Goal: Task Accomplishment & Management: Manage account settings

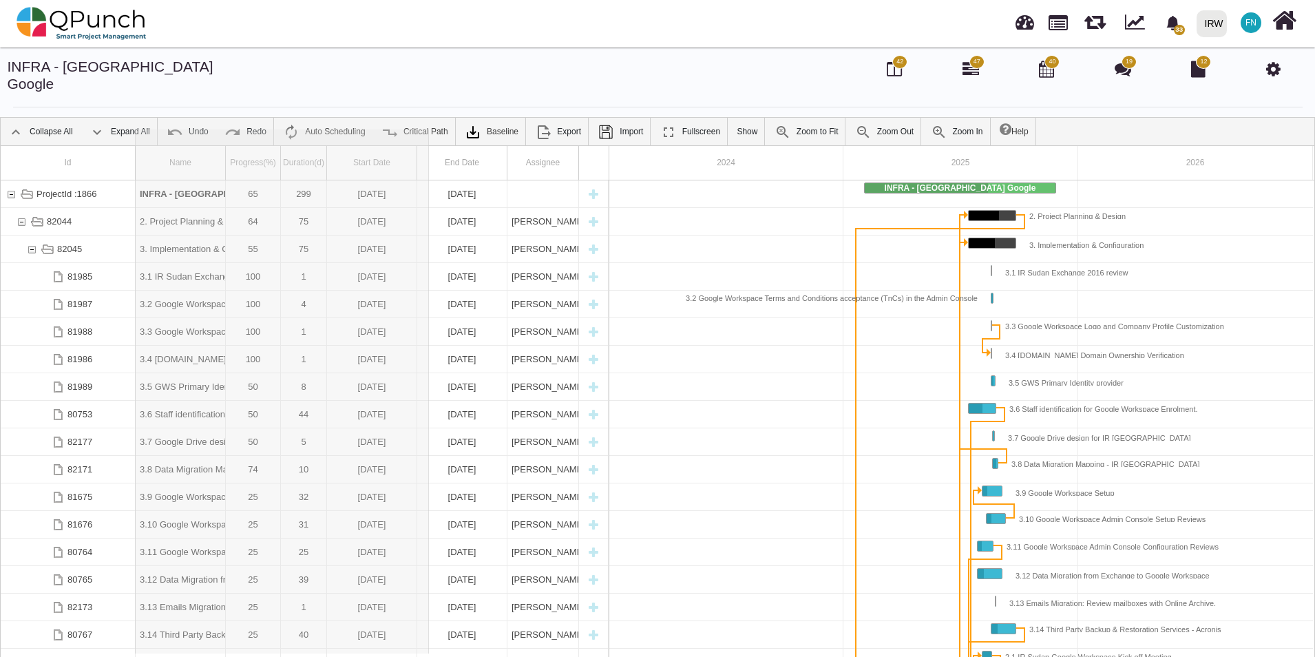
drag, startPoint x: 226, startPoint y: 143, endPoint x: 430, endPoint y: 160, distance: 205.3
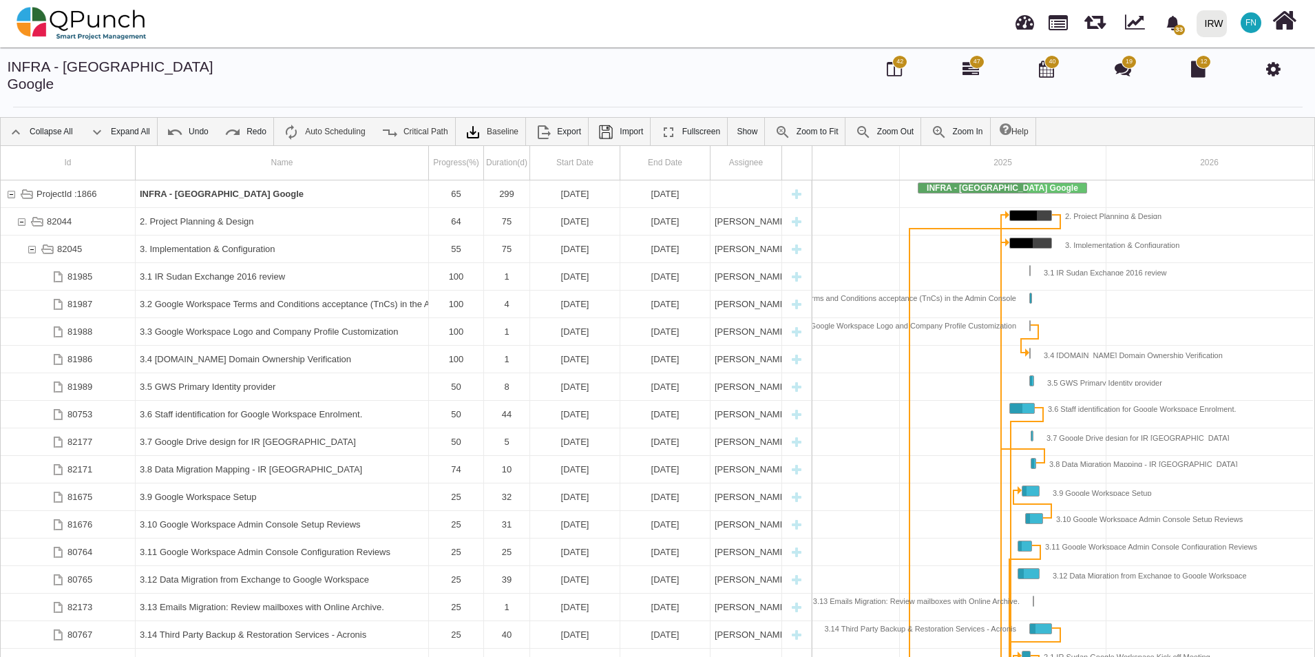
scroll to position [0, 119]
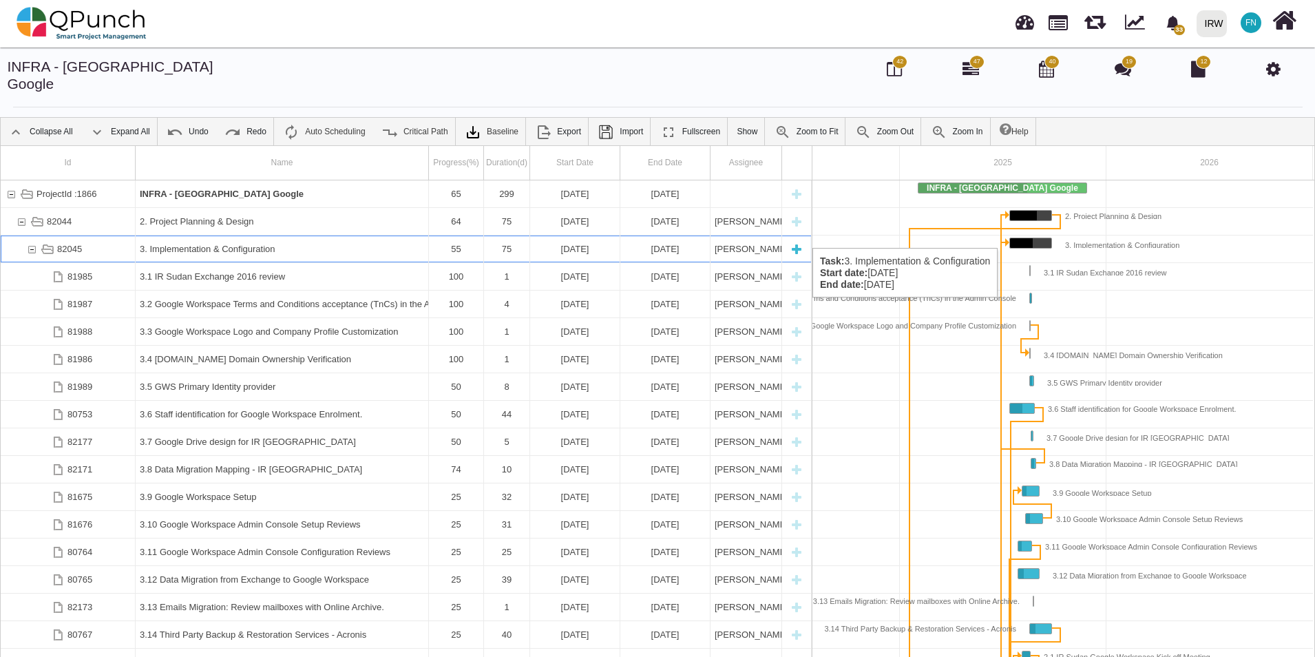
click at [30, 235] on div "82045" at bounding box center [31, 248] width 12 height 27
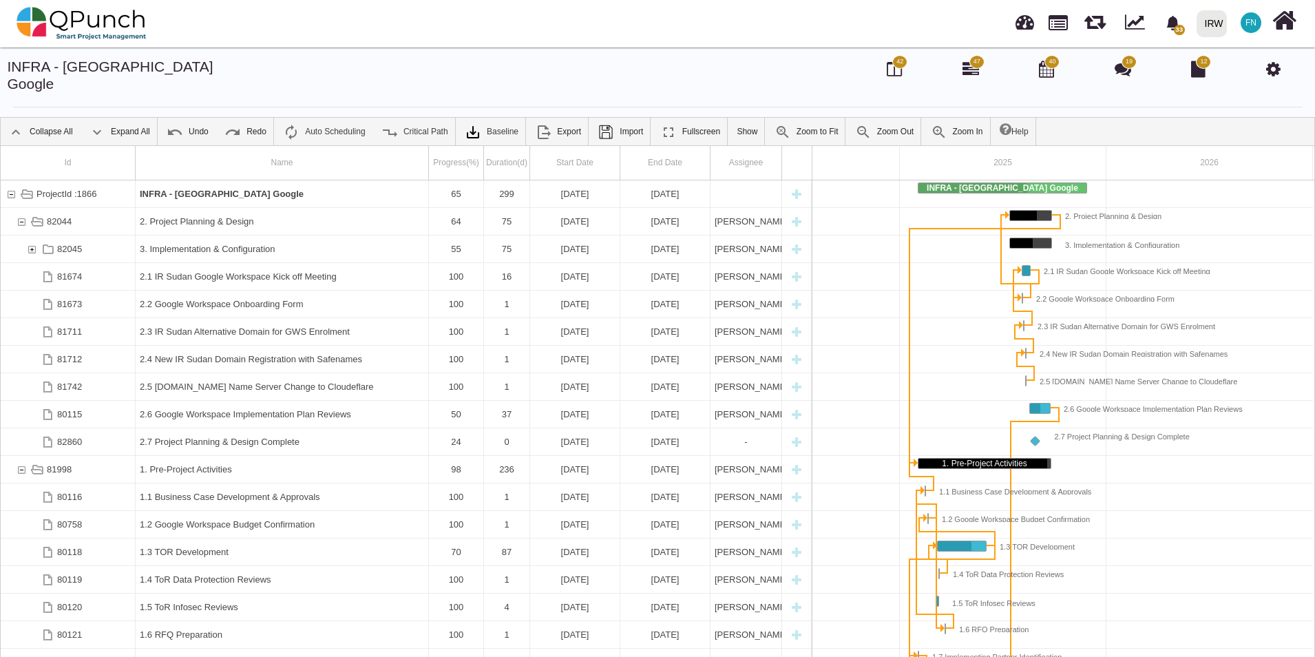
click at [30, 235] on div "82045" at bounding box center [31, 248] width 12 height 27
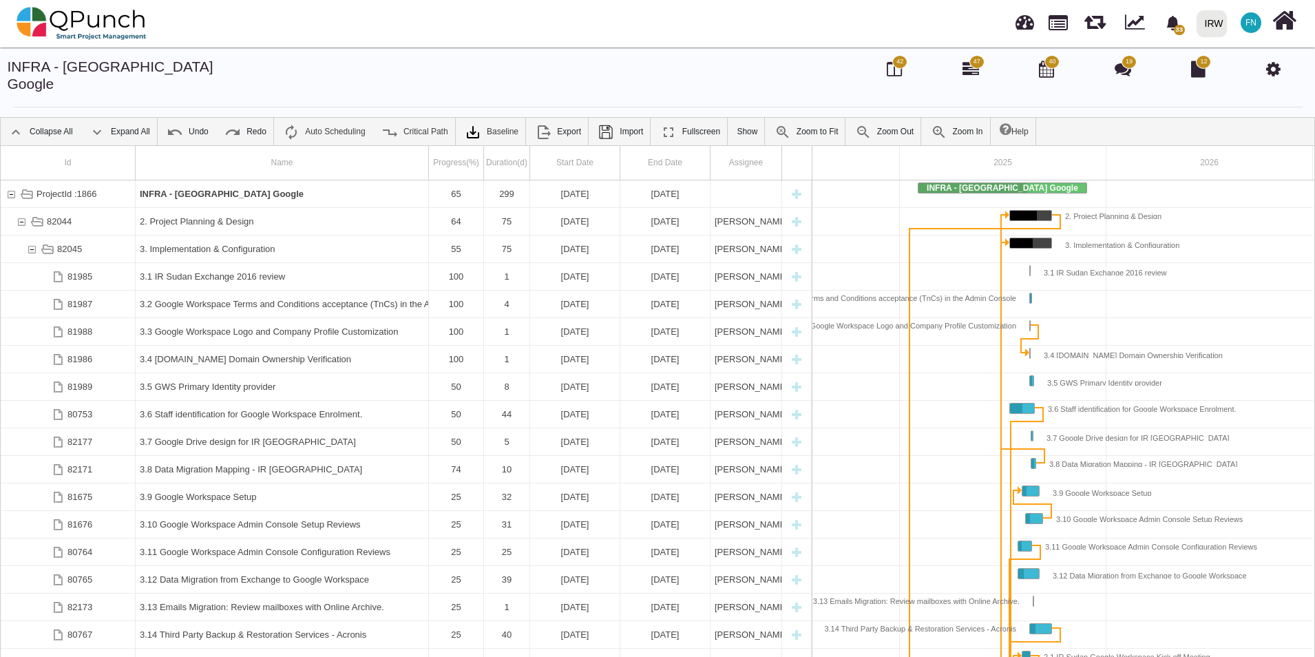
click at [30, 235] on div "82045" at bounding box center [31, 248] width 12 height 27
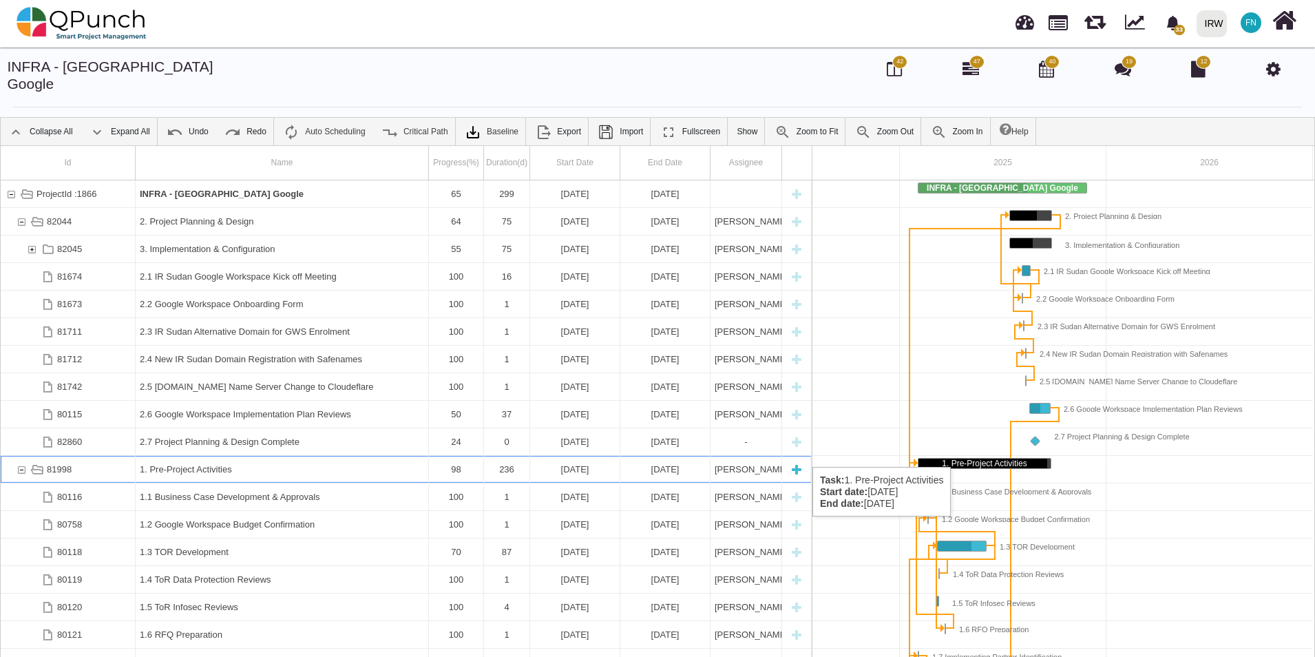
click at [17, 456] on div "81998" at bounding box center [21, 469] width 12 height 27
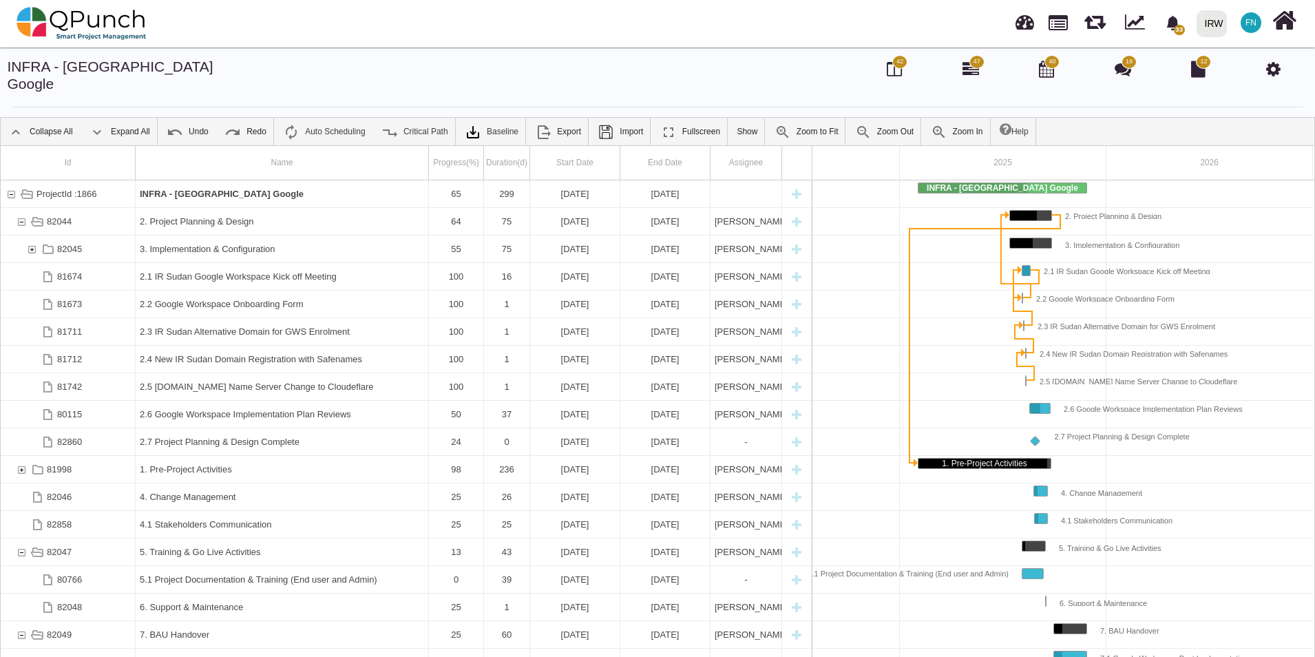
click at [17, 456] on div "81998" at bounding box center [21, 469] width 12 height 27
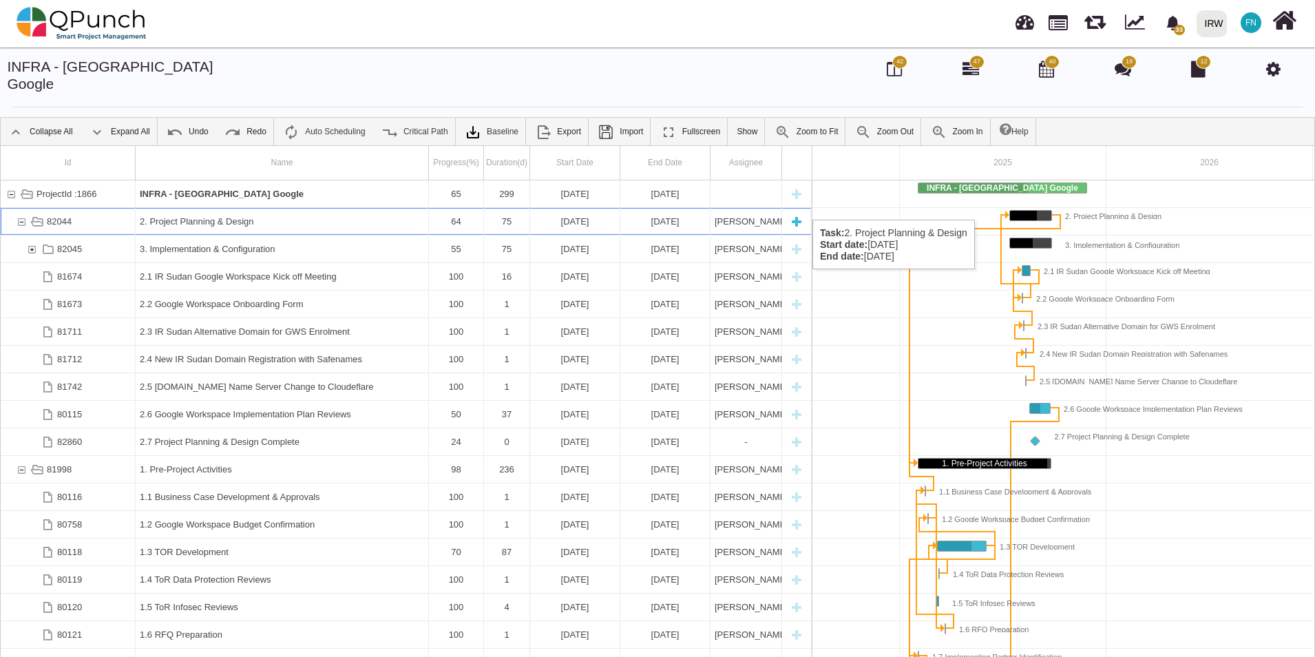
click at [23, 208] on div "82044" at bounding box center [21, 221] width 12 height 27
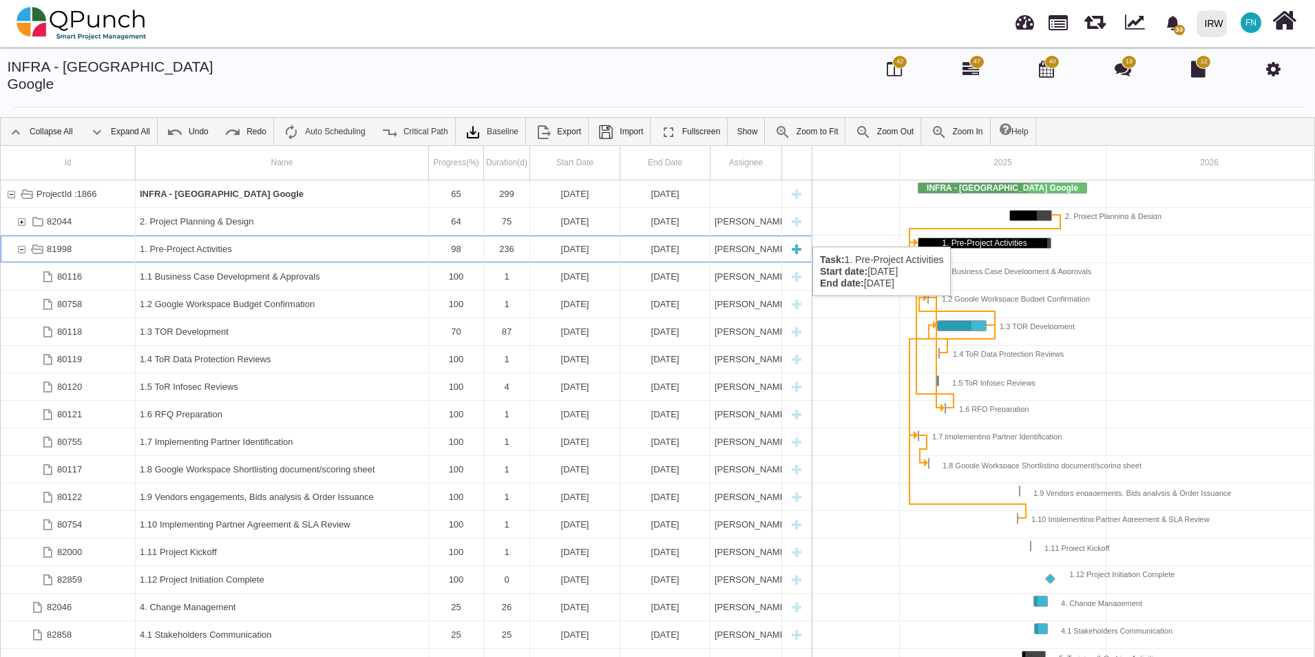
click at [23, 235] on div "81998" at bounding box center [21, 248] width 12 height 27
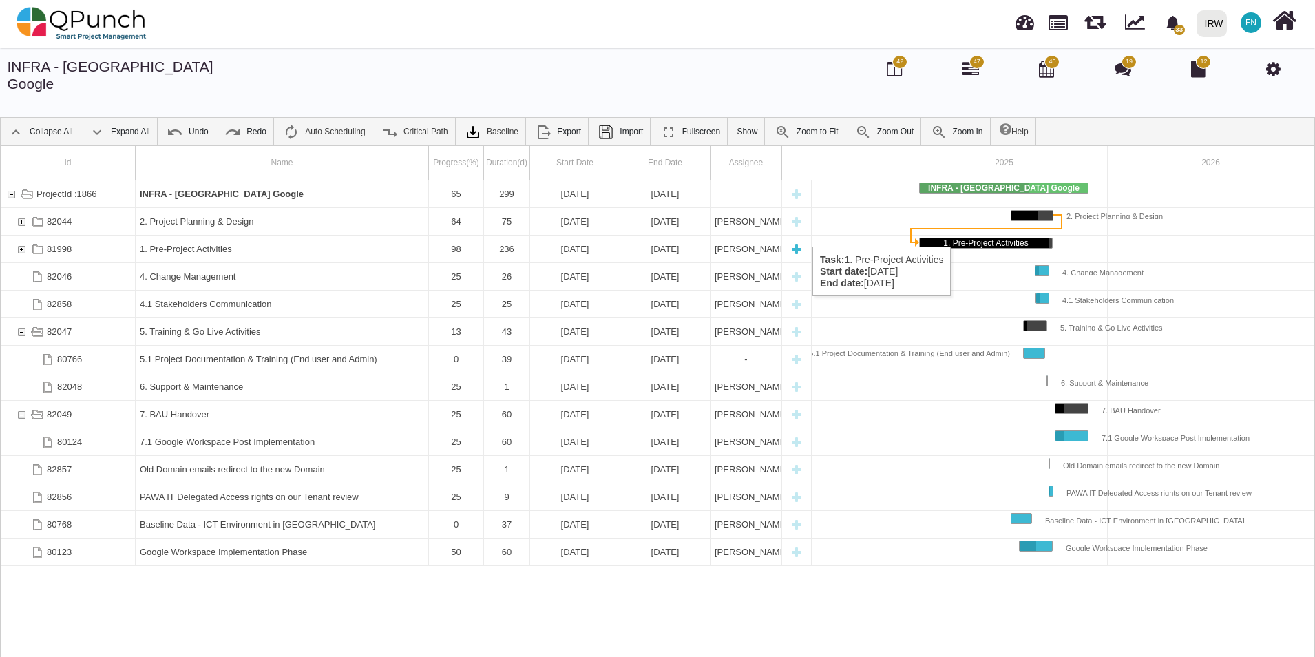
click at [19, 235] on div "81998" at bounding box center [21, 248] width 12 height 27
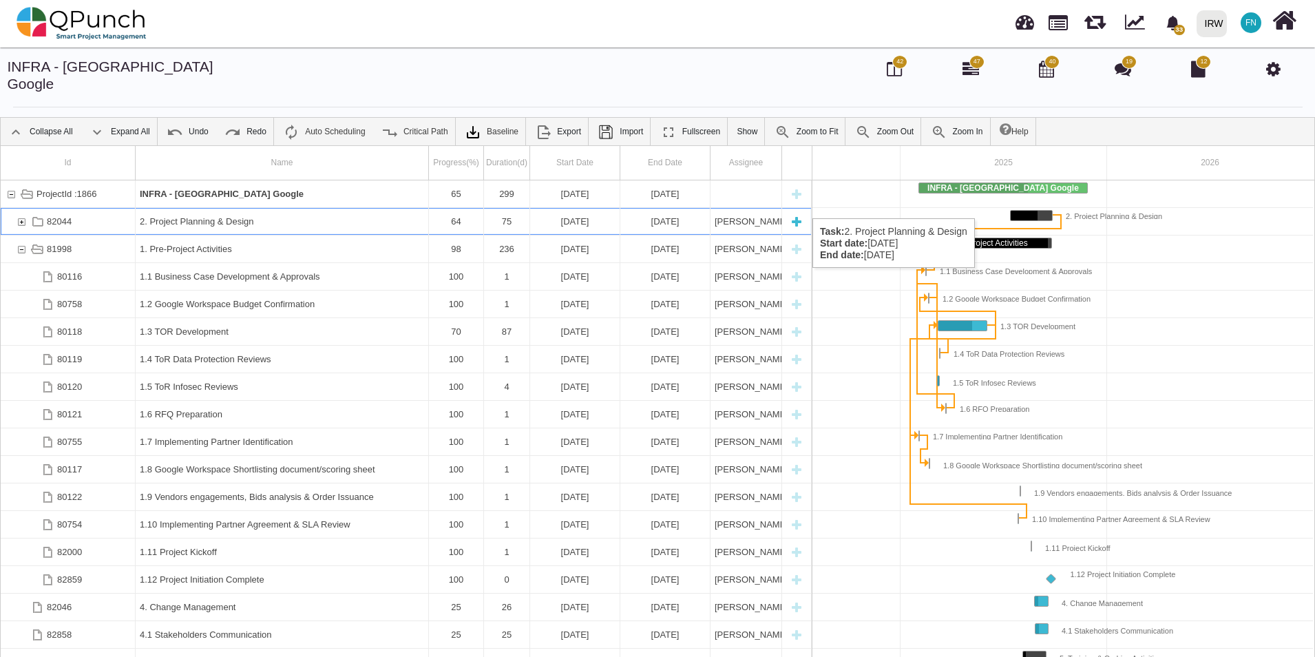
click at [21, 208] on div "82044" at bounding box center [21, 221] width 12 height 27
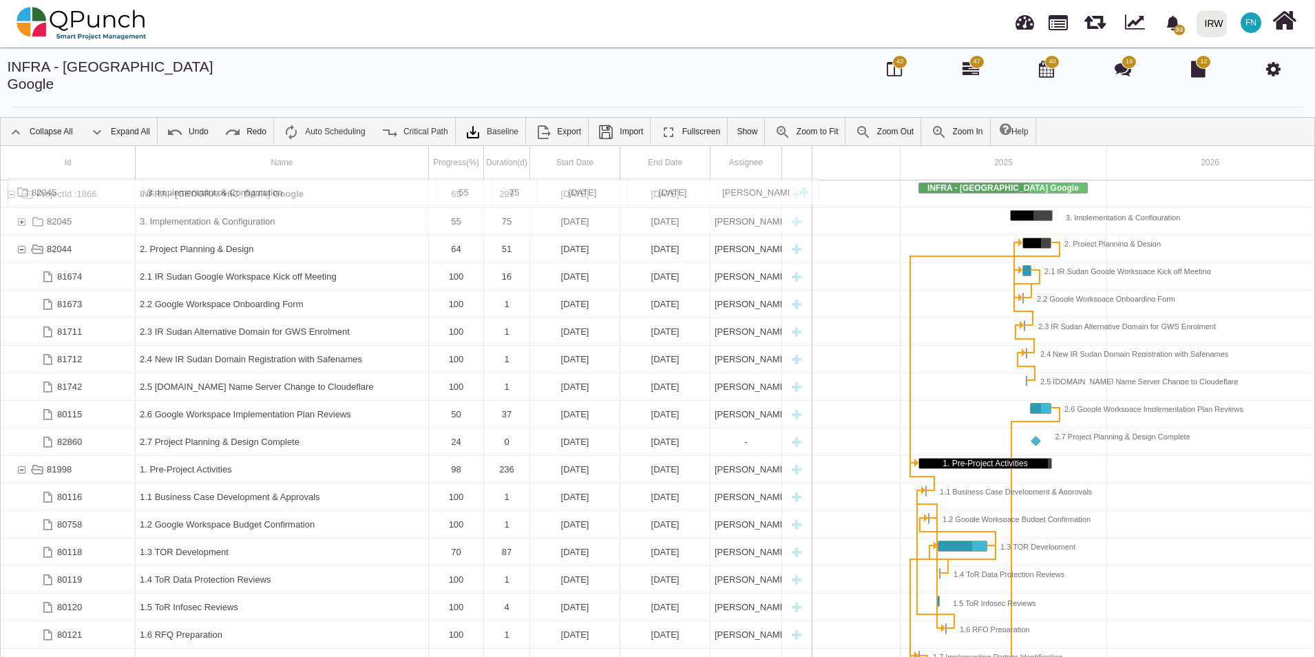
drag, startPoint x: 197, startPoint y: 233, endPoint x: 201, endPoint y: 185, distance: 49.1
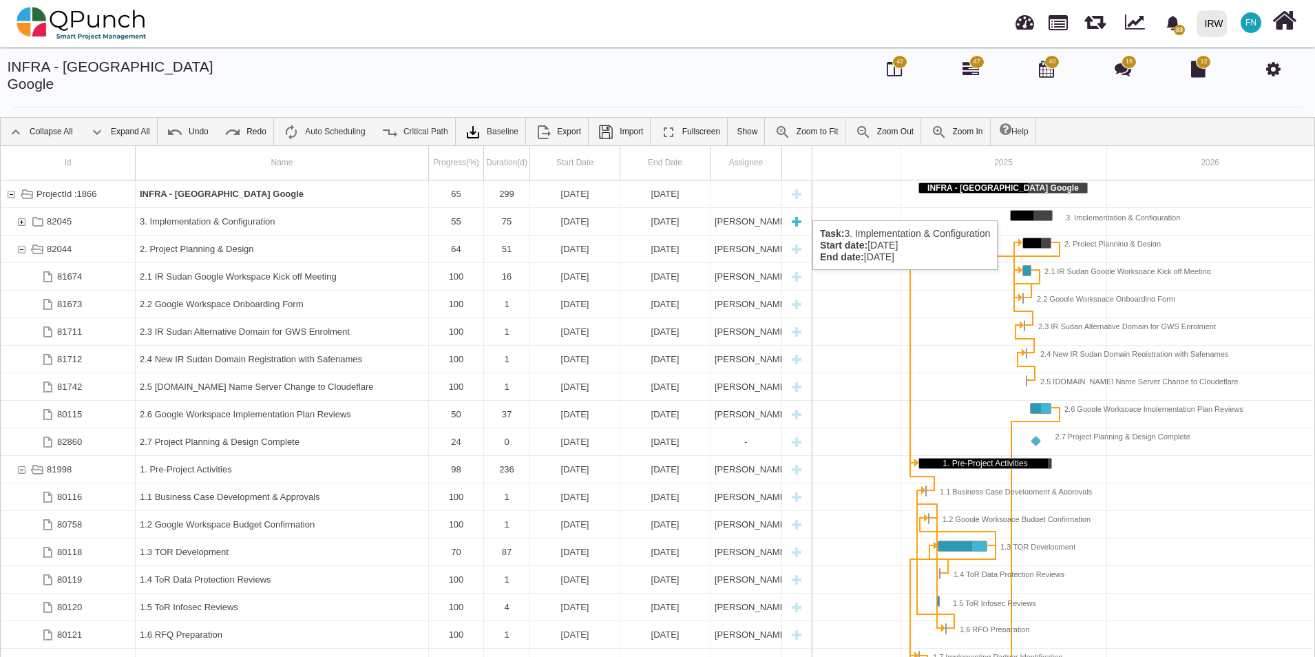
click at [22, 208] on div "82045" at bounding box center [21, 221] width 12 height 27
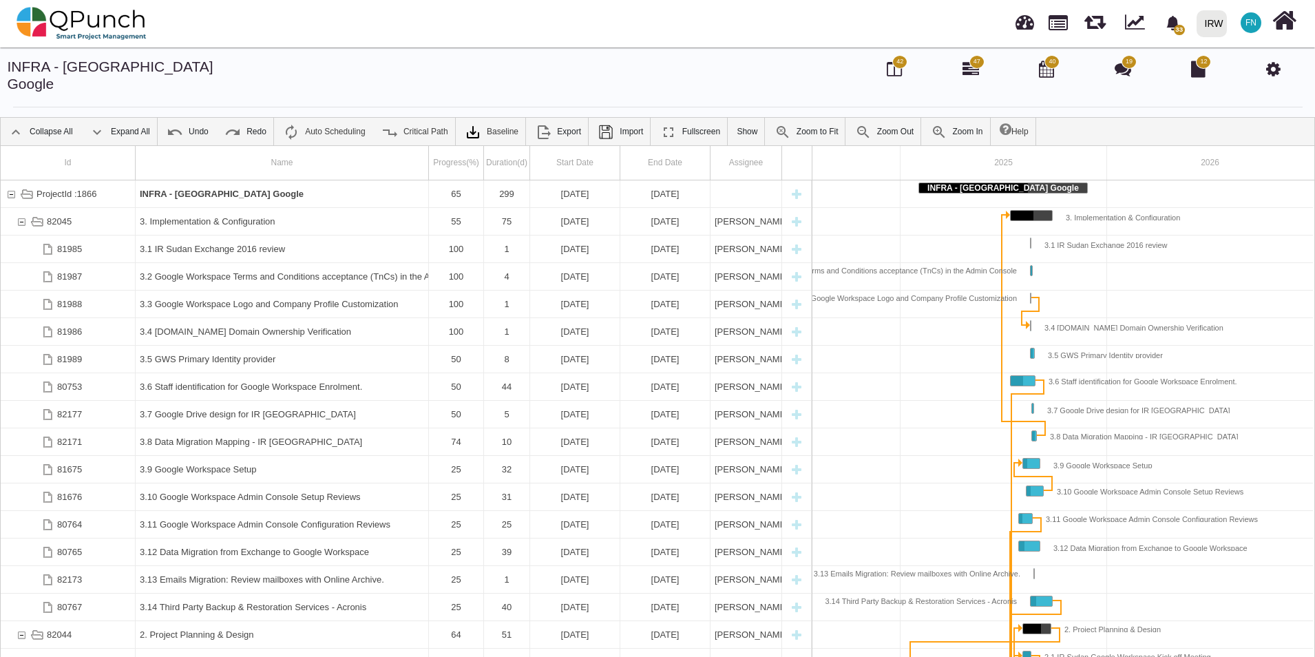
click at [22, 208] on div "82045" at bounding box center [21, 221] width 12 height 27
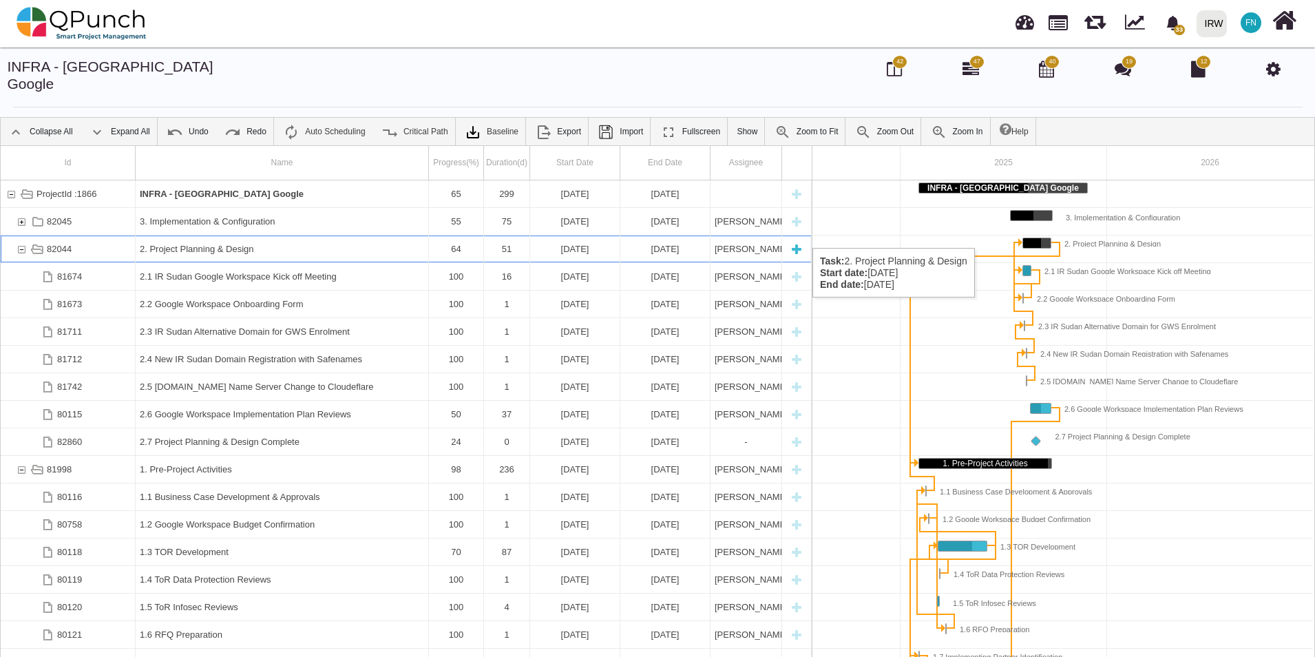
click at [25, 235] on div "82044" at bounding box center [21, 248] width 12 height 27
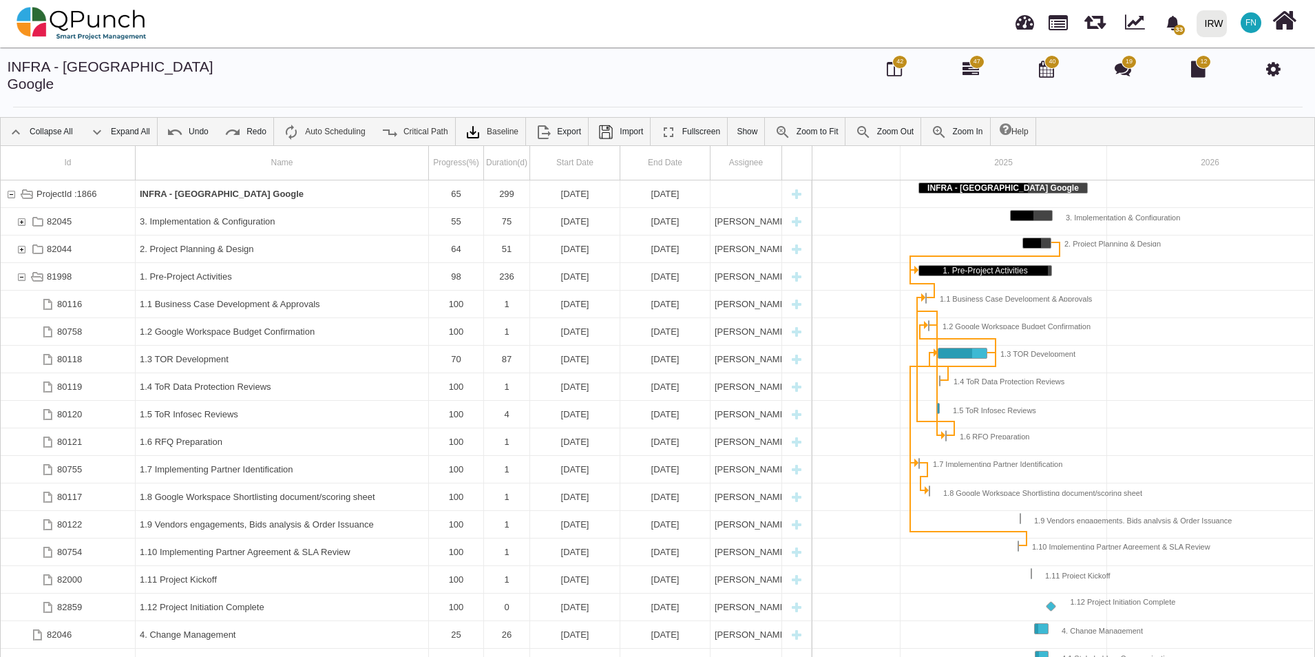
click at [25, 235] on div "82044" at bounding box center [21, 248] width 12 height 27
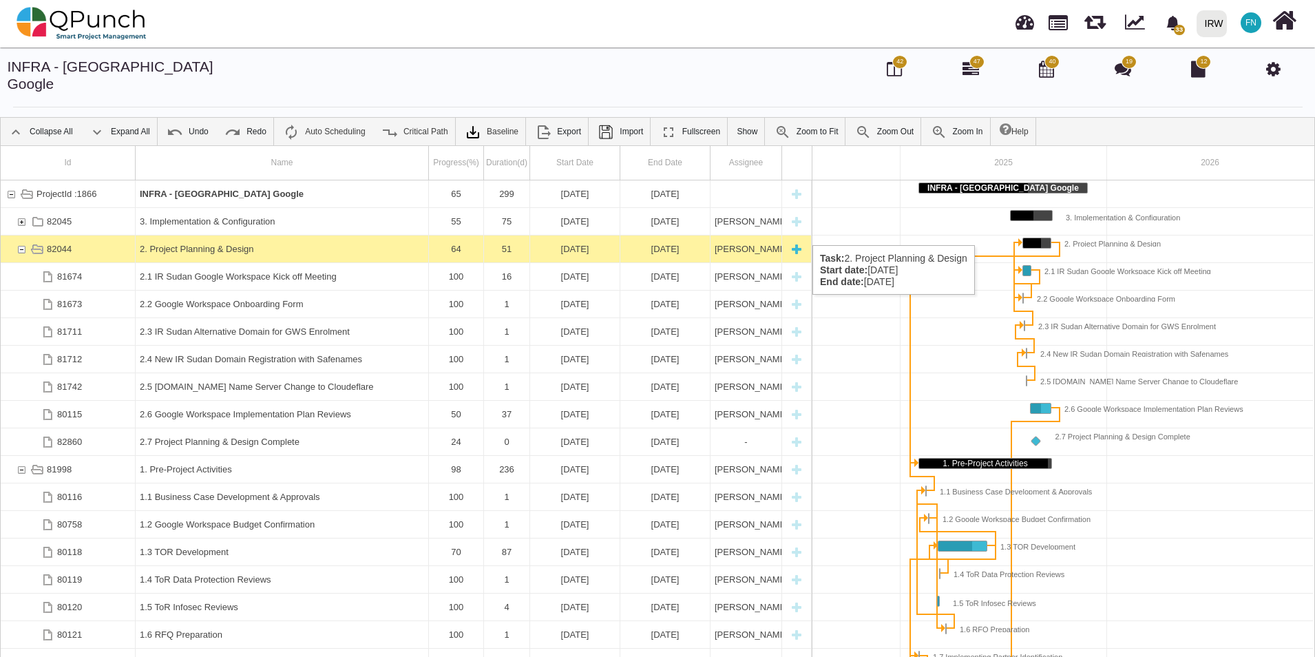
click at [21, 235] on div "82044" at bounding box center [21, 248] width 12 height 27
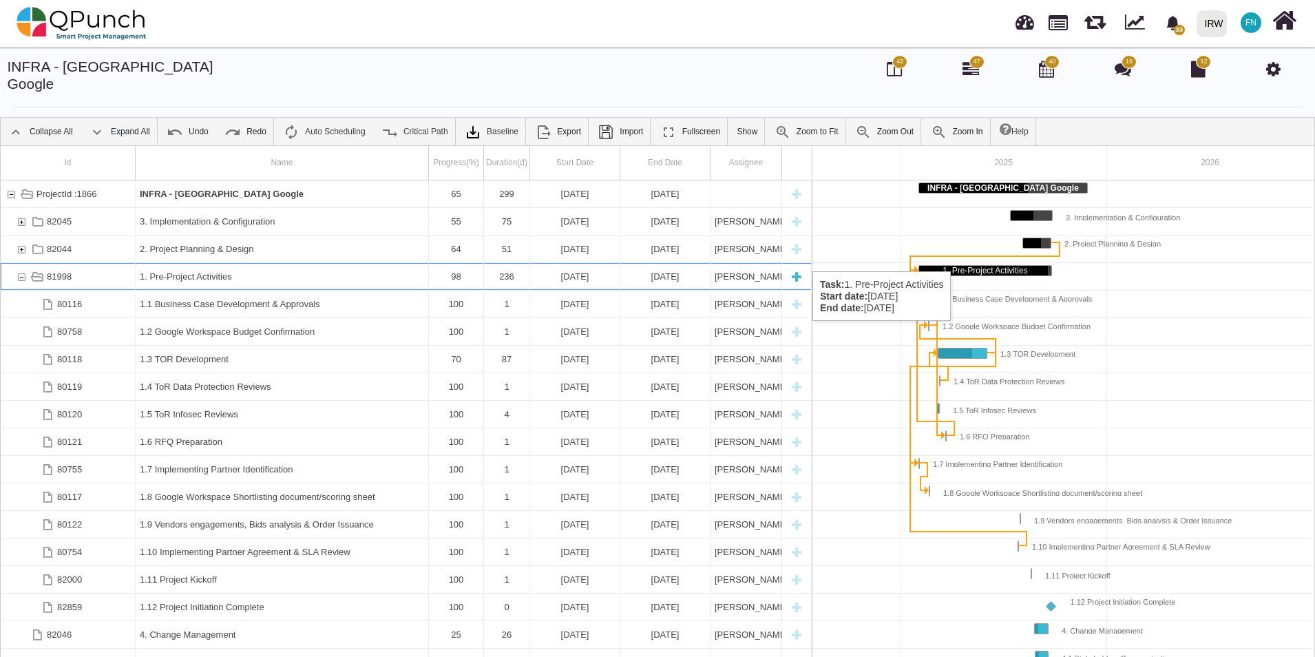
click at [23, 263] on div "81998" at bounding box center [21, 276] width 12 height 27
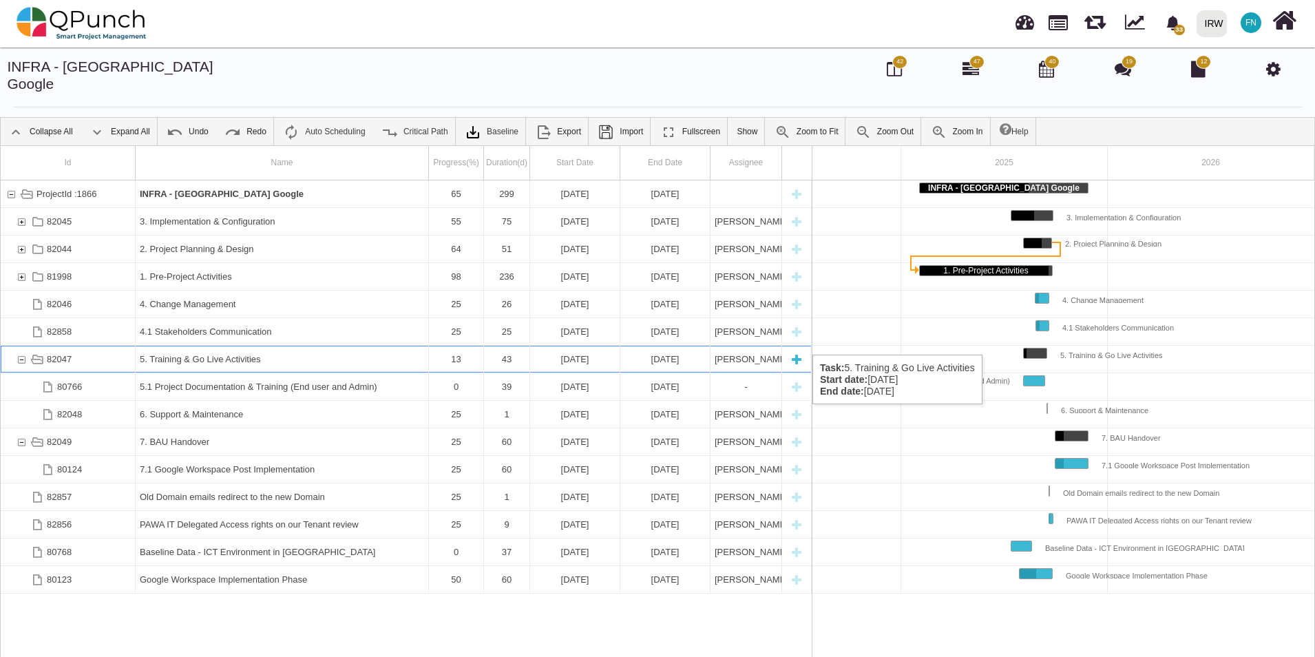
click at [23, 346] on div "82047" at bounding box center [21, 359] width 12 height 27
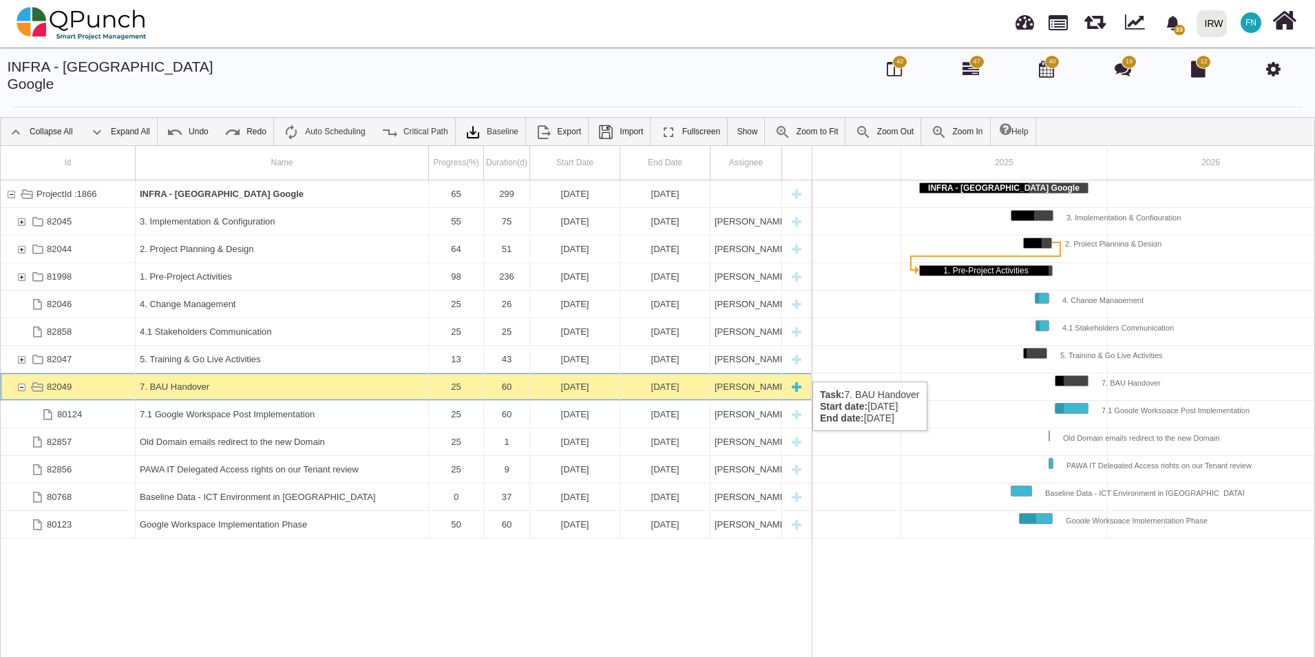
click at [19, 373] on div "82049" at bounding box center [21, 386] width 12 height 27
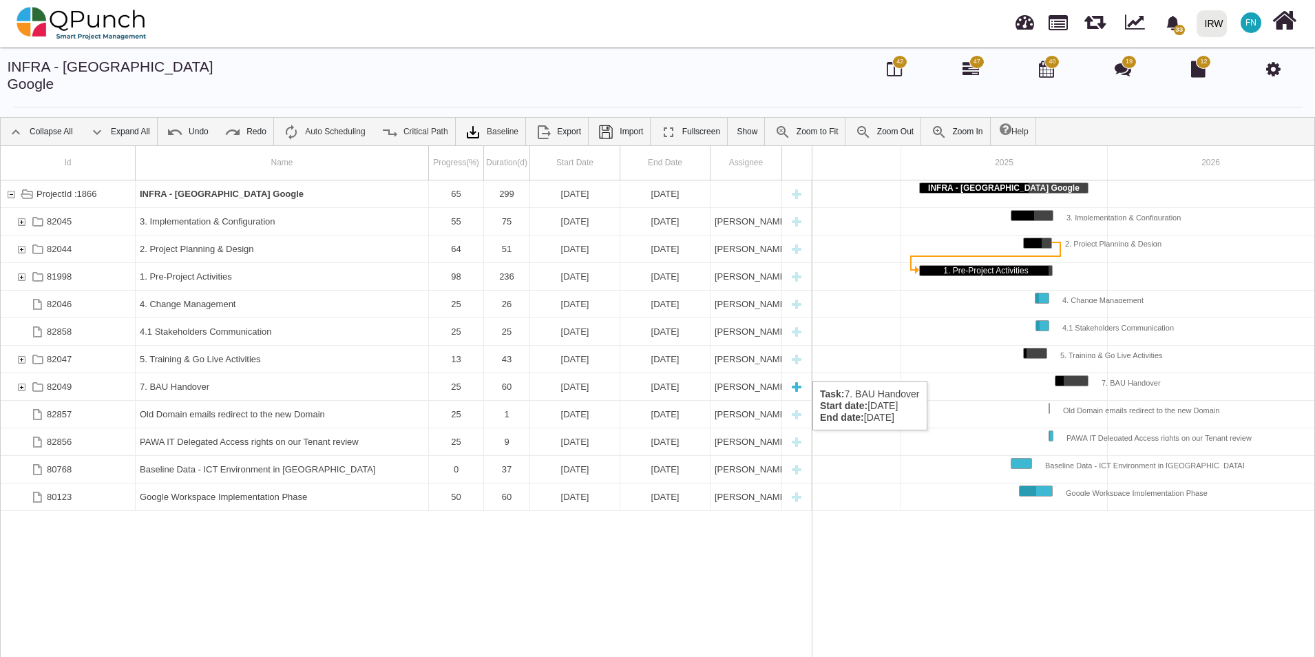
click at [21, 373] on div "82049" at bounding box center [21, 386] width 12 height 27
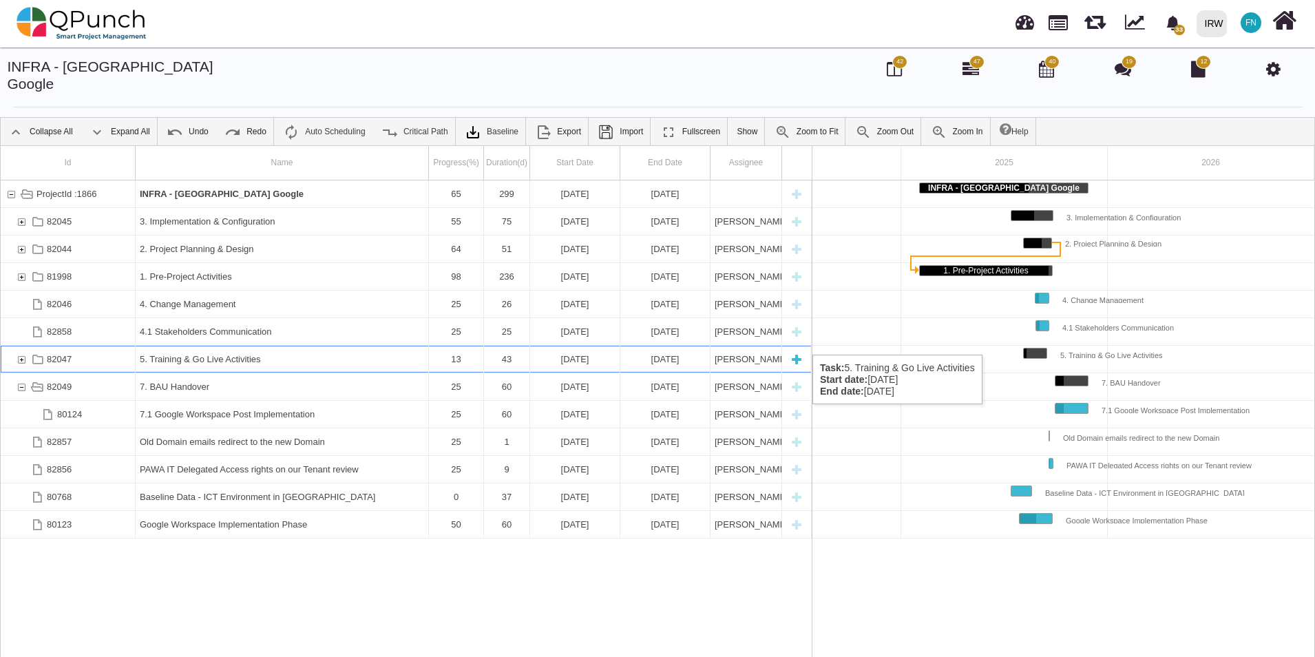
click at [19, 346] on div "82047" at bounding box center [21, 359] width 12 height 27
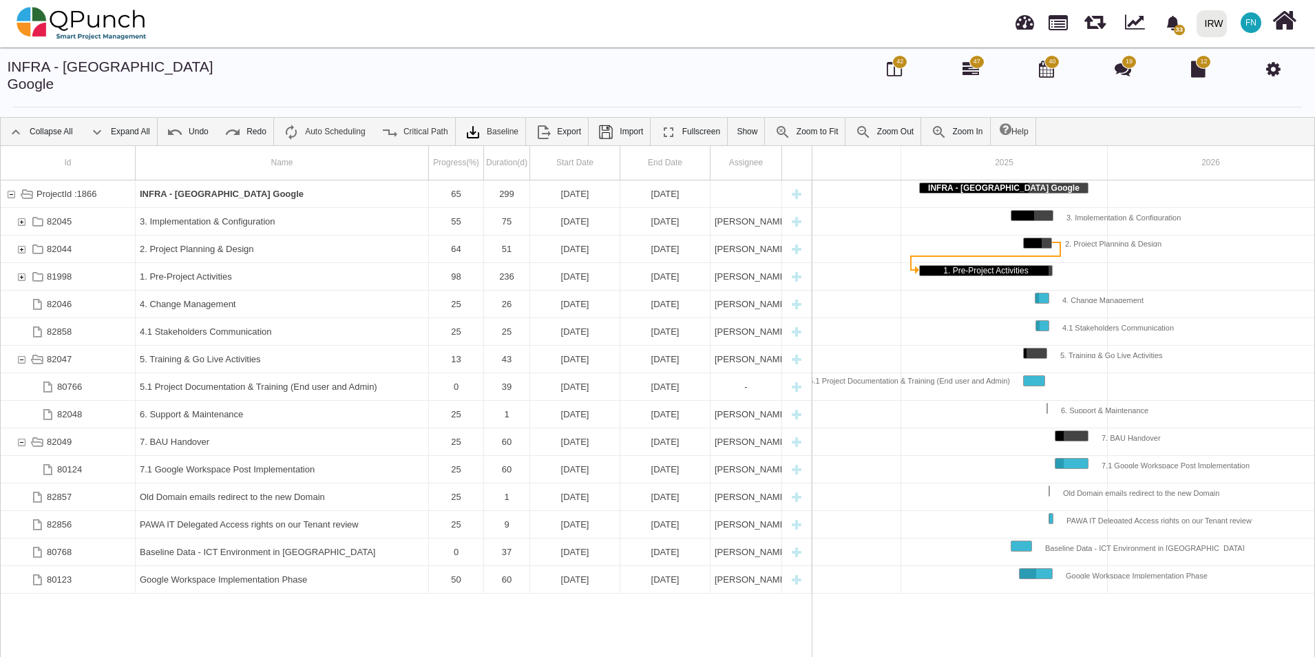
click at [284, 612] on div "ProjectId :1866 INFRA - Sudan Google 65 299 02-02-2025 27-11-2025 82045 3. Impl…" at bounding box center [406, 423] width 811 height 487
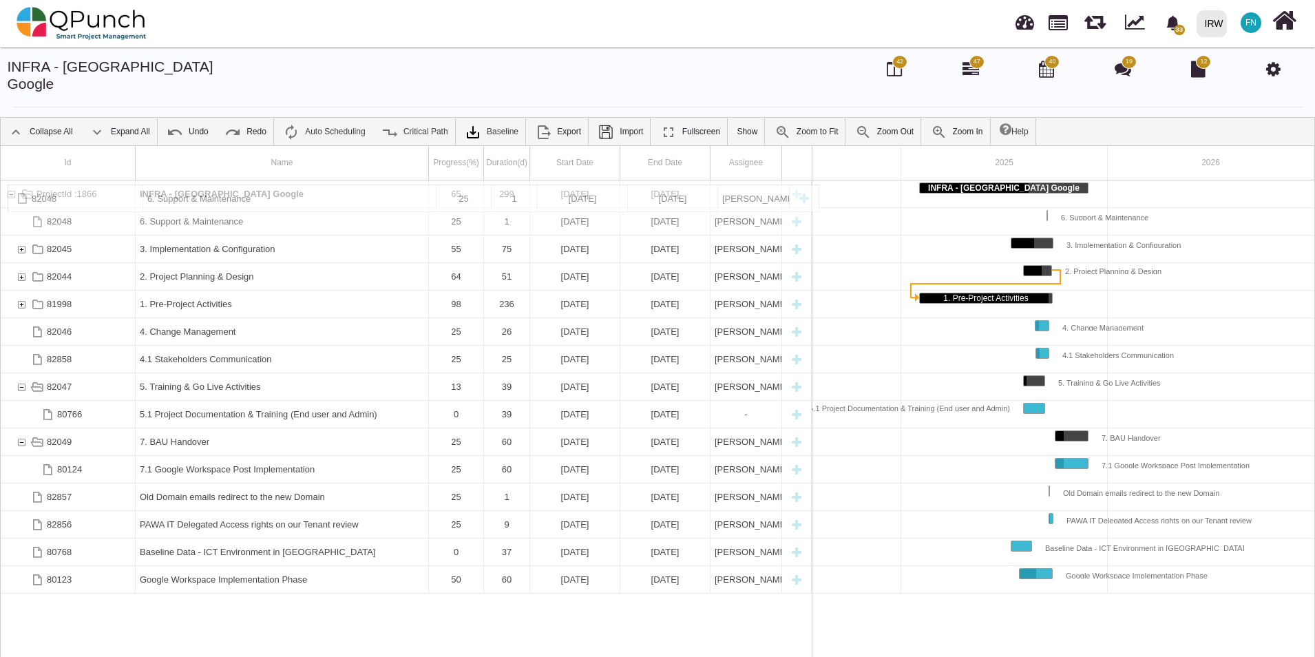
drag, startPoint x: 194, startPoint y: 401, endPoint x: 218, endPoint y: 191, distance: 210.7
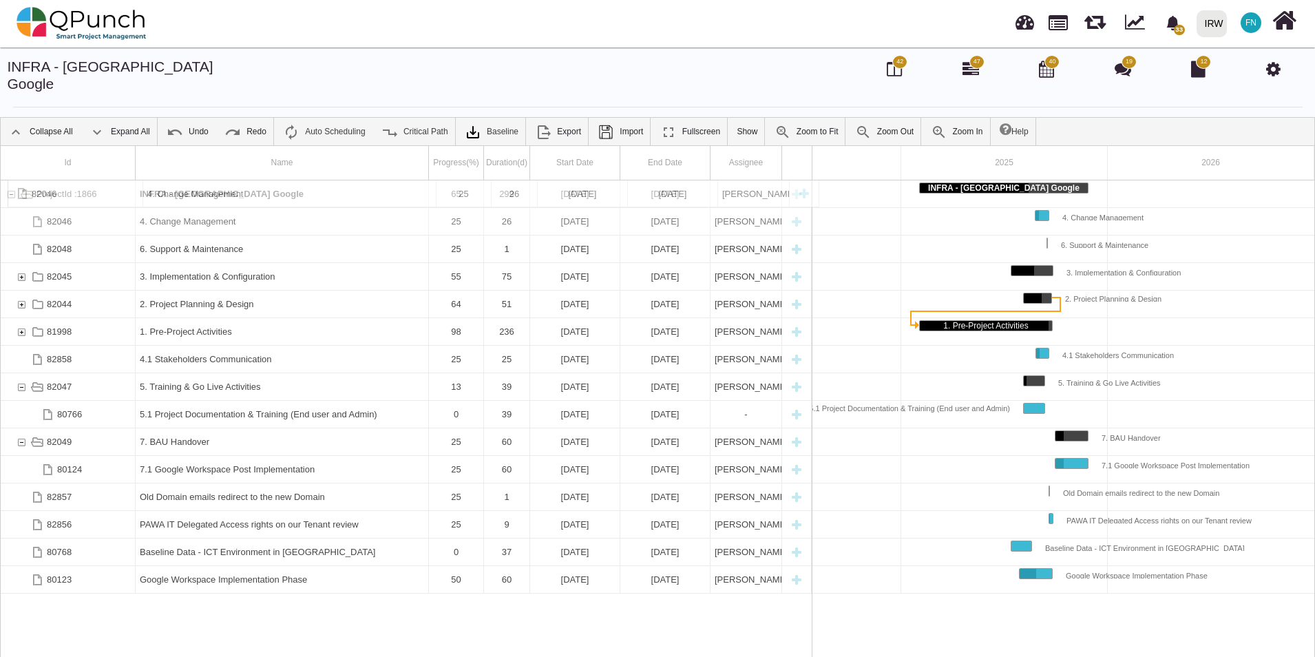
drag, startPoint x: 162, startPoint y: 316, endPoint x: 178, endPoint y: 187, distance: 130.4
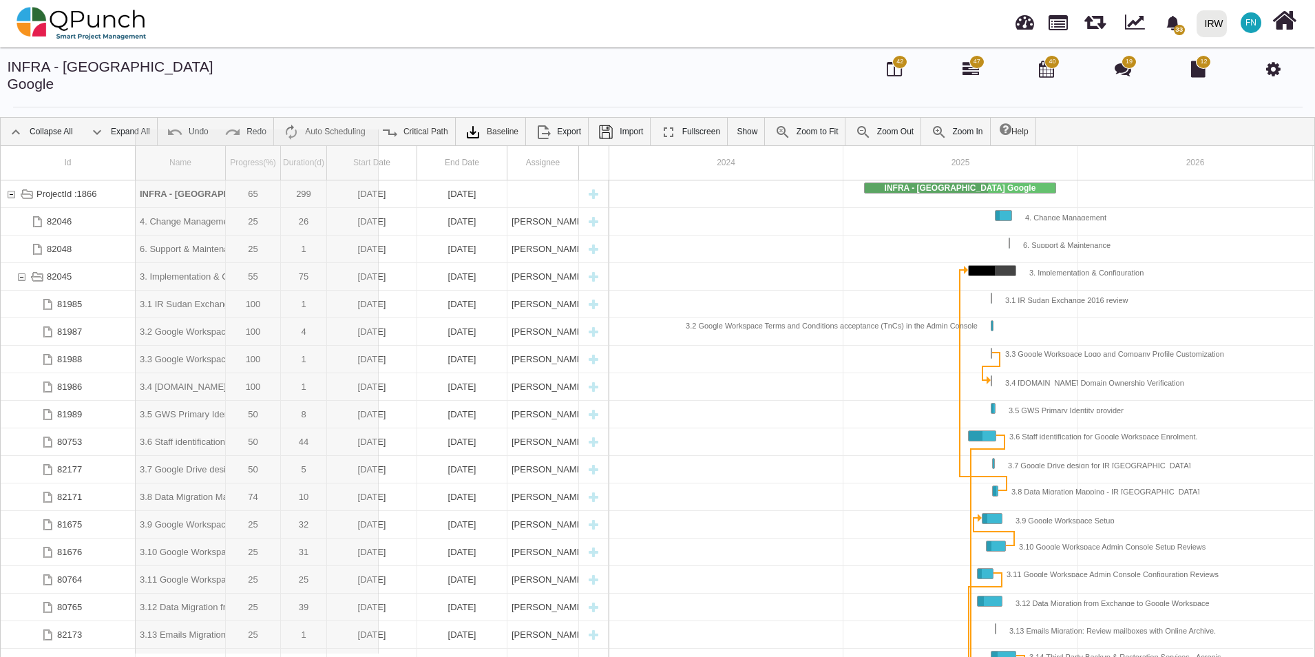
drag, startPoint x: 229, startPoint y: 143, endPoint x: 379, endPoint y: 158, distance: 151.5
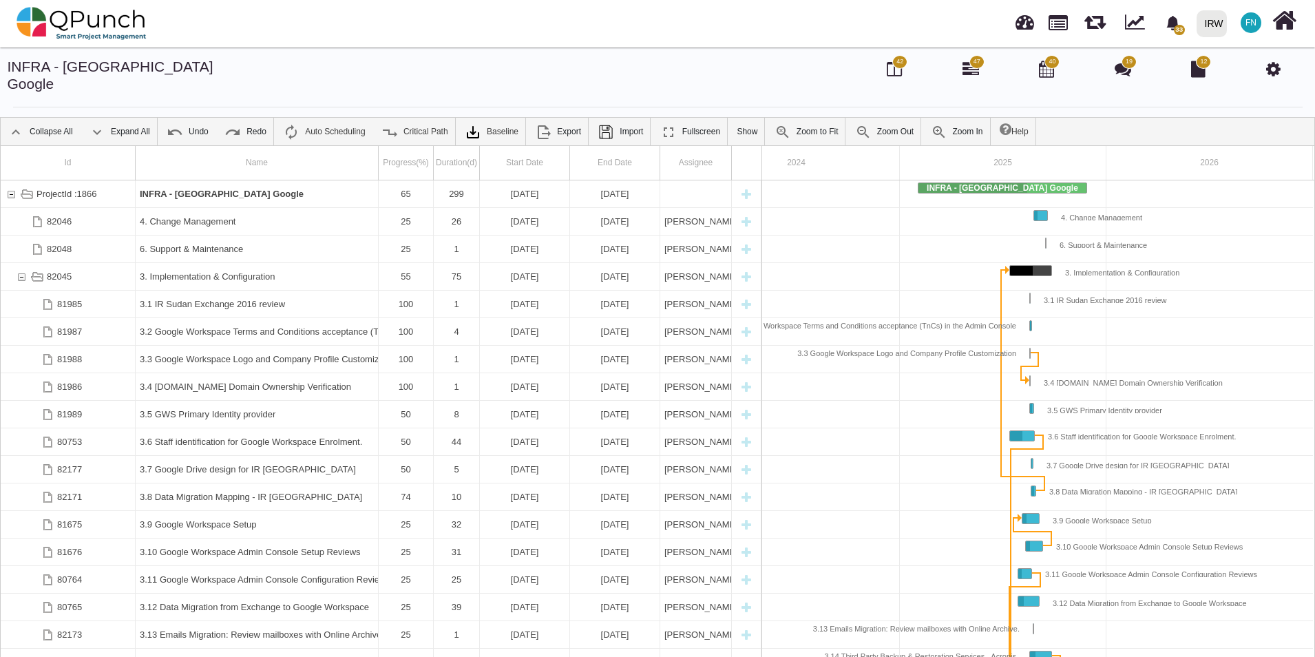
scroll to position [0, 69]
drag, startPoint x: 379, startPoint y: 152, endPoint x: 450, endPoint y: 160, distance: 70.6
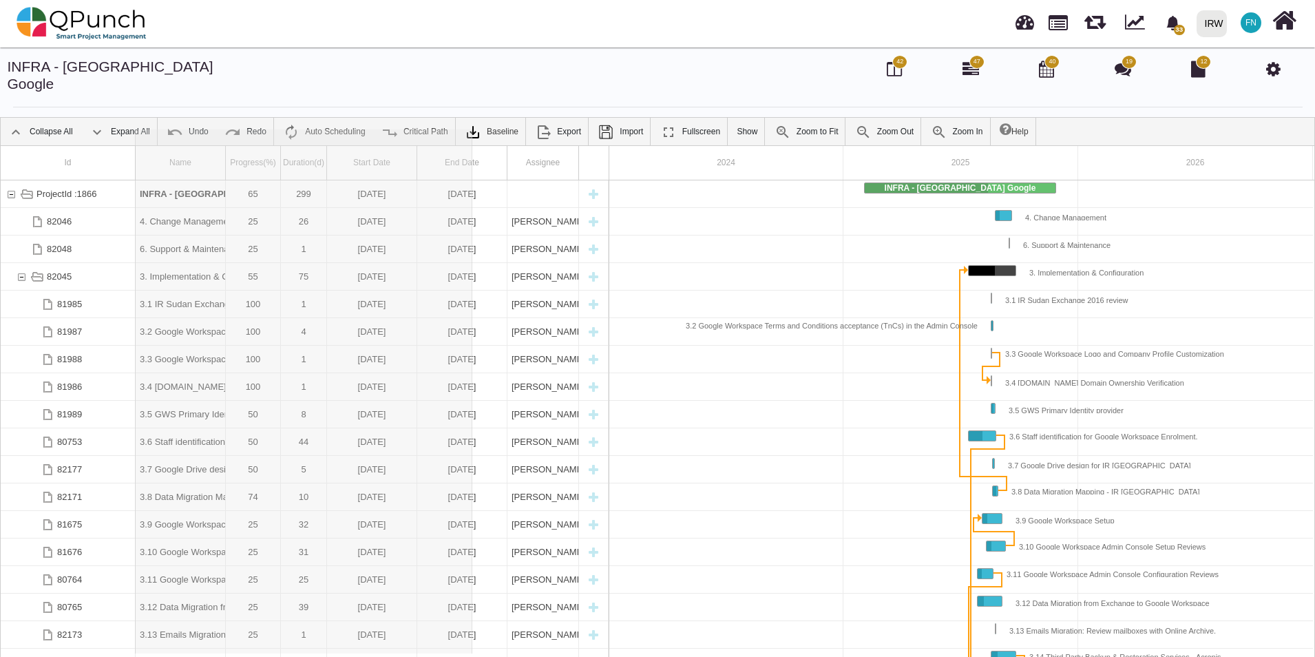
drag, startPoint x: 224, startPoint y: 146, endPoint x: 474, endPoint y: 160, distance: 249.6
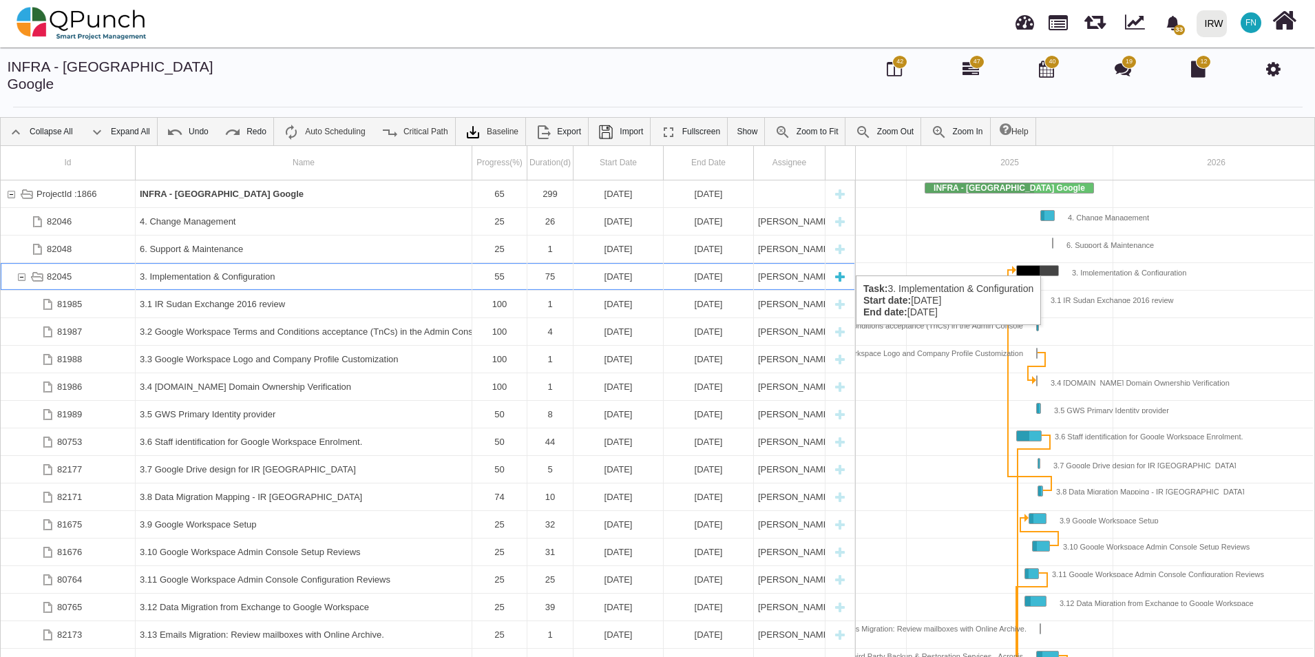
click at [19, 263] on div "82045" at bounding box center [21, 276] width 12 height 27
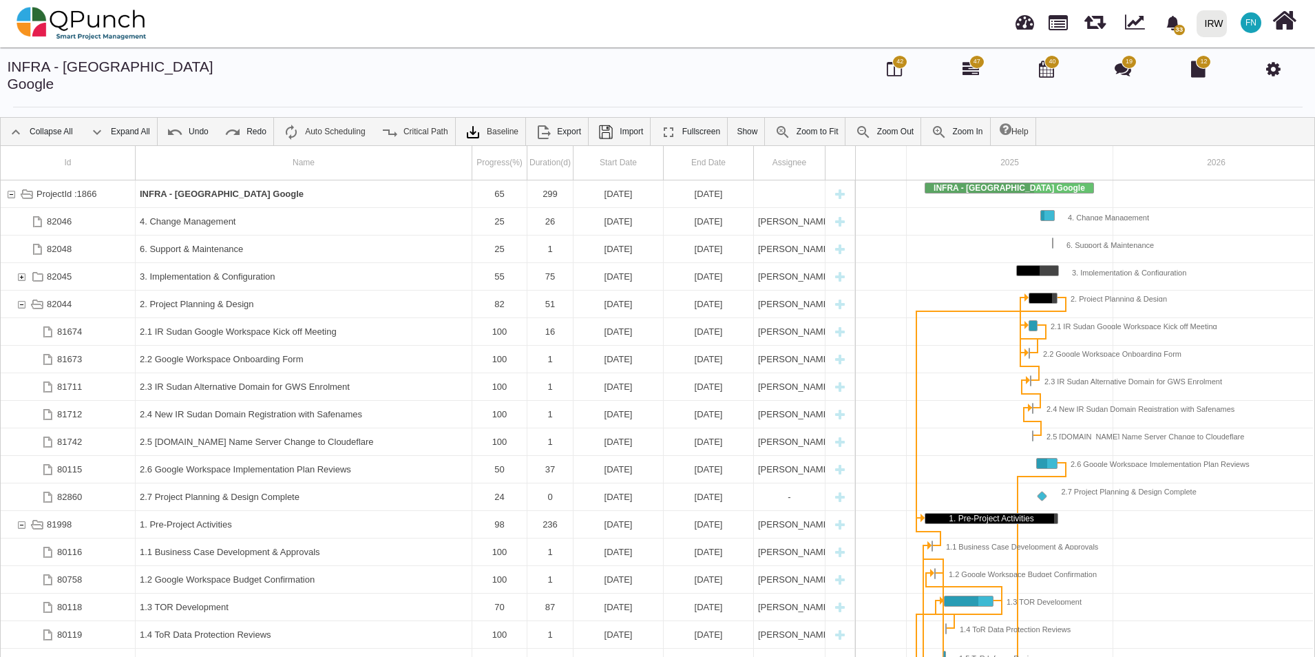
click at [19, 263] on div "82045" at bounding box center [21, 276] width 12 height 27
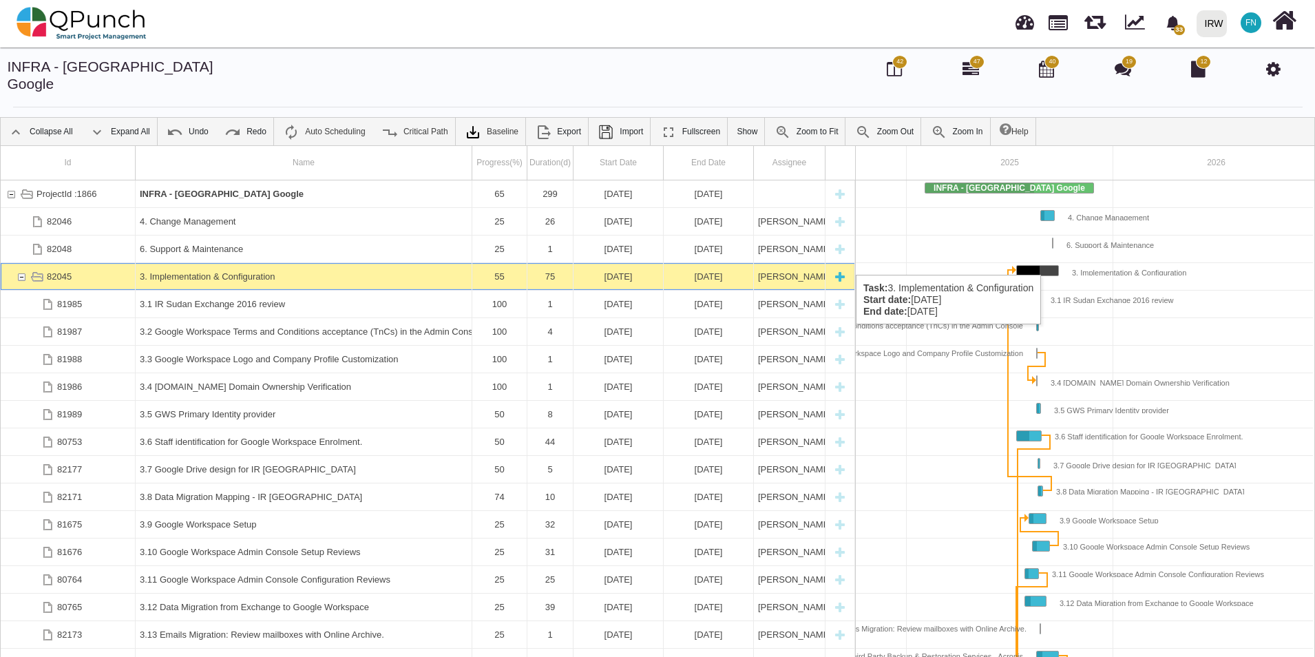
click at [19, 263] on div "82045" at bounding box center [21, 276] width 12 height 27
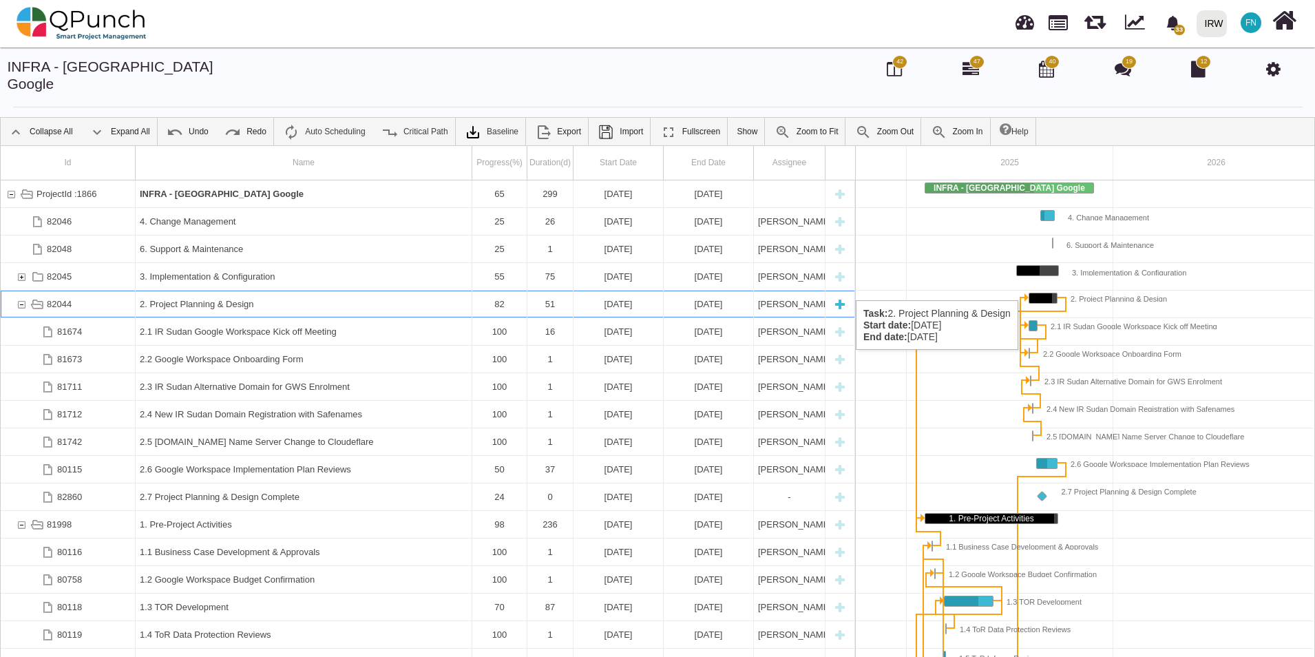
click at [20, 291] on div "82044" at bounding box center [21, 304] width 12 height 27
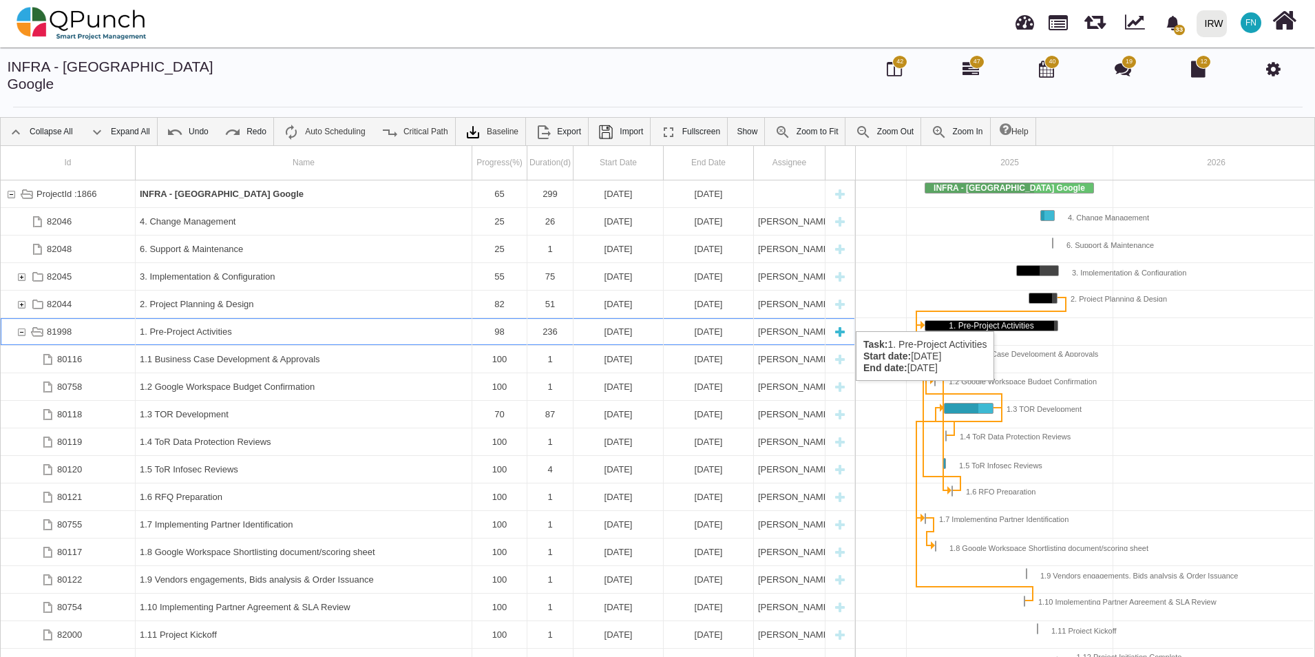
click at [24, 318] on div "81998" at bounding box center [21, 331] width 12 height 27
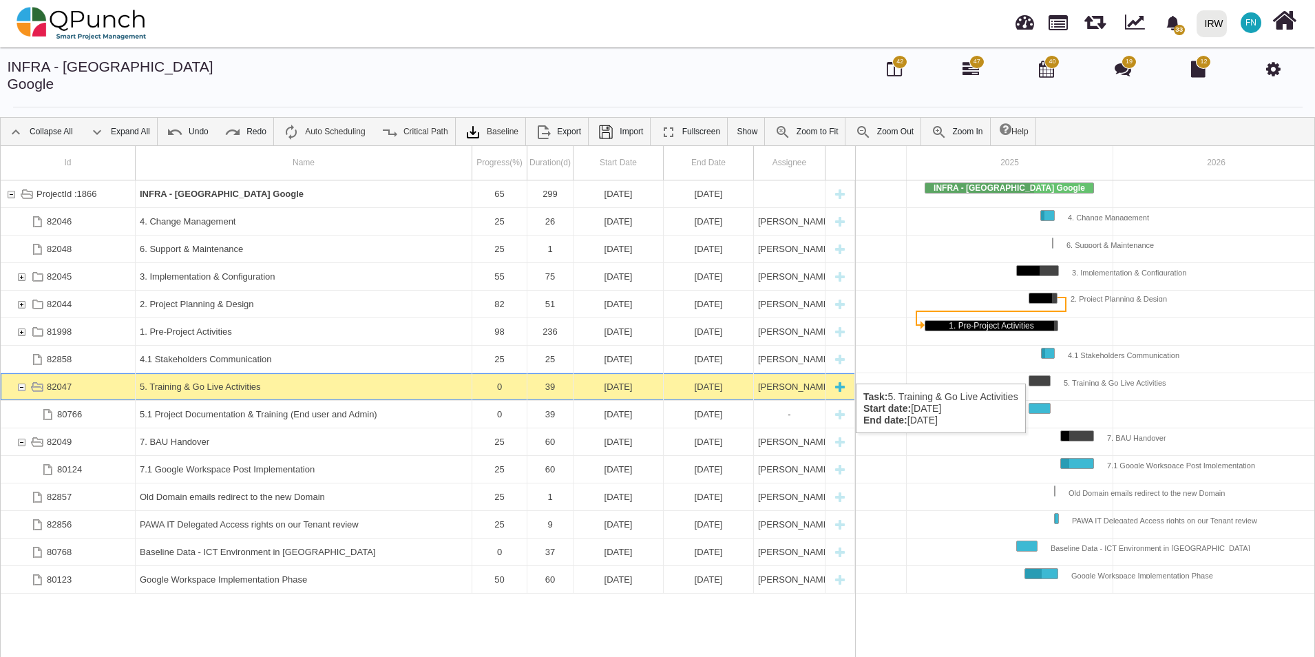
click at [21, 373] on div "82047" at bounding box center [21, 386] width 12 height 27
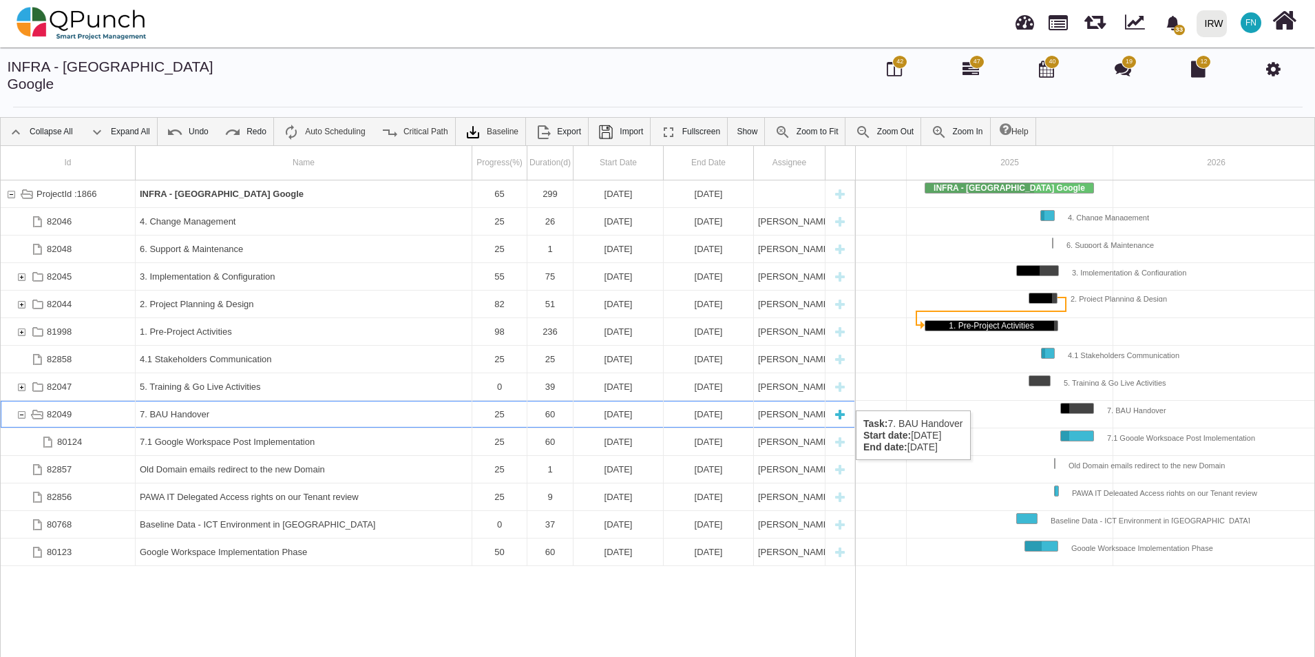
click at [21, 401] on div "82049" at bounding box center [21, 414] width 12 height 27
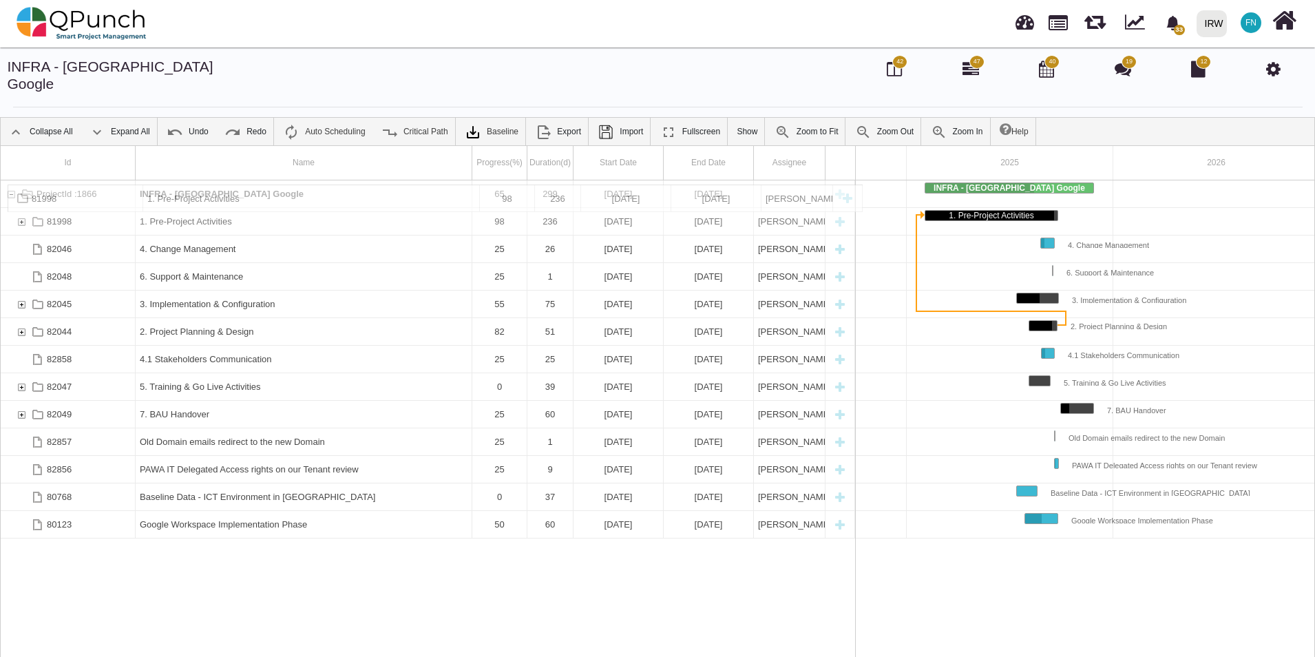
drag, startPoint x: 213, startPoint y: 316, endPoint x: 212, endPoint y: 192, distance: 123.9
click at [276, 555] on div "ProjectId :1866 INFRA - Sudan Google 65 299 02-02-2025 27-11-2025 81998 1. Pre-…" at bounding box center [428, 423] width 854 height 487
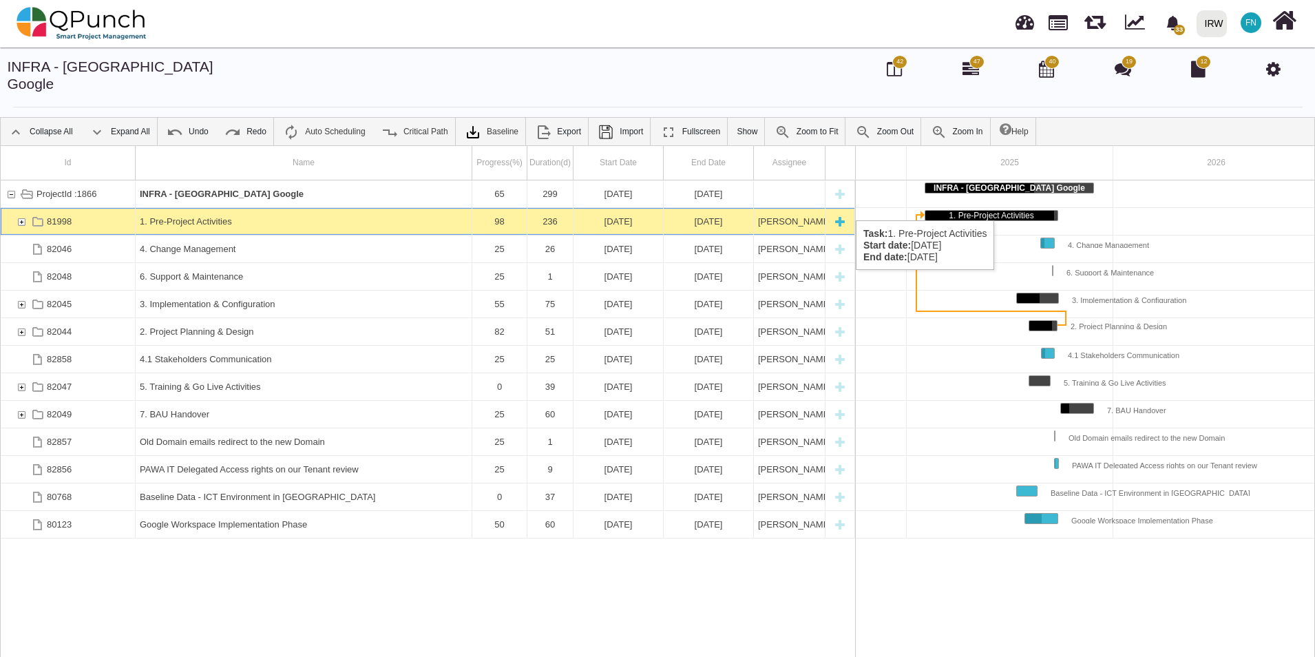
click at [22, 208] on div "81998" at bounding box center [21, 221] width 12 height 27
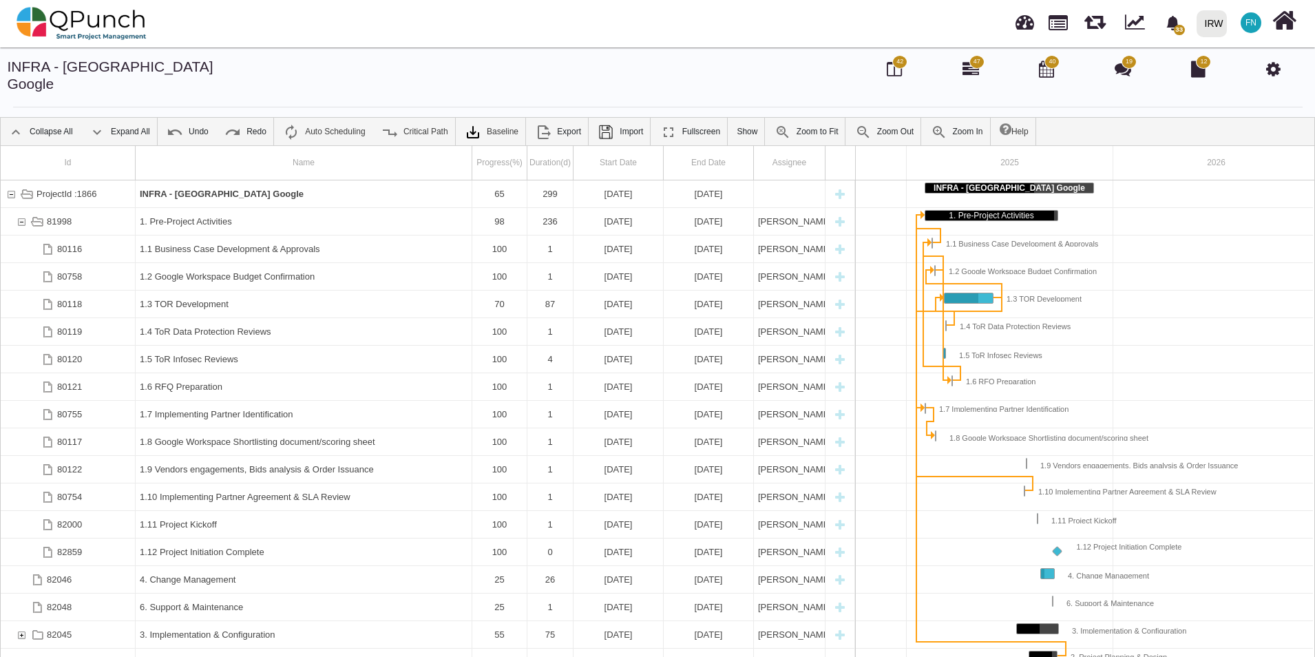
click at [22, 208] on div "81998" at bounding box center [21, 221] width 12 height 27
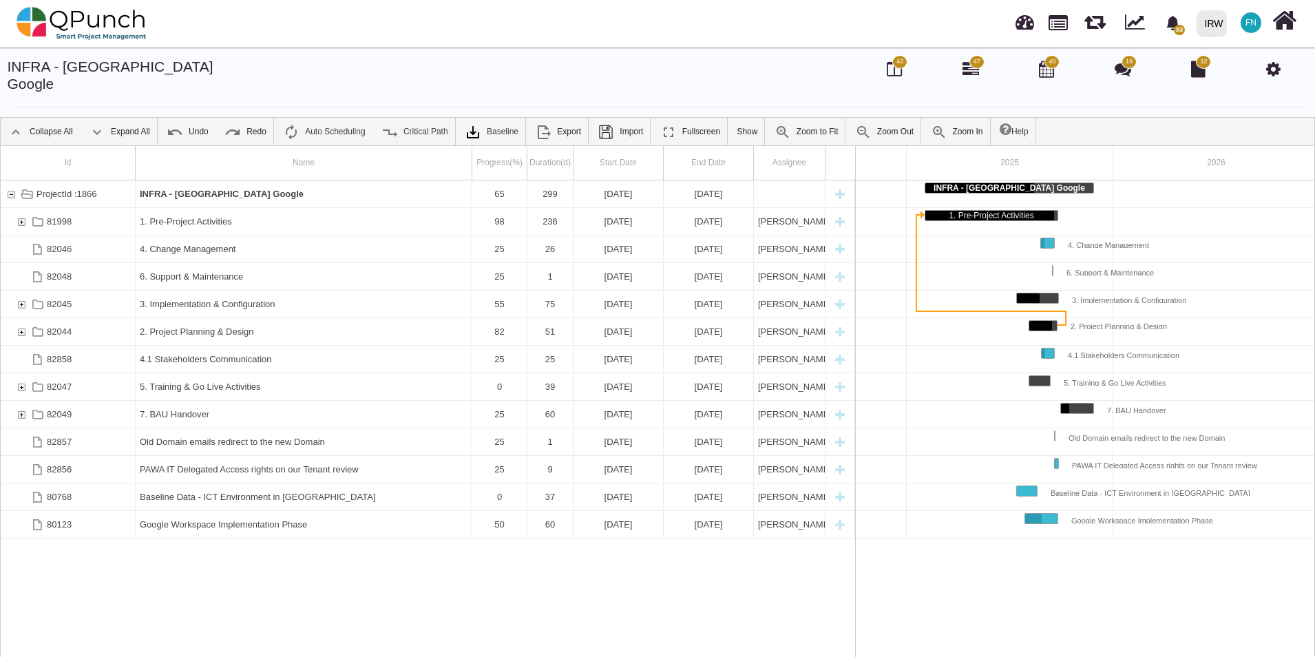
click at [334, 569] on div "ProjectId :1866 INFRA - Sudan Google 65 299 02-02-2025 27-11-2025 81998 1. Pre-…" at bounding box center [428, 423] width 854 height 487
drag, startPoint x: 202, startPoint y: 319, endPoint x: 206, endPoint y: 216, distance: 104.0
click at [272, 596] on div "ProjectId :1866 INFRA - Sudan Google 65 299 02-02-2025 27-11-2025 81998 1. Pre-…" at bounding box center [428, 423] width 854 height 487
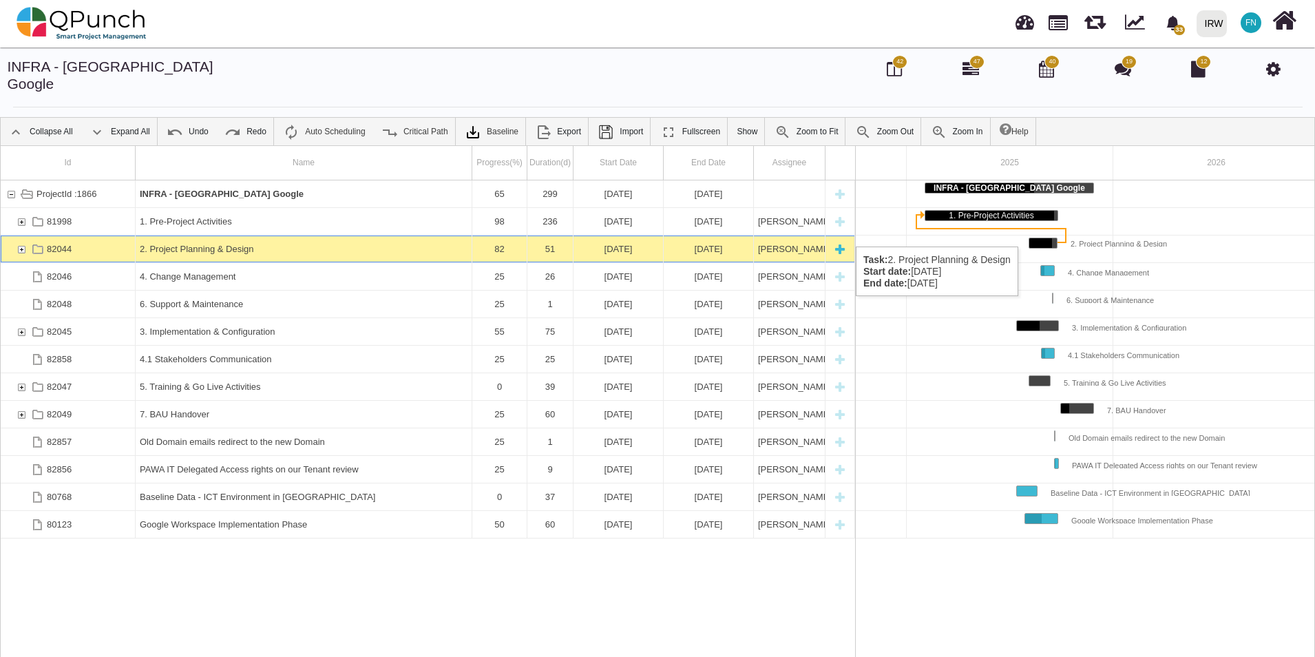
click at [19, 235] on div "82044" at bounding box center [21, 248] width 12 height 27
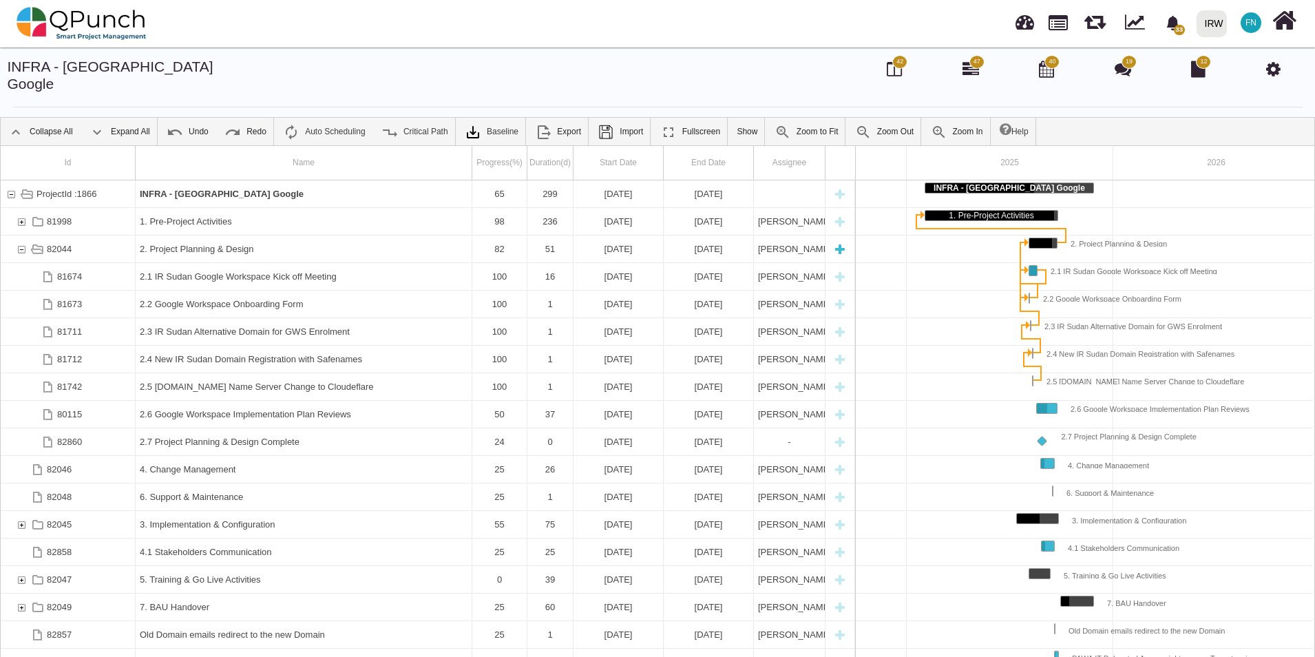
click at [19, 235] on div "82044" at bounding box center [21, 248] width 12 height 27
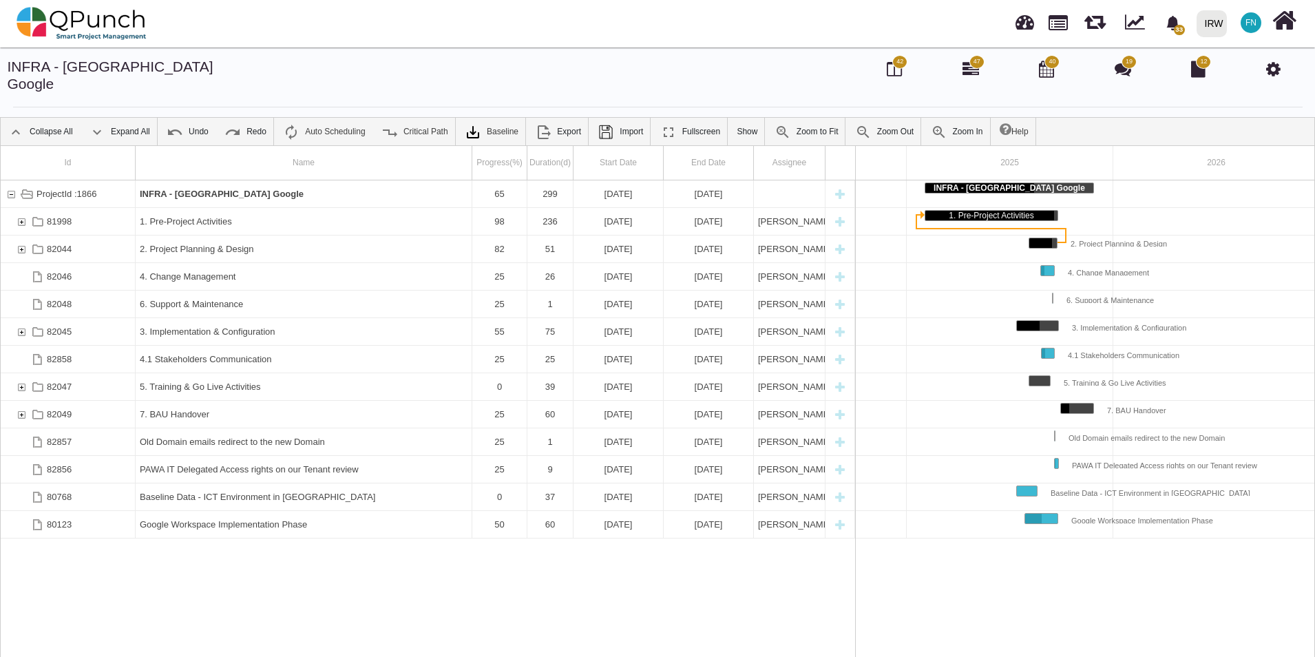
click at [288, 598] on div "ProjectId :1866 INFRA - Sudan Google 65 299 02-02-2025 27-11-2025 81998 1. Pre-…" at bounding box center [428, 423] width 854 height 487
drag, startPoint x: 207, startPoint y: 319, endPoint x: 219, endPoint y: 242, distance: 77.3
click at [239, 561] on div "ProjectId :1866 INFRA - Sudan Google 65 299 02-02-2025 27-11-2025 81998 1. Pre-…" at bounding box center [428, 423] width 854 height 487
drag, startPoint x: 187, startPoint y: 370, endPoint x: 194, endPoint y: 298, distance: 72.7
click at [18, 318] on div "82047" at bounding box center [21, 331] width 12 height 27
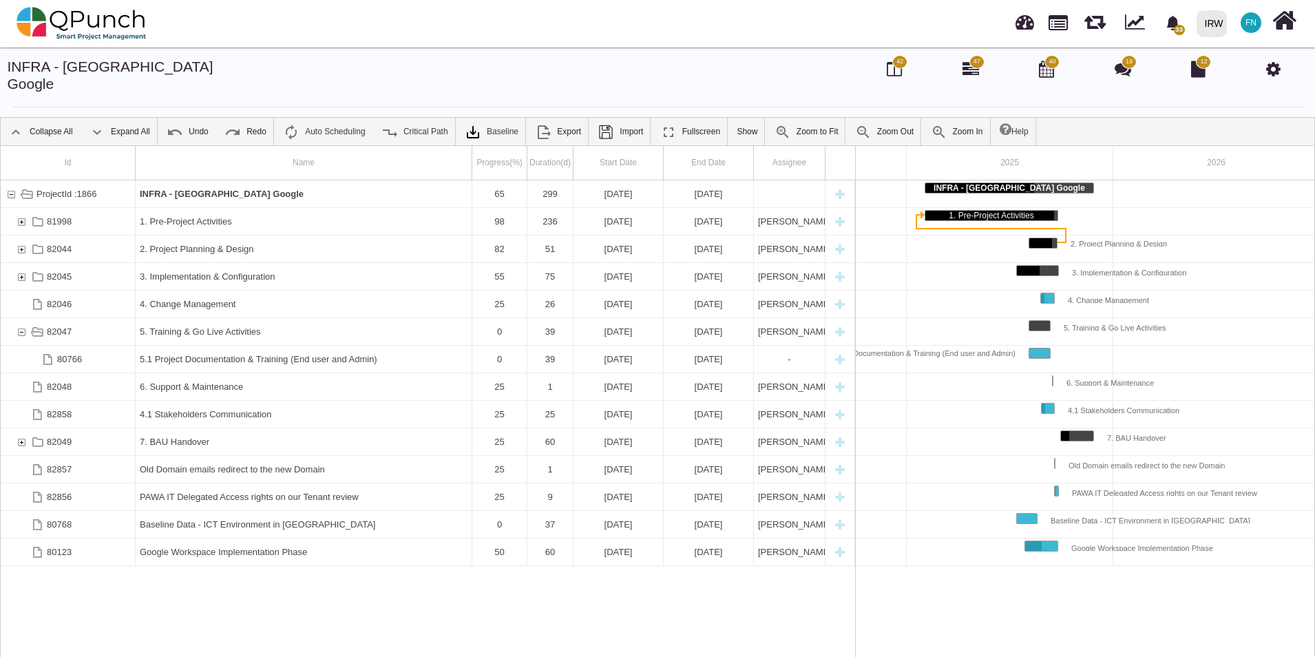
click at [18, 318] on div "82047" at bounding box center [21, 331] width 12 height 27
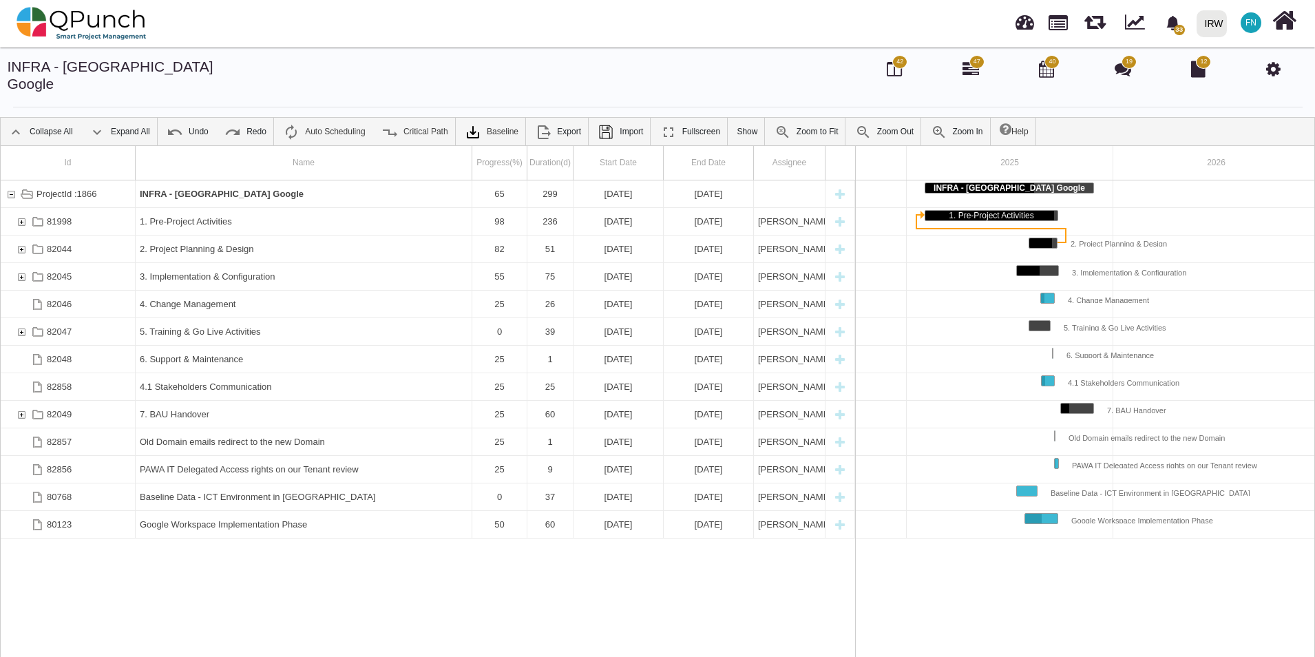
click at [254, 576] on div "ProjectId :1866 INFRA - Sudan Google 65 299 02-02-2025 27-11-2025 81998 1. Pre-…" at bounding box center [428, 423] width 854 height 487
drag, startPoint x: 208, startPoint y: 371, endPoint x: 229, endPoint y: 294, distance: 79.8
click at [234, 571] on div "ProjectId :1866 INFRA - Sudan Google 65 299 02-02-2025 27-11-2025 81998 1. Pre-…" at bounding box center [428, 423] width 854 height 487
drag, startPoint x: 234, startPoint y: 316, endPoint x: 238, endPoint y: 280, distance: 36.0
click at [283, 569] on div "ProjectId :1866 INFRA - Sudan Google 66 299 02-02-2025 27-11-2025 81998 1. Pre-…" at bounding box center [428, 423] width 854 height 487
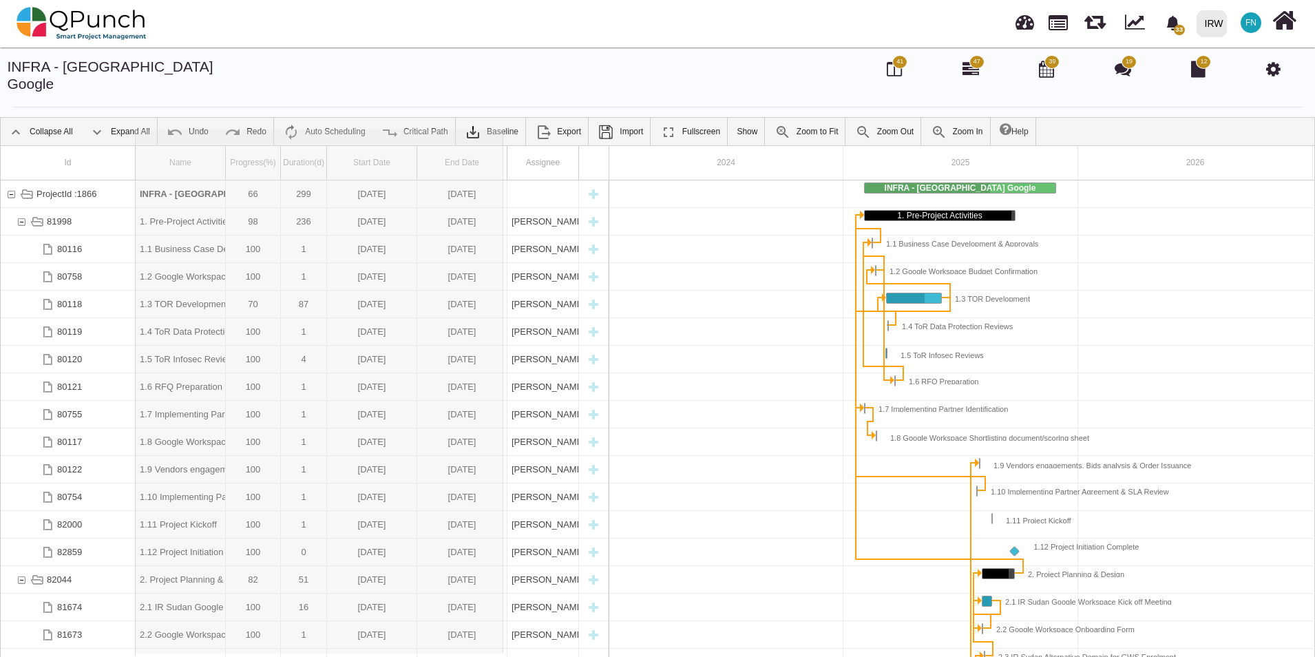
drag, startPoint x: 226, startPoint y: 140, endPoint x: 504, endPoint y: 156, distance: 278.7
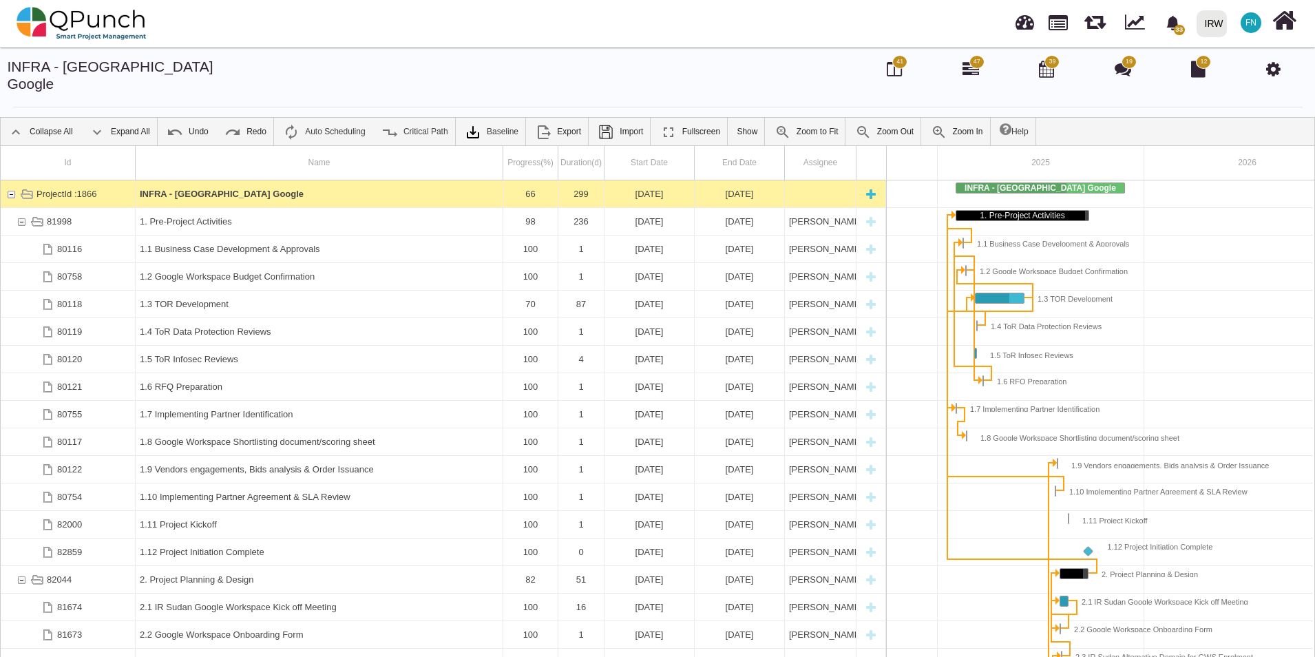
scroll to position [0, 156]
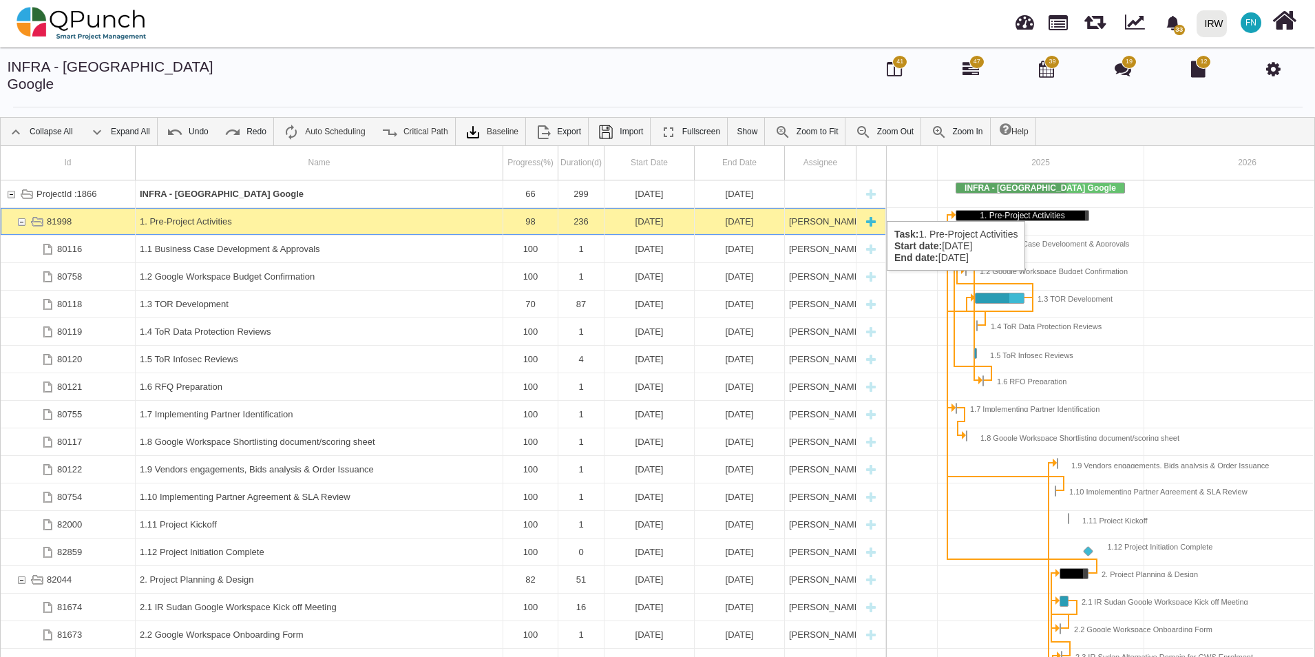
click at [21, 208] on div "81998" at bounding box center [21, 221] width 12 height 27
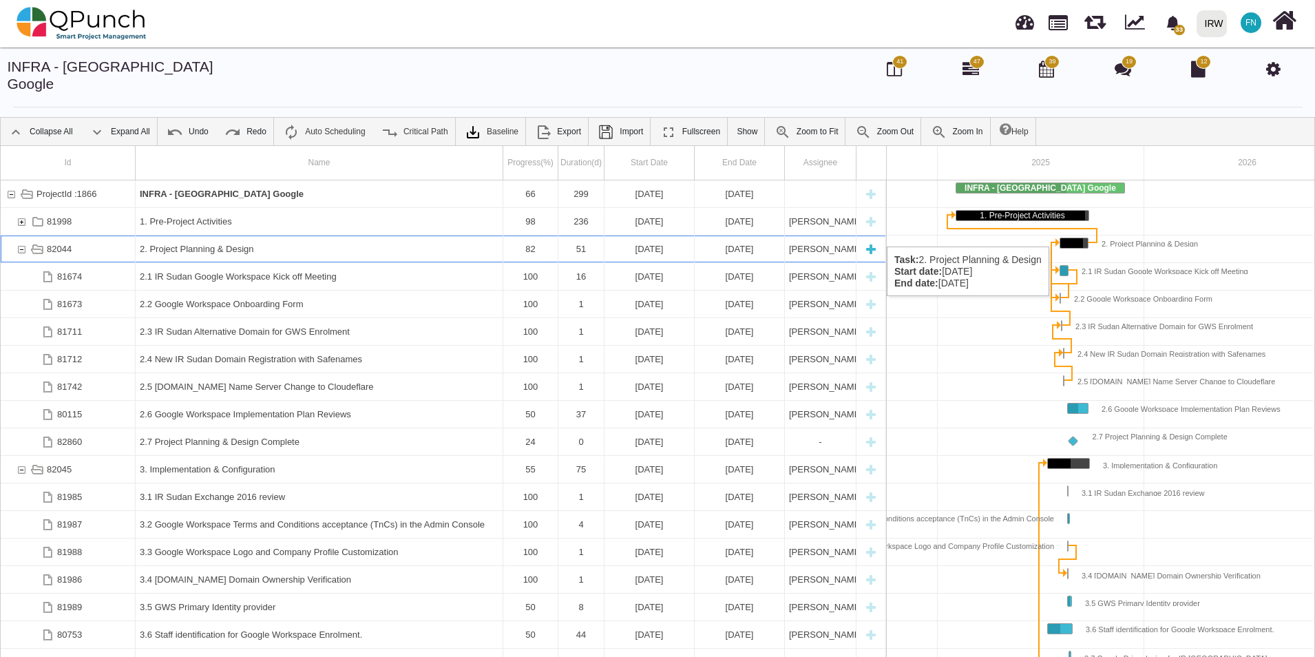
click at [21, 235] on div "82044" at bounding box center [21, 248] width 12 height 27
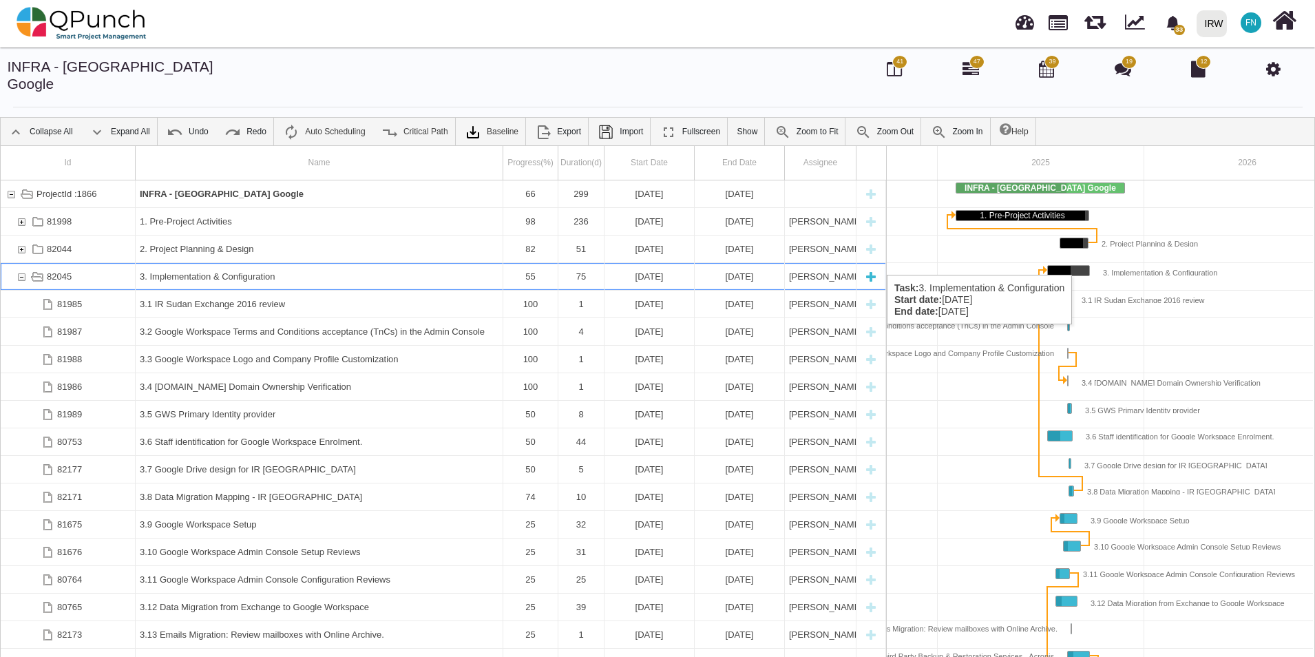
click at [20, 263] on div "82045" at bounding box center [21, 276] width 12 height 27
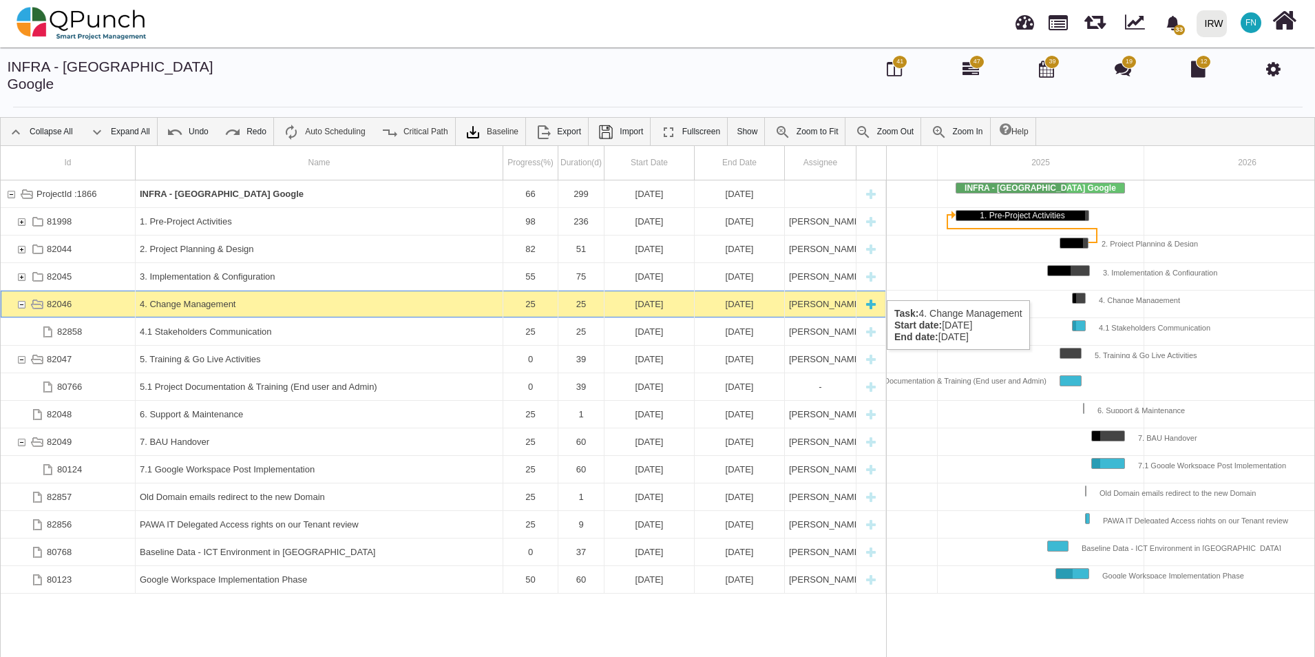
click at [19, 291] on div "82046" at bounding box center [21, 304] width 12 height 27
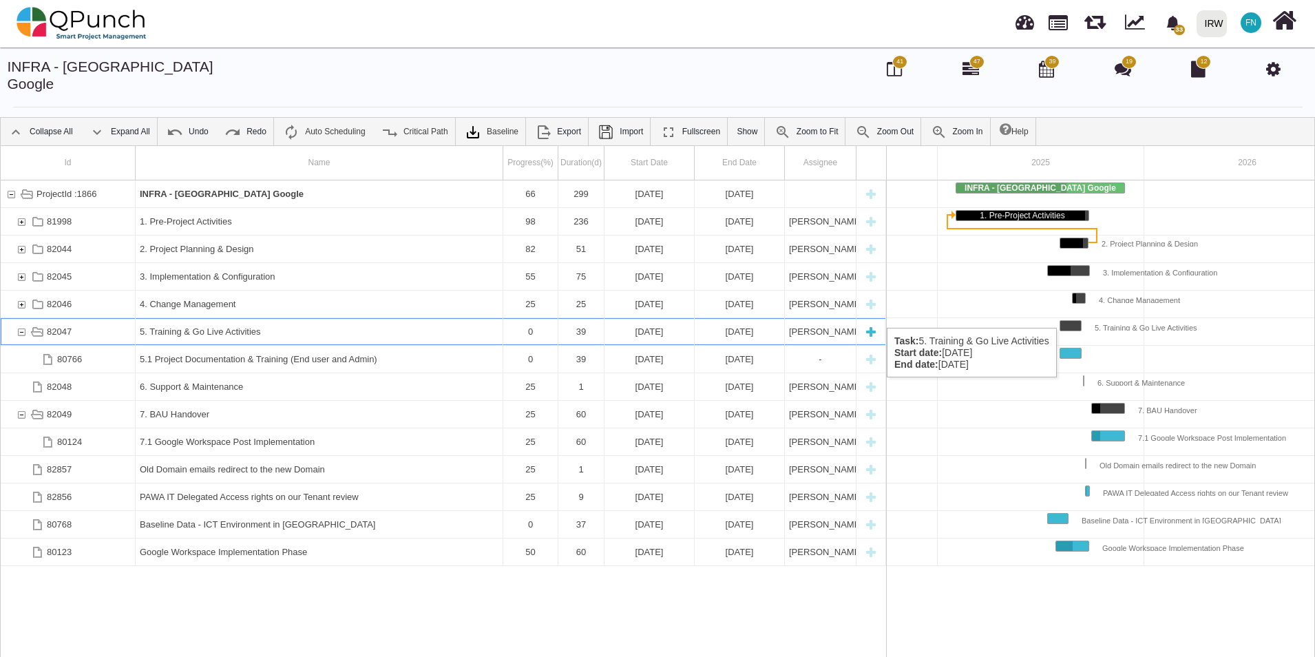
click at [22, 318] on div "82047" at bounding box center [21, 331] width 12 height 27
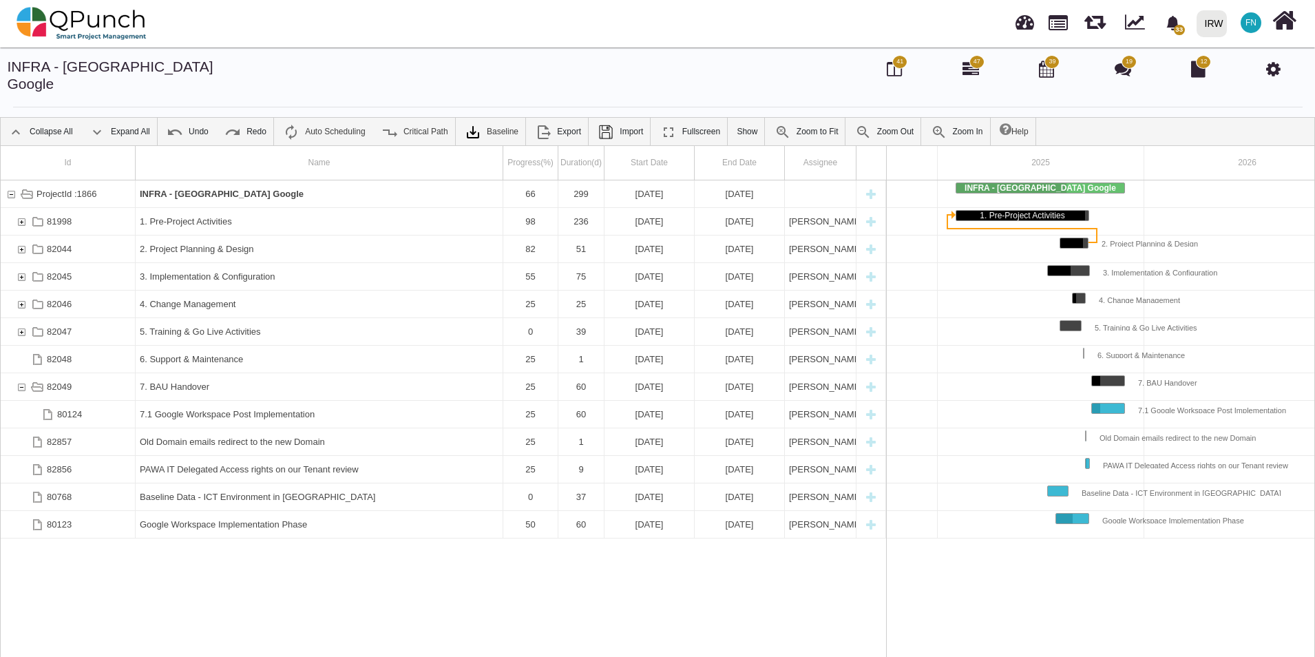
click at [22, 318] on div "82047" at bounding box center [21, 331] width 12 height 27
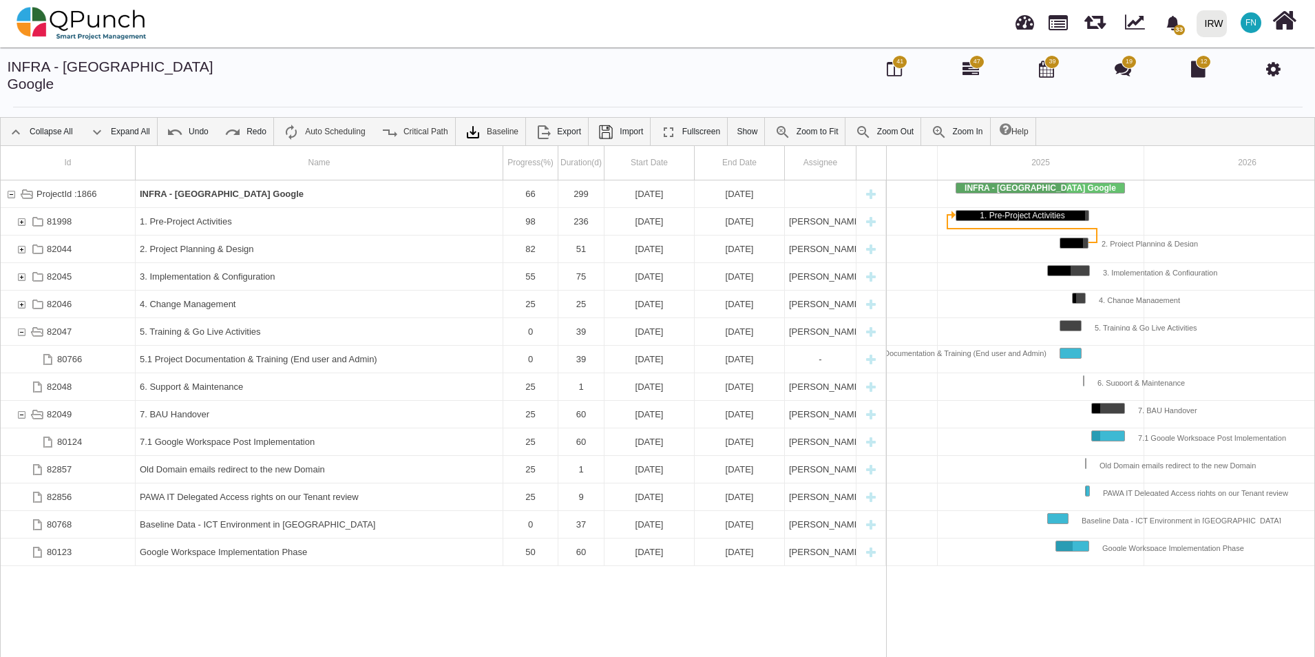
click at [22, 318] on div "82047" at bounding box center [21, 331] width 12 height 27
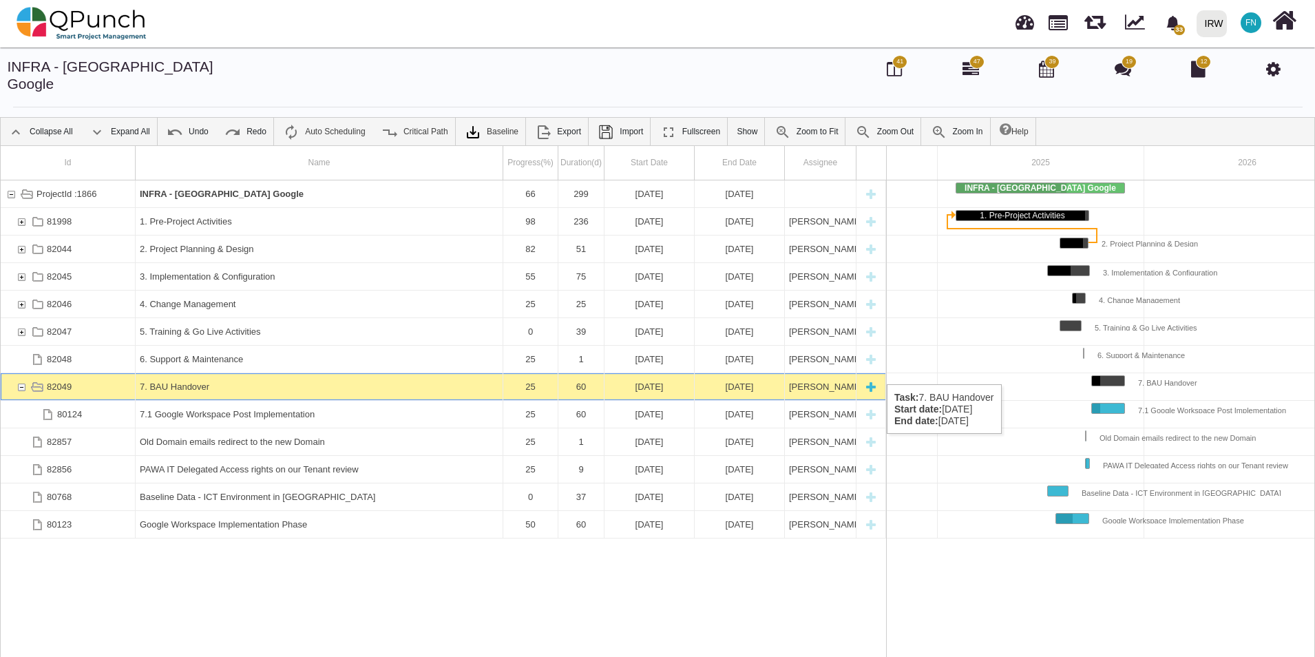
click at [21, 373] on div "82049" at bounding box center [21, 386] width 12 height 27
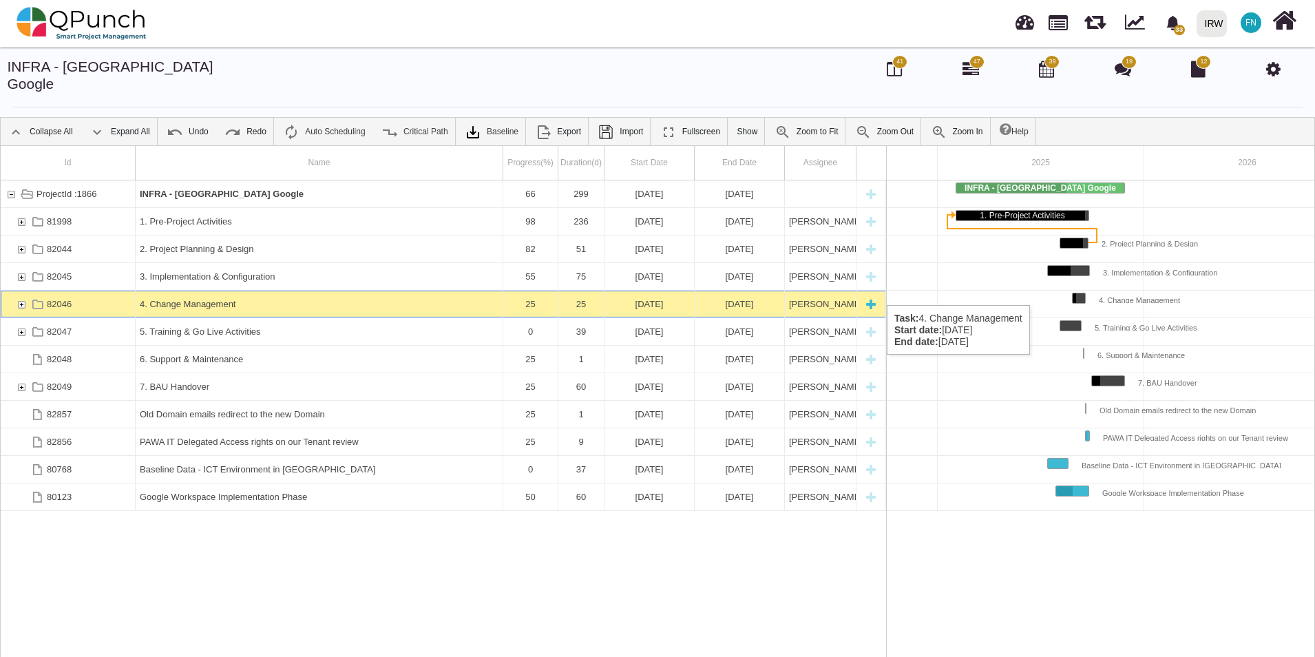
click at [22, 291] on div "82046" at bounding box center [21, 304] width 12 height 27
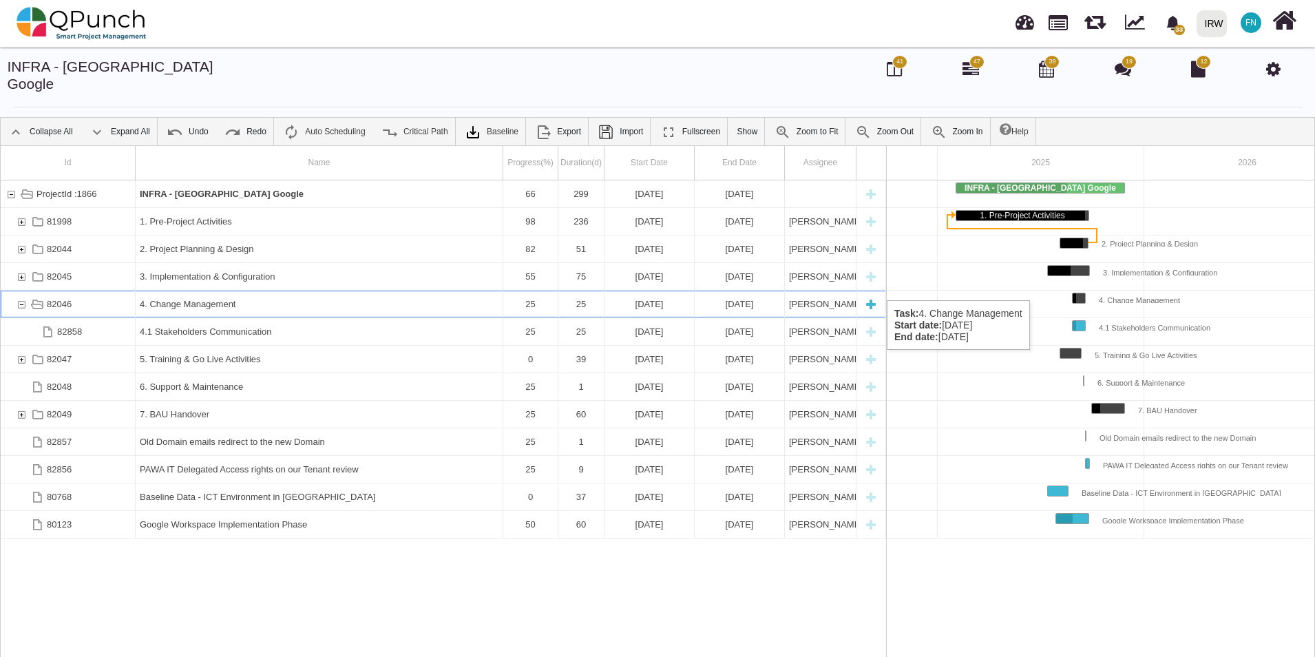
click at [873, 291] on div "New task" at bounding box center [871, 304] width 21 height 27
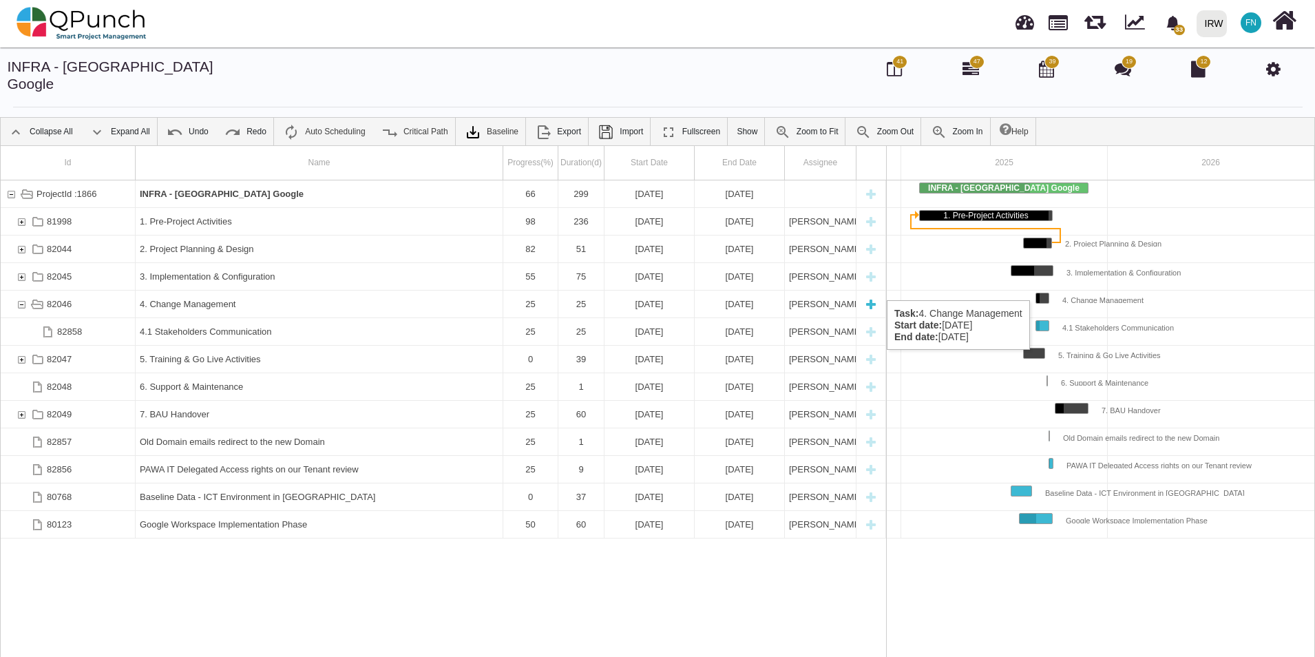
select select "**"
select select "*"
select select "****"
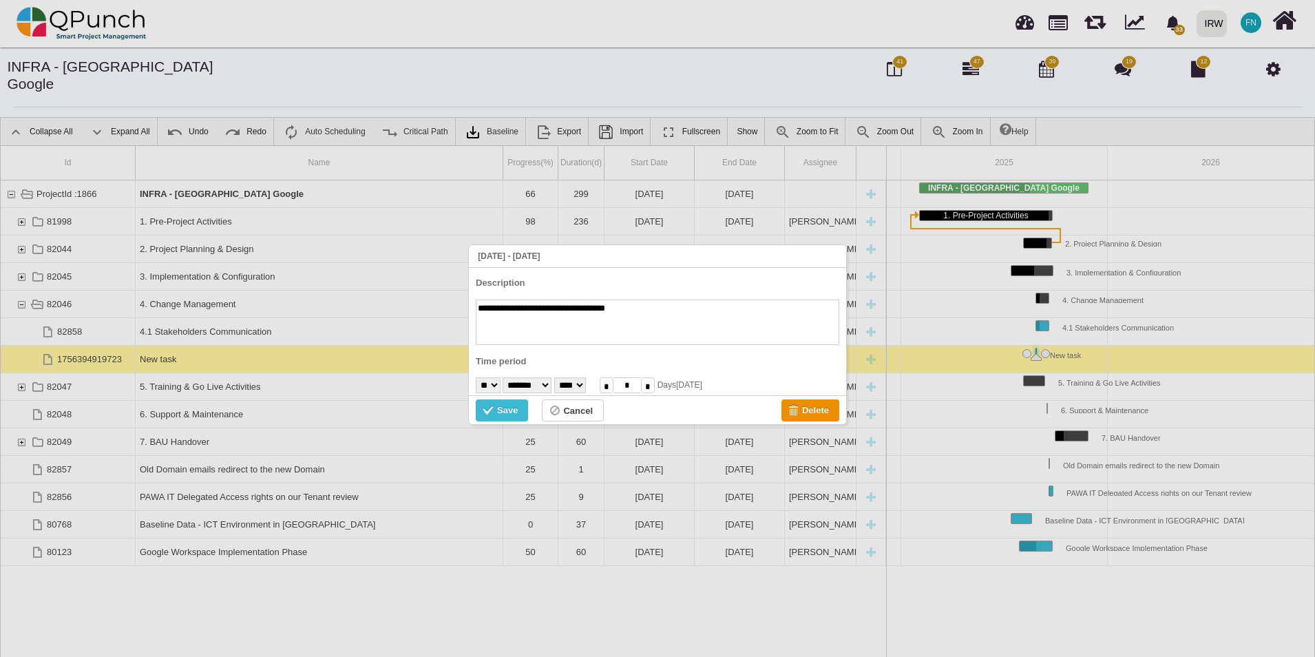
type textarea "**********"
click at [492, 408] on div "Save" at bounding box center [490, 411] width 14 height 15
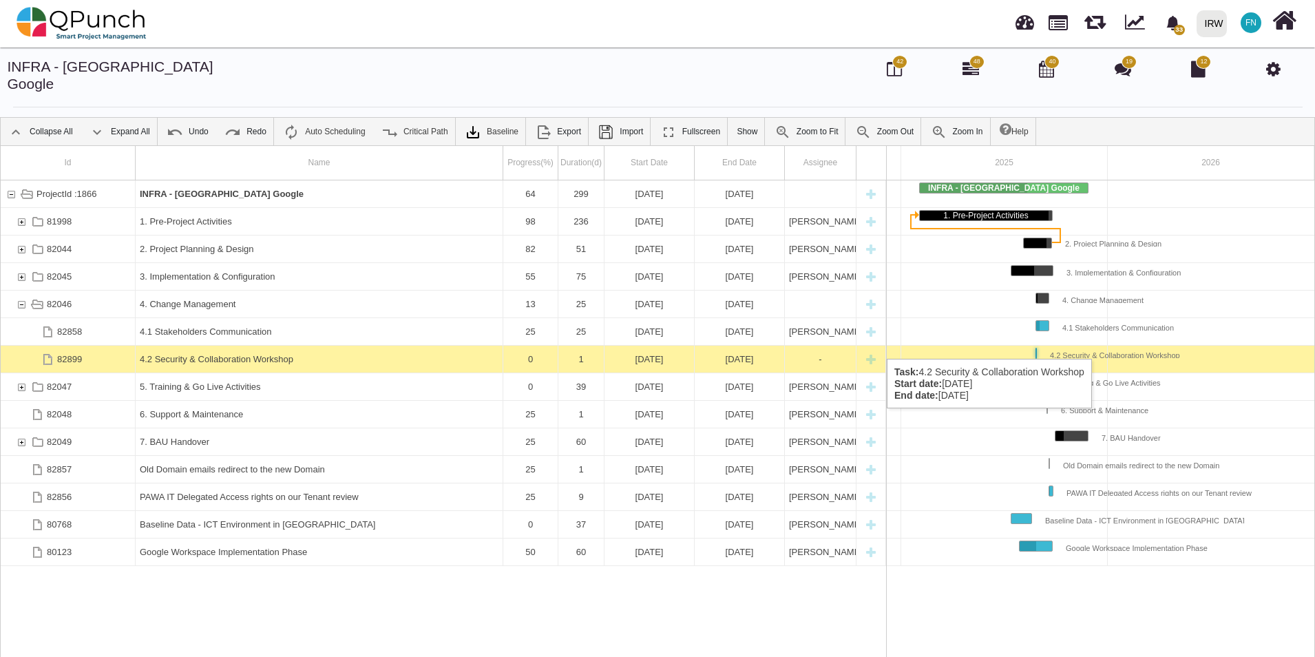
click at [241, 346] on div "4.2 Security & Collaboration Workshop" at bounding box center [319, 359] width 359 height 27
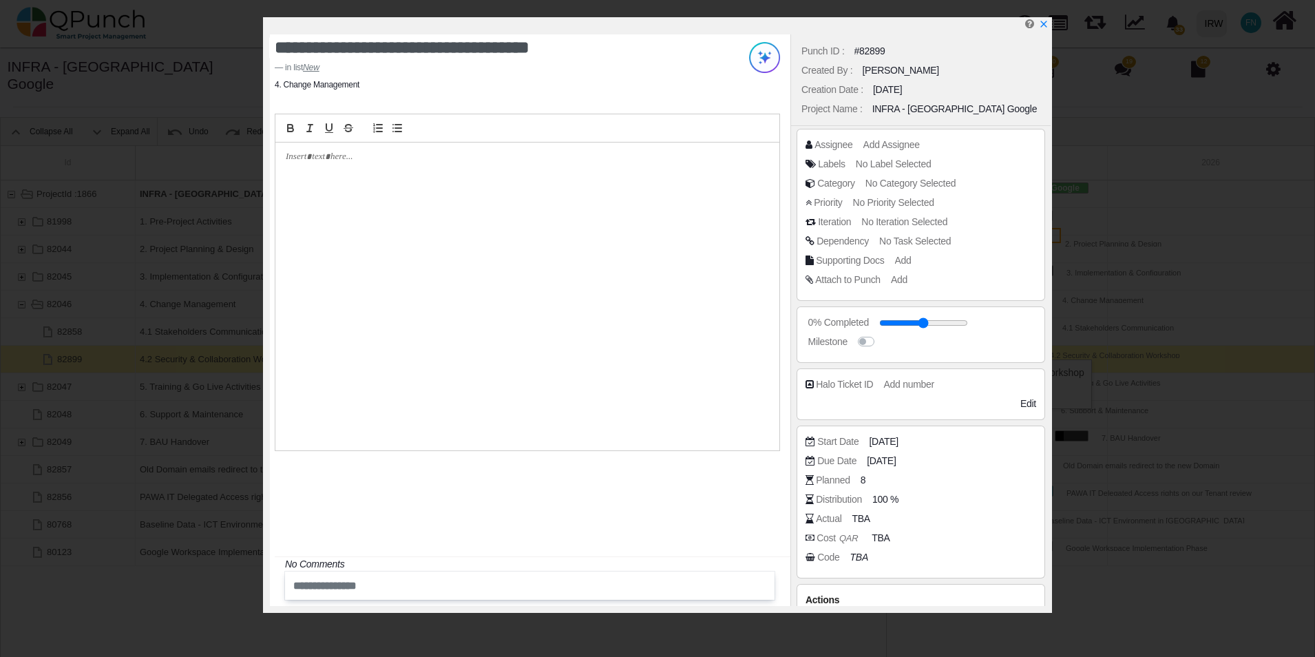
click at [369, 169] on div at bounding box center [527, 297] width 504 height 308
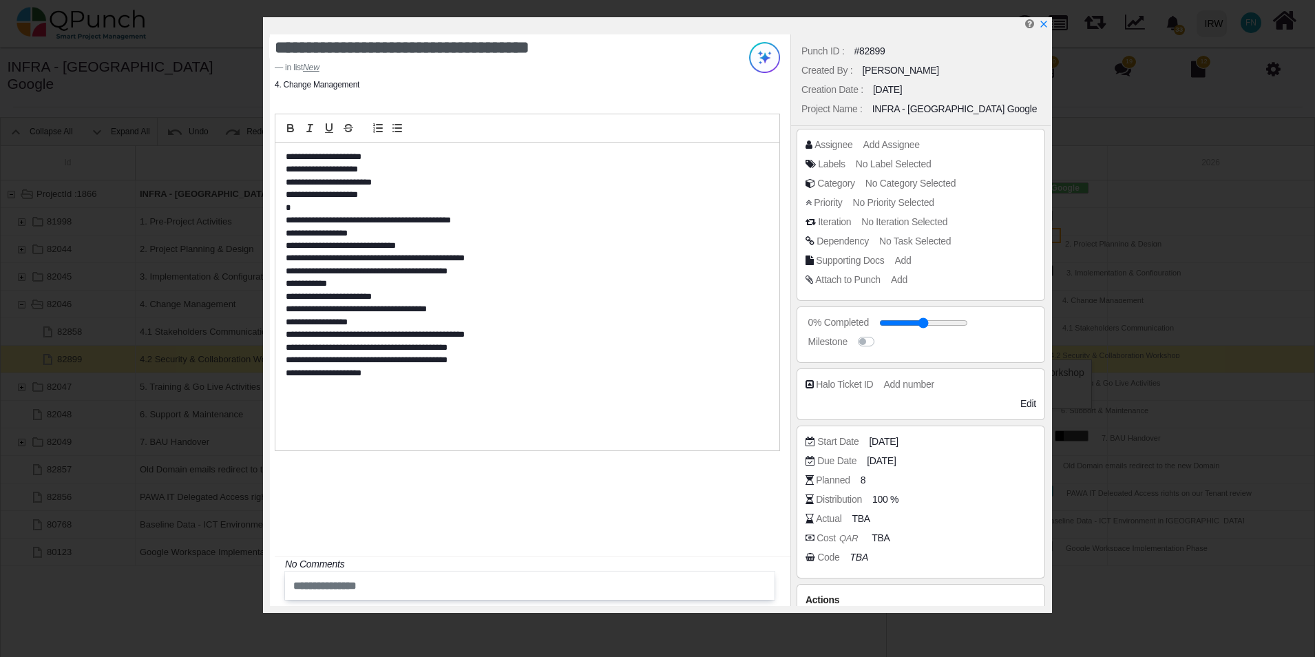
scroll to position [0, 0]
click at [287, 157] on p "**********" at bounding box center [524, 157] width 476 height 12
click at [395, 127] on icon "button" at bounding box center [397, 128] width 12 height 12
drag, startPoint x: 377, startPoint y: 157, endPoint x: 280, endPoint y: 145, distance: 98.5
click at [286, 151] on p "**********" at bounding box center [524, 157] width 476 height 12
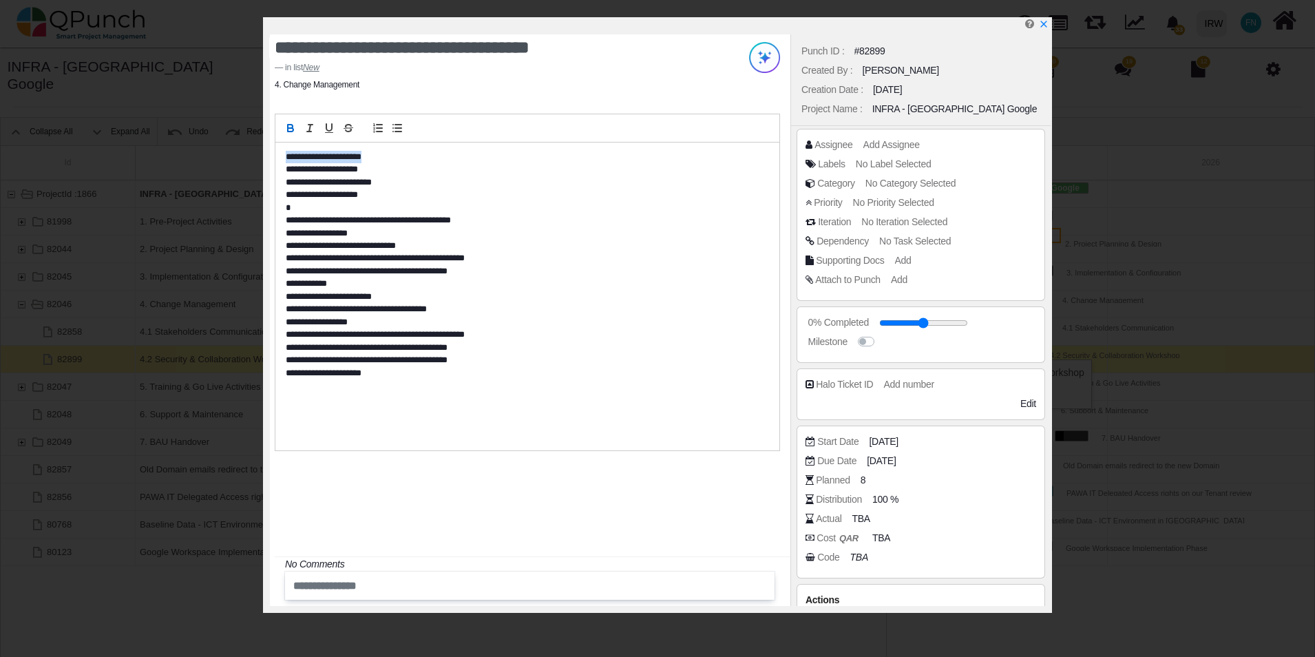
click at [290, 128] on icon "button" at bounding box center [291, 129] width 6 height 3
click at [288, 167] on p "**********" at bounding box center [524, 169] width 476 height 12
click at [393, 125] on line "button" at bounding box center [393, 125] width 0 height 0
click at [287, 182] on p "**********" at bounding box center [524, 182] width 476 height 12
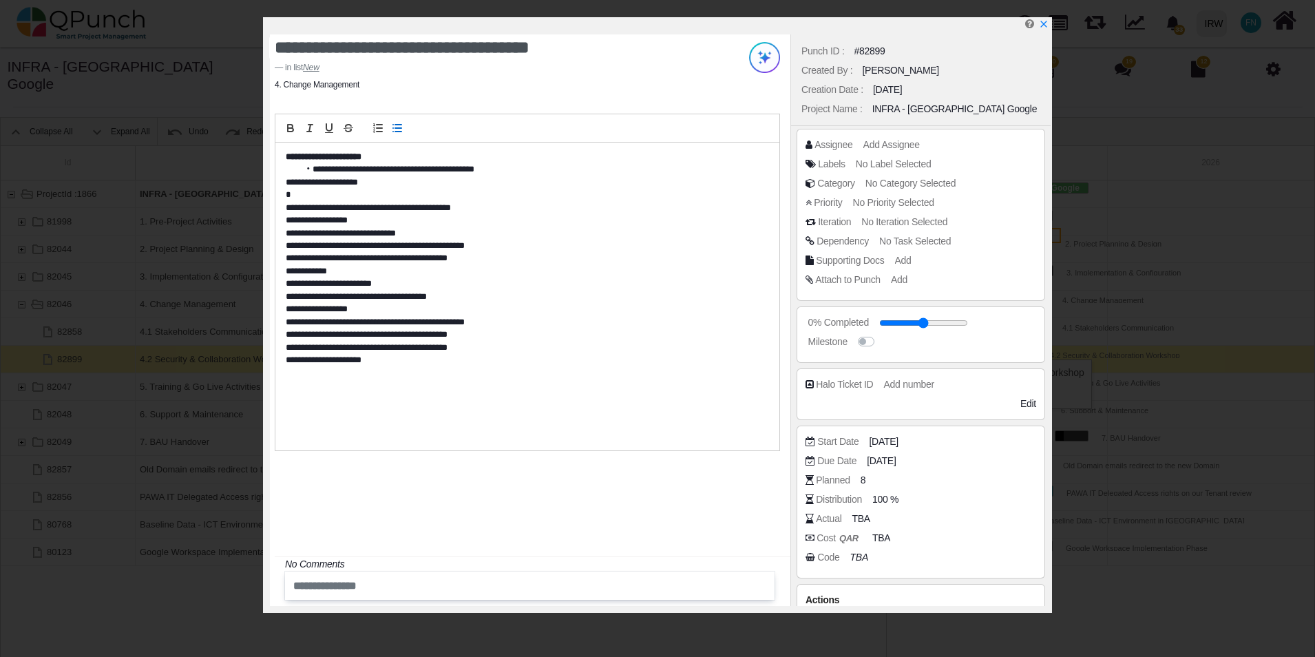
click at [286, 184] on p "**********" at bounding box center [524, 182] width 476 height 12
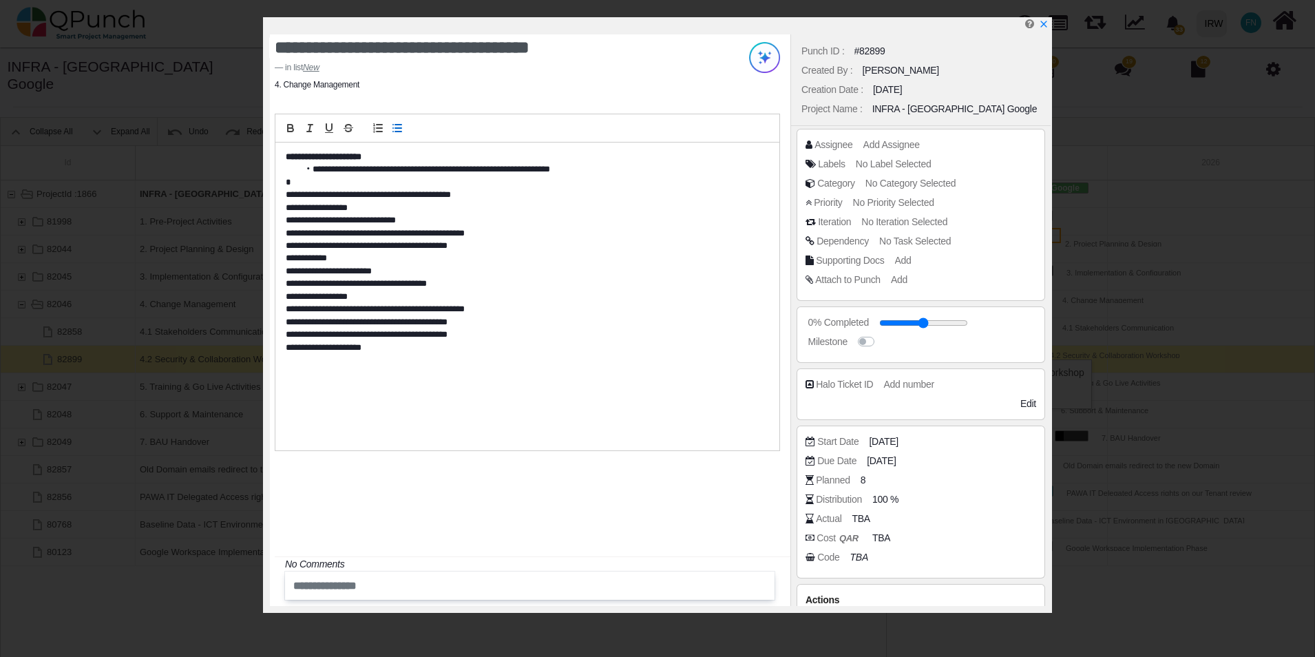
click at [286, 193] on p "**********" at bounding box center [524, 195] width 476 height 12
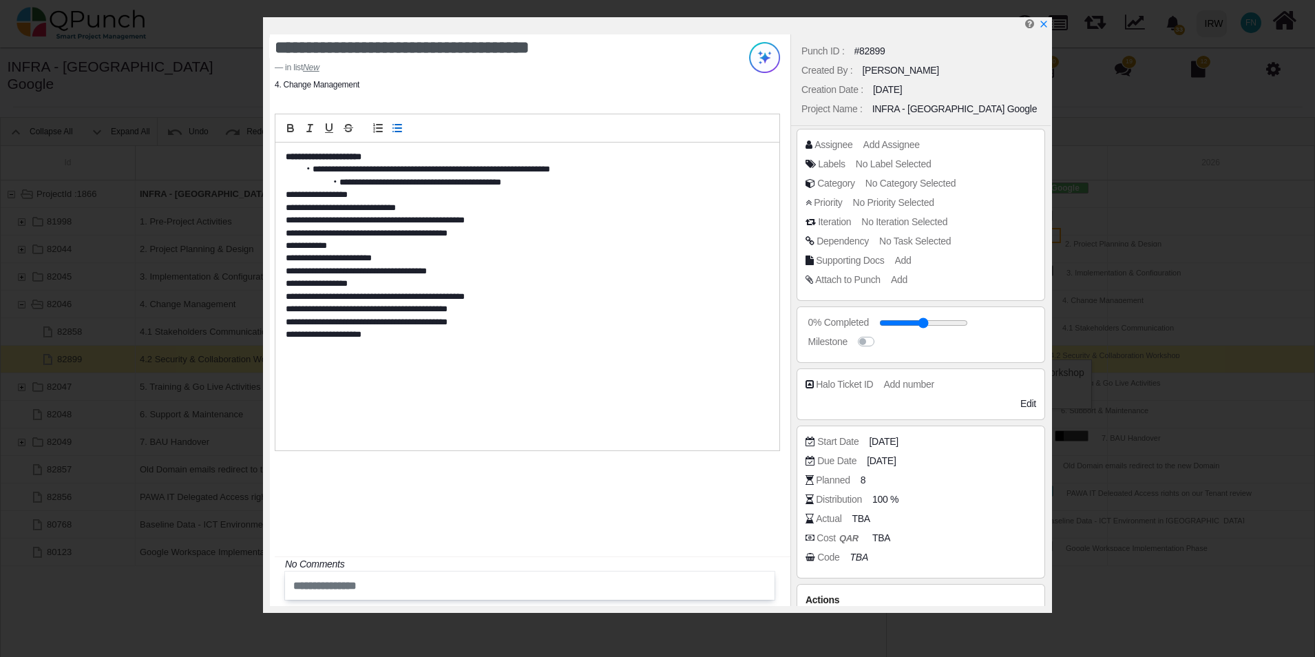
click at [289, 192] on p "**********" at bounding box center [524, 195] width 476 height 12
click at [289, 204] on p "**********" at bounding box center [524, 208] width 476 height 12
click at [289, 221] on p "**********" at bounding box center [524, 220] width 476 height 12
click at [286, 233] on p "**********" at bounding box center [524, 233] width 476 height 12
click at [288, 247] on p "**********" at bounding box center [524, 246] width 476 height 12
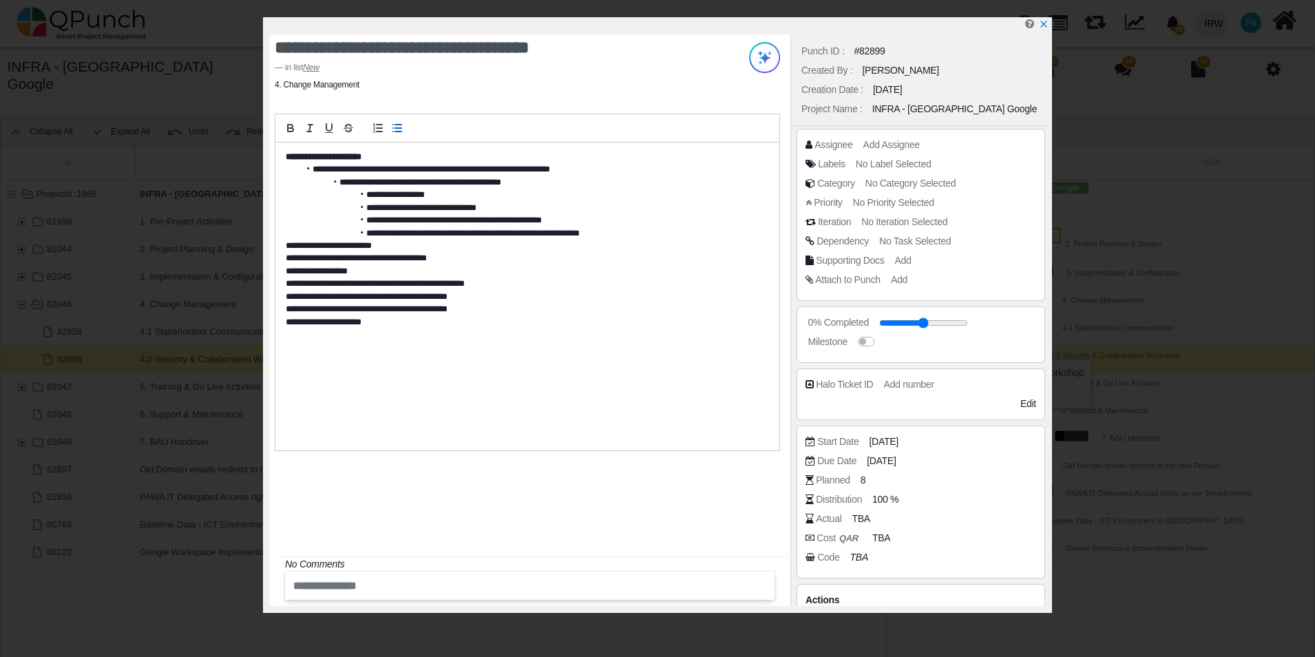
drag, startPoint x: 399, startPoint y: 244, endPoint x: 422, endPoint y: 241, distance: 23.7
click at [422, 241] on p "**********" at bounding box center [524, 246] width 476 height 12
drag, startPoint x: 393, startPoint y: 243, endPoint x: 271, endPoint y: 243, distance: 121.9
click at [271, 243] on div "**********" at bounding box center [527, 284] width 526 height 340
click at [284, 271] on div "**********" at bounding box center [527, 297] width 504 height 308
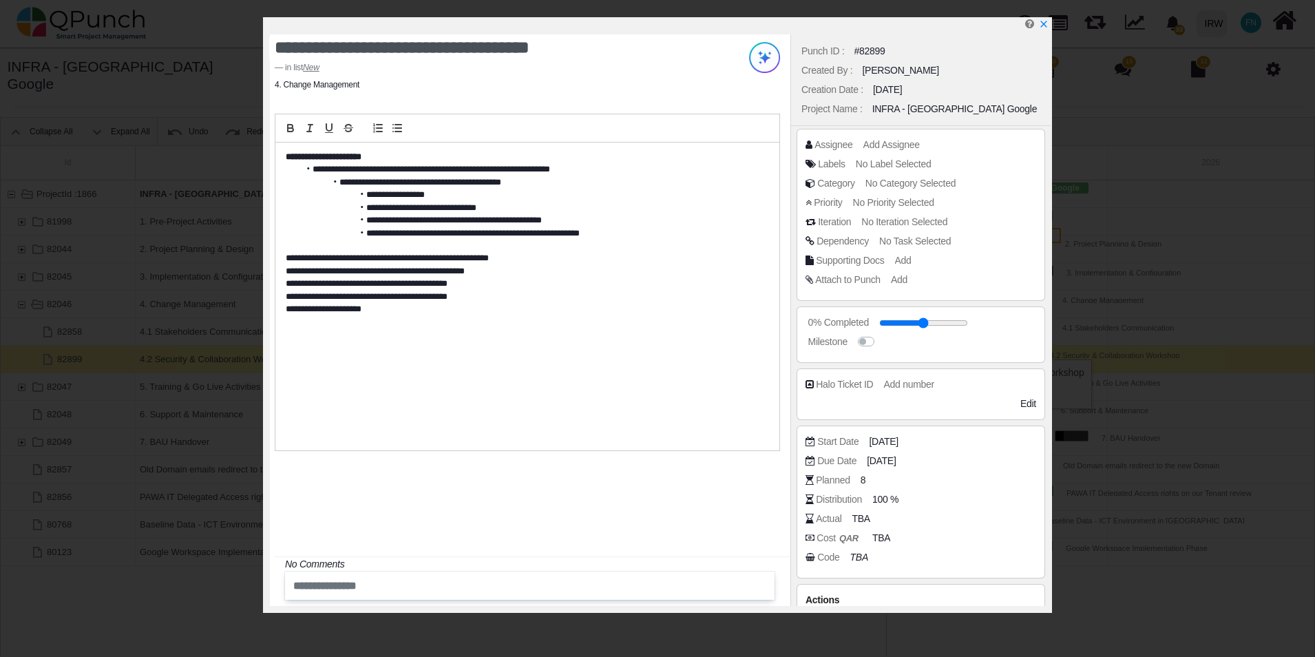
click at [543, 261] on p "**********" at bounding box center [524, 258] width 476 height 12
drag, startPoint x: 527, startPoint y: 258, endPoint x: 282, endPoint y: 256, distance: 245.8
click at [282, 256] on div "**********" at bounding box center [527, 297] width 504 height 308
click at [291, 127] on icon "button" at bounding box center [290, 128] width 12 height 12
click at [287, 270] on p "**********" at bounding box center [524, 271] width 476 height 12
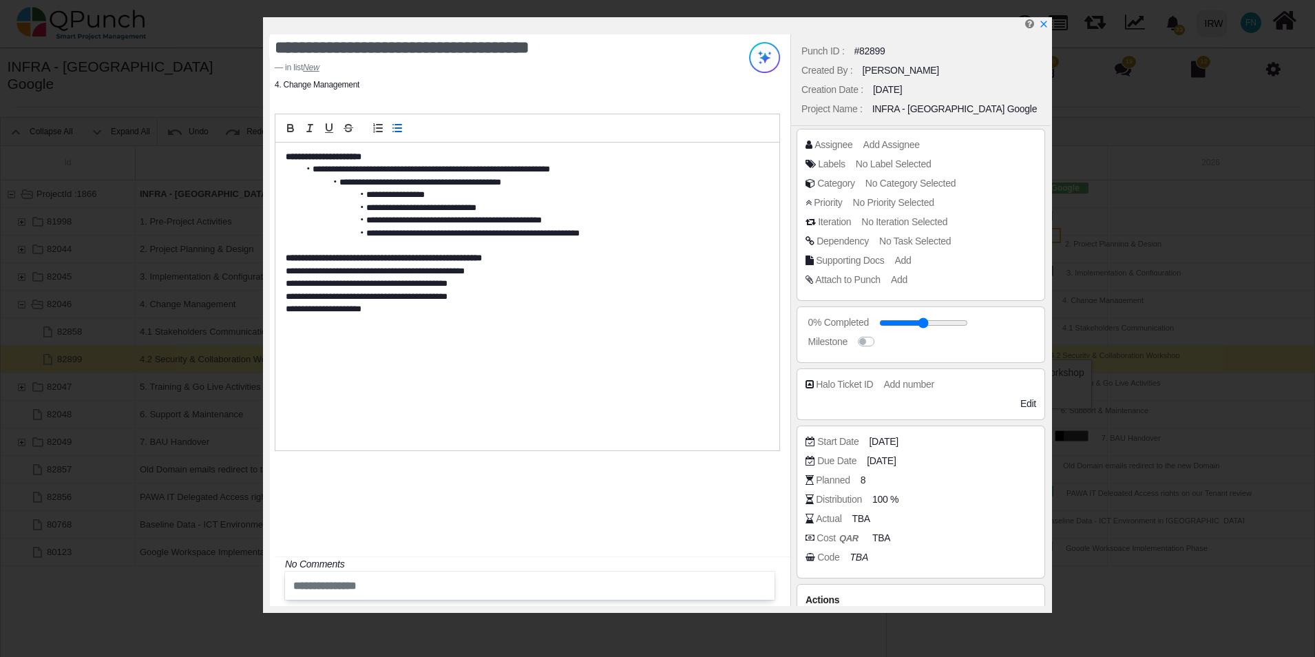
click at [395, 121] on button "button" at bounding box center [397, 128] width 19 height 17
click at [286, 283] on p "**********" at bounding box center [524, 283] width 476 height 12
click at [286, 284] on p "**********" at bounding box center [524, 283] width 476 height 12
click at [288, 298] on p "**********" at bounding box center [524, 297] width 476 height 12
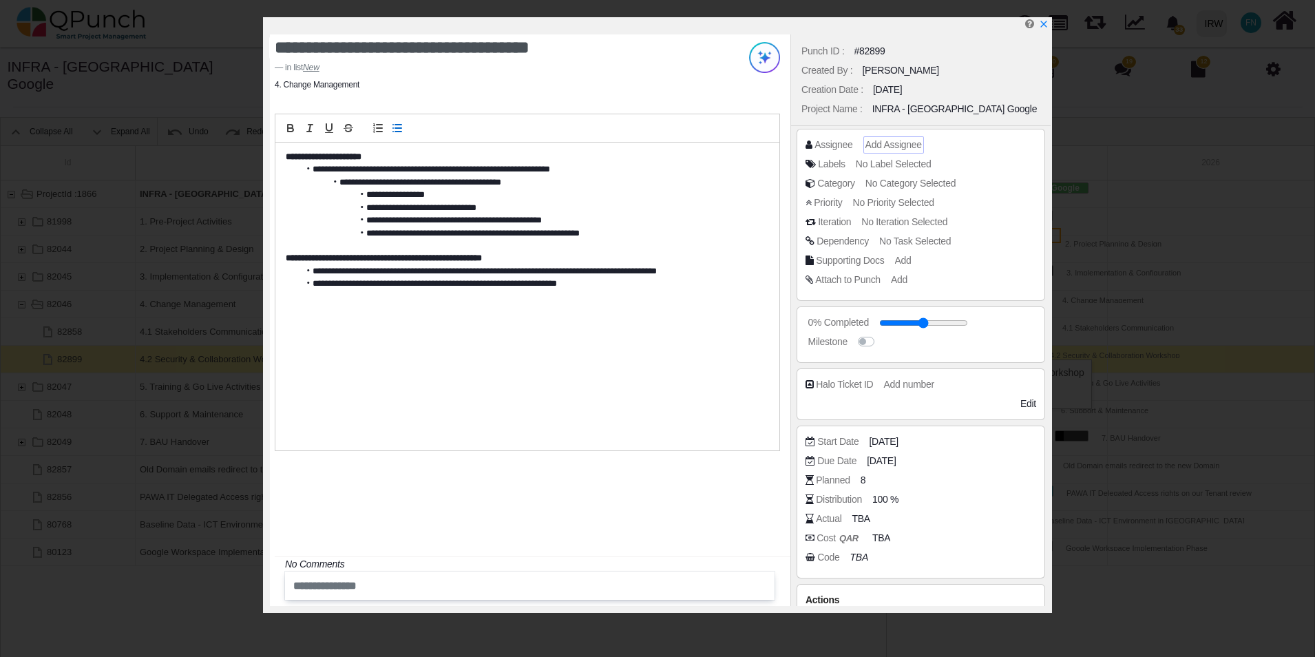
click at [896, 148] on span "Add Assignee" at bounding box center [893, 144] width 56 height 11
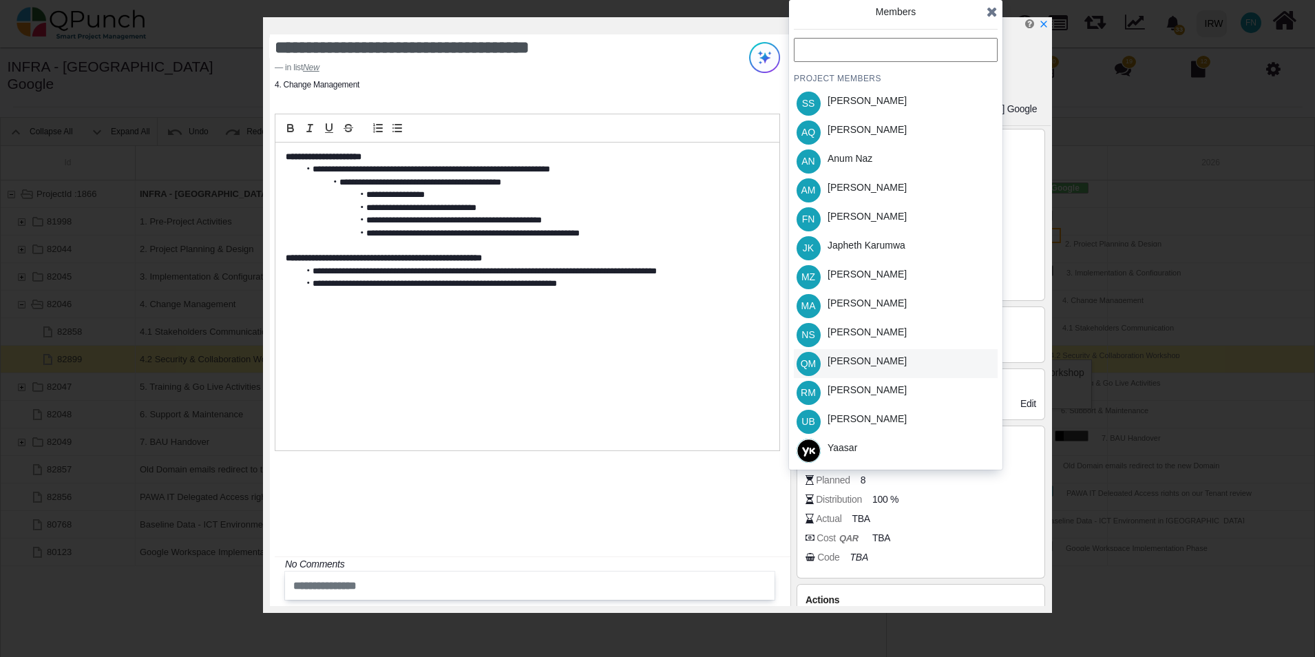
click at [888, 357] on div "QM Qasim Munir" at bounding box center [896, 363] width 204 height 29
click at [883, 129] on div "Aamar Qayum" at bounding box center [867, 130] width 79 height 14
click at [872, 215] on div "[PERSON_NAME]" at bounding box center [867, 216] width 79 height 14
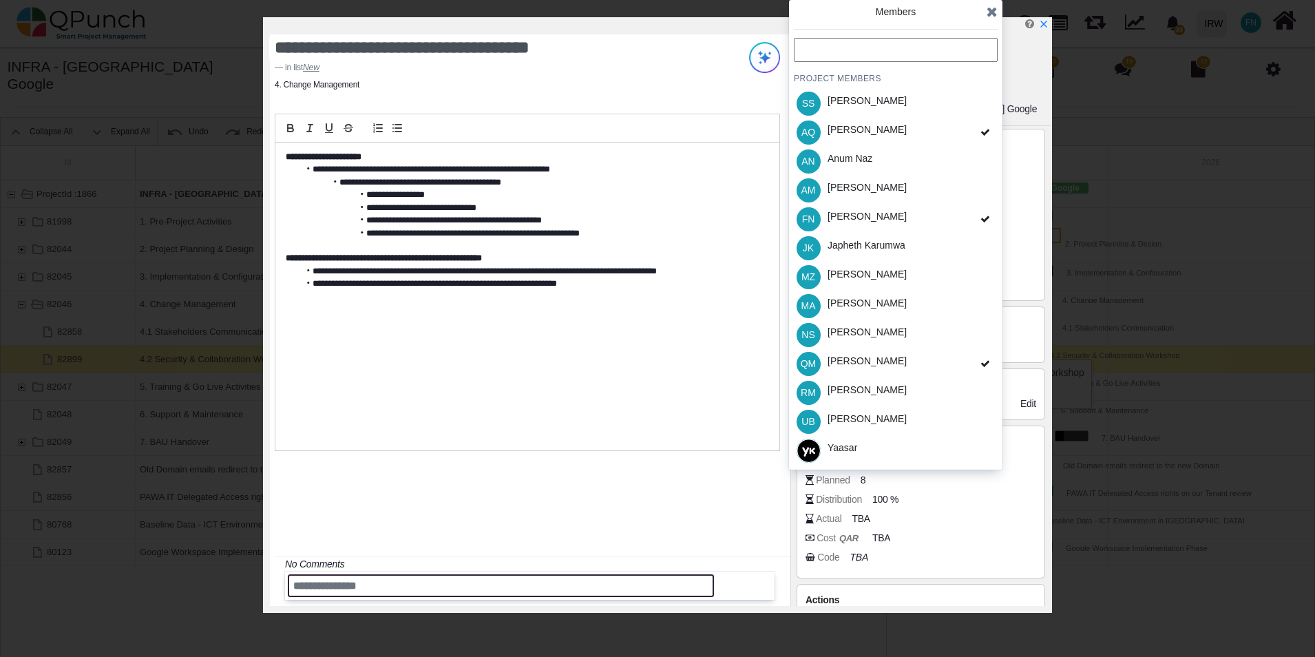
click at [381, 584] on input "text" at bounding box center [501, 585] width 426 height 23
type input "*"
click at [293, 587] on input "**********" at bounding box center [501, 585] width 426 height 23
type input "**********"
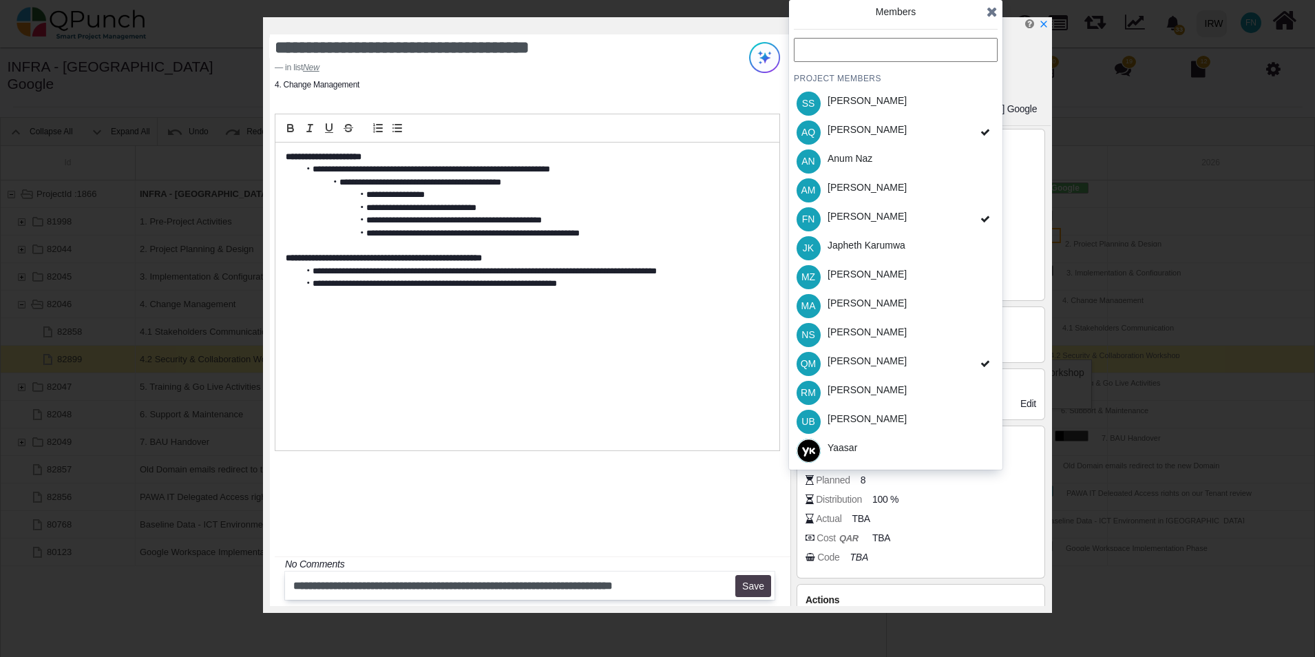
click at [752, 586] on button "Save" at bounding box center [753, 586] width 36 height 22
click at [718, 28] on div at bounding box center [660, 25] width 781 height 17
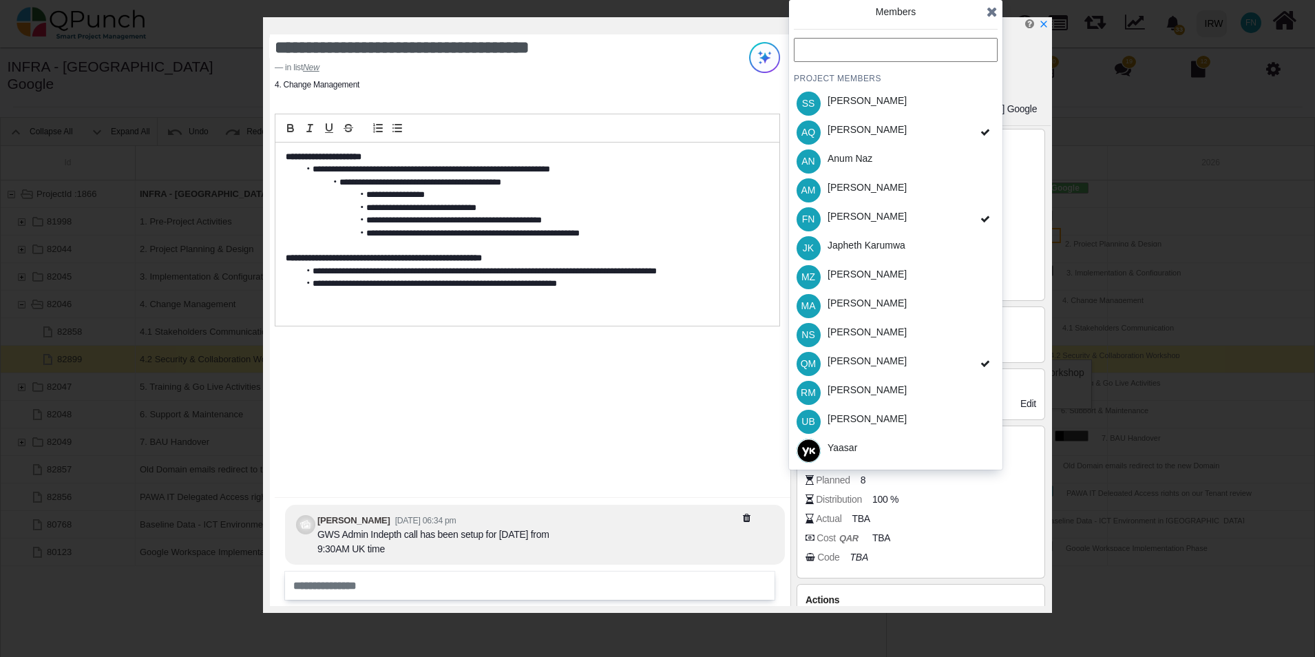
click at [993, 14] on icon at bounding box center [992, 12] width 11 height 14
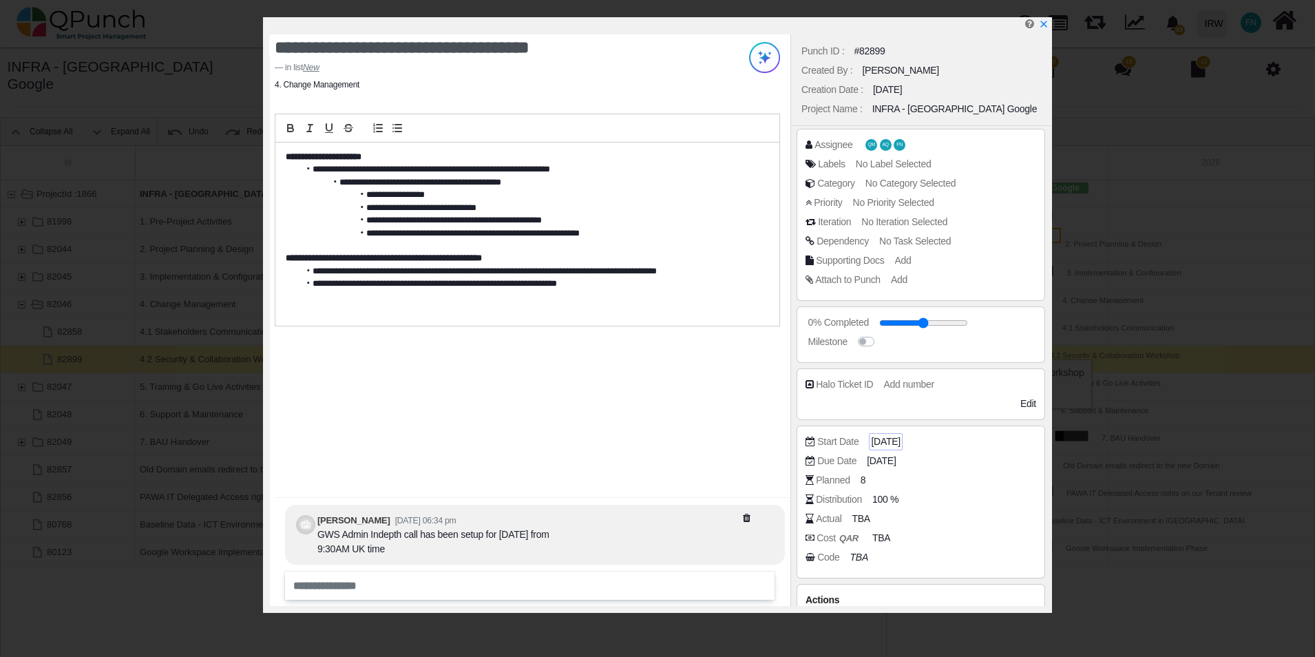
click at [890, 441] on span "[DATE]" at bounding box center [885, 441] width 29 height 14
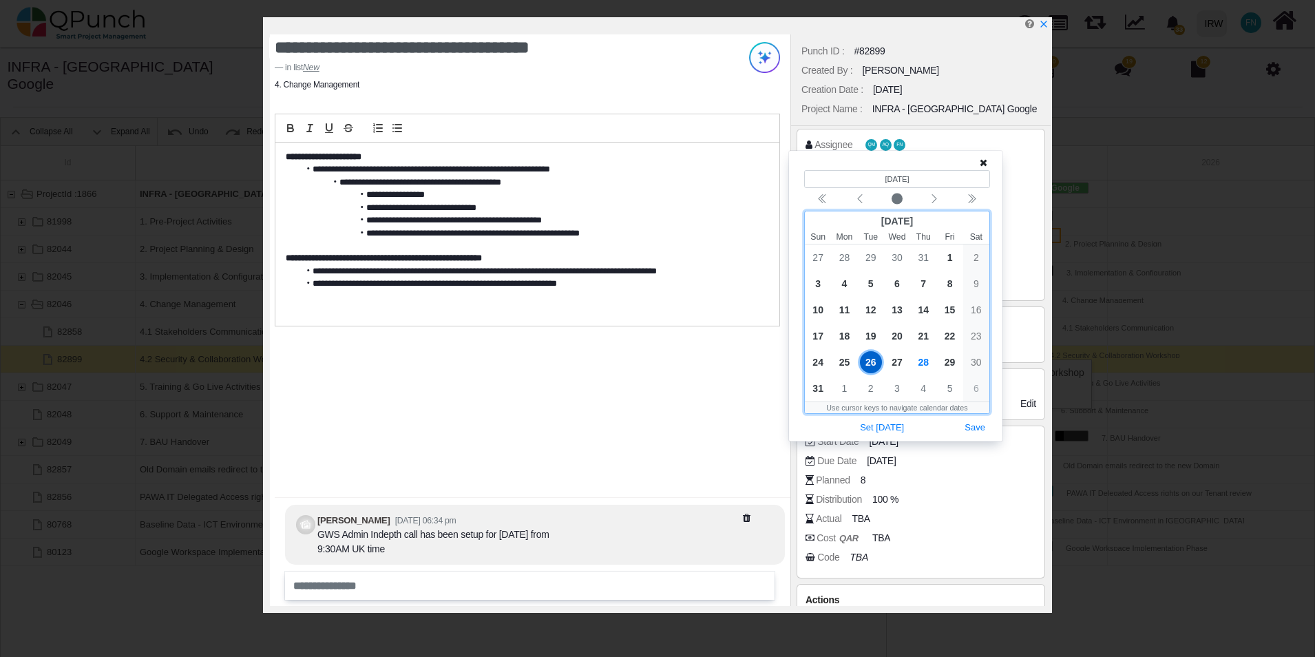
click at [871, 361] on span "26" at bounding box center [871, 362] width 22 height 22
click at [981, 425] on button "Save" at bounding box center [975, 428] width 30 height 19
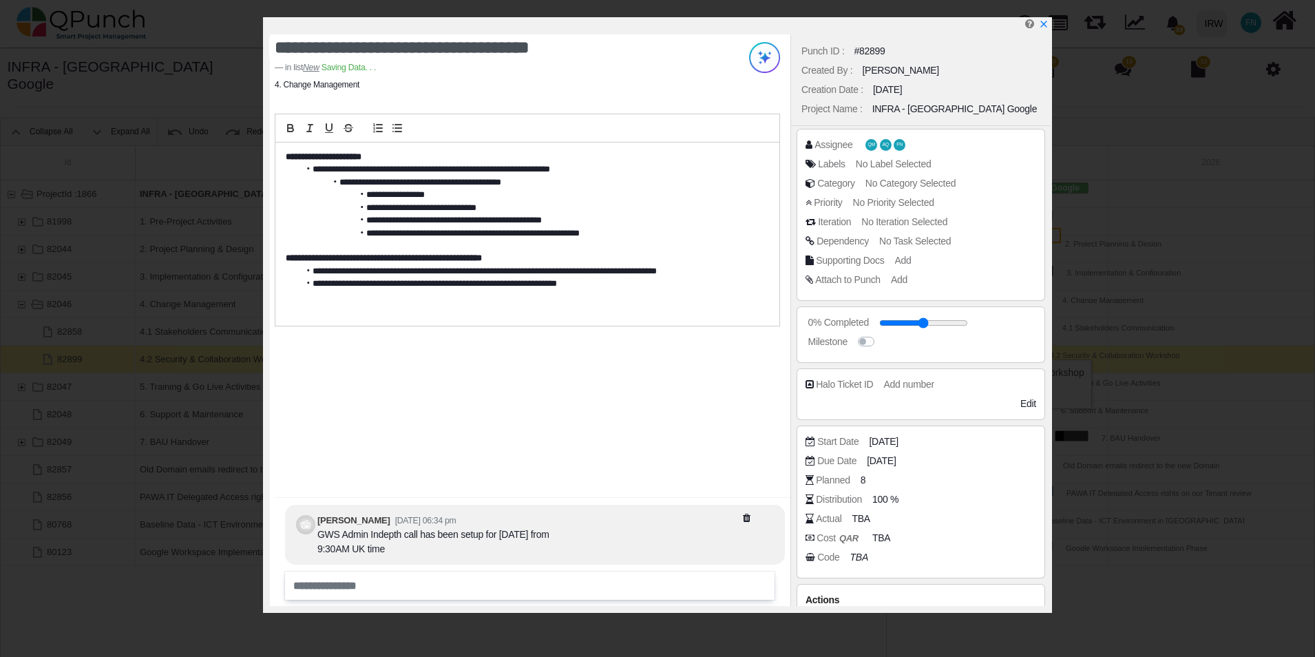
drag, startPoint x: 888, startPoint y: 457, endPoint x: 896, endPoint y: 456, distance: 8.4
click at [890, 456] on span "[DATE]" at bounding box center [881, 461] width 29 height 14
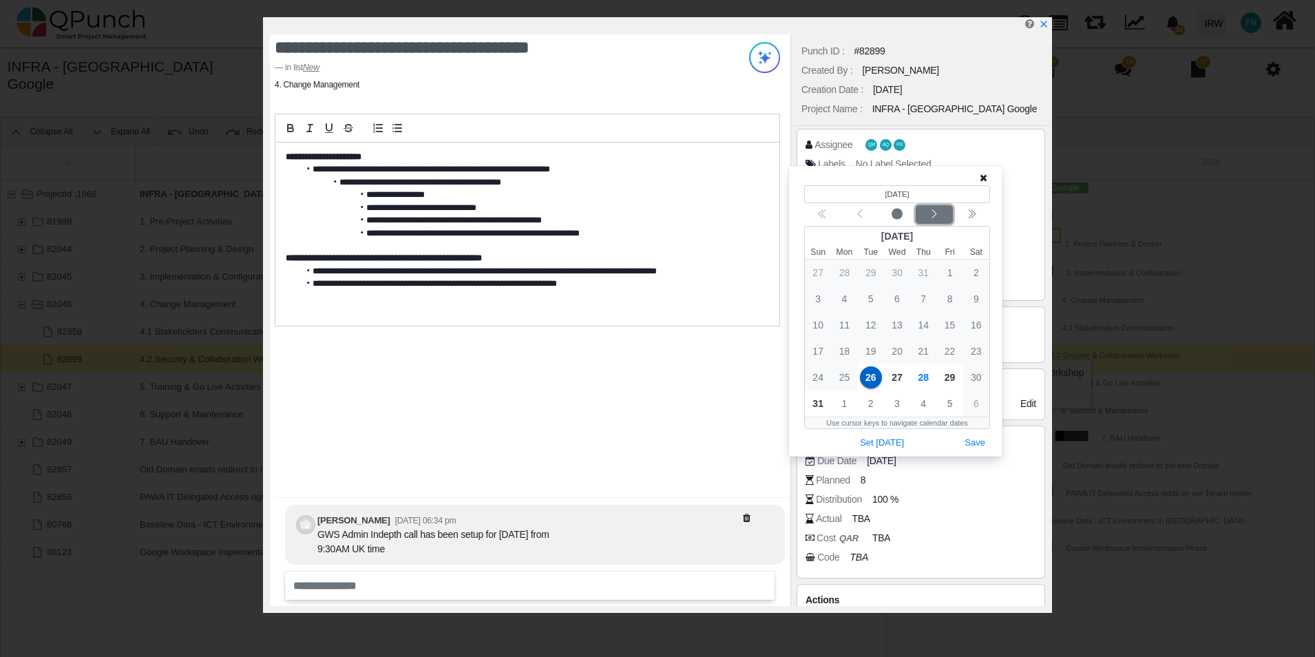
click at [935, 218] on icon "chevron left" at bounding box center [934, 214] width 11 height 11
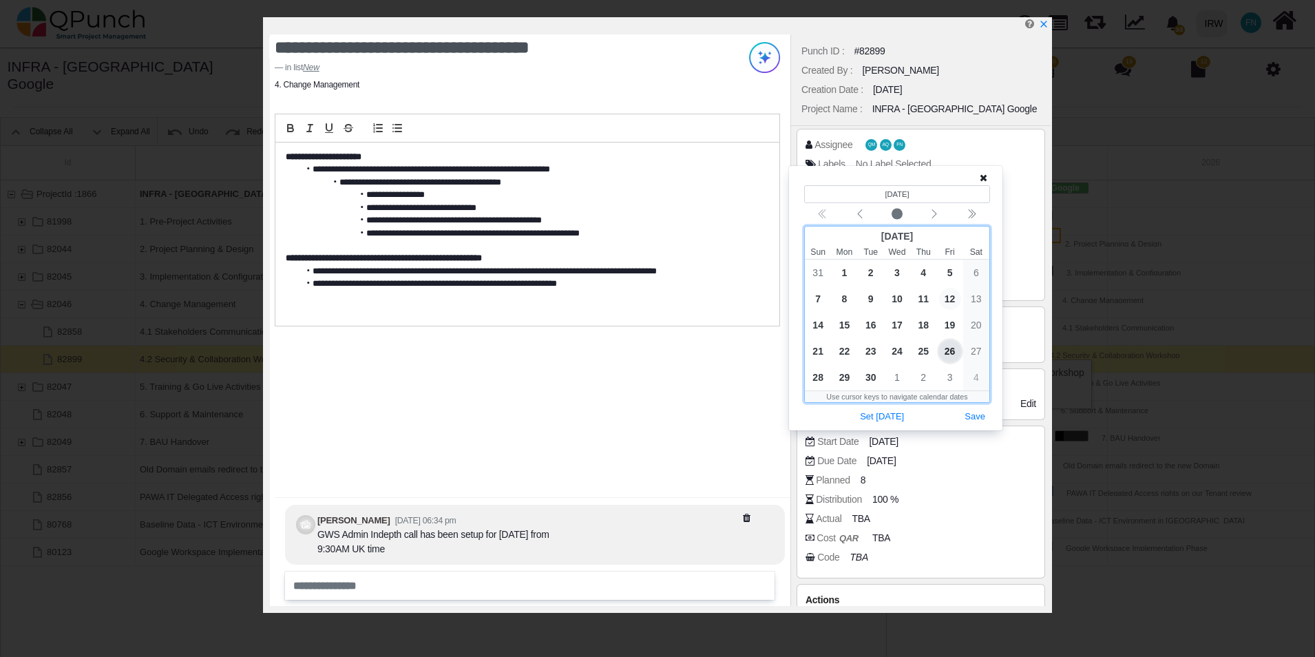
click at [945, 296] on span "12" at bounding box center [950, 299] width 22 height 22
click at [976, 415] on button "Save" at bounding box center [975, 417] width 30 height 19
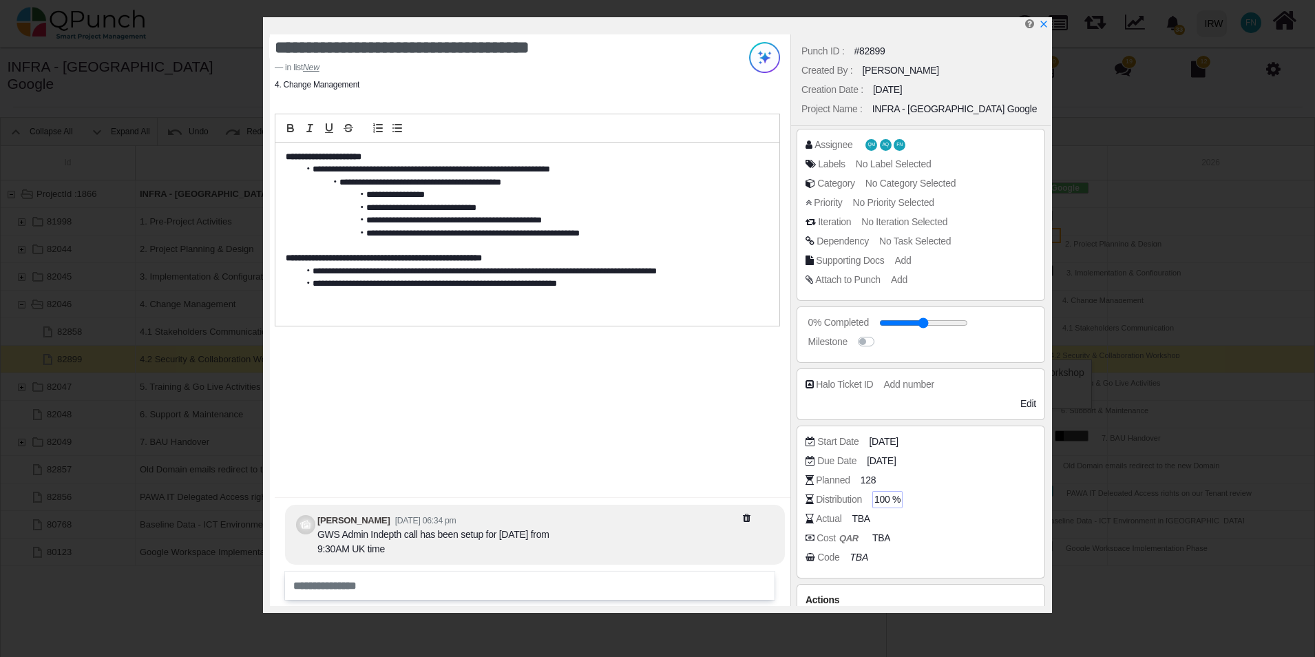
click at [889, 501] on span "100 %" at bounding box center [887, 499] width 26 height 14
type input "**"
click at [665, 399] on div "**********" at bounding box center [530, 319] width 521 height 571
click at [1047, 24] on icon "x" at bounding box center [1043, 24] width 11 height 11
type input "**"
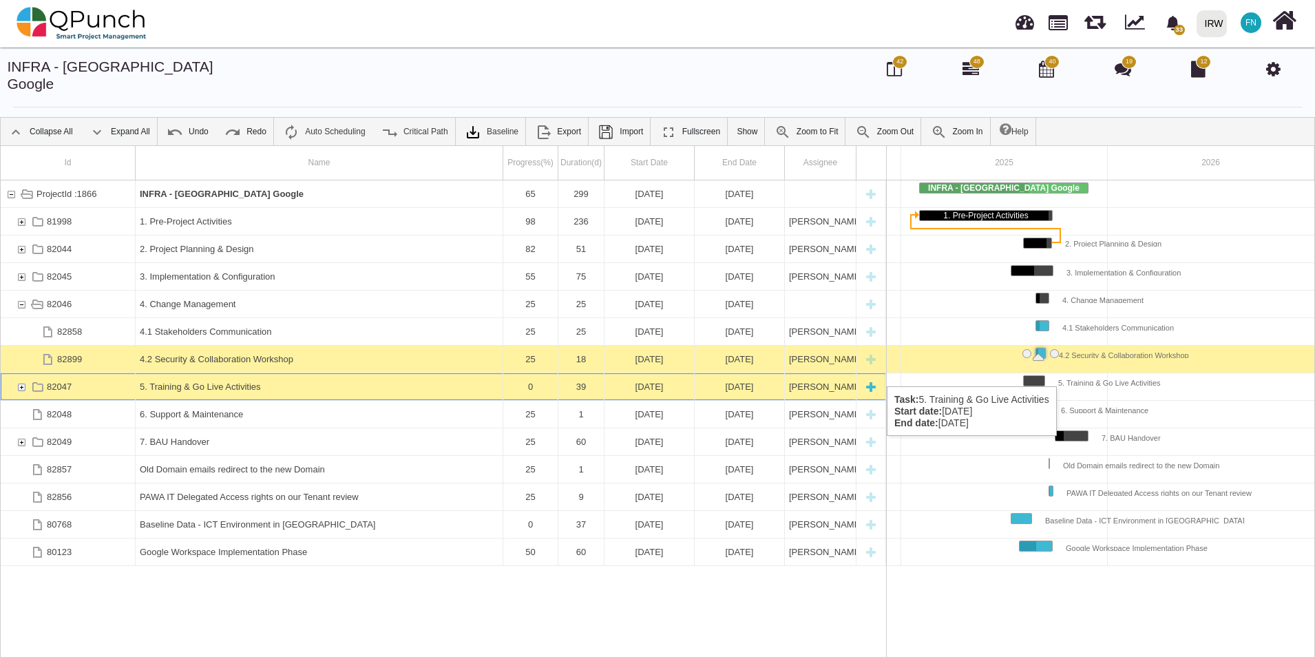
click at [24, 373] on div "82047" at bounding box center [21, 386] width 12 height 27
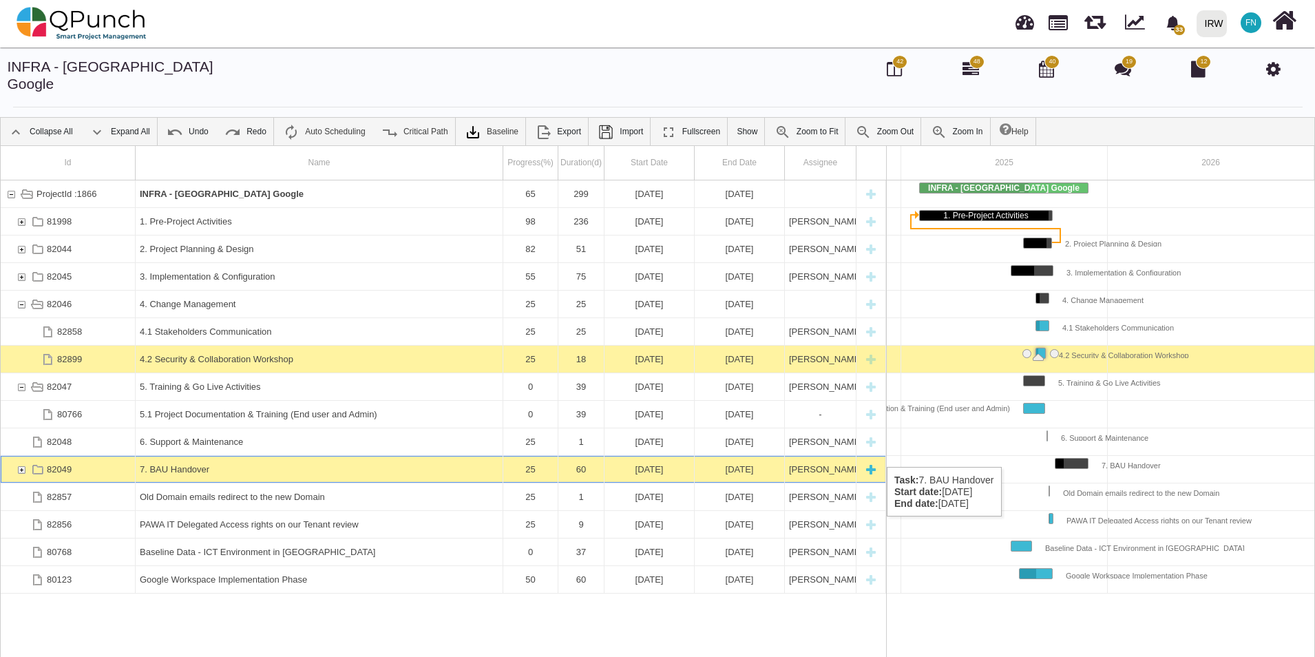
click at [17, 456] on div "82049" at bounding box center [21, 469] width 12 height 27
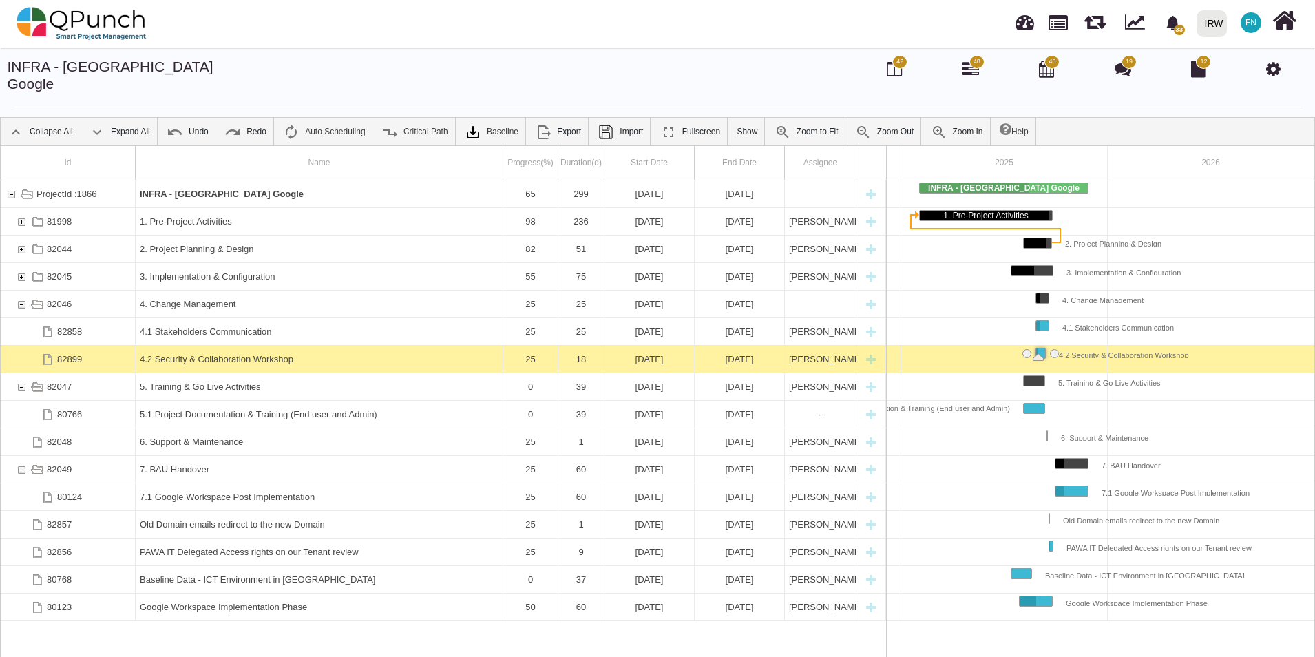
click at [17, 456] on div "82049" at bounding box center [21, 469] width 12 height 27
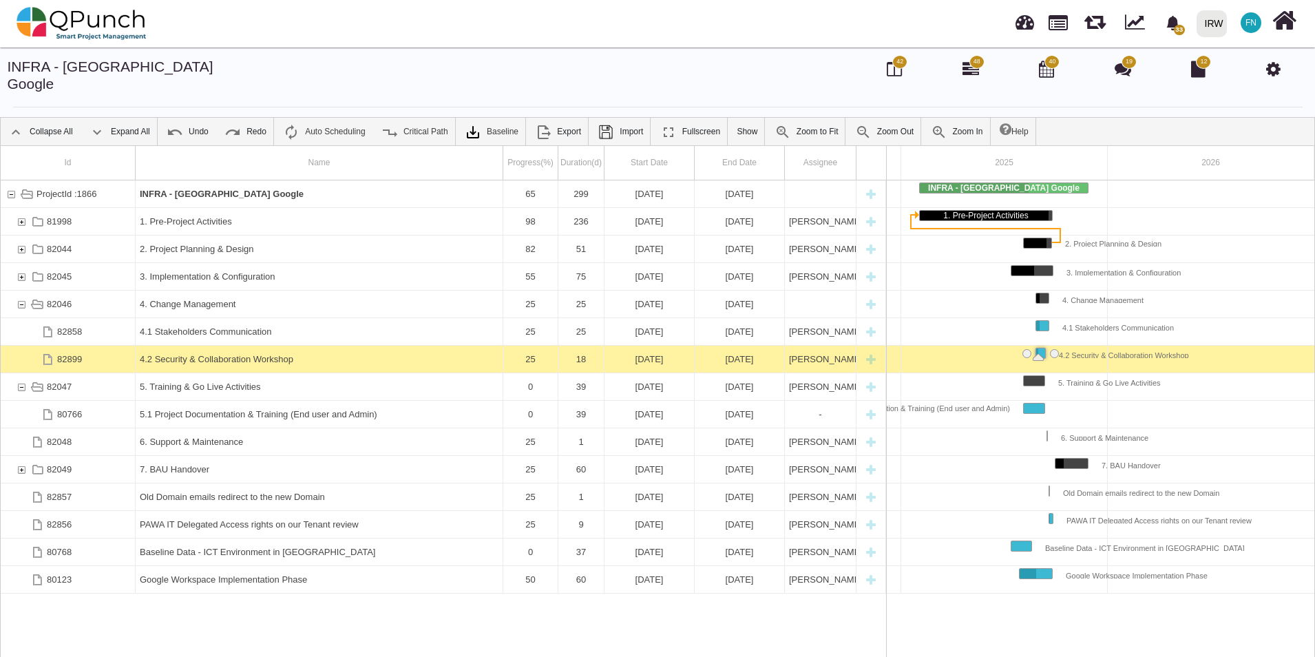
click at [333, 617] on div "ProjectId :1866 INFRA - Sudan Google 65 299 02-02-2025 27-11-2025 81998 1. Pre-…" at bounding box center [443, 423] width 885 height 487
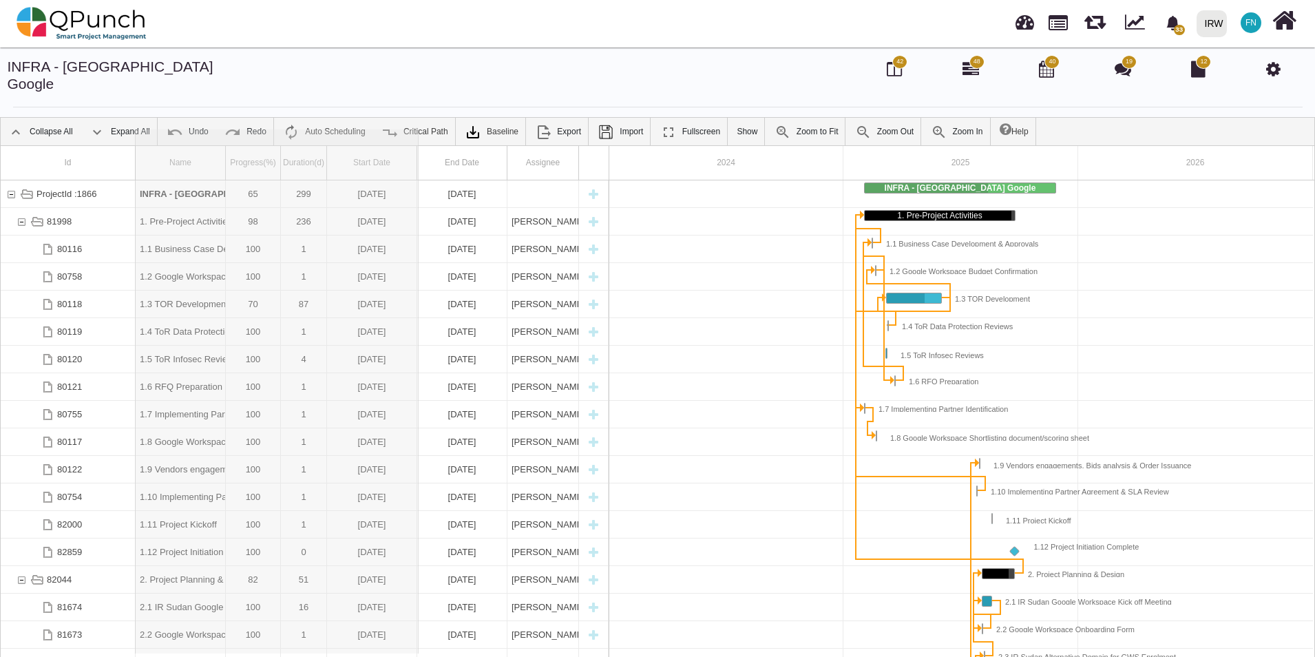
drag, startPoint x: 225, startPoint y: 145, endPoint x: 419, endPoint y: 156, distance: 193.8
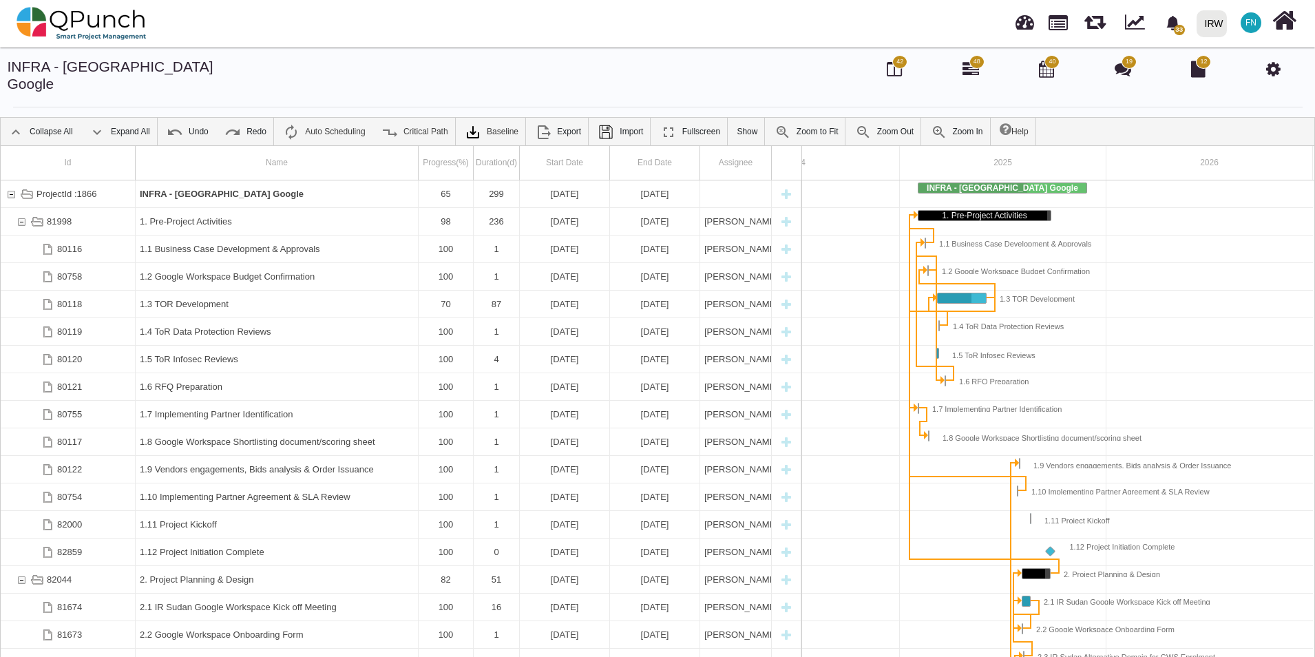
scroll to position [0, 109]
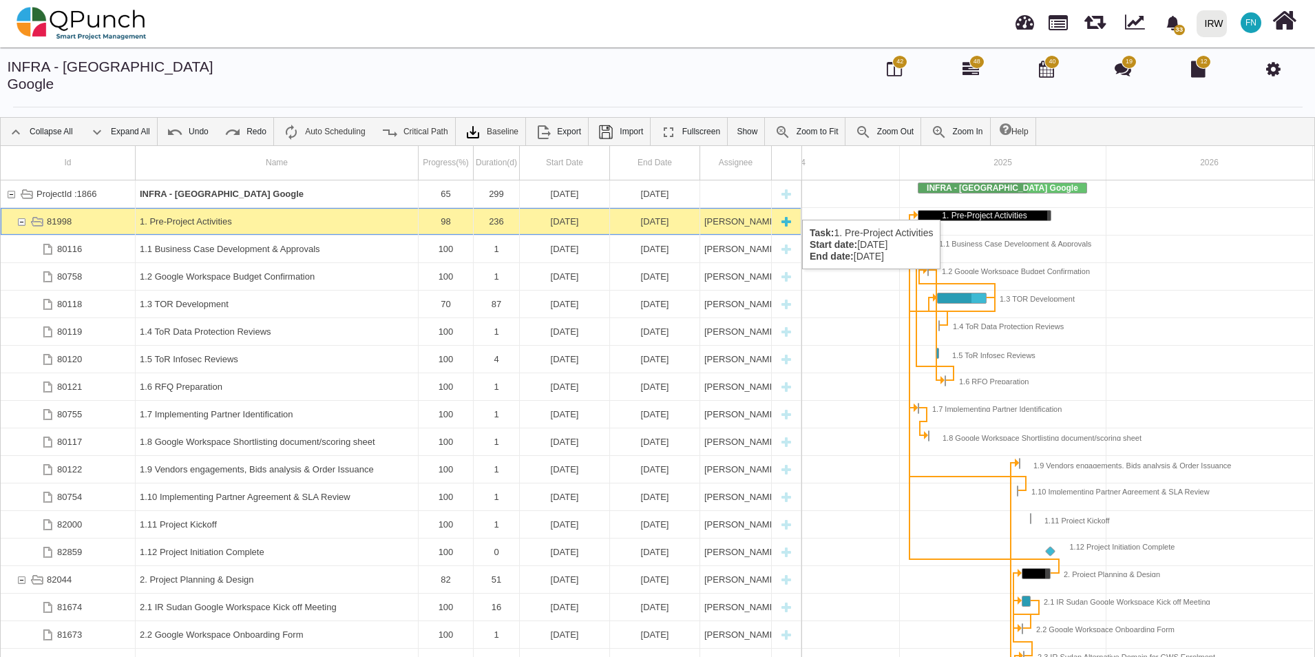
click at [22, 208] on div "81998" at bounding box center [21, 221] width 12 height 27
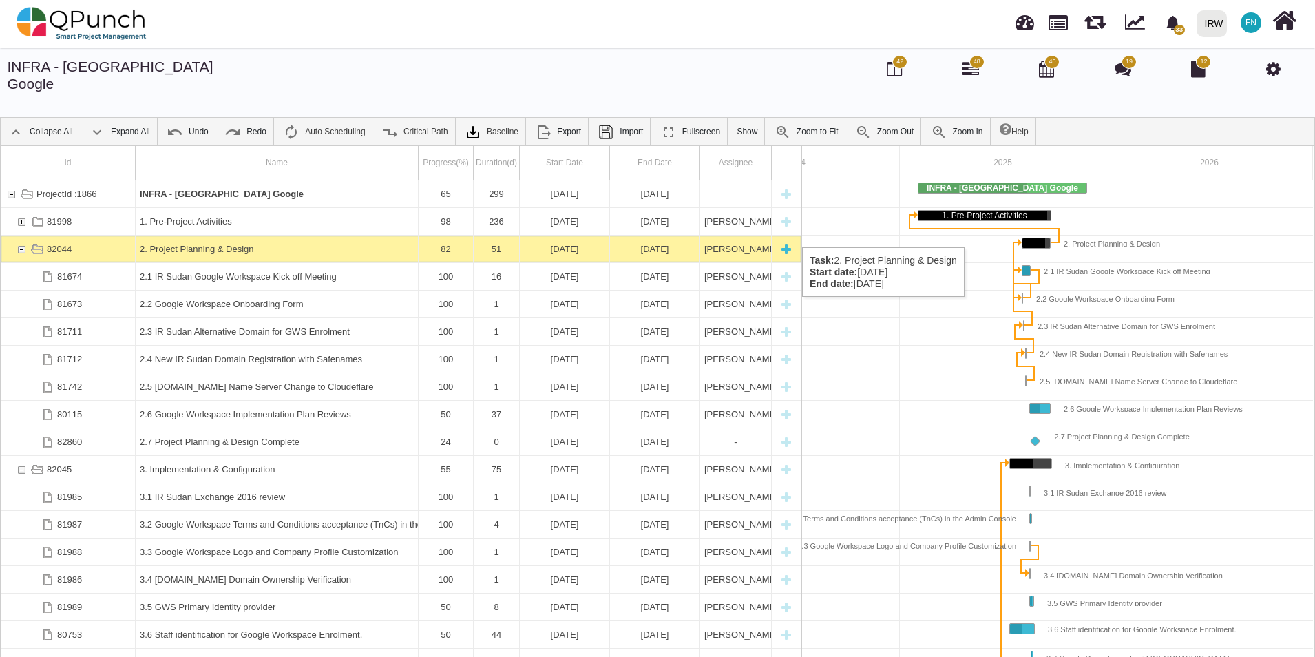
click at [19, 235] on div "82044" at bounding box center [21, 248] width 12 height 27
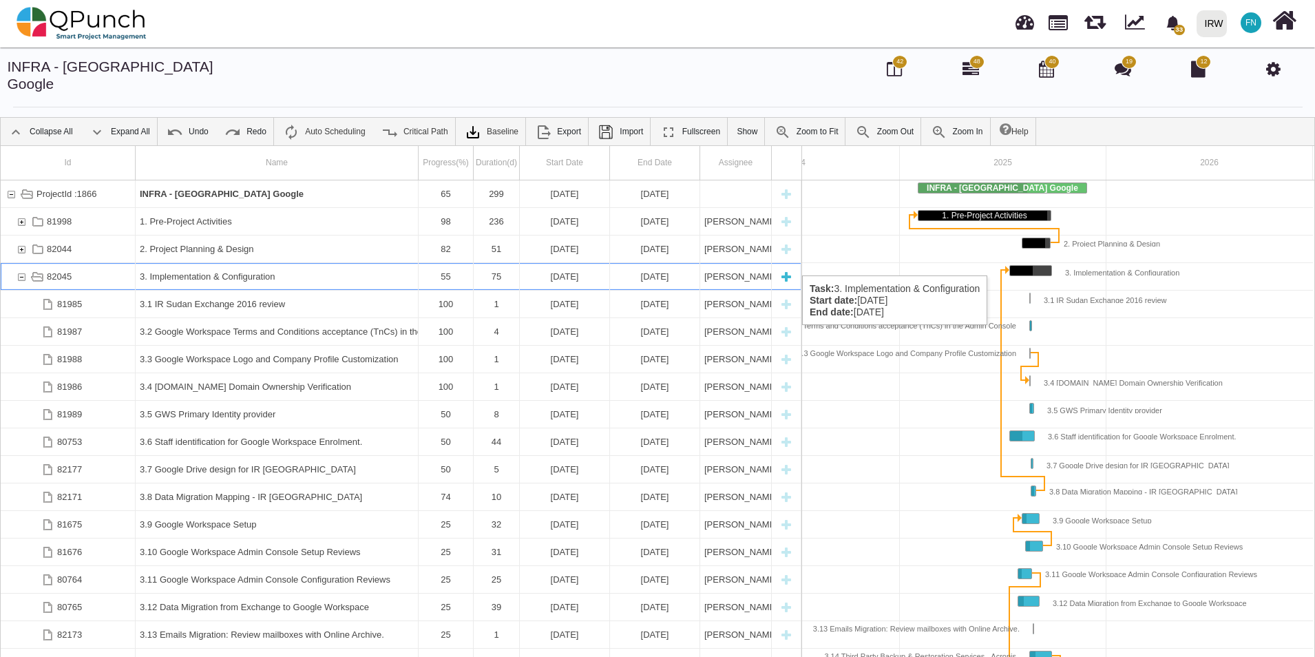
click at [24, 263] on div "82045" at bounding box center [21, 276] width 12 height 27
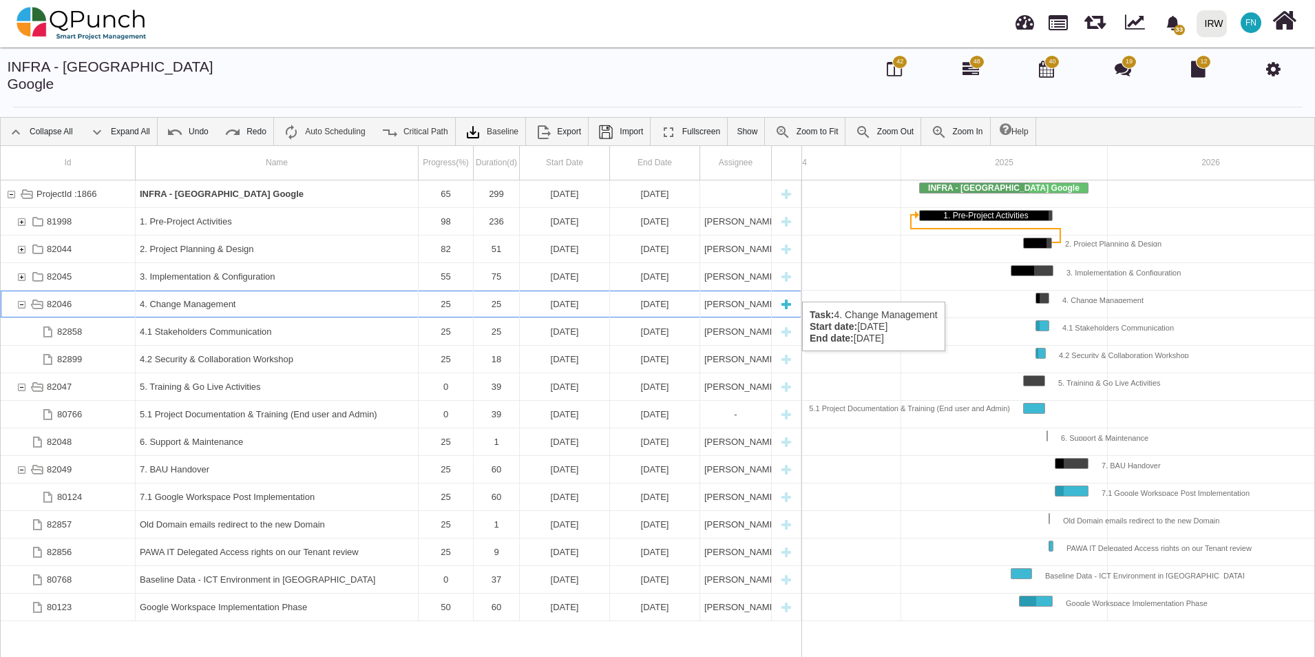
click at [20, 291] on div "82046" at bounding box center [21, 304] width 12 height 27
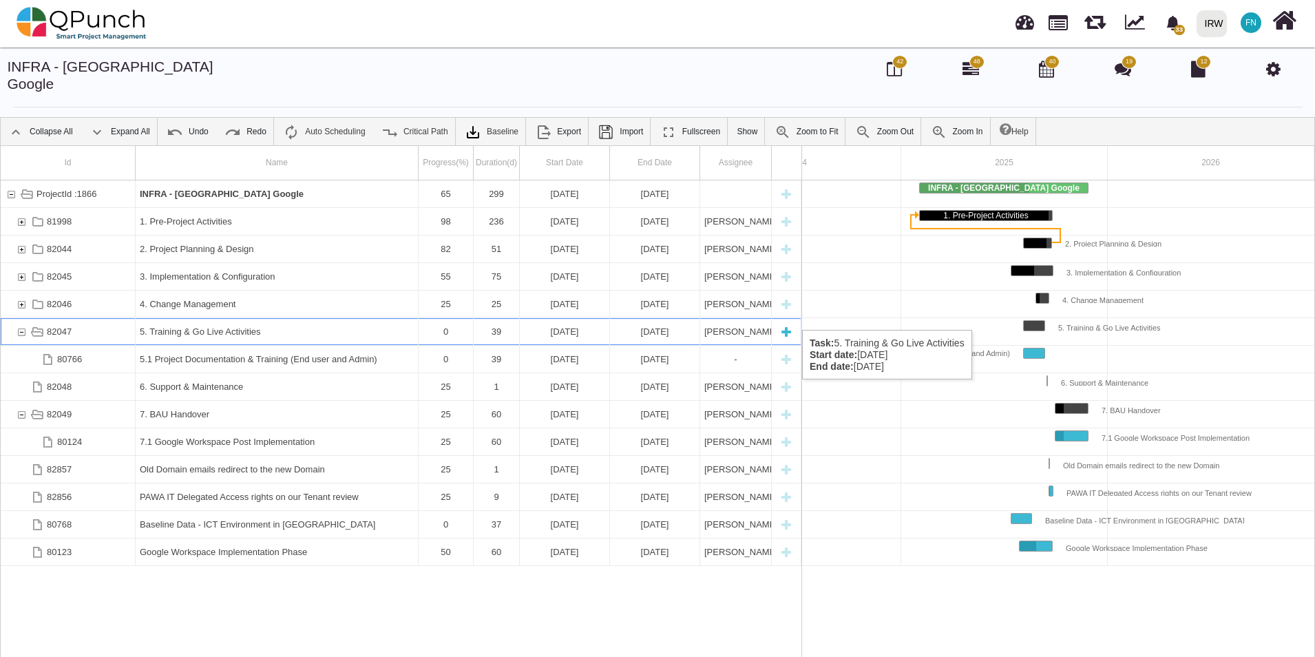
click at [21, 318] on div "82047" at bounding box center [21, 331] width 12 height 27
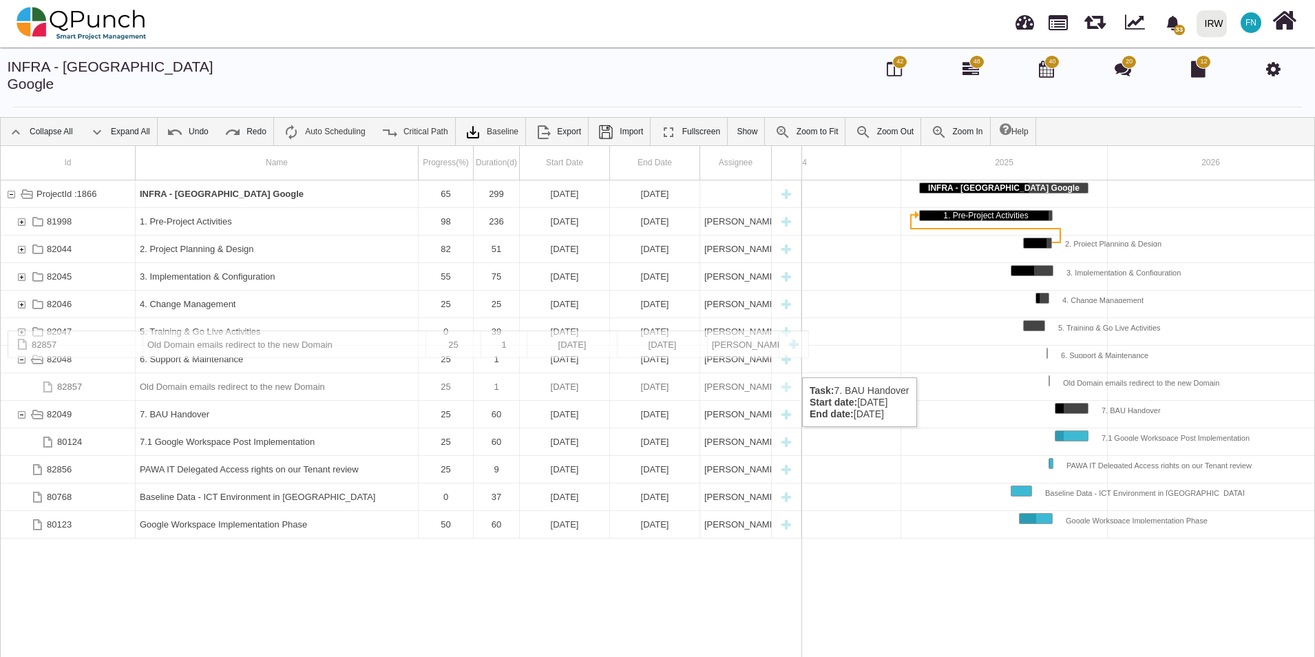
drag, startPoint x: 175, startPoint y: 452, endPoint x: 198, endPoint y: 338, distance: 116.0
click at [263, 373] on div "Old Domain emails redirect to the new Domain" at bounding box center [277, 386] width 274 height 27
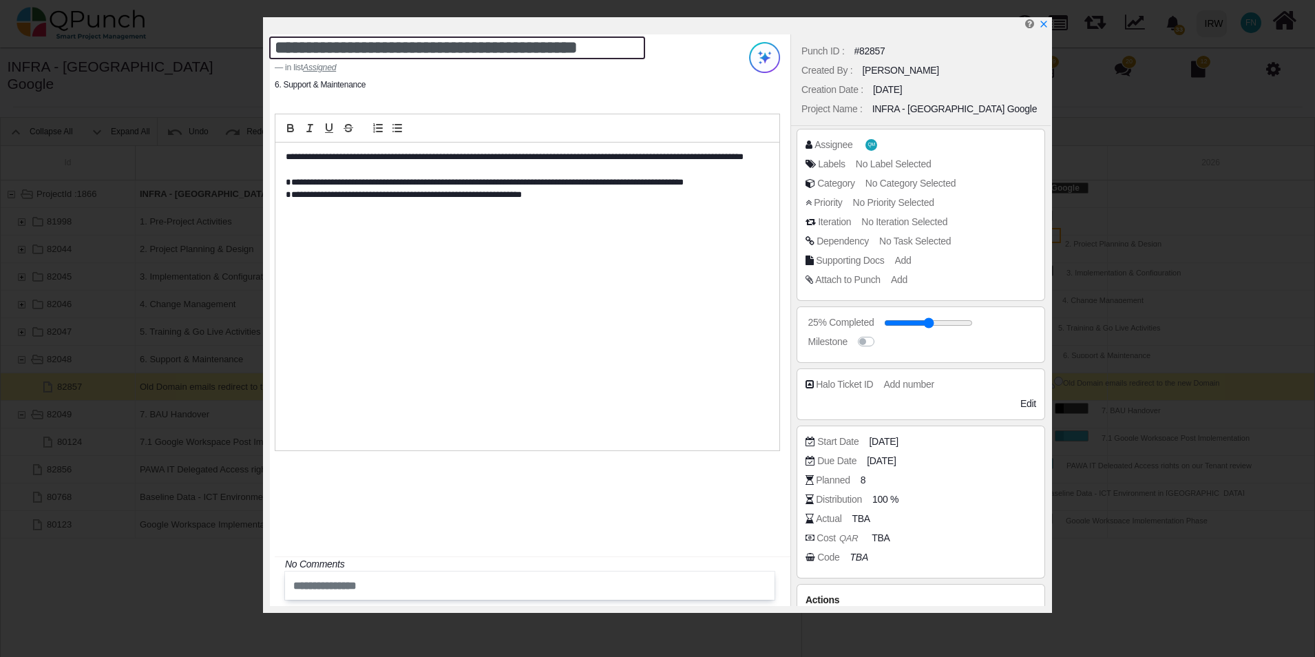
click at [275, 47] on textarea "**********" at bounding box center [457, 47] width 376 height 23
type textarea "**********"
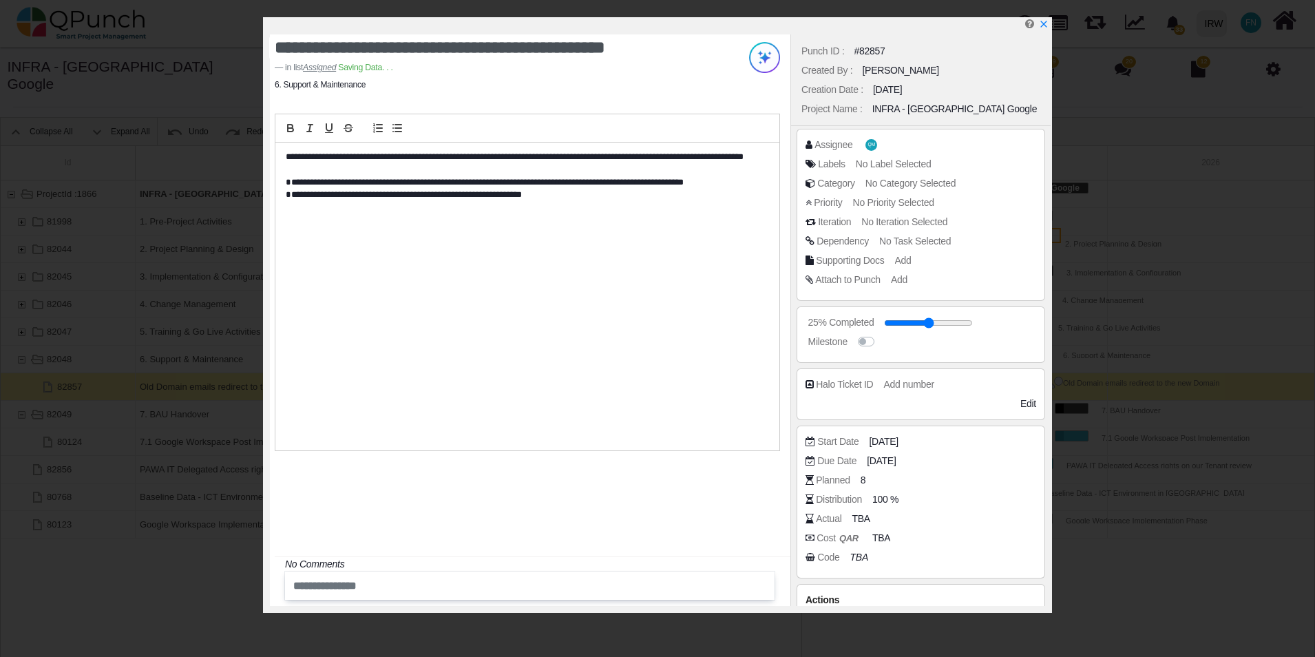
click at [668, 224] on div "**********" at bounding box center [527, 297] width 504 height 308
click at [898, 459] on span "[DATE]" at bounding box center [883, 461] width 29 height 14
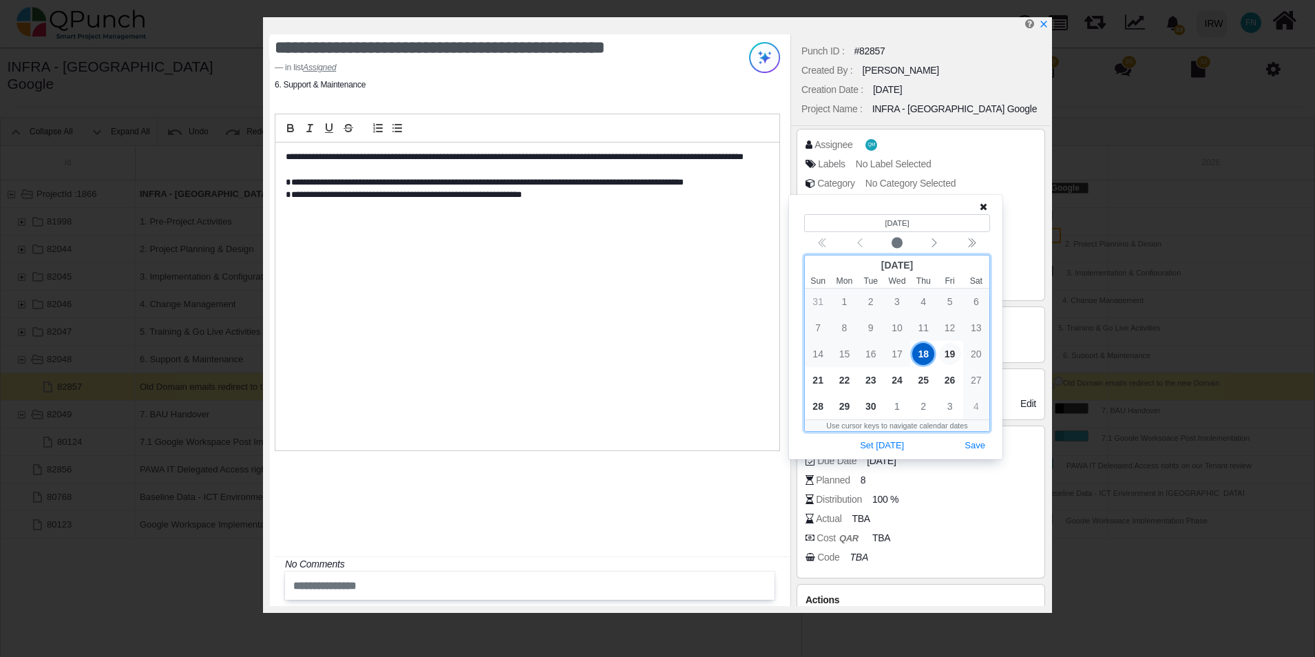
click at [954, 354] on span "19" at bounding box center [950, 354] width 22 height 22
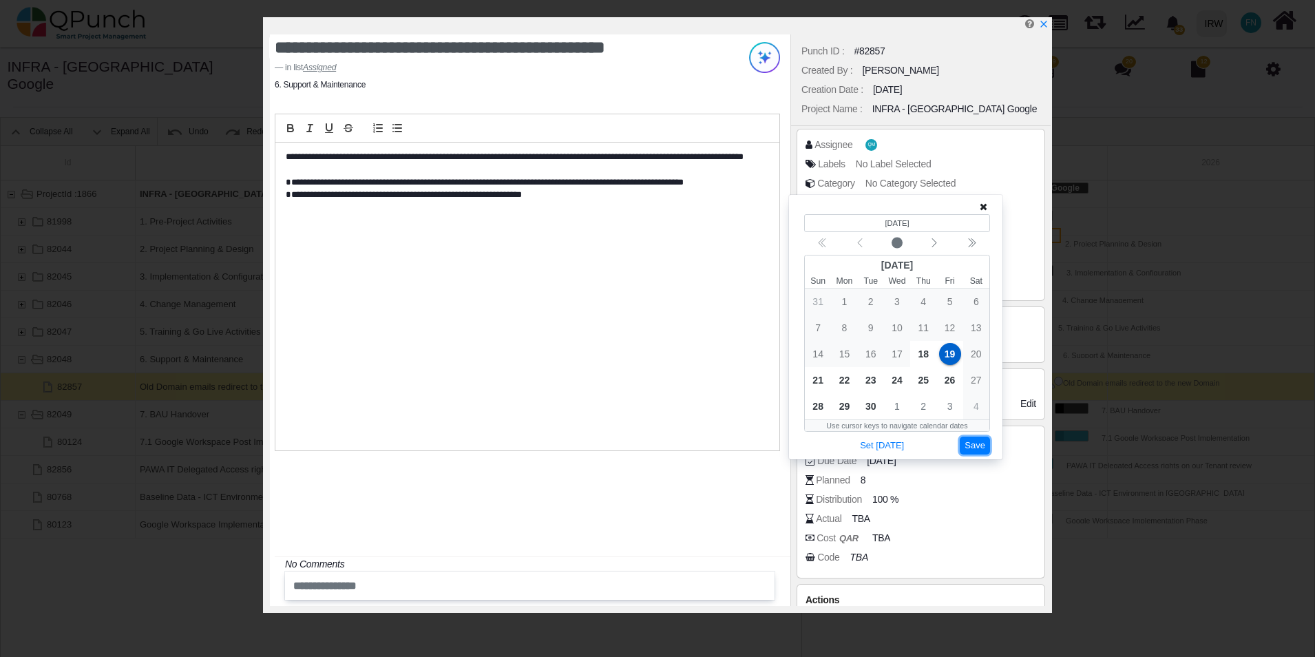
click at [975, 439] on button "Save" at bounding box center [975, 446] width 30 height 19
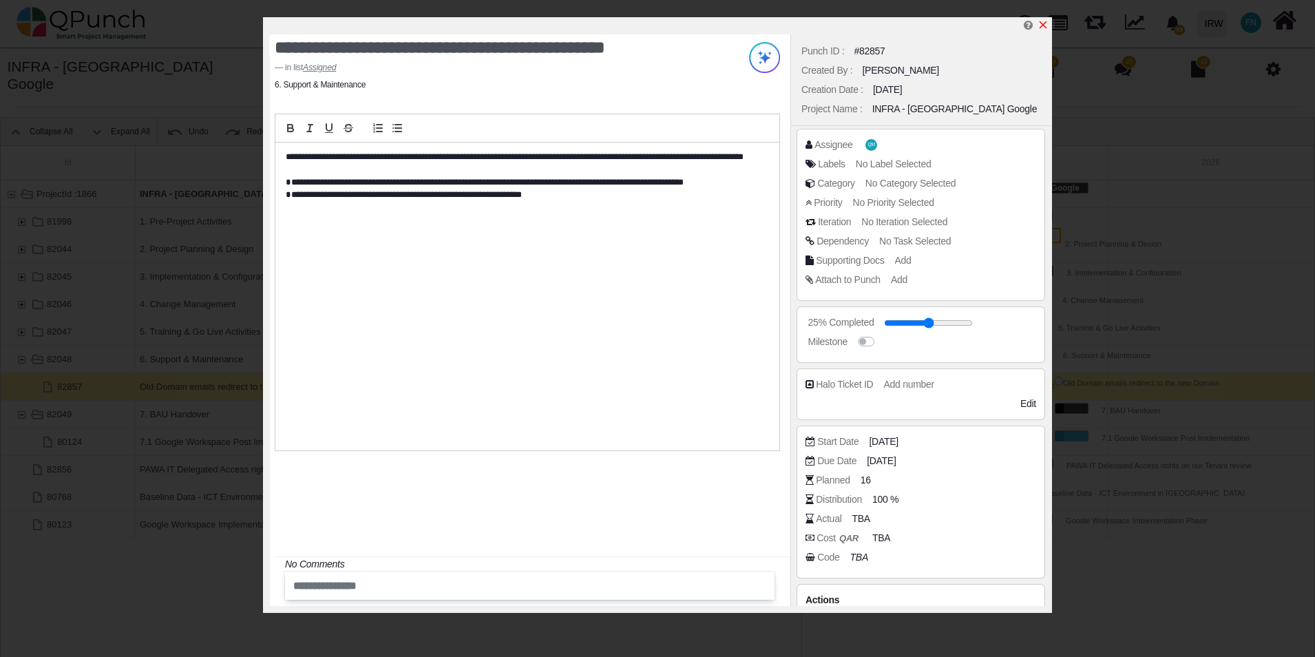
click at [1044, 25] on icon "x" at bounding box center [1044, 25] width 8 height 8
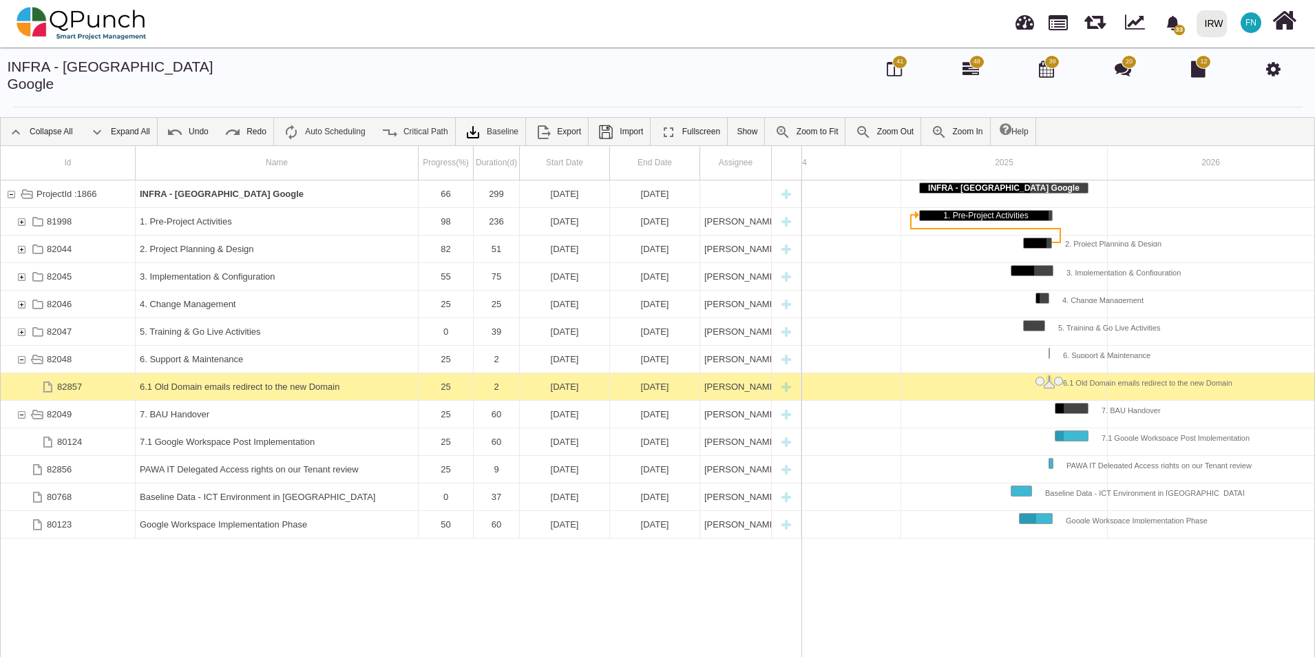
click at [257, 573] on div "ProjectId :1866 INFRA - [GEOGRAPHIC_DATA] Google 66 299 [DATE] [DATE] 81998 1. …" at bounding box center [401, 423] width 801 height 487
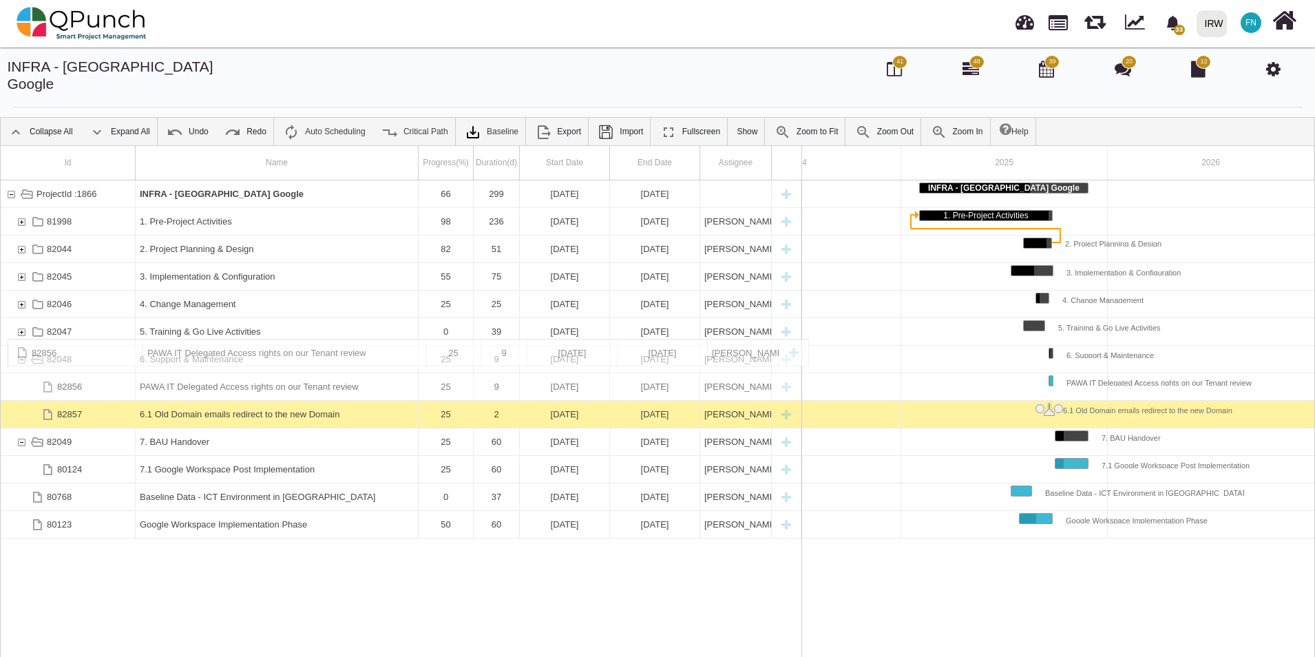
drag, startPoint x: 251, startPoint y: 456, endPoint x: 260, endPoint y: 345, distance: 111.9
click at [284, 569] on div "ProjectId :1866 INFRA - [GEOGRAPHIC_DATA] Google 66 299 [DATE] [DATE] 81998 1. …" at bounding box center [401, 423] width 801 height 487
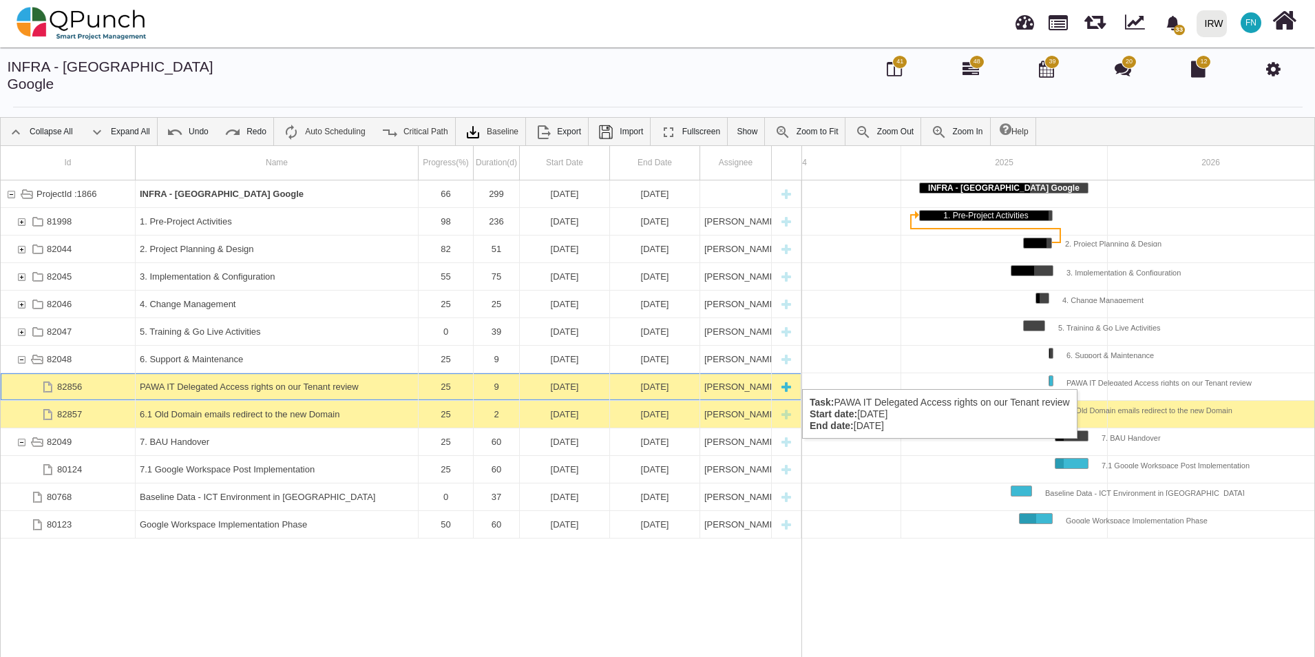
click at [286, 375] on div "PAWA IT Delegated Access rights on our Tenant review" at bounding box center [277, 386] width 274 height 27
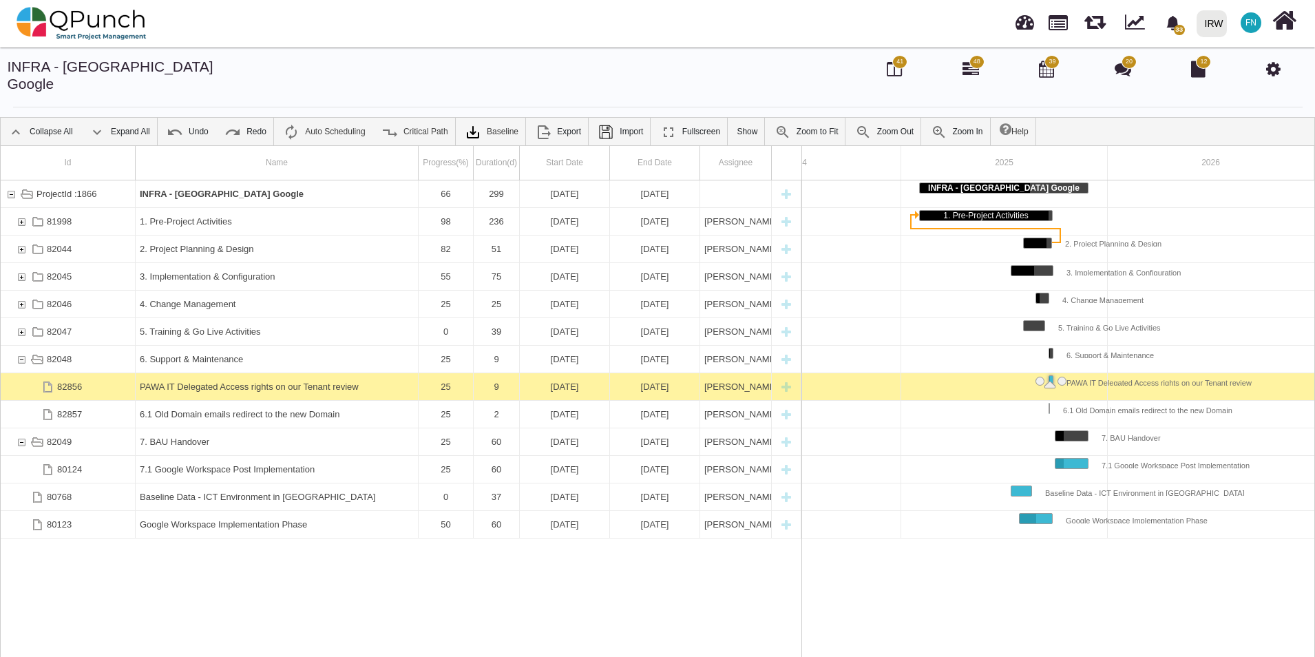
click at [286, 375] on div "PAWA IT Delegated Access rights on our Tenant review" at bounding box center [277, 386] width 274 height 27
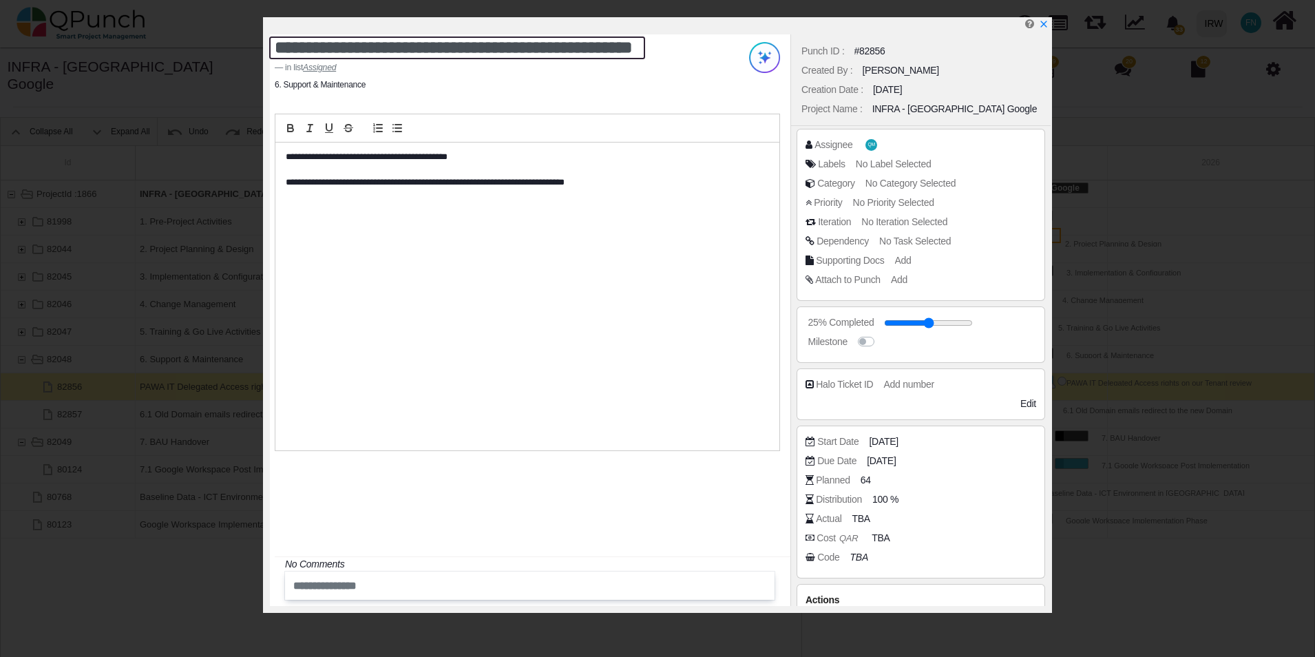
click at [274, 49] on textarea "**********" at bounding box center [457, 47] width 376 height 23
type textarea "**********"
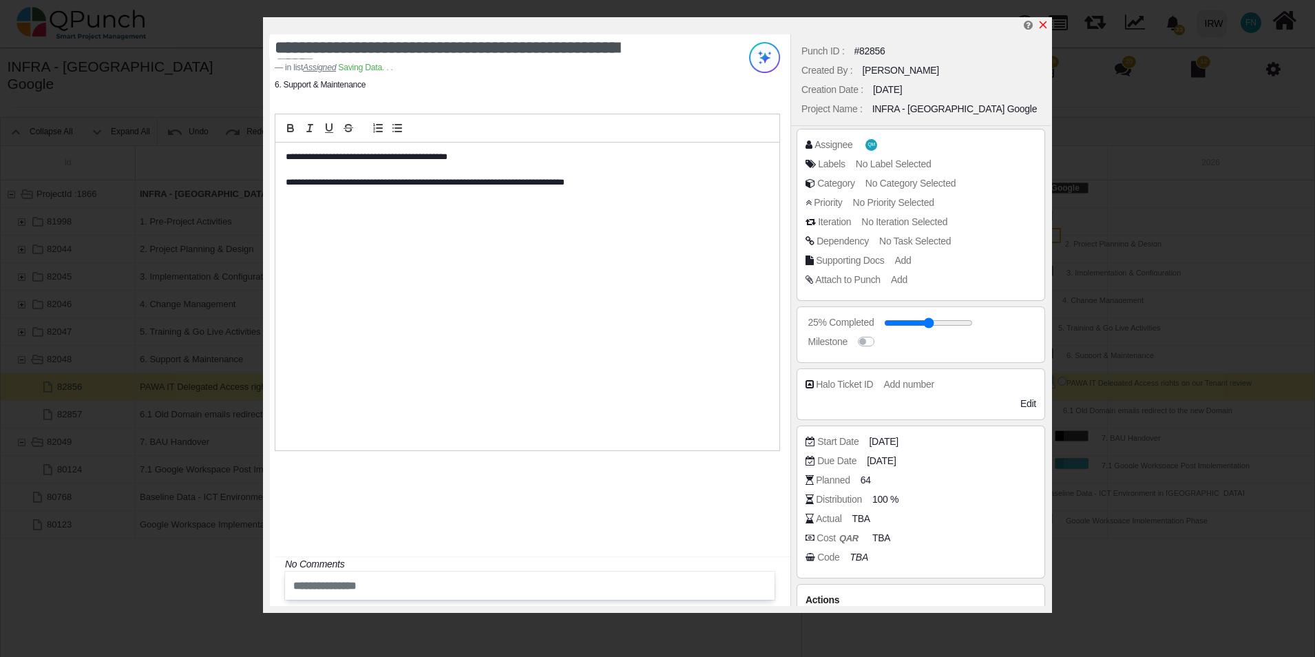
click at [1046, 23] on icon "x" at bounding box center [1044, 25] width 8 height 8
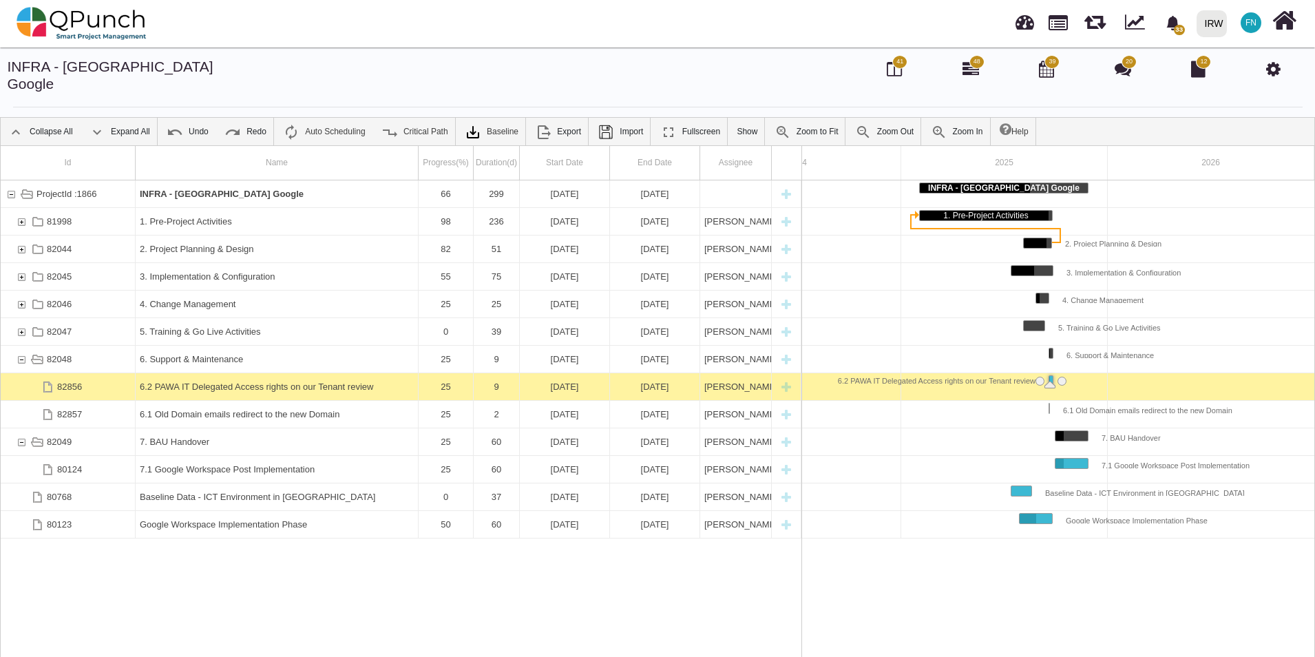
click at [256, 587] on div "ProjectId :1866 INFRA - Sudan Google 66 299 02-02-2025 27-11-2025 81998 1. Pre-…" at bounding box center [401, 423] width 801 height 487
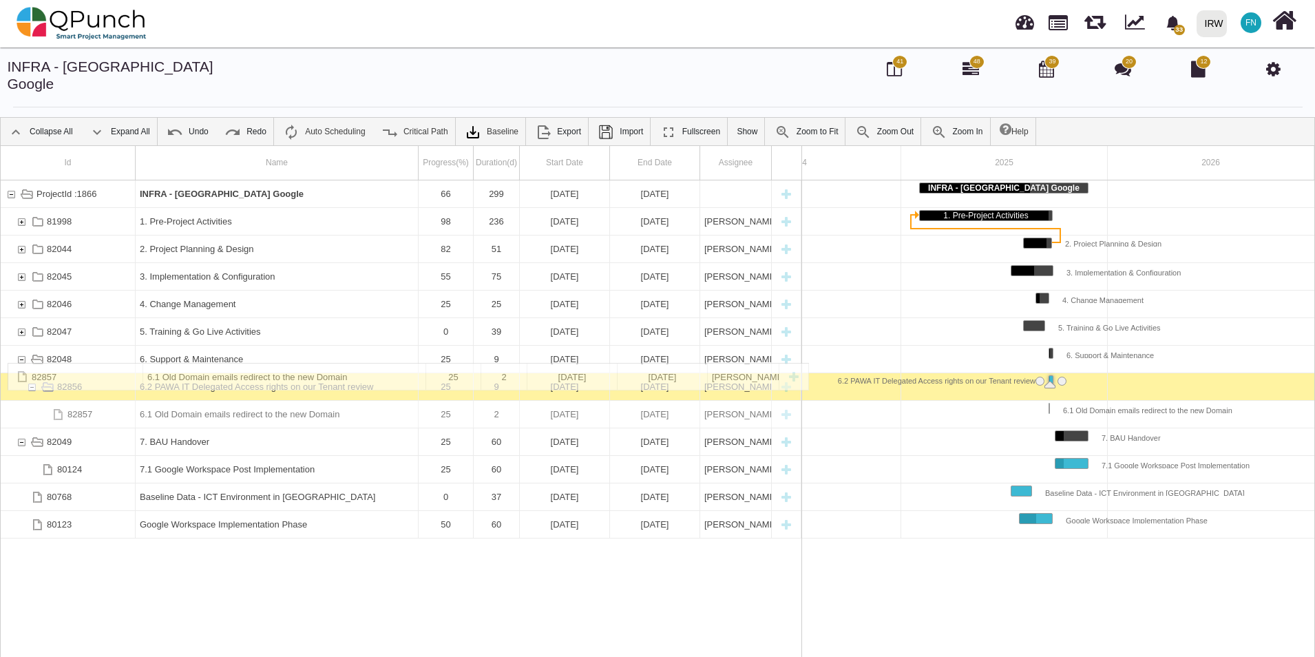
drag, startPoint x: 271, startPoint y: 399, endPoint x: 271, endPoint y: 369, distance: 30.3
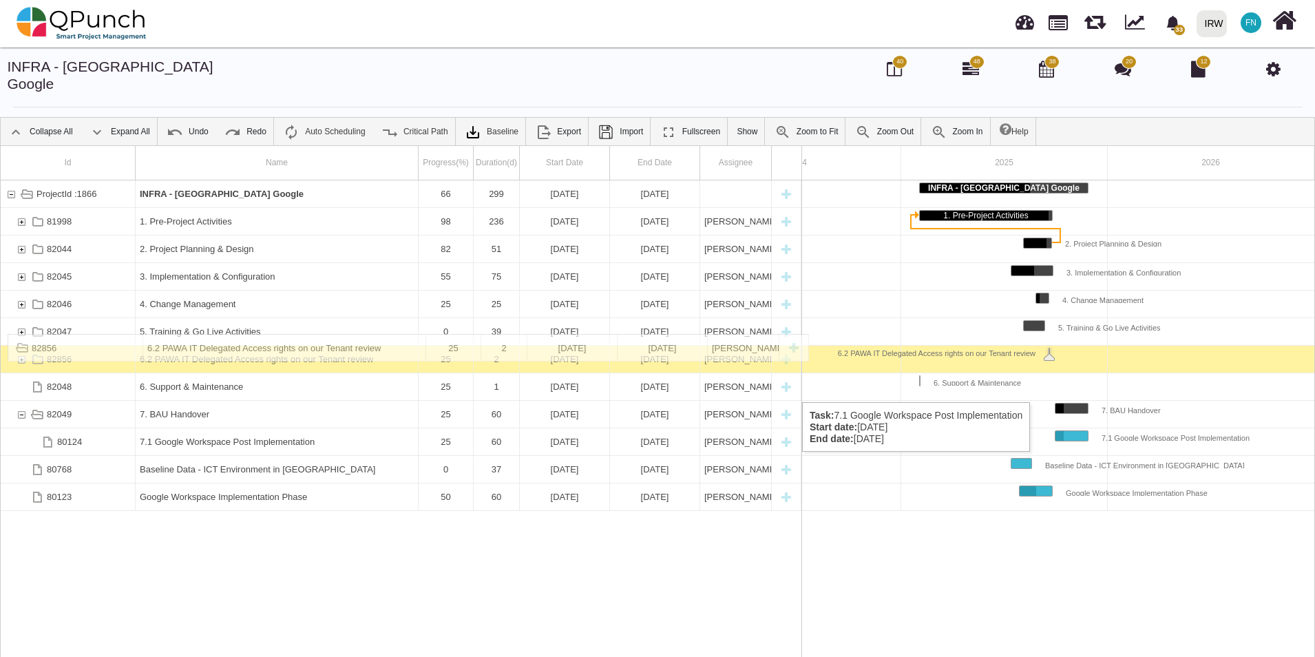
drag, startPoint x: 306, startPoint y: 372, endPoint x: 333, endPoint y: 342, distance: 40.4
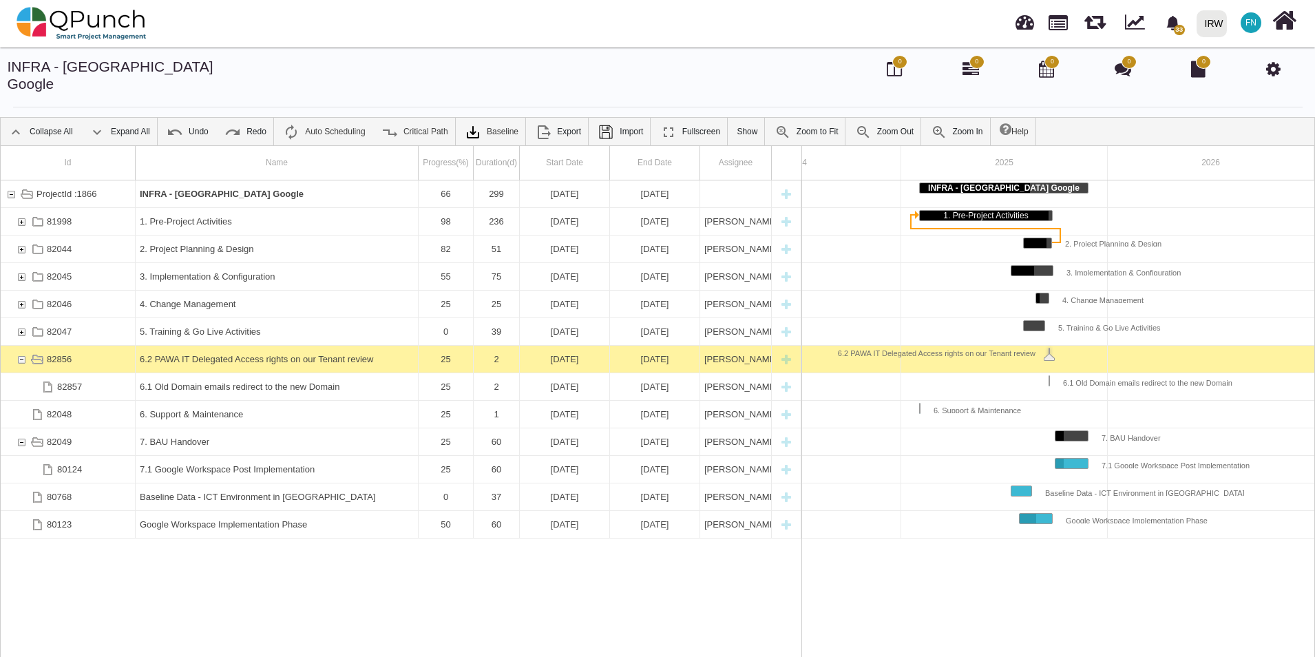
click at [283, 574] on div "ProjectId :1866 INFRA - Sudan Google 66 299 02-02-2025 27-11-2025 81998 1. Pre-…" at bounding box center [401, 423] width 801 height 487
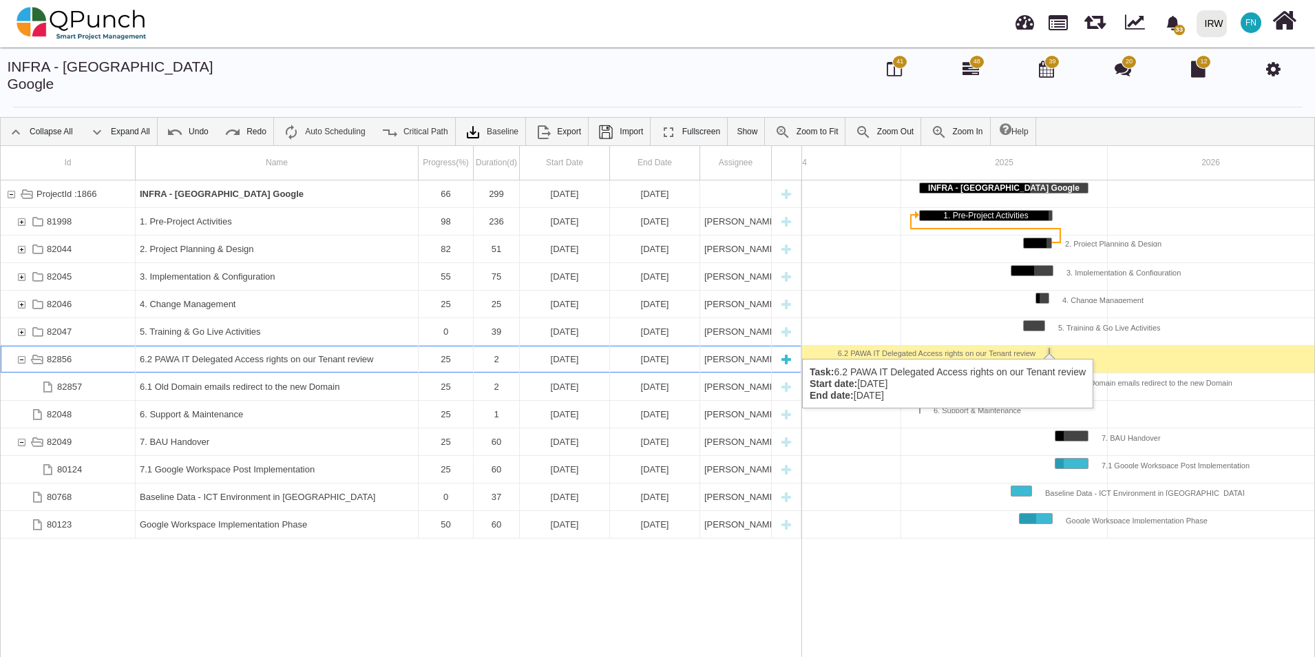
click at [23, 346] on div "82856" at bounding box center [21, 359] width 12 height 27
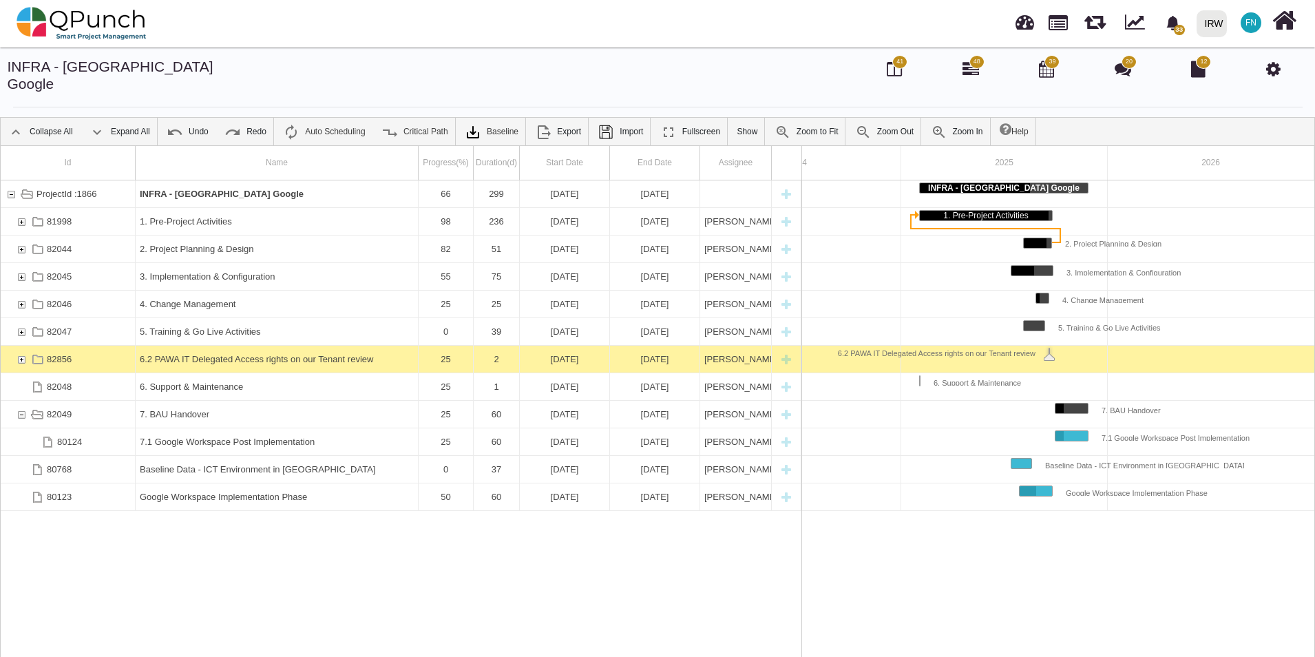
click at [23, 346] on div "82856" at bounding box center [21, 359] width 12 height 27
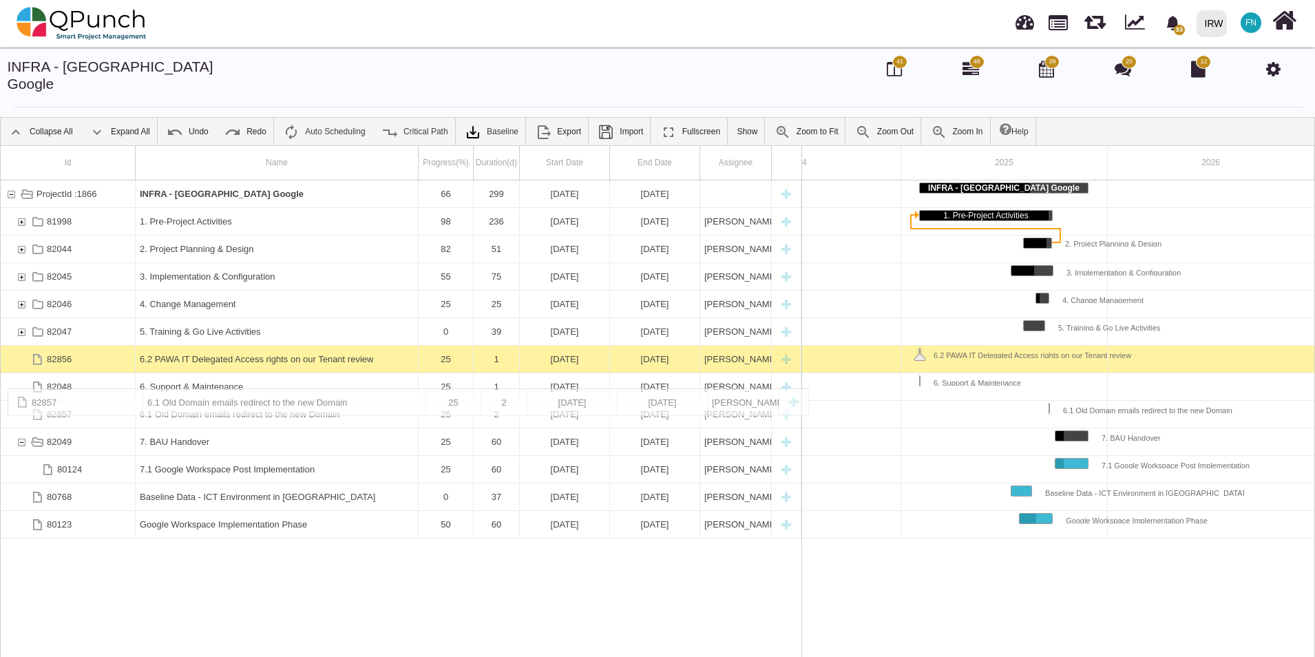
drag, startPoint x: 284, startPoint y: 368, endPoint x: 282, endPoint y: 395, distance: 26.9
click at [280, 569] on div "ProjectId :1866 INFRA - Sudan Google 65 299 02-02-2025 27-11-2025 81998 1. Pre-…" at bounding box center [401, 423] width 801 height 487
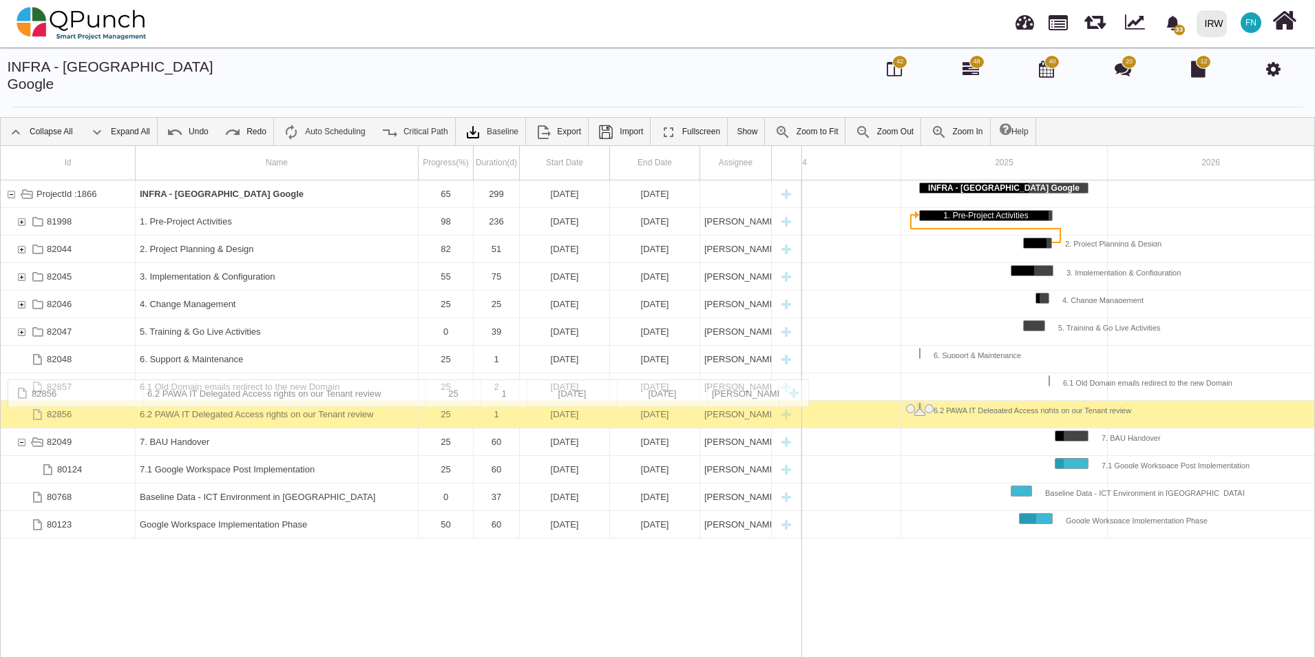
drag, startPoint x: 293, startPoint y: 342, endPoint x: 312, endPoint y: 388, distance: 50.0
click at [307, 555] on div "ProjectId :1866 INFRA - Sudan Google 65 299 02-02-2025 27-11-2025 81998 1. Pre-…" at bounding box center [401, 423] width 801 height 487
click at [225, 565] on div "ProjectId :1866 INFRA - Sudan Google 65 299 02-02-2025 27-11-2025 81998 1. Pre-…" at bounding box center [401, 423] width 801 height 487
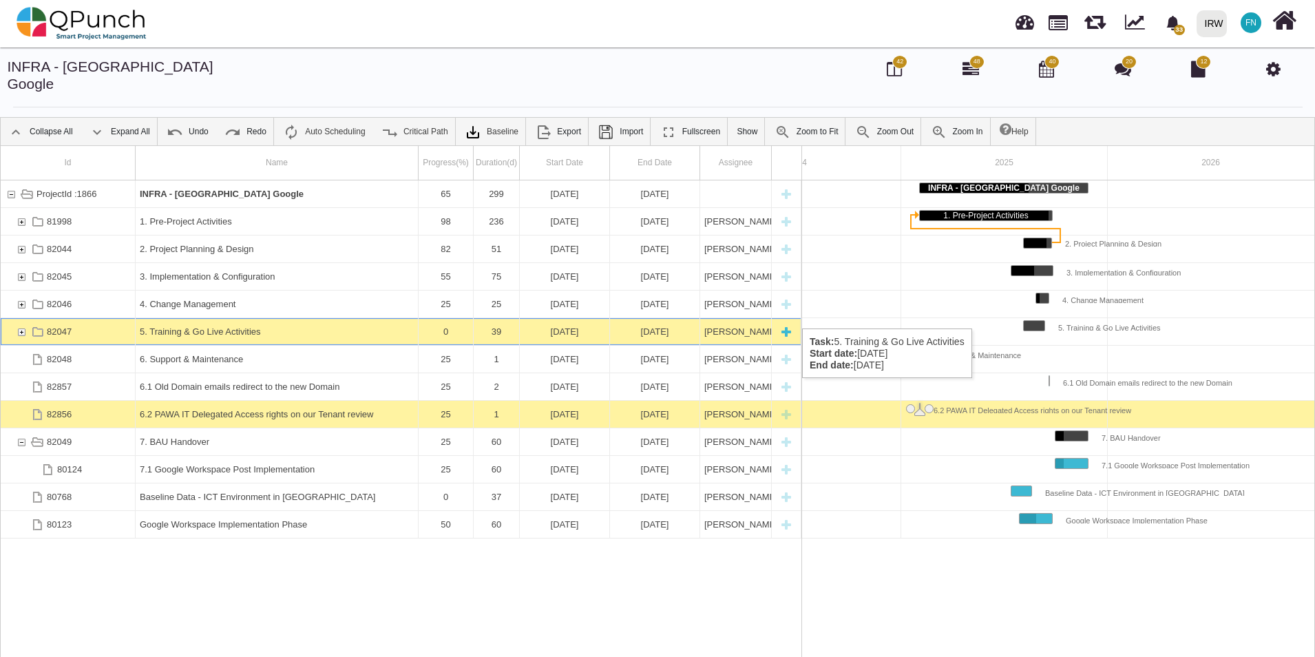
click at [23, 318] on div "82047" at bounding box center [21, 331] width 12 height 27
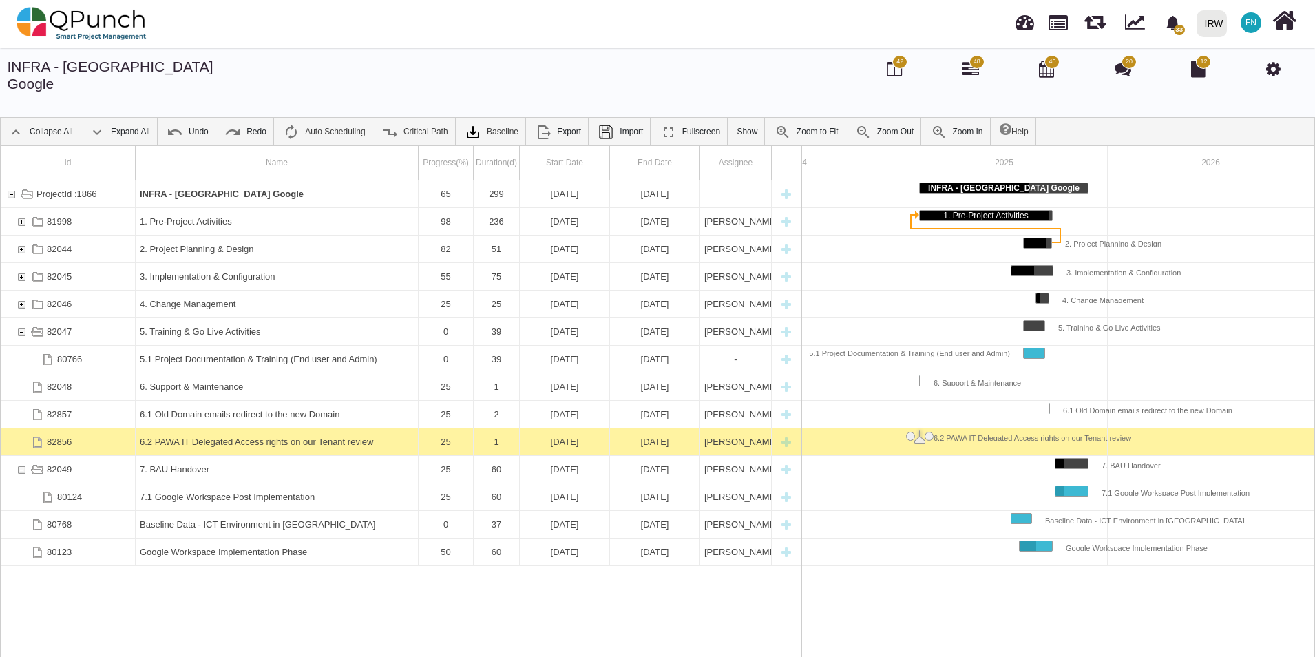
click at [23, 318] on div "82047" at bounding box center [21, 331] width 12 height 27
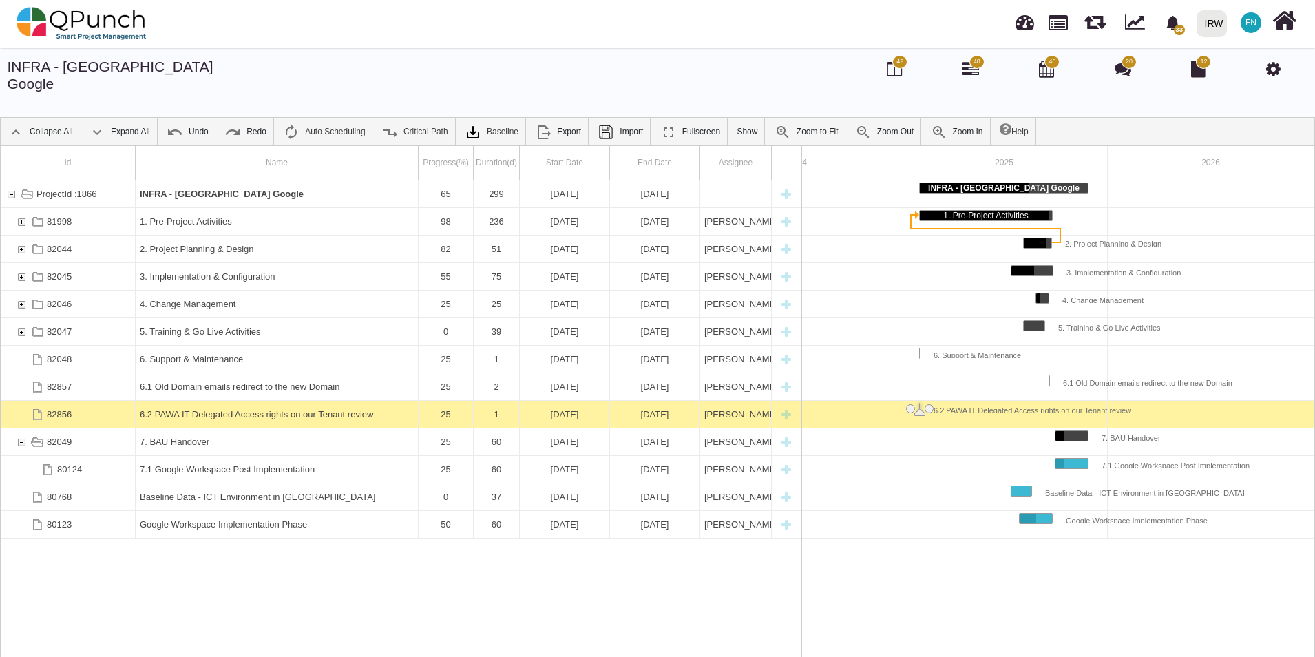
click at [23, 318] on div "82047" at bounding box center [21, 331] width 12 height 27
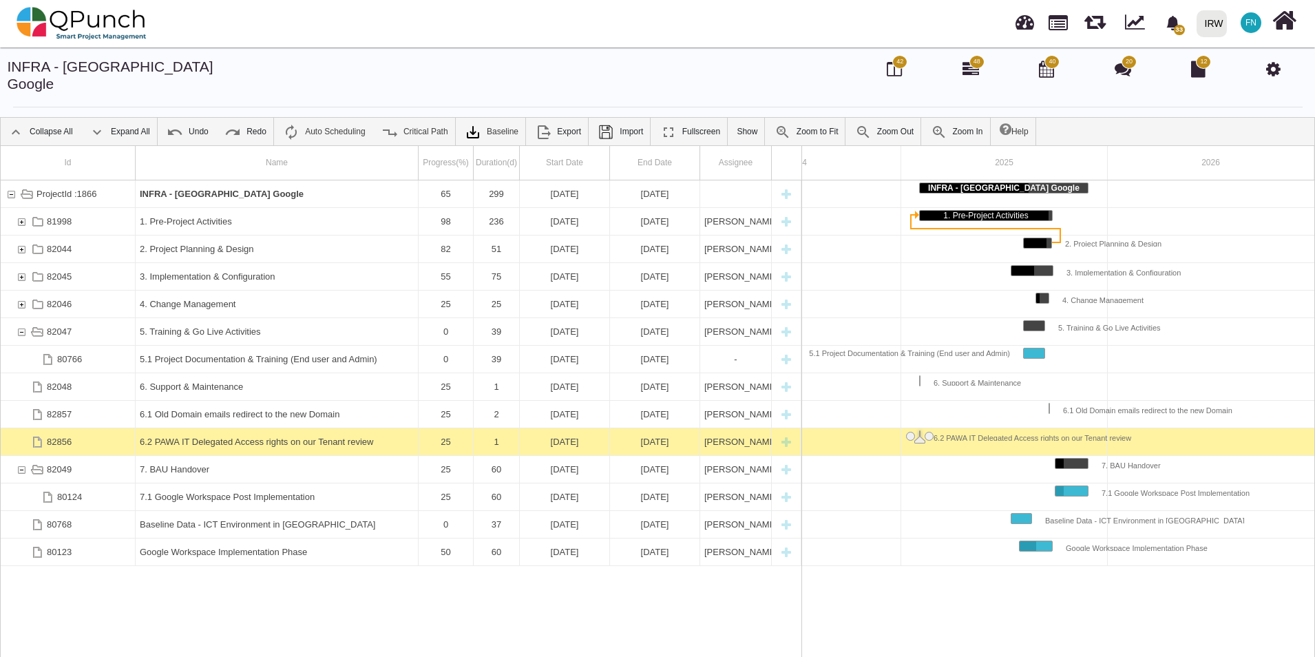
click at [23, 318] on div "82047" at bounding box center [21, 331] width 12 height 27
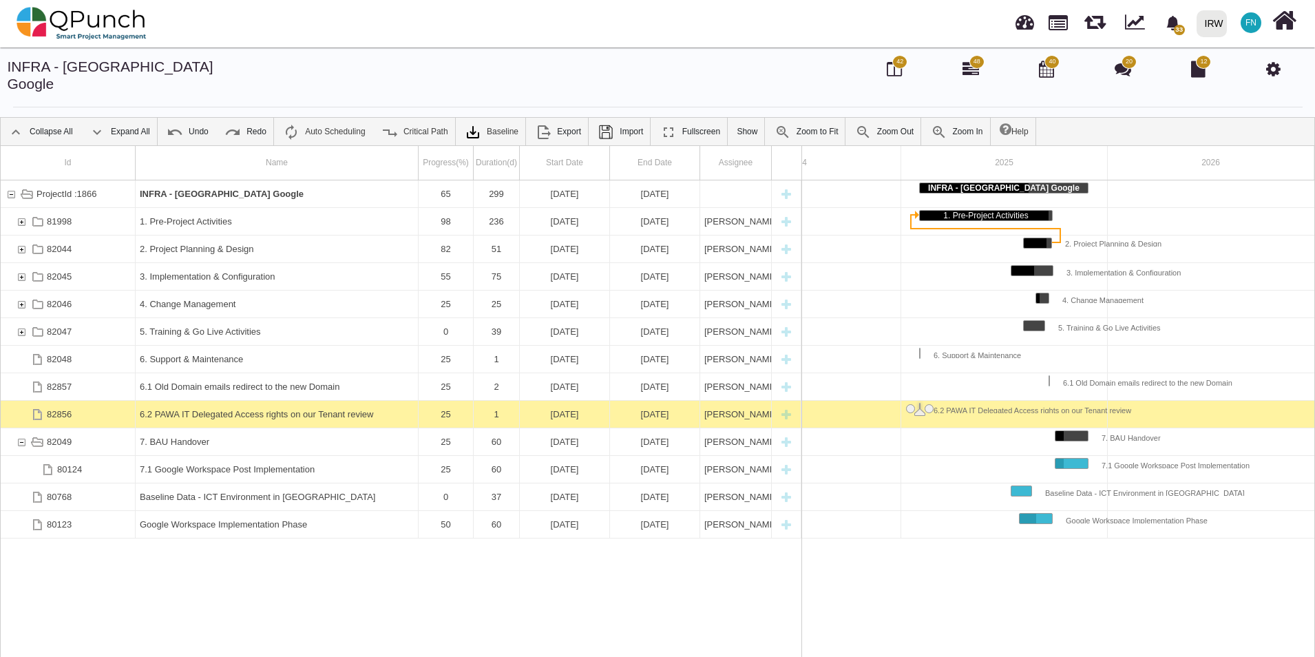
click at [284, 547] on div "ProjectId :1866 INFRA - Sudan Google 65 299 02-02-2025 27-11-2025 81998 1. Pre-…" at bounding box center [401, 423] width 801 height 487
click at [22, 318] on div "82047" at bounding box center [21, 331] width 12 height 27
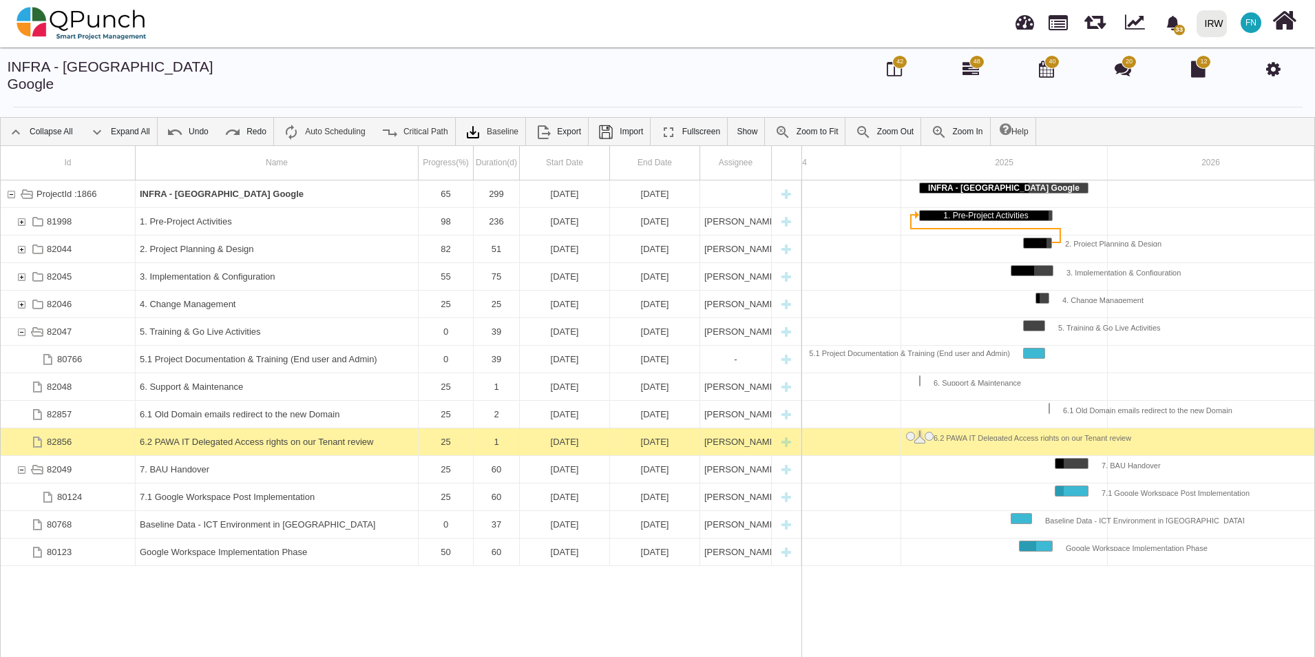
click at [22, 318] on div "82047" at bounding box center [21, 331] width 12 height 27
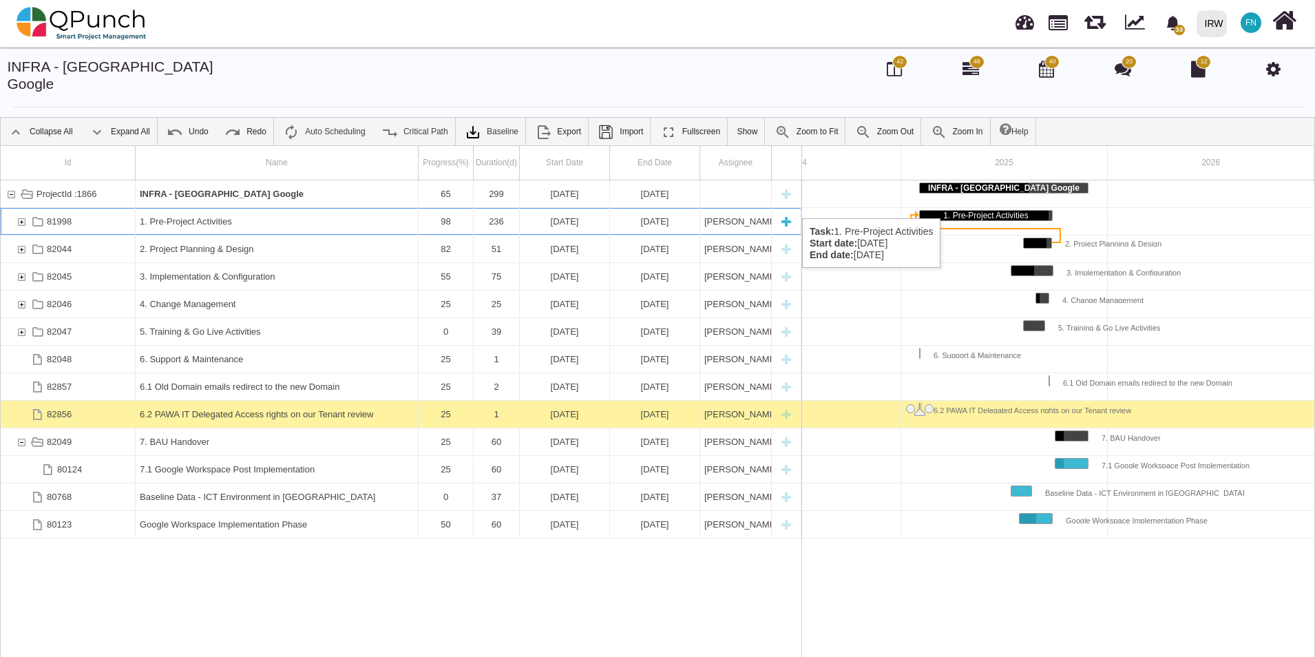
click at [23, 208] on div "81998" at bounding box center [21, 221] width 12 height 27
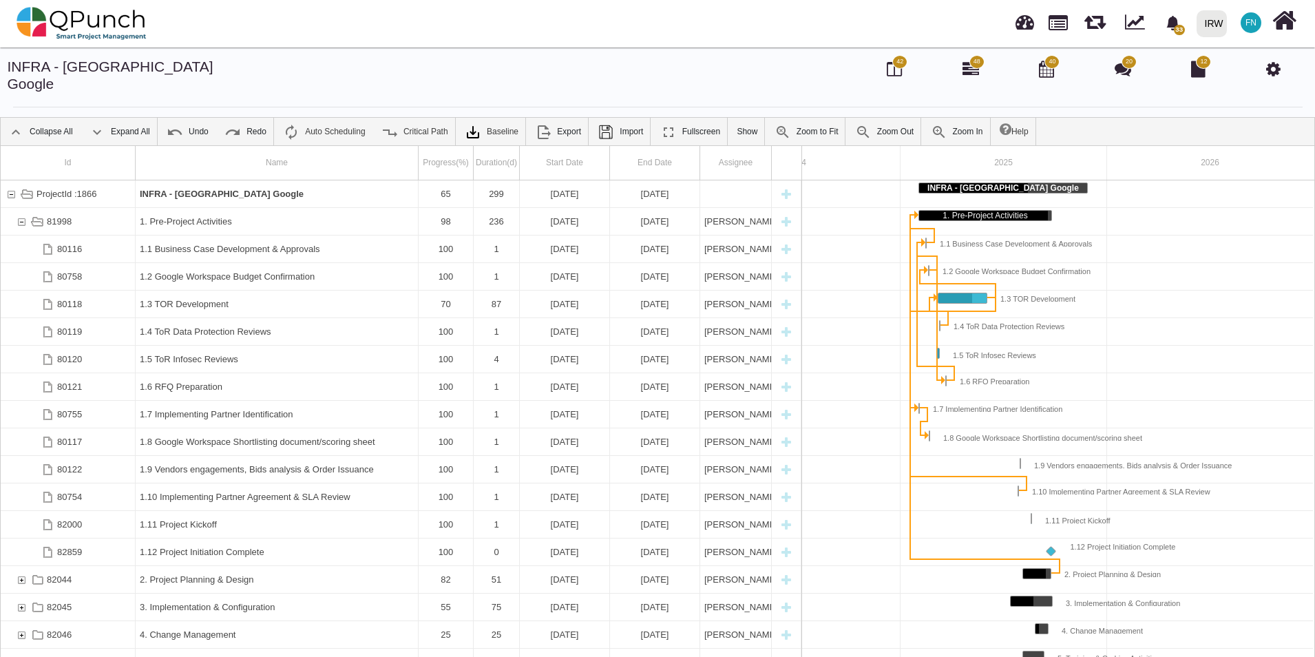
click at [23, 208] on div "81998" at bounding box center [21, 221] width 12 height 27
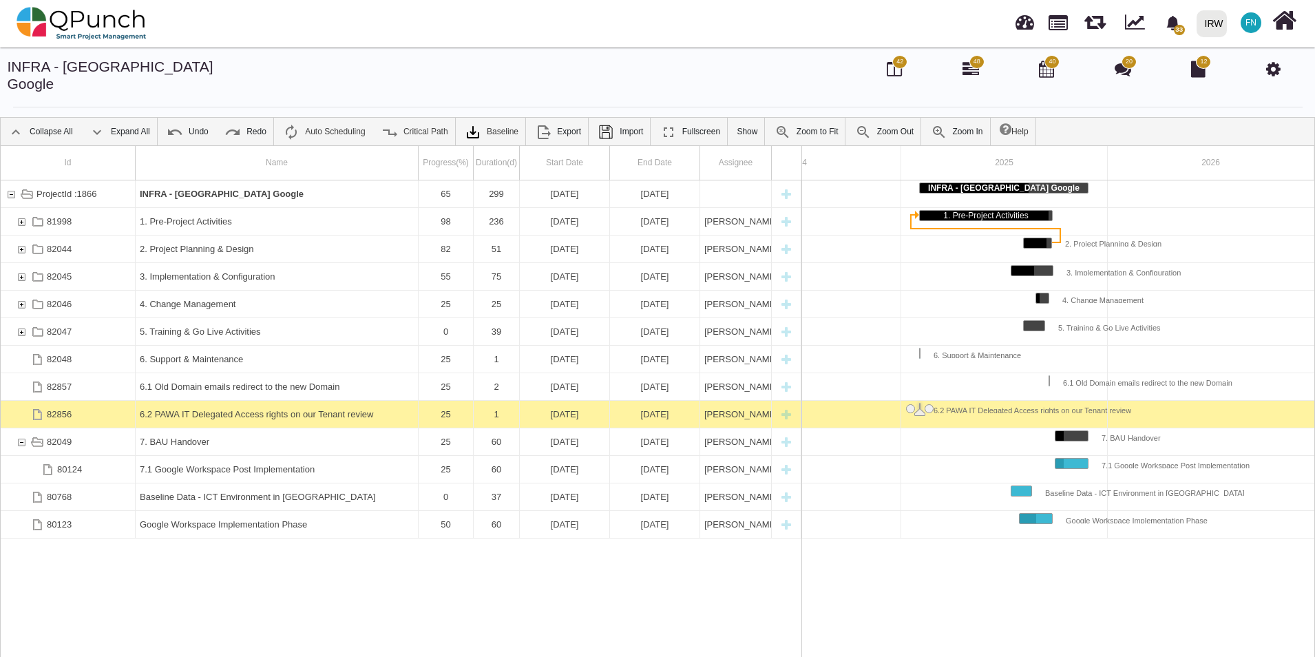
scroll to position [0, 107]
click at [21, 235] on div "82044" at bounding box center [21, 248] width 12 height 27
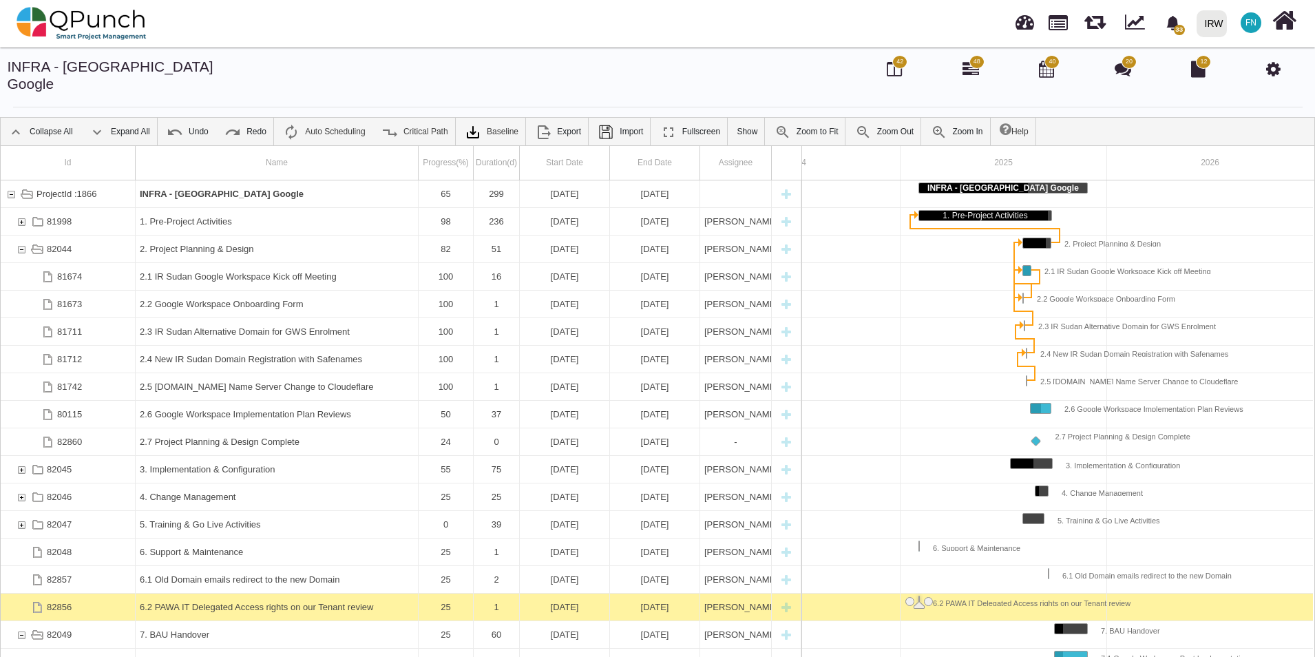
click at [21, 235] on div "82044" at bounding box center [21, 248] width 12 height 27
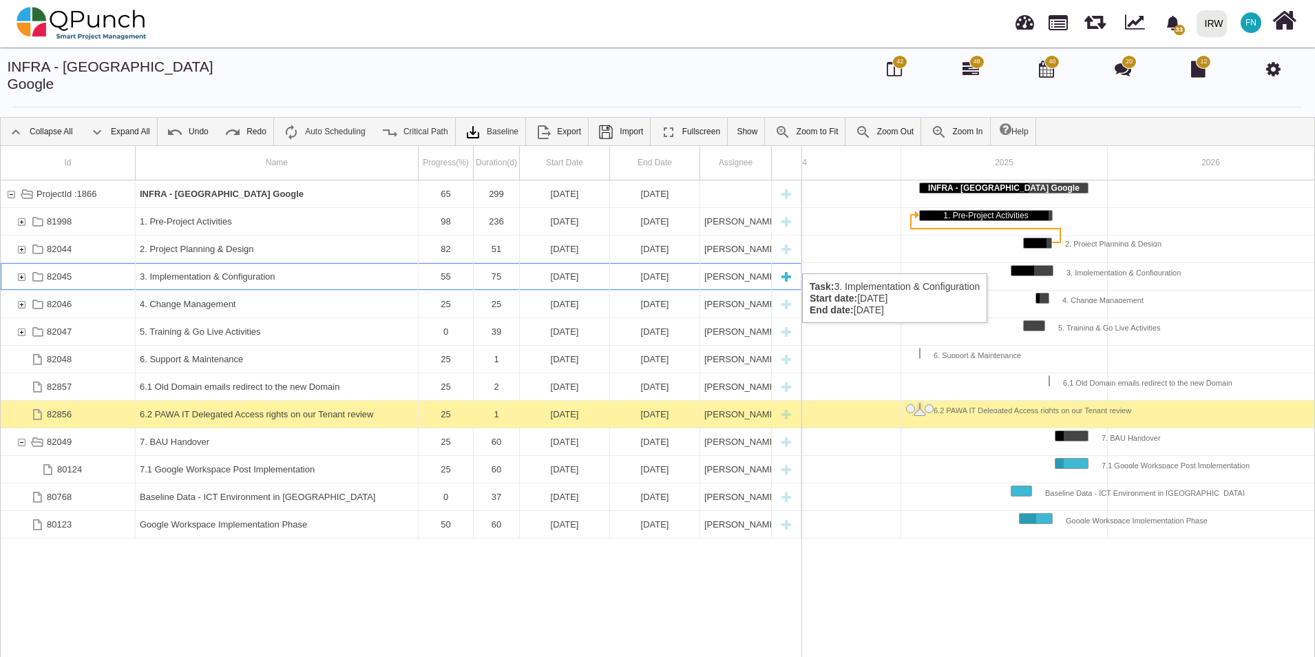
click at [21, 263] on div "82045" at bounding box center [21, 276] width 12 height 27
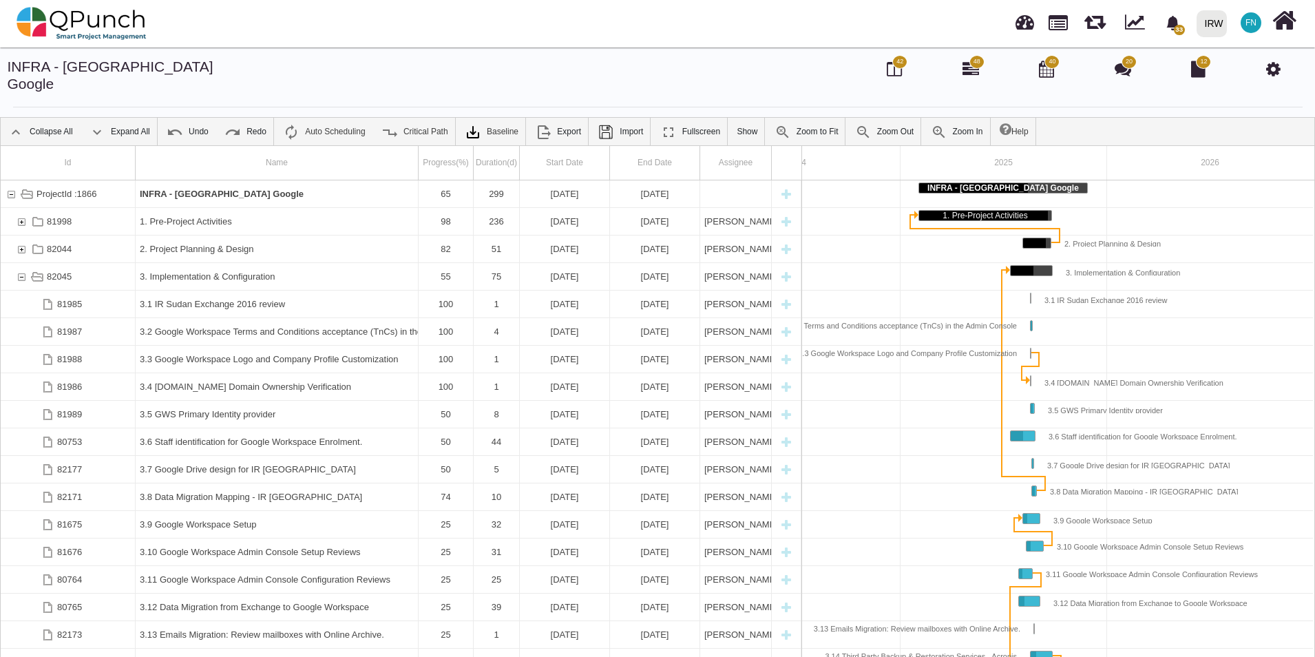
click at [21, 263] on div "82045" at bounding box center [21, 276] width 12 height 27
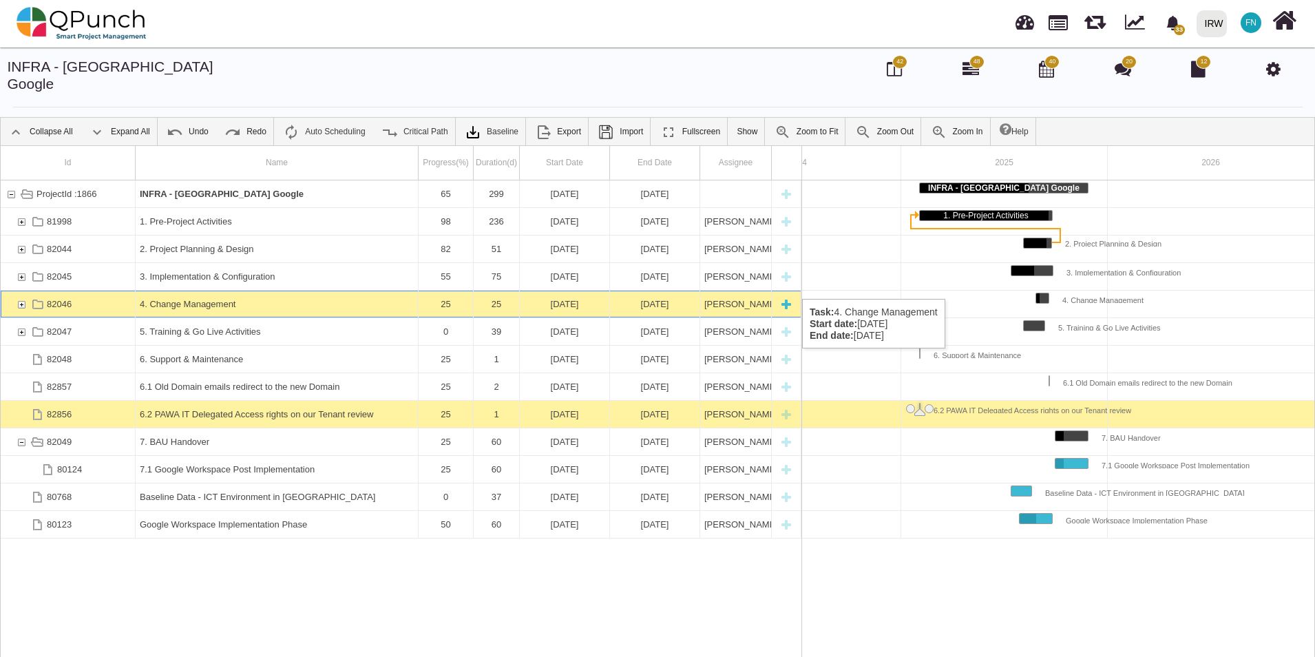
click at [19, 291] on div "82046" at bounding box center [21, 304] width 12 height 27
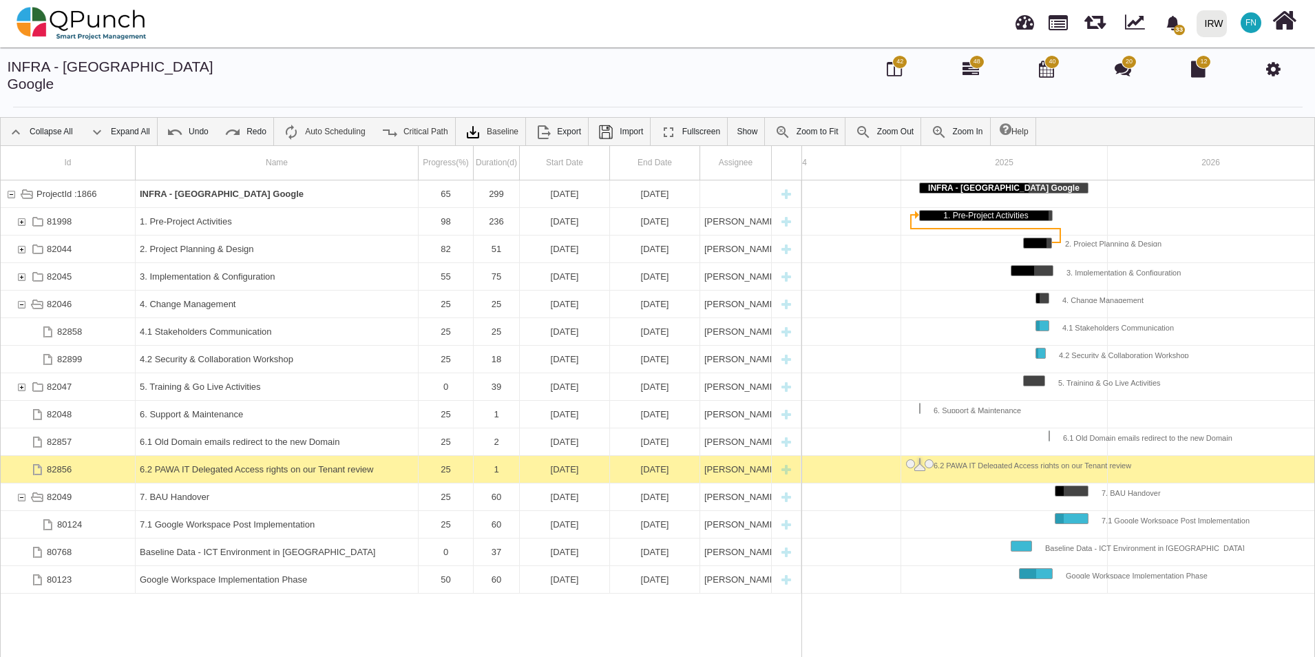
click at [19, 291] on div "82046" at bounding box center [21, 304] width 12 height 27
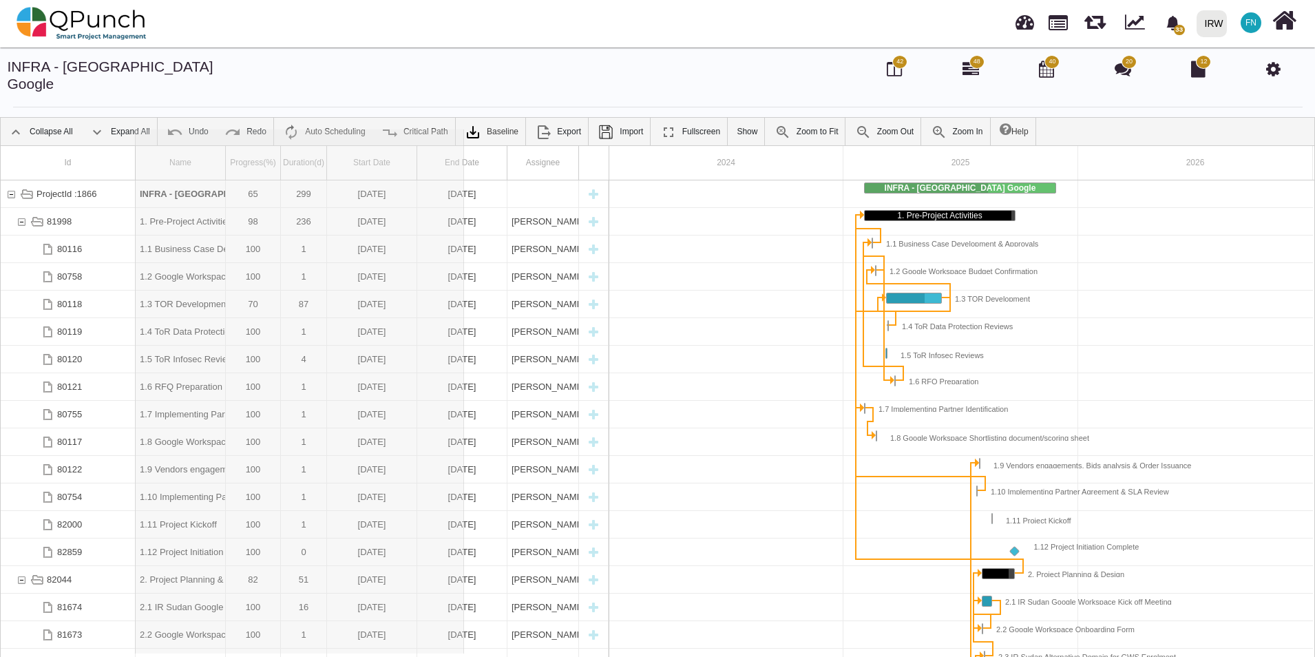
drag, startPoint x: 224, startPoint y: 141, endPoint x: 465, endPoint y: 148, distance: 241.1
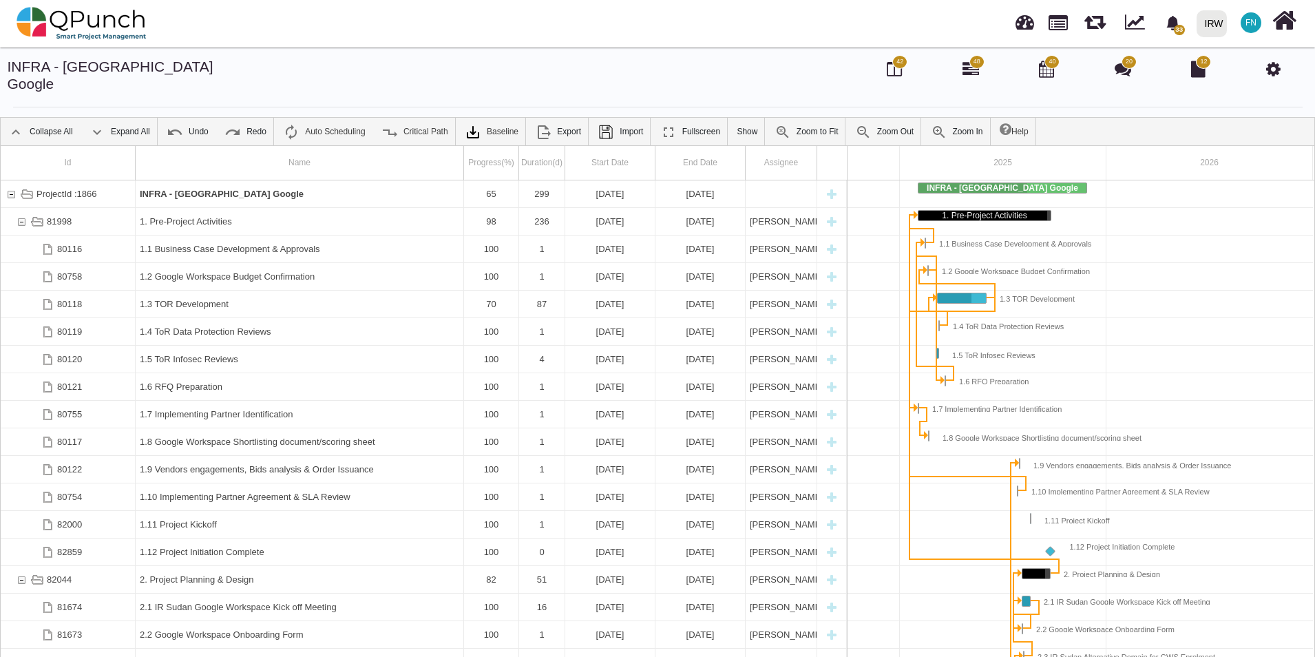
scroll to position [0, 154]
click at [22, 208] on div "81998" at bounding box center [21, 221] width 12 height 27
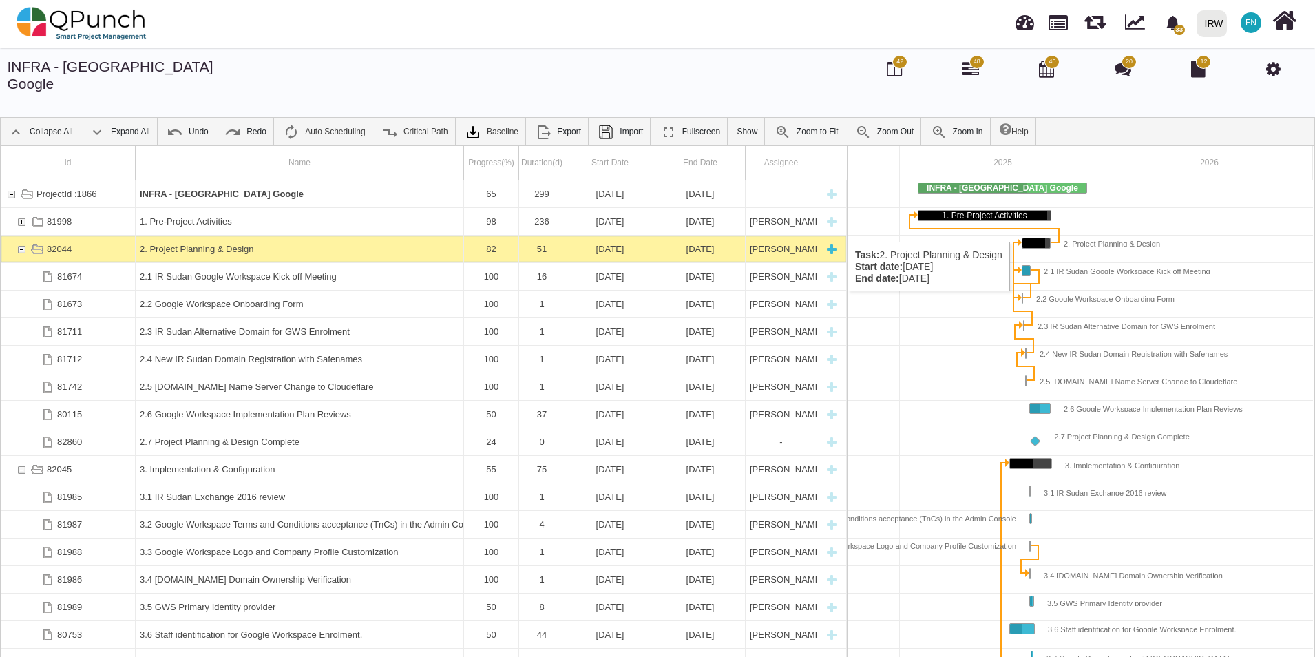
click at [19, 235] on div "82044" at bounding box center [21, 248] width 12 height 27
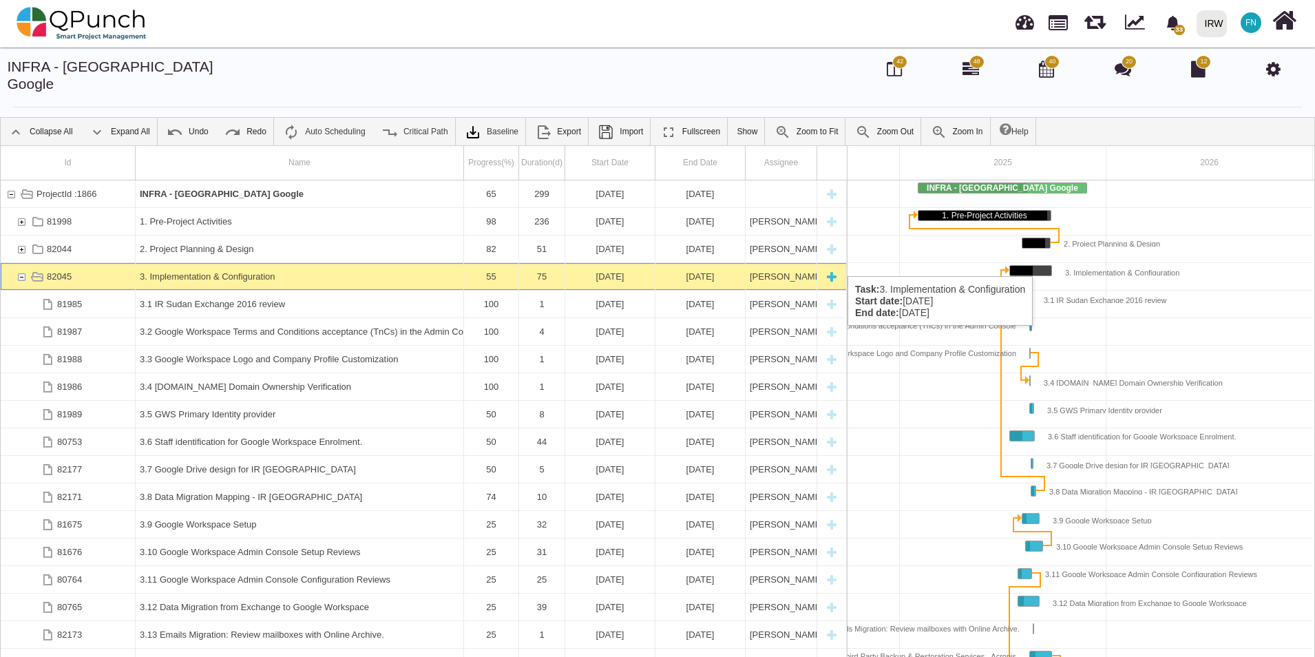
click at [23, 263] on div "82045" at bounding box center [21, 276] width 12 height 27
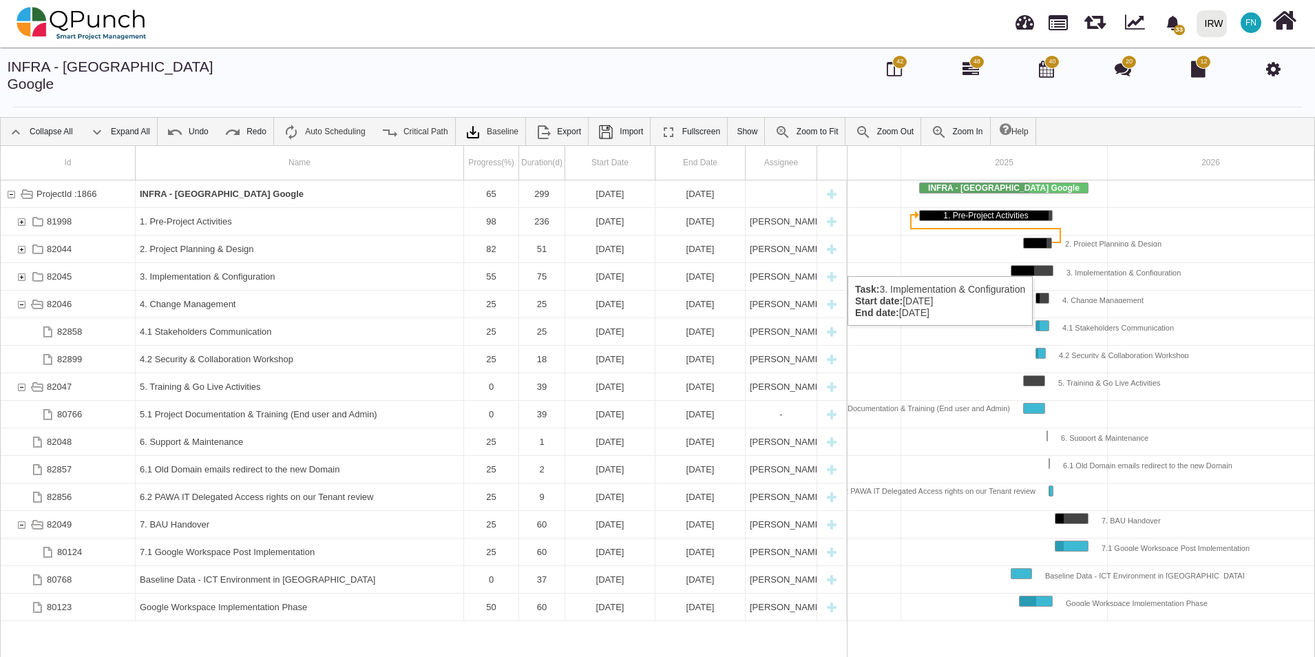
scroll to position [0, 154]
click at [23, 291] on div "82046" at bounding box center [21, 304] width 12 height 27
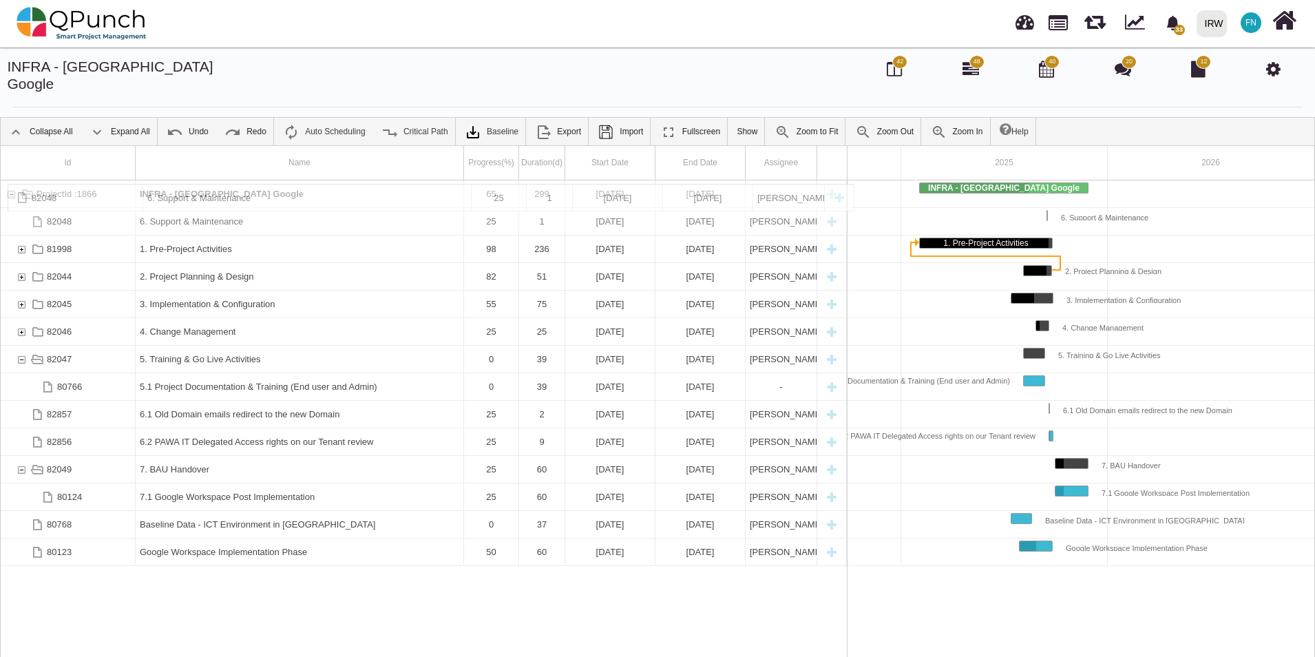
drag, startPoint x: 166, startPoint y: 368, endPoint x: 178, endPoint y: 191, distance: 177.4
click at [235, 574] on div "ProjectId :1866 INFRA - Sudan Google 65 299 02-02-2025 27-11-2025 82048 6. Supp…" at bounding box center [424, 423] width 846 height 487
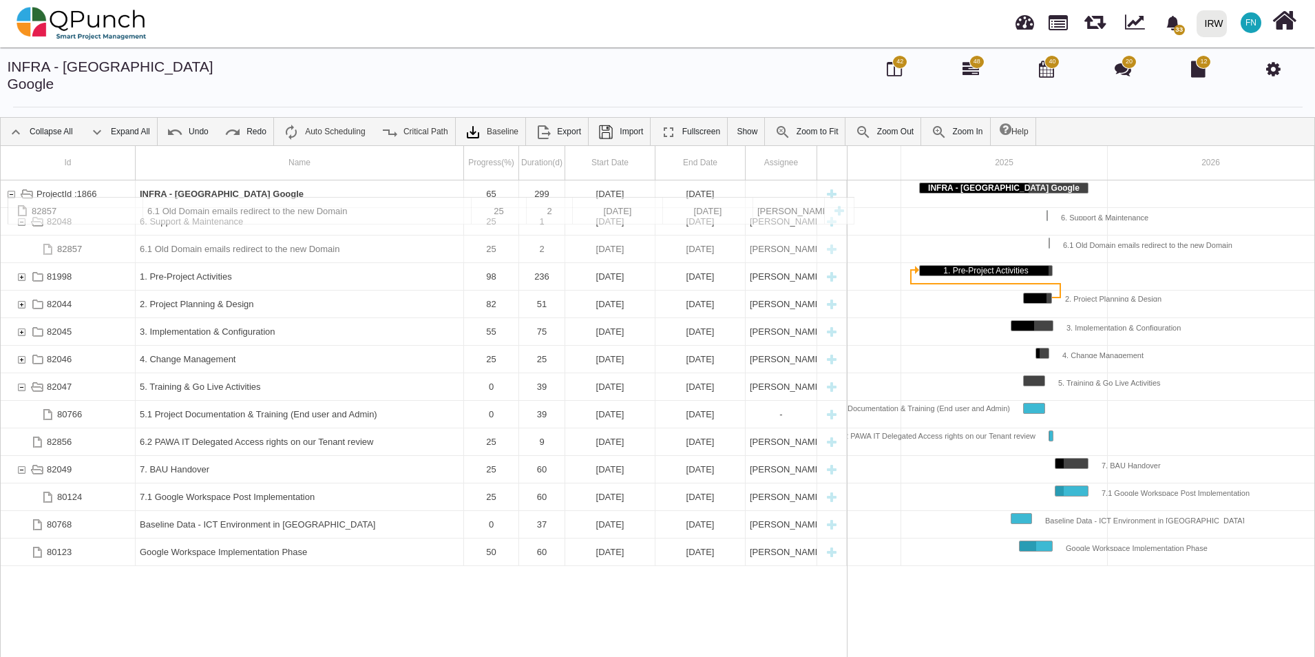
drag, startPoint x: 182, startPoint y: 401, endPoint x: 231, endPoint y: 204, distance: 202.4
click at [237, 591] on div "ProjectId :1866 INFRA - Sudan Google 66 299 02-02-2025 27-11-2025 82048 6. Supp…" at bounding box center [424, 423] width 846 height 487
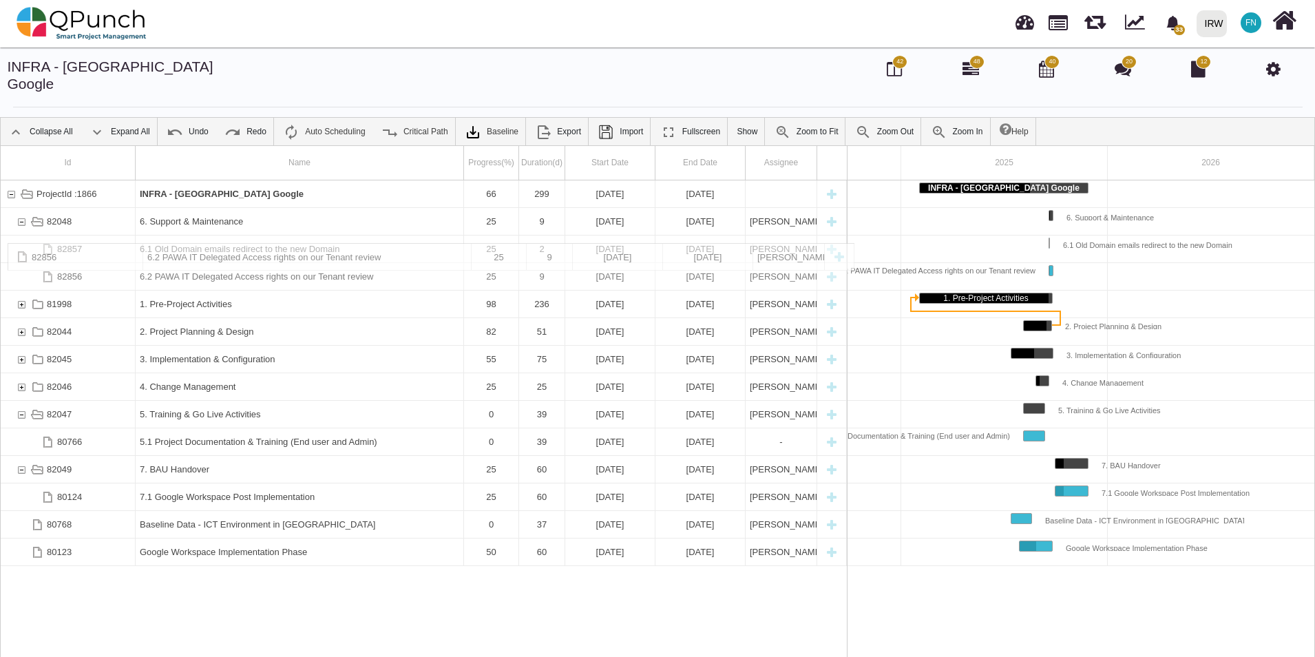
drag, startPoint x: 180, startPoint y: 421, endPoint x: 229, endPoint y: 250, distance: 177.6
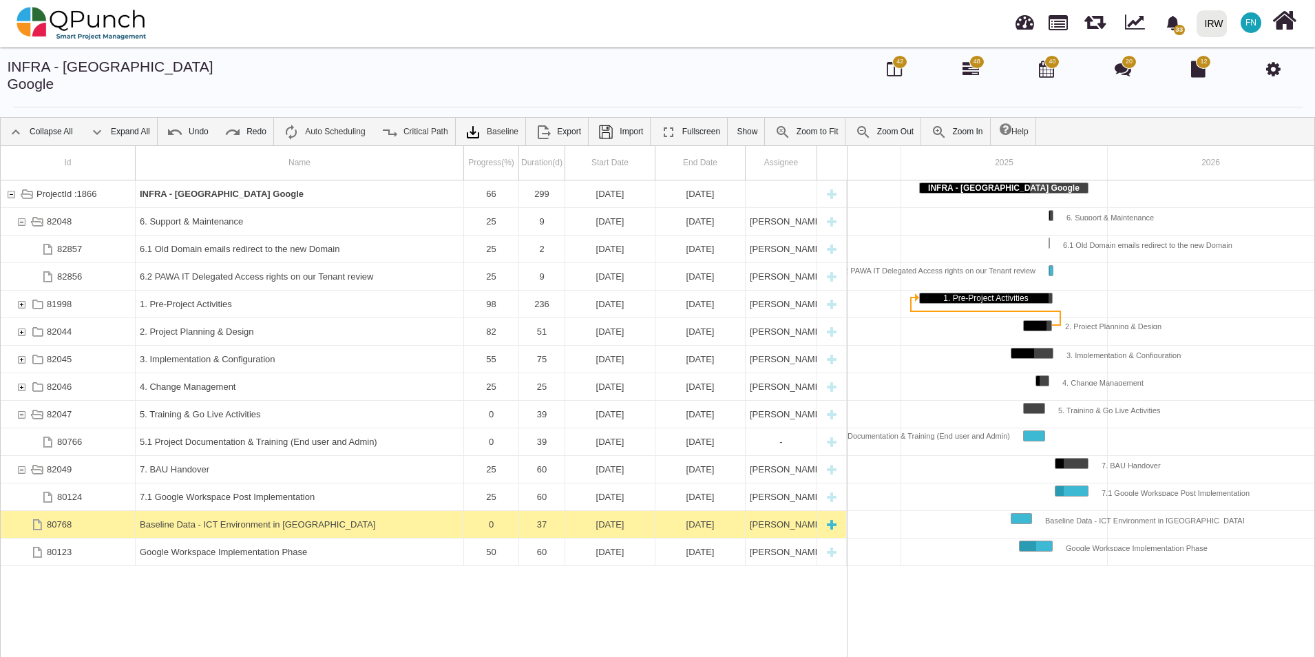
drag, startPoint x: 208, startPoint y: 604, endPoint x: 124, endPoint y: 518, distance: 119.8
click at [202, 599] on div "ProjectId :1866 INFRA - Sudan Google 66 299 02-02-2025 27-11-2025 82048 6. Supp…" at bounding box center [424, 423] width 846 height 487
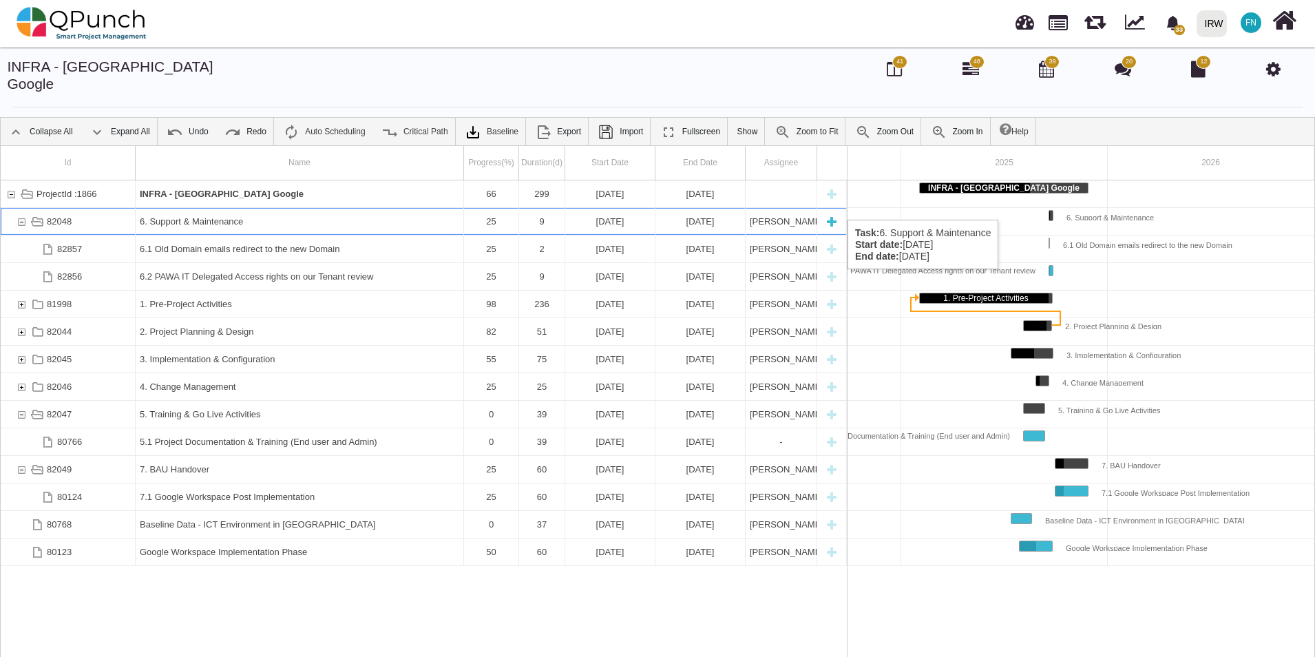
click at [20, 208] on div "82048" at bounding box center [21, 221] width 12 height 27
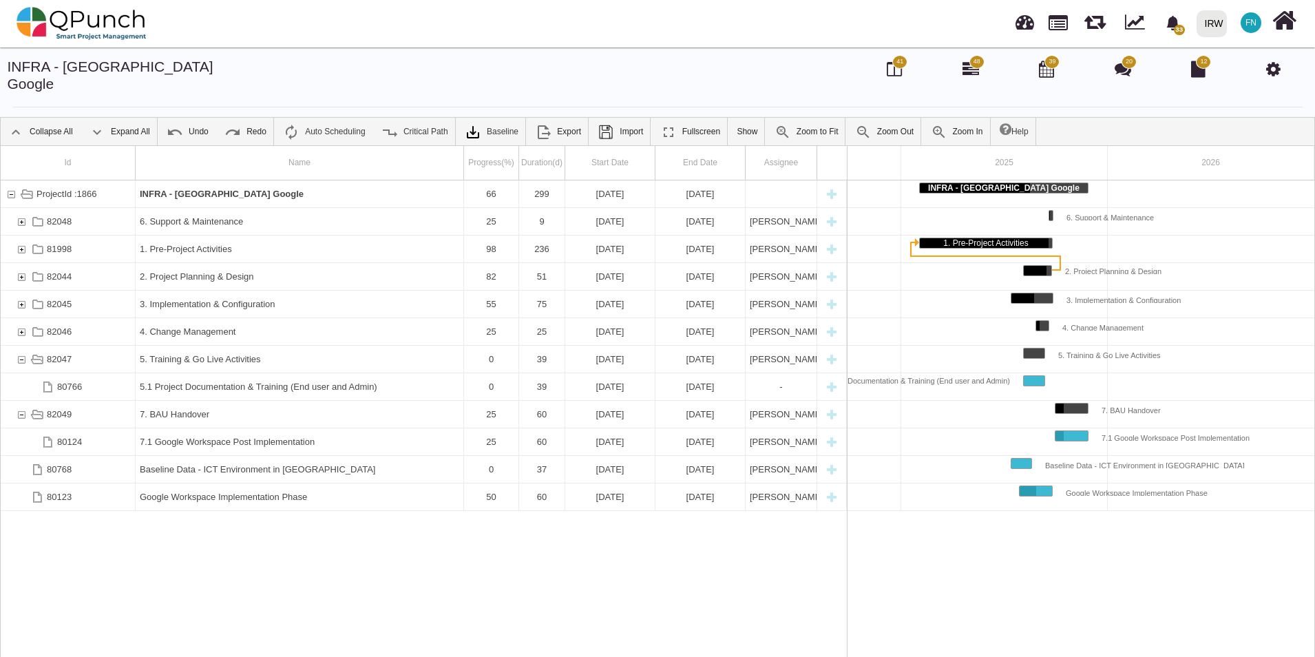
click at [20, 208] on div "82048" at bounding box center [21, 221] width 12 height 27
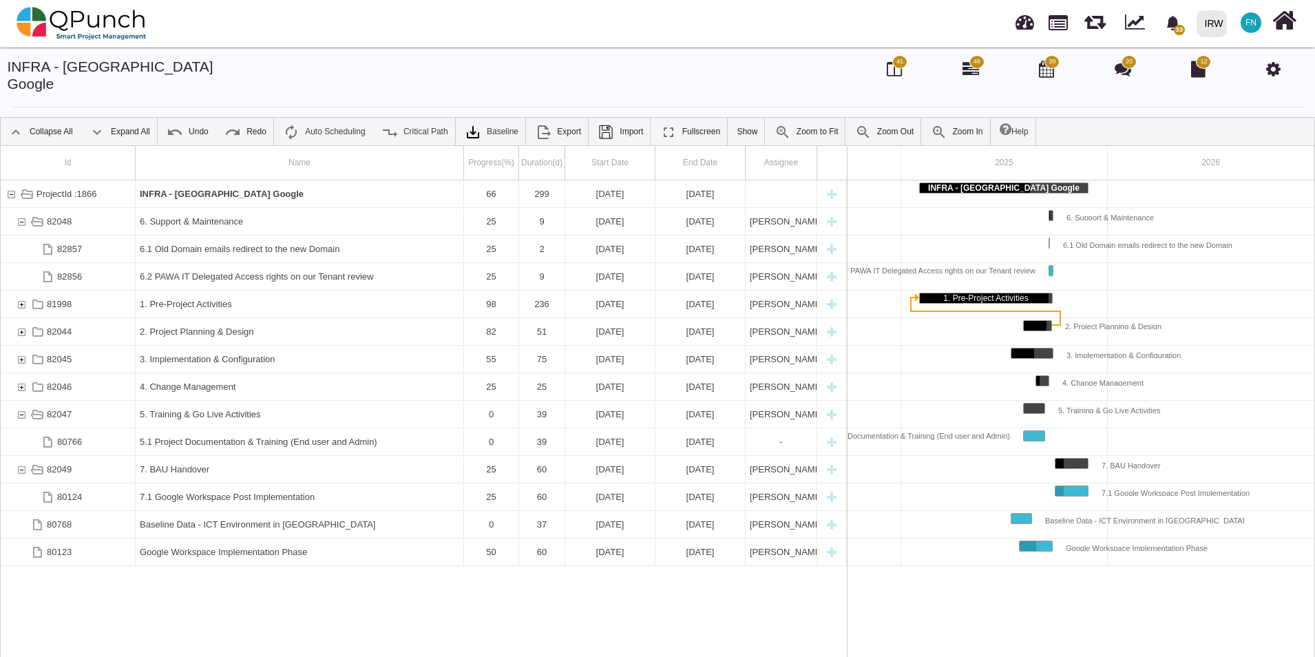
click at [20, 208] on div "82048" at bounding box center [21, 221] width 12 height 27
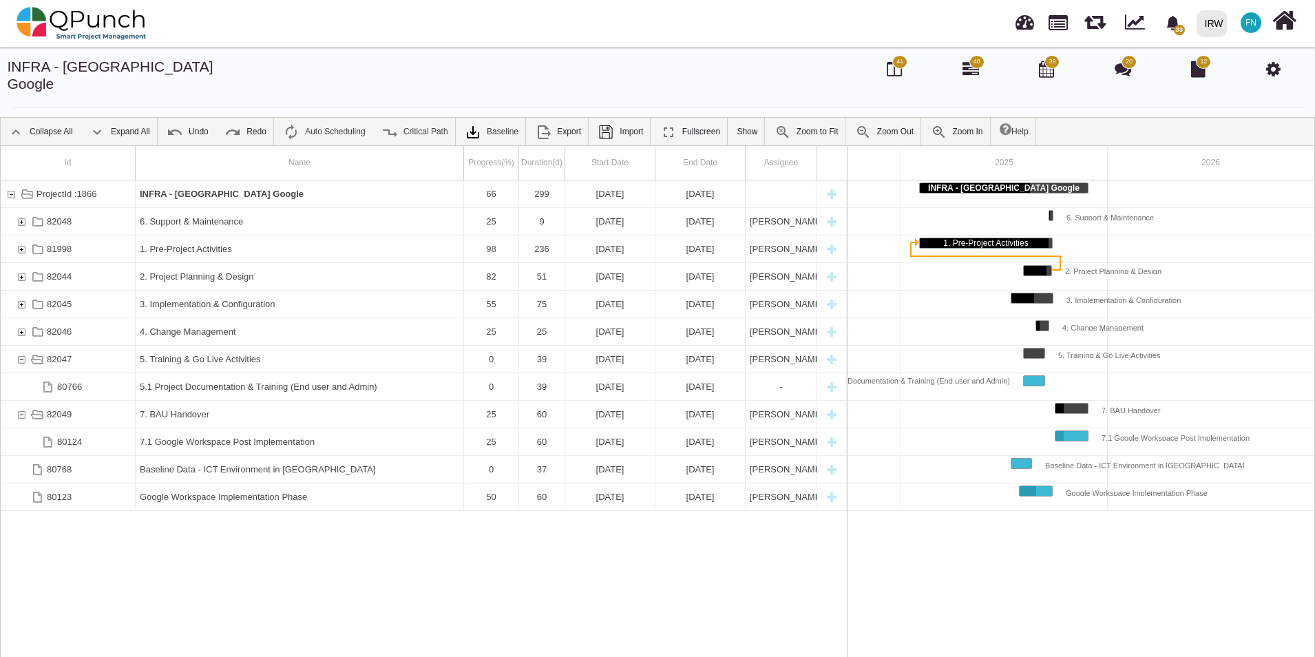
click at [183, 538] on div "ProjectId :1866 INFRA - Sudan Google 66 299 02-02-2025 27-11-2025 82048 6. Supp…" at bounding box center [424, 423] width 846 height 487
click at [20, 346] on div "82047" at bounding box center [21, 359] width 12 height 27
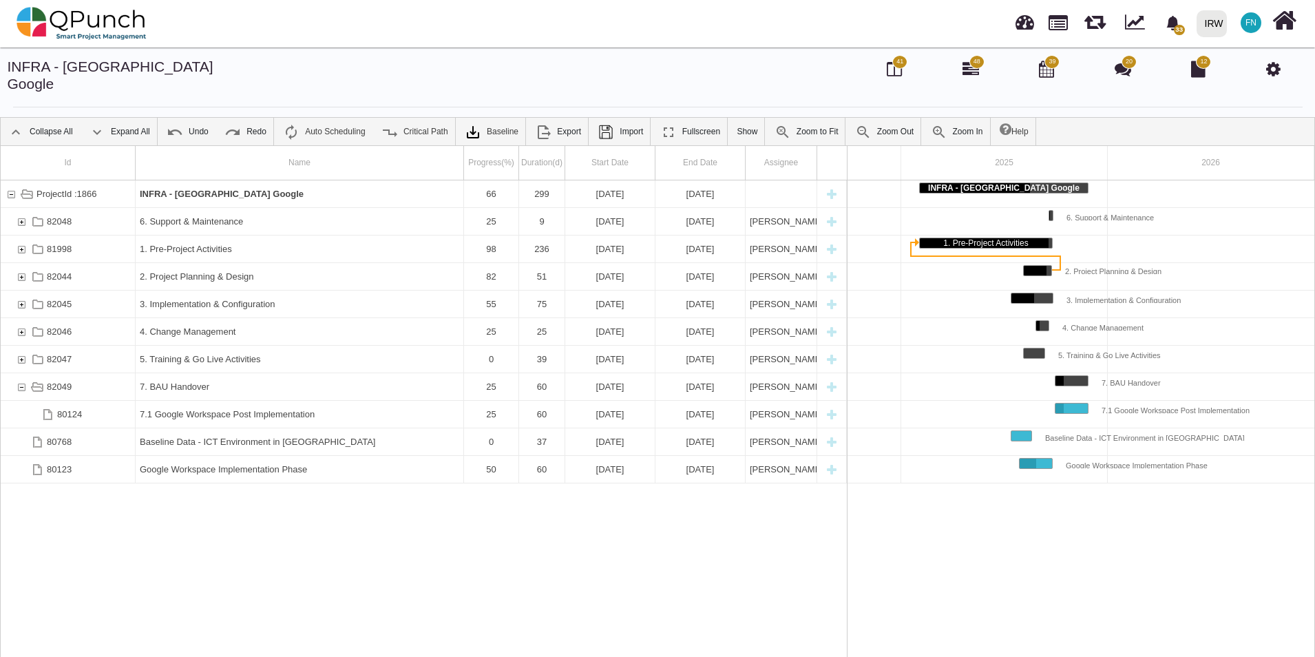
click at [156, 515] on div "ProjectId :1866 INFRA - Sudan Google 66 299 02-02-2025 27-11-2025 82048 6. Supp…" at bounding box center [424, 423] width 846 height 487
click at [19, 373] on div "82049" at bounding box center [21, 386] width 12 height 27
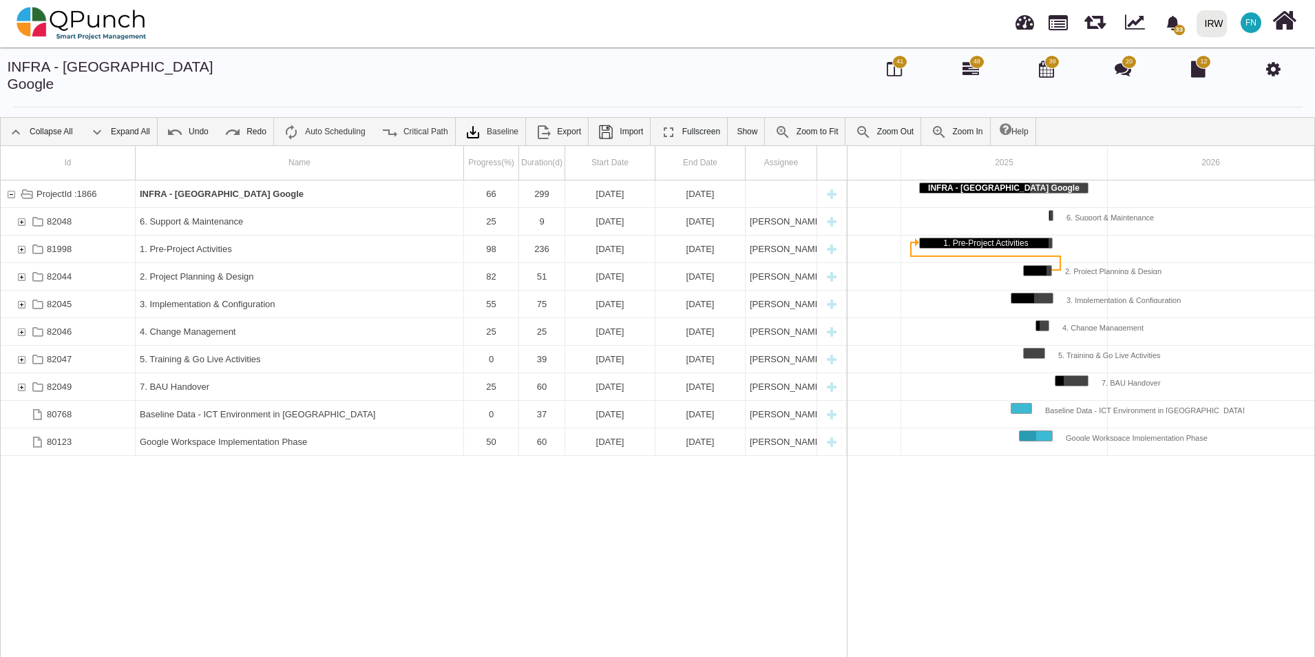
click at [222, 520] on div "ProjectId :1866 INFRA - Sudan Google 66 299 02-02-2025 27-11-2025 82048 6. Supp…" at bounding box center [424, 423] width 846 height 487
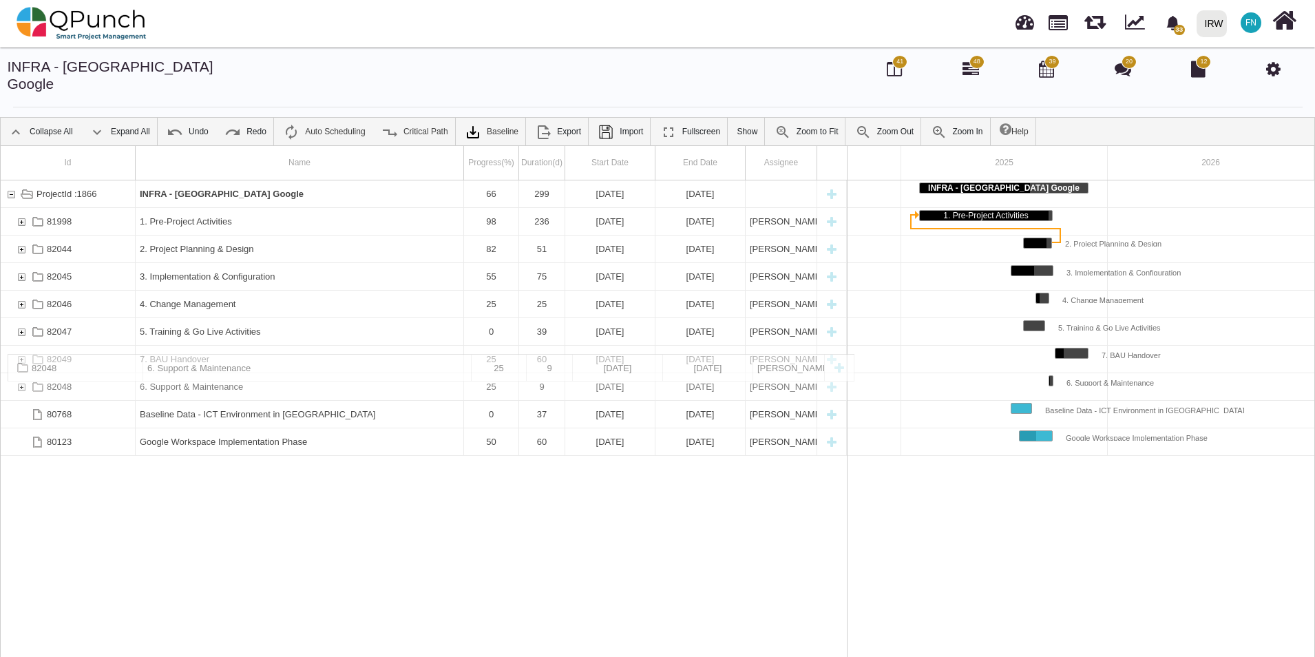
drag, startPoint x: 61, startPoint y: 205, endPoint x: 44, endPoint y: 361, distance: 156.5
click at [222, 543] on div "ProjectId :1866 INFRA - Sudan Google 66 299 02-02-2025 27-11-2025 81998 1. Pre-…" at bounding box center [424, 423] width 846 height 487
drag, startPoint x: 59, startPoint y: 372, endPoint x: 61, endPoint y: 333, distance: 38.7
click at [118, 523] on div "ProjectId :1866 INFRA - Sudan Google 66 299 02-02-2025 27-11-2025 81998 1. Pre-…" at bounding box center [424, 423] width 846 height 487
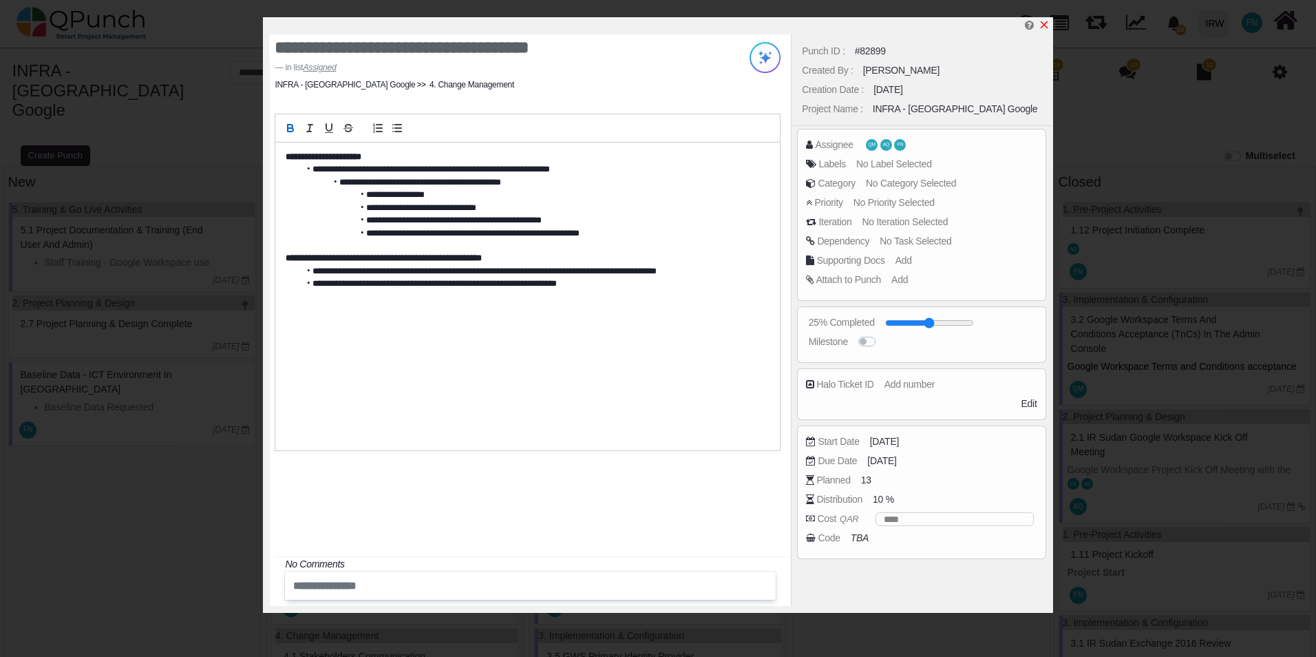
click at [1047, 25] on icon "x" at bounding box center [1044, 24] width 11 height 11
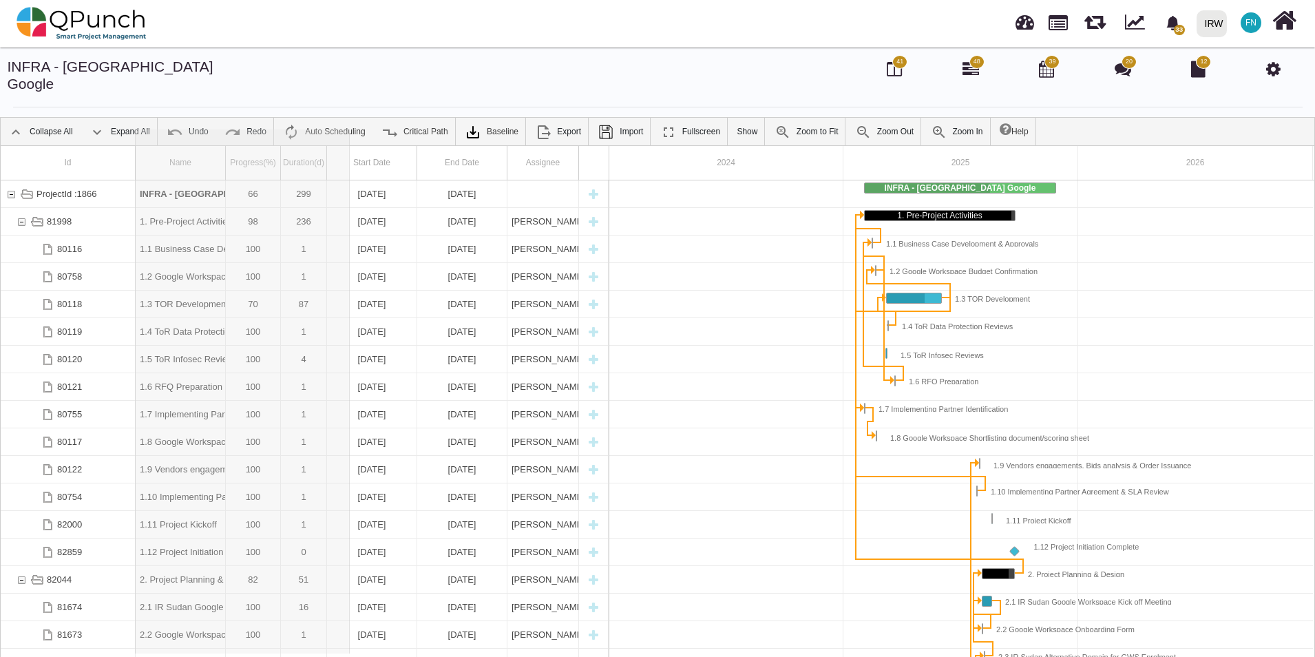
drag, startPoint x: 227, startPoint y: 147, endPoint x: 388, endPoint y: 160, distance: 161.6
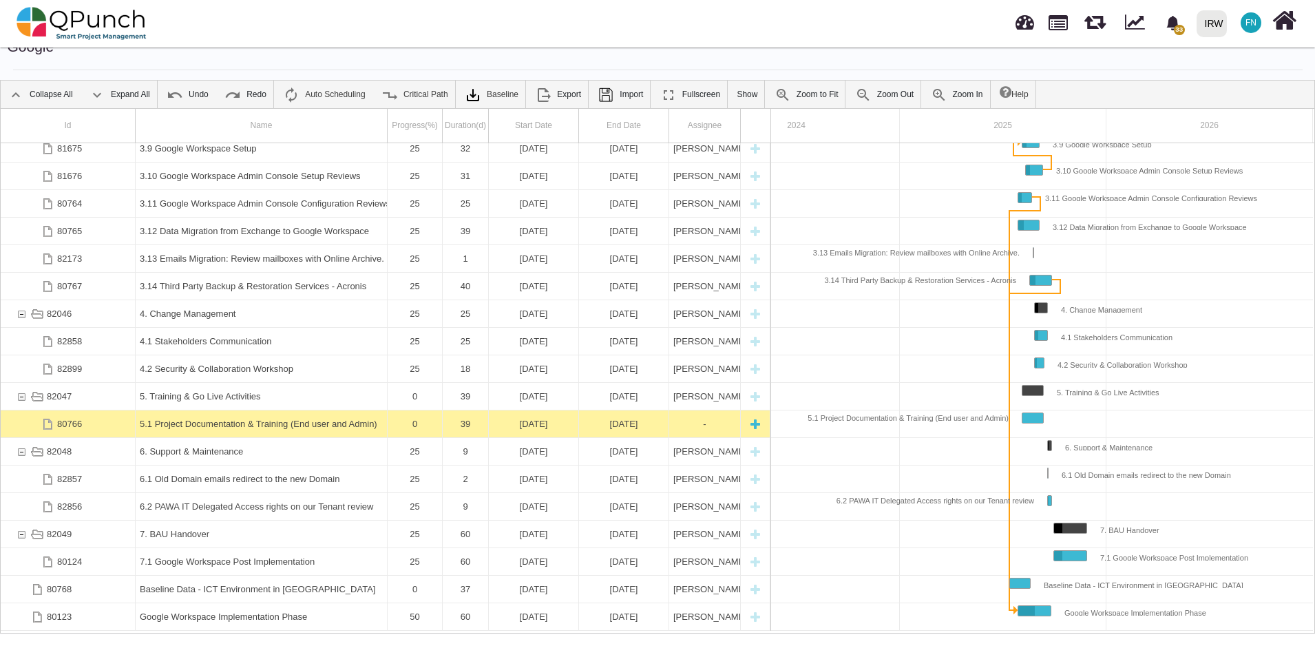
scroll to position [44, 0]
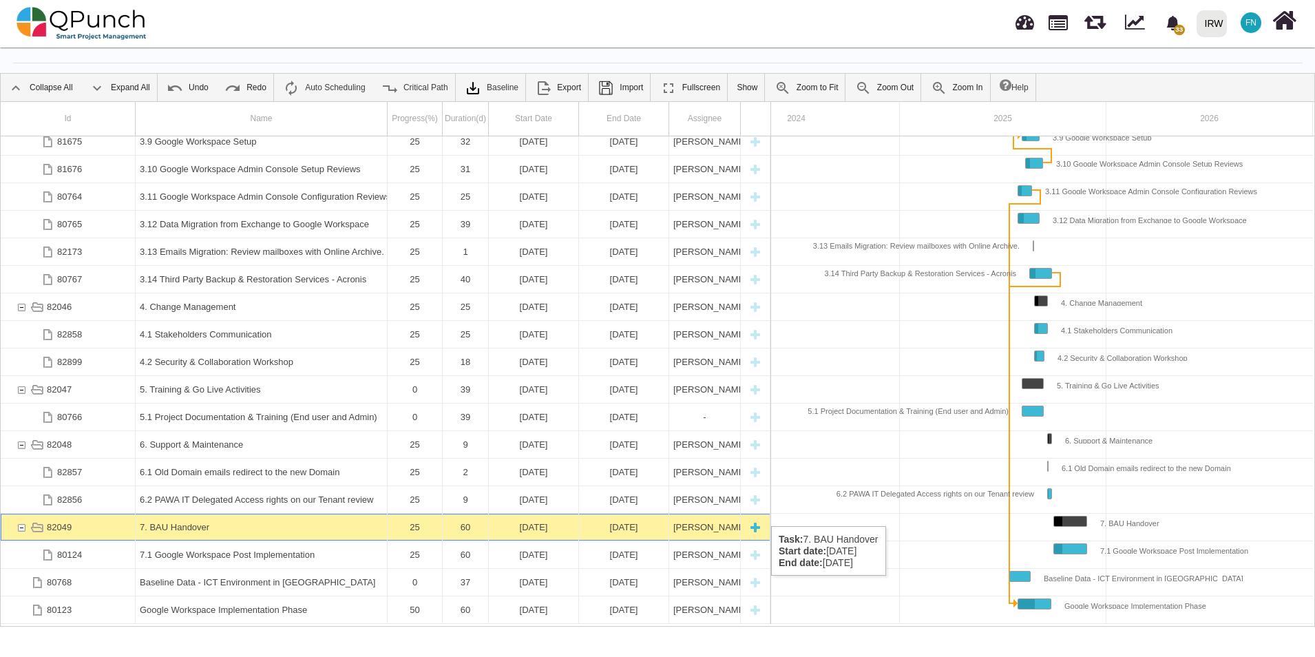
click at [20, 514] on div "82049" at bounding box center [21, 527] width 12 height 27
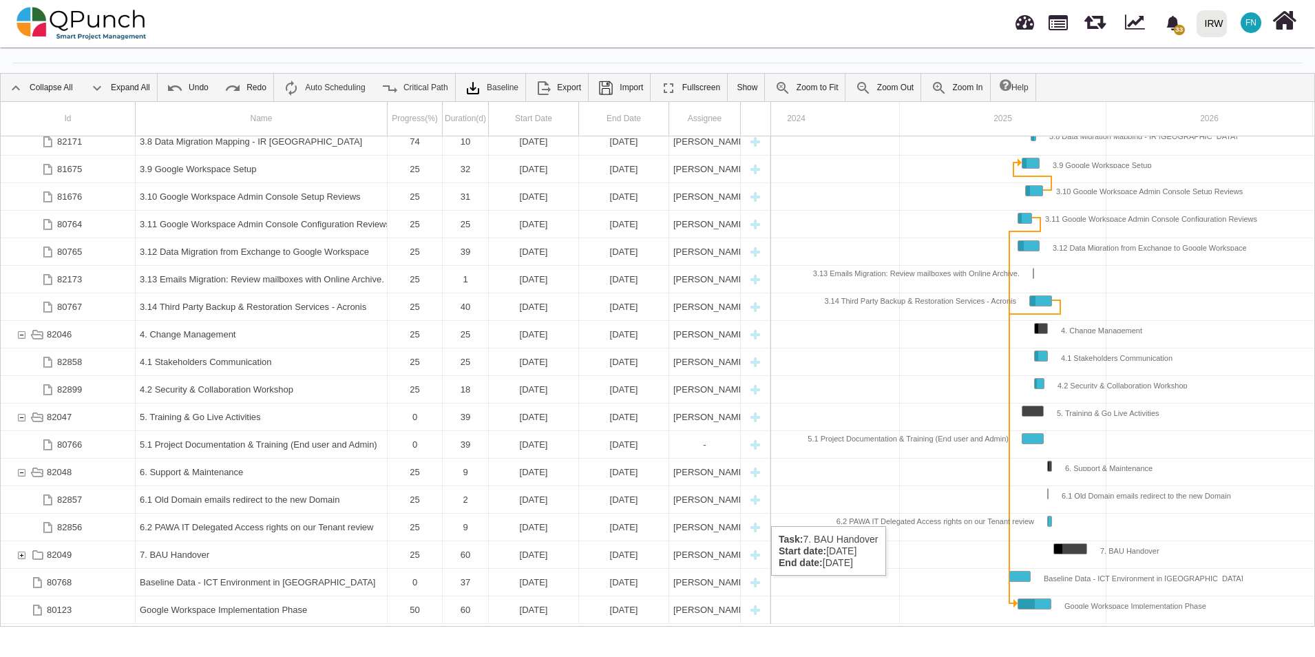
scroll to position [834, 0]
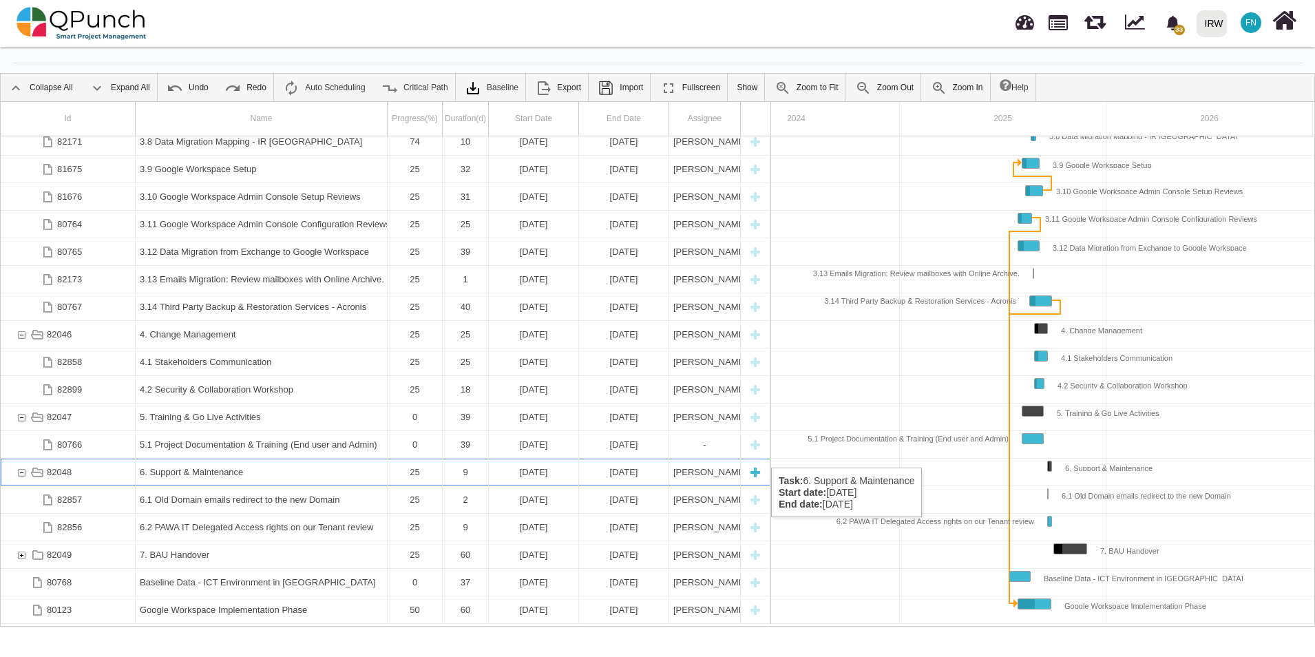
click at [22, 459] on div "82048" at bounding box center [21, 472] width 12 height 27
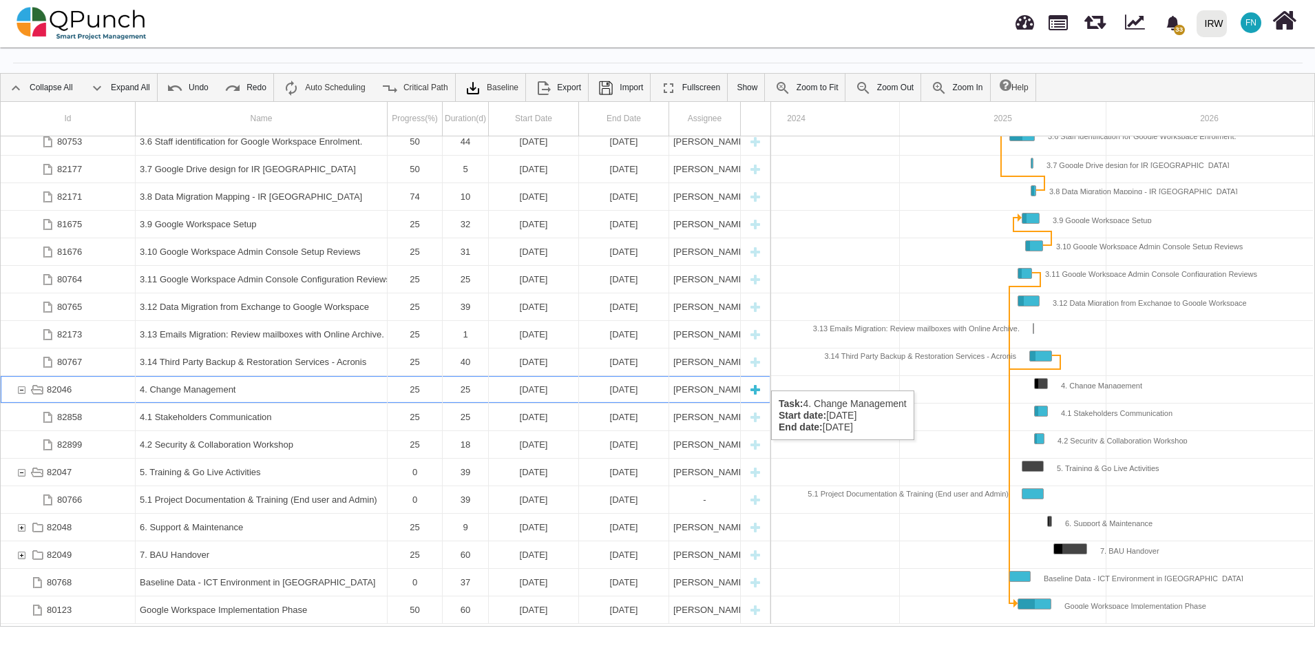
click at [25, 377] on div "82046" at bounding box center [21, 389] width 12 height 27
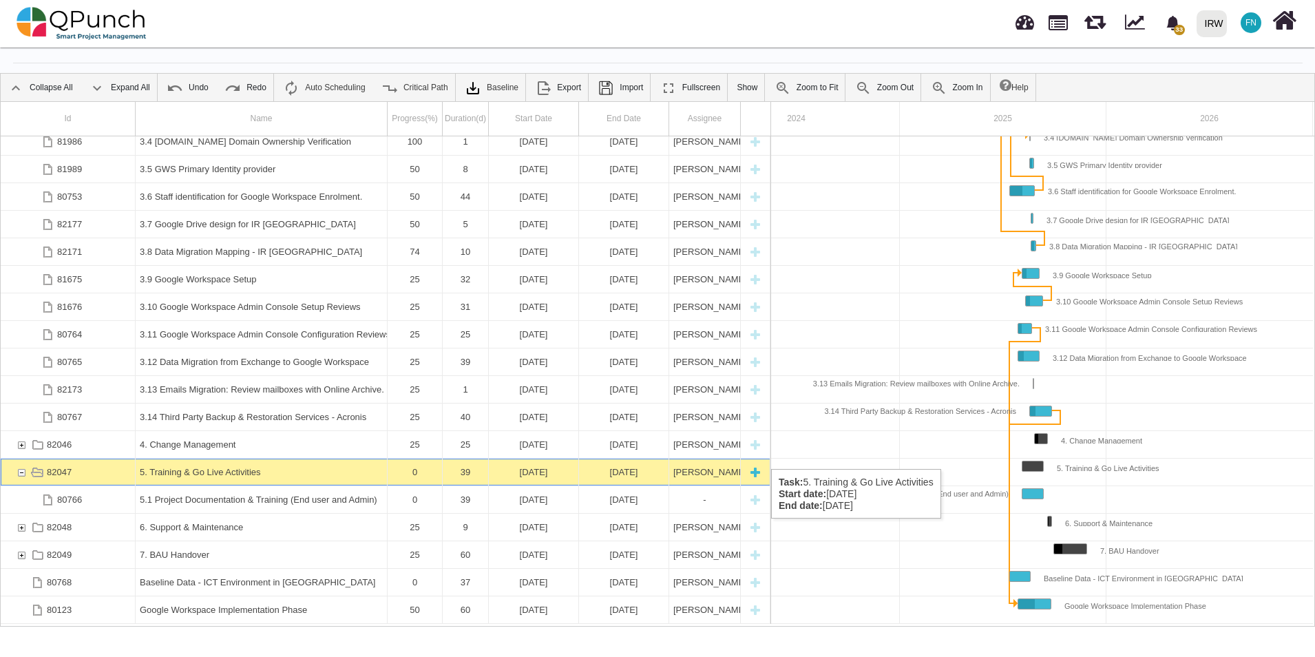
click at [19, 459] on div "82047" at bounding box center [21, 472] width 12 height 27
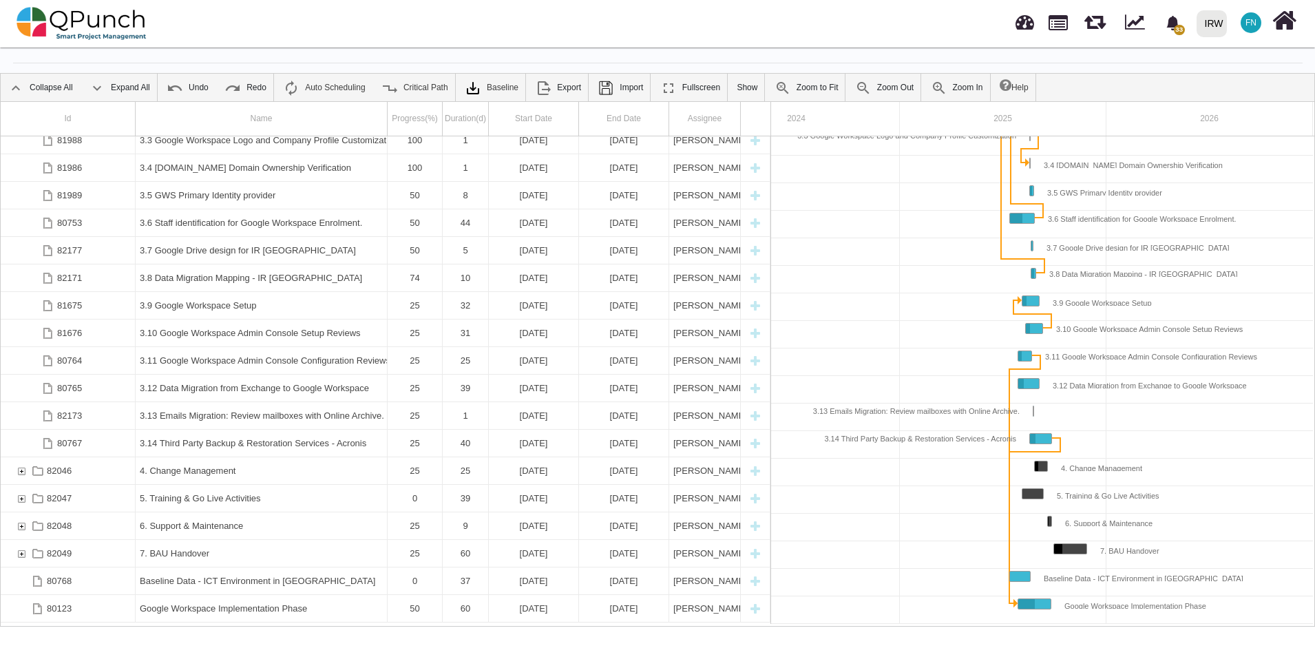
scroll to position [0, 0]
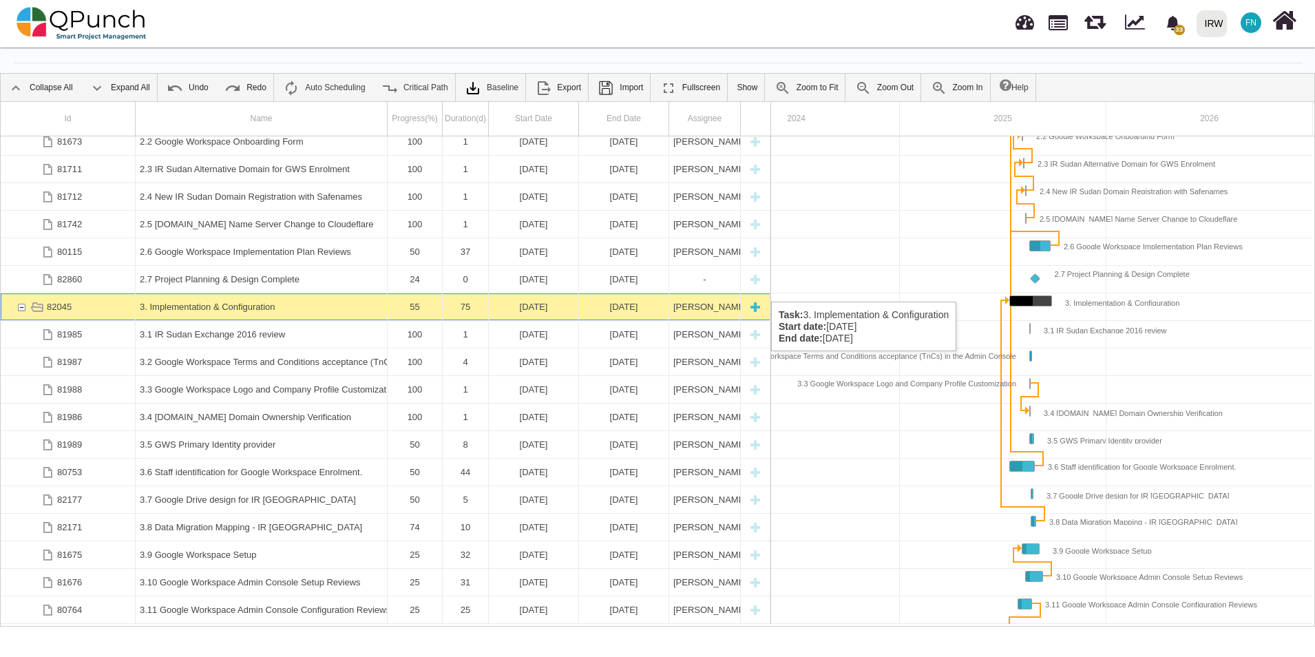
click at [18, 293] on div "82045" at bounding box center [21, 306] width 12 height 27
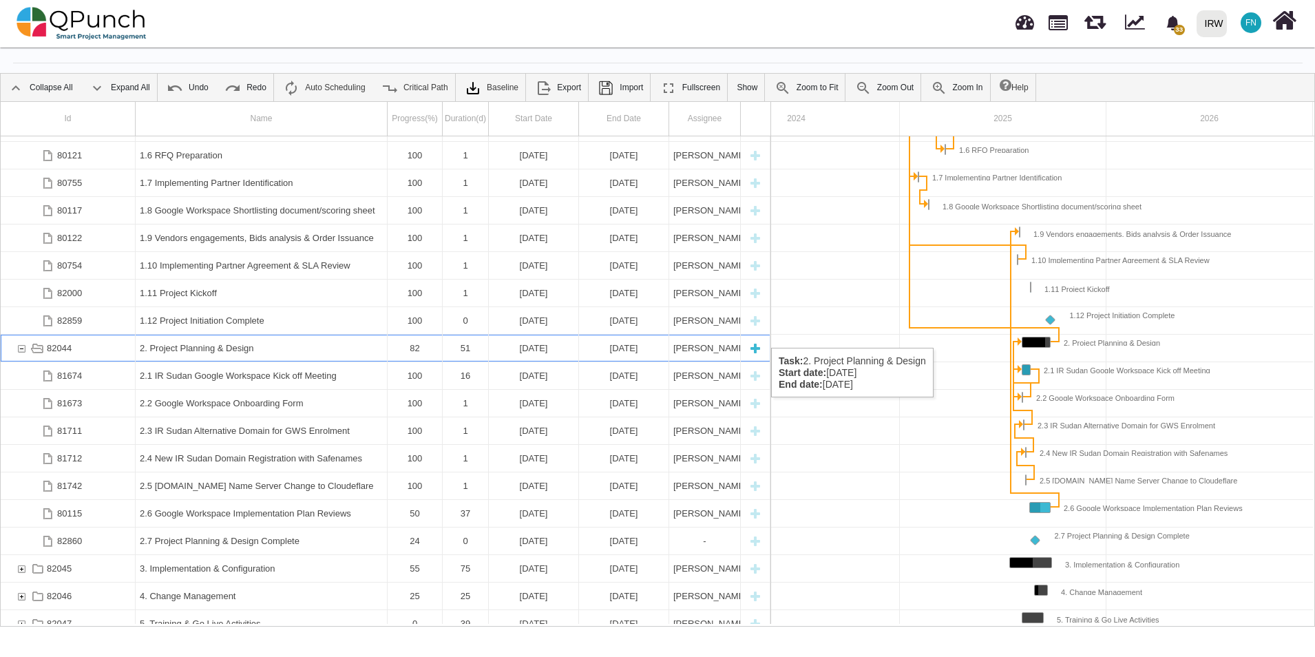
click at [21, 335] on div "82044" at bounding box center [21, 348] width 12 height 27
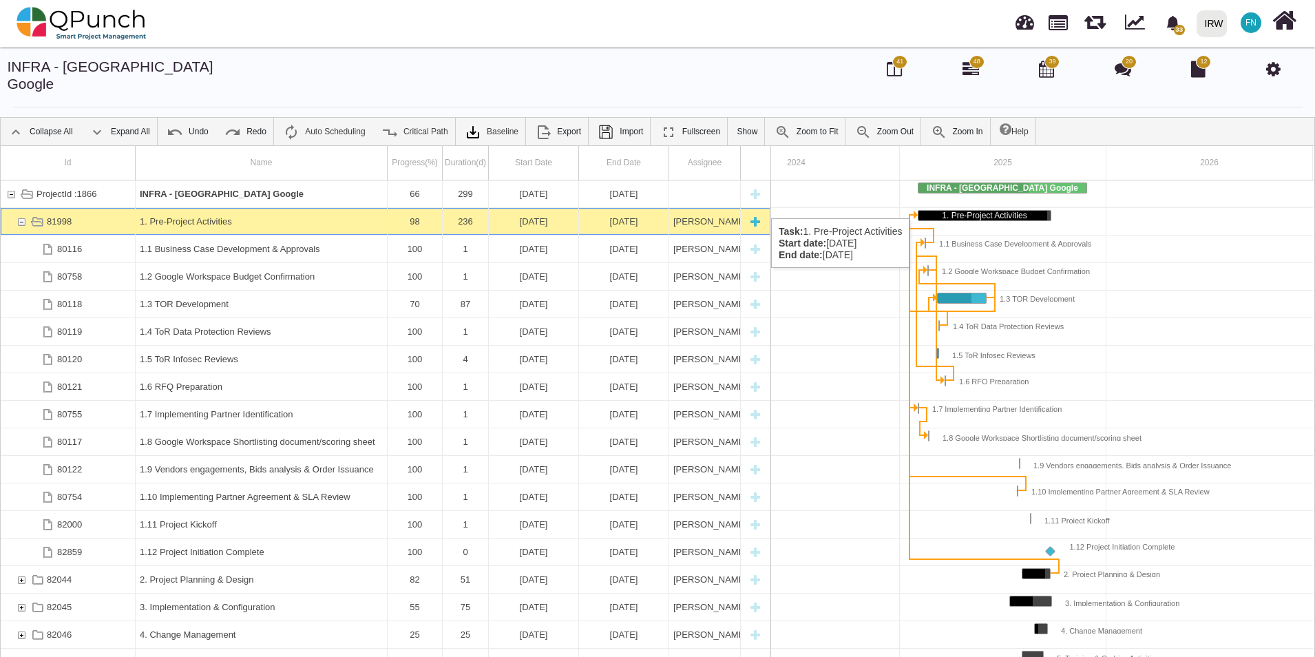
click at [14, 208] on div "81998" at bounding box center [10, 221] width 10 height 27
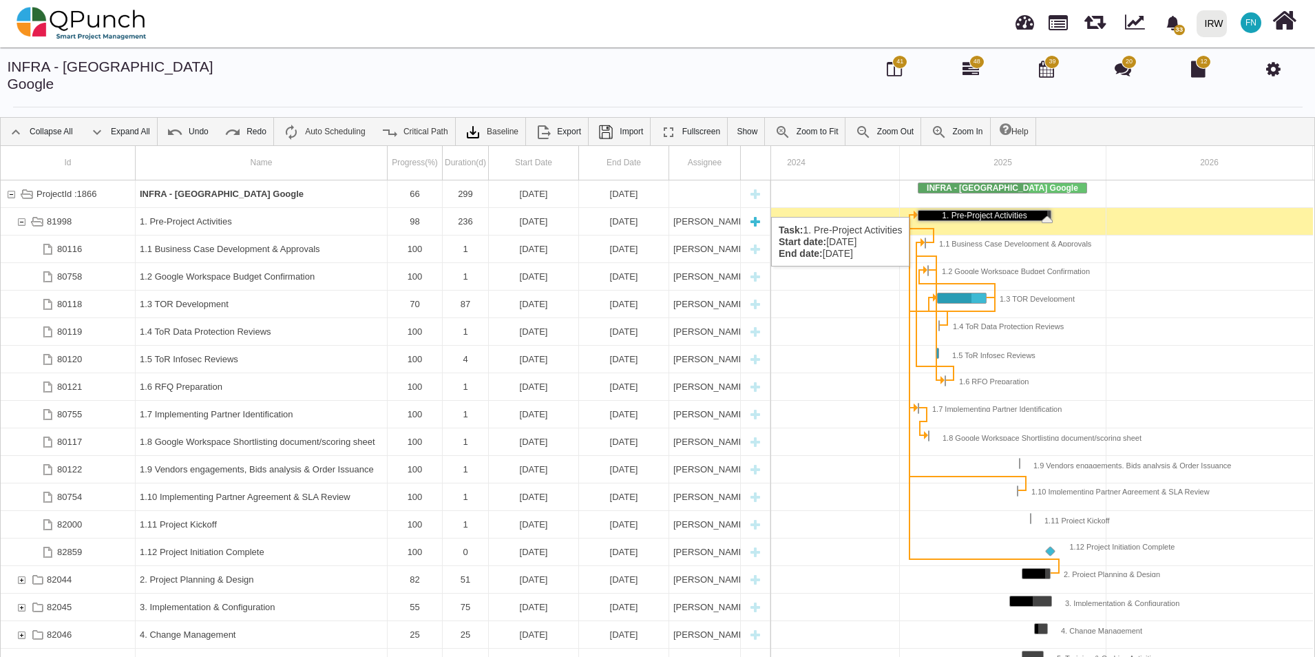
click at [20, 208] on div "81998" at bounding box center [21, 221] width 12 height 27
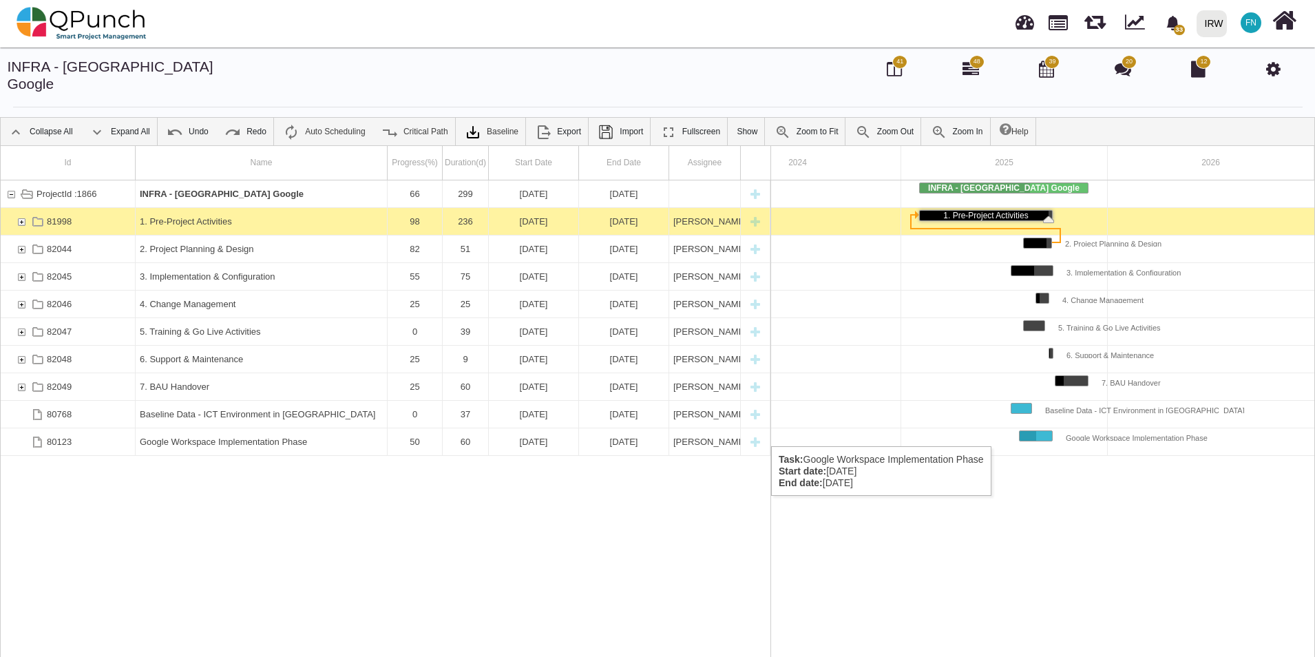
drag, startPoint x: 295, startPoint y: 432, endPoint x: 366, endPoint y: 505, distance: 101.3
click at [366, 505] on div "ProjectId :1866 INFRA - Sudan Google 66 299 02-02-2025 27-11-2025 81998 1. Pre-…" at bounding box center [386, 423] width 770 height 487
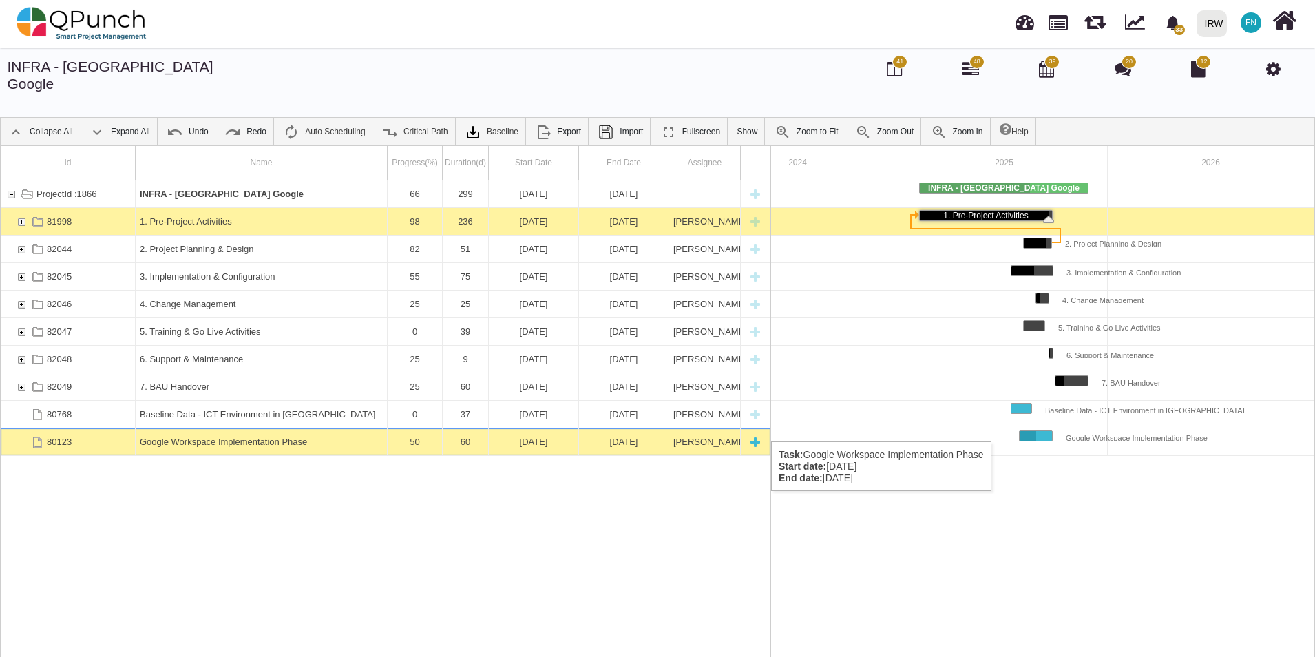
click at [293, 428] on div "Google Workspace Implementation Phase" at bounding box center [261, 441] width 243 height 27
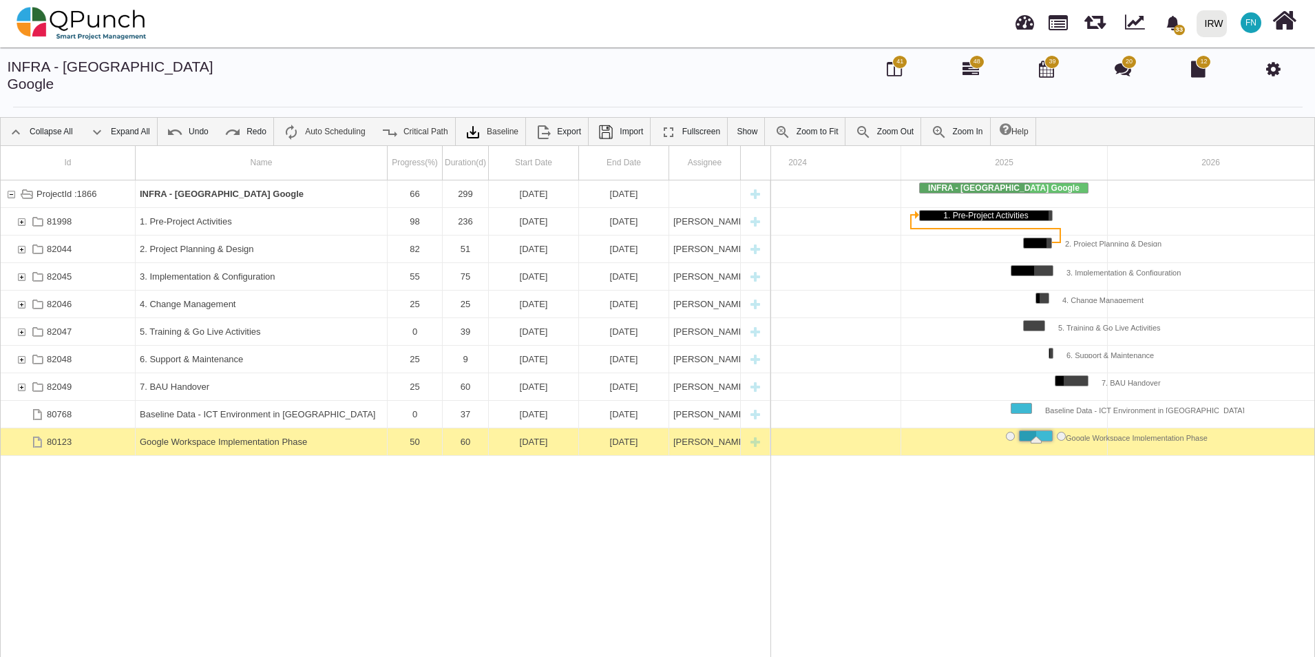
click at [293, 428] on div "Google Workspace Implementation Phase" at bounding box center [261, 441] width 243 height 27
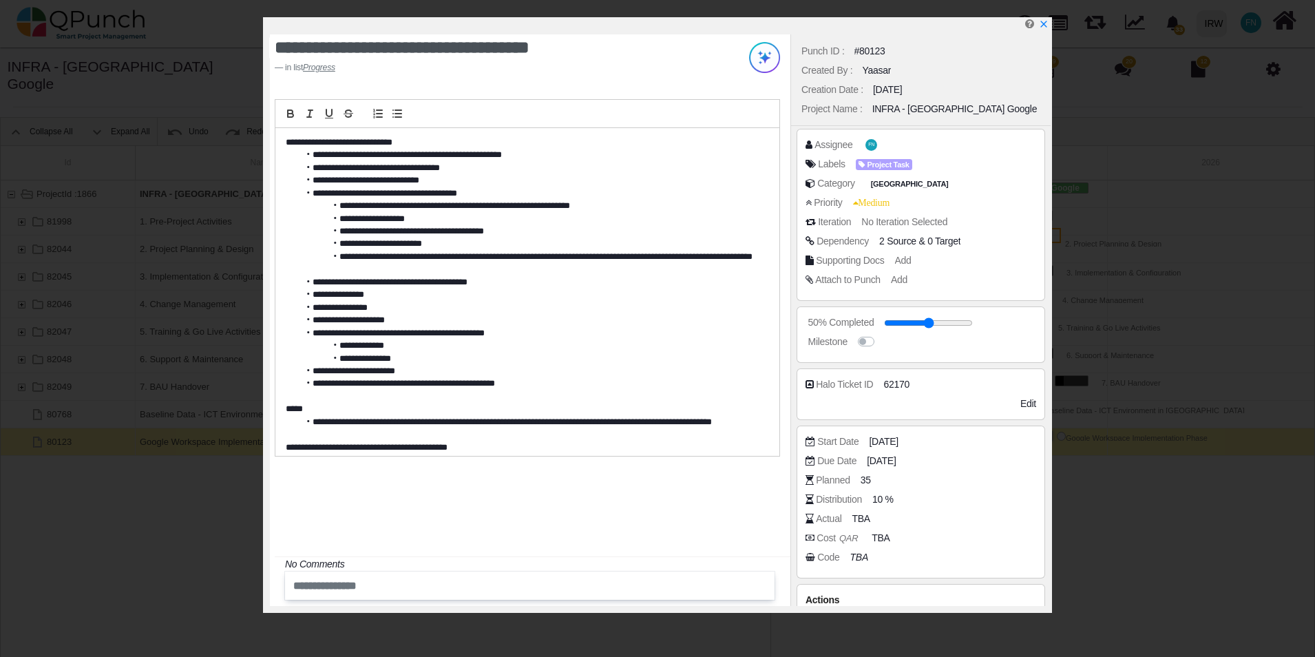
click at [448, 231] on li "**********" at bounding box center [530, 231] width 461 height 12
click at [524, 283] on li "**********" at bounding box center [530, 282] width 461 height 12
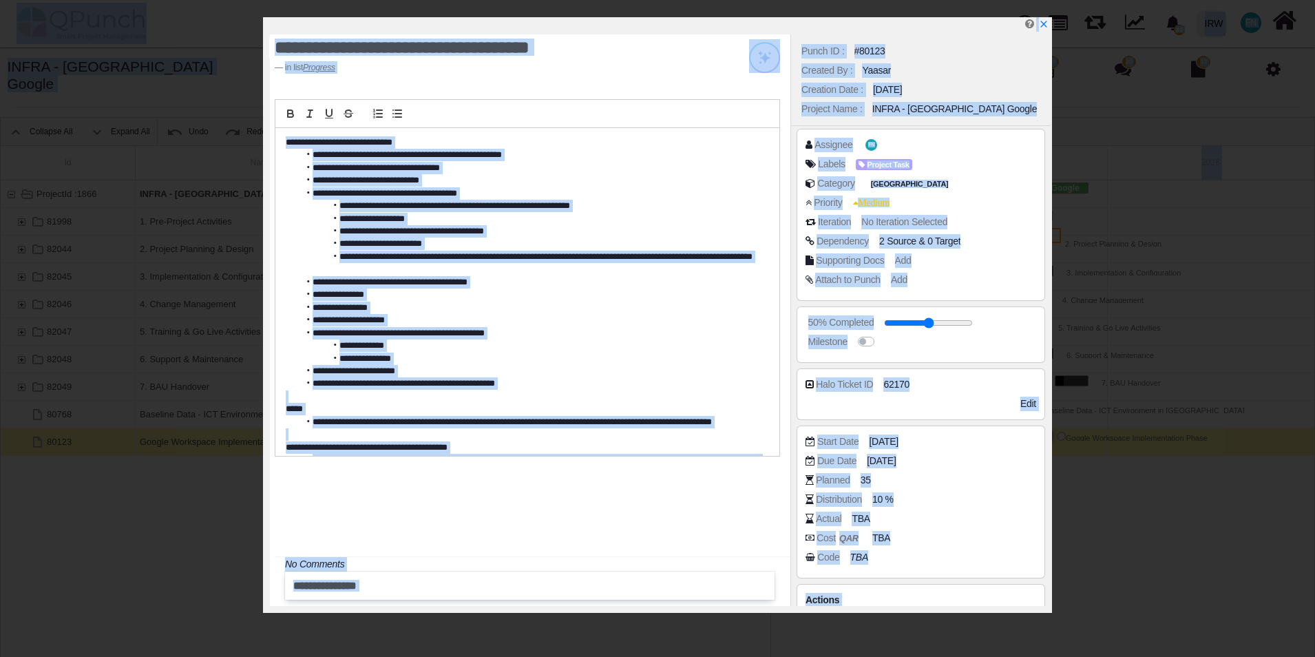
click at [560, 315] on li "**********" at bounding box center [530, 320] width 461 height 12
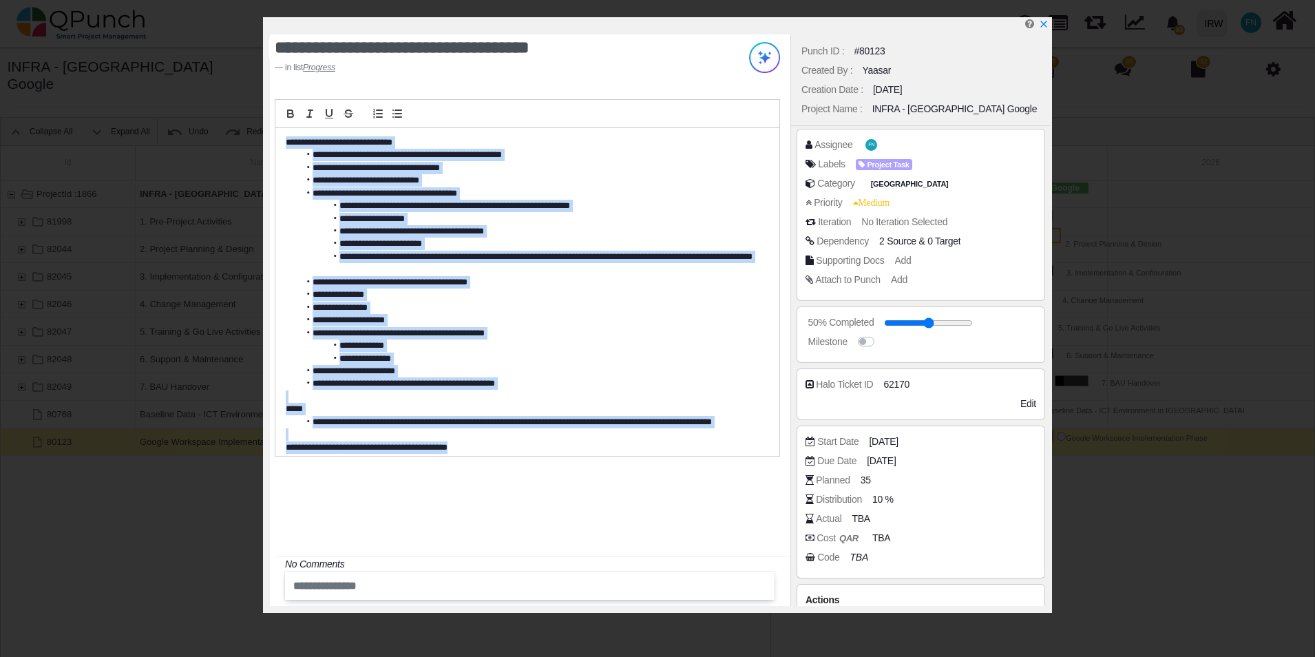
scroll to position [57, 0]
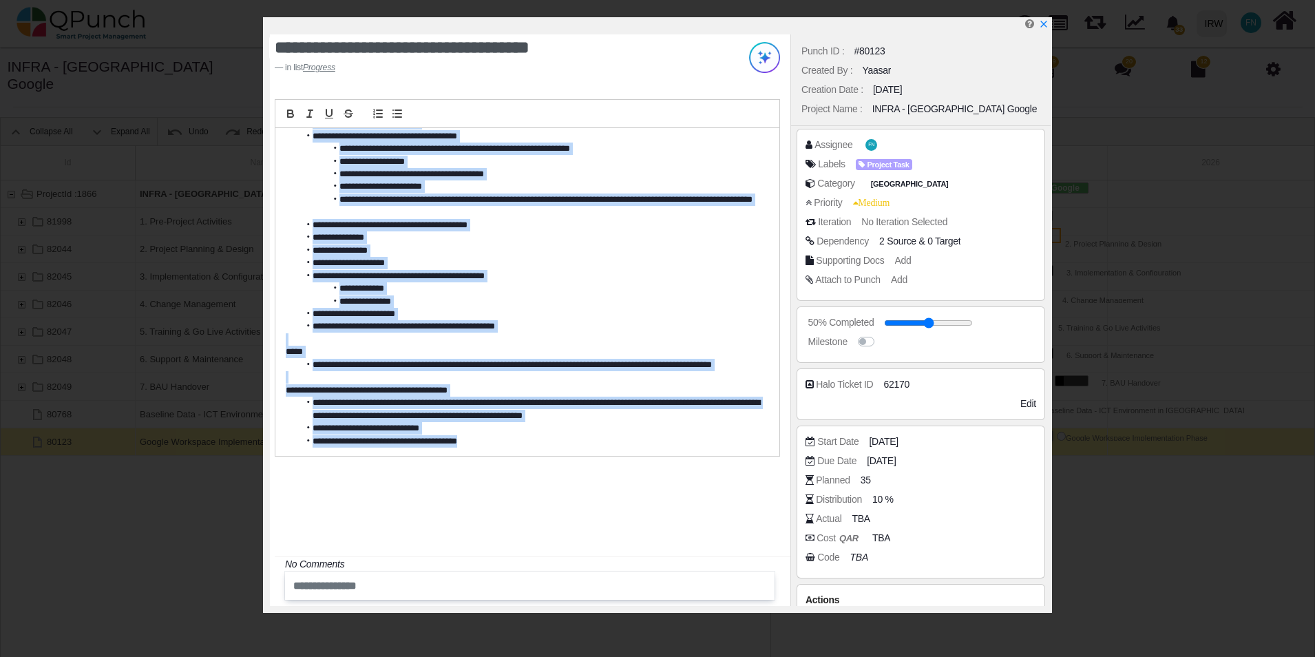
drag, startPoint x: 286, startPoint y: 143, endPoint x: 504, endPoint y: 450, distance: 376.9
click at [504, 450] on div "**********" at bounding box center [527, 292] width 505 height 328
copy div "**********"
click at [1047, 28] on icon "x" at bounding box center [1043, 24] width 11 height 11
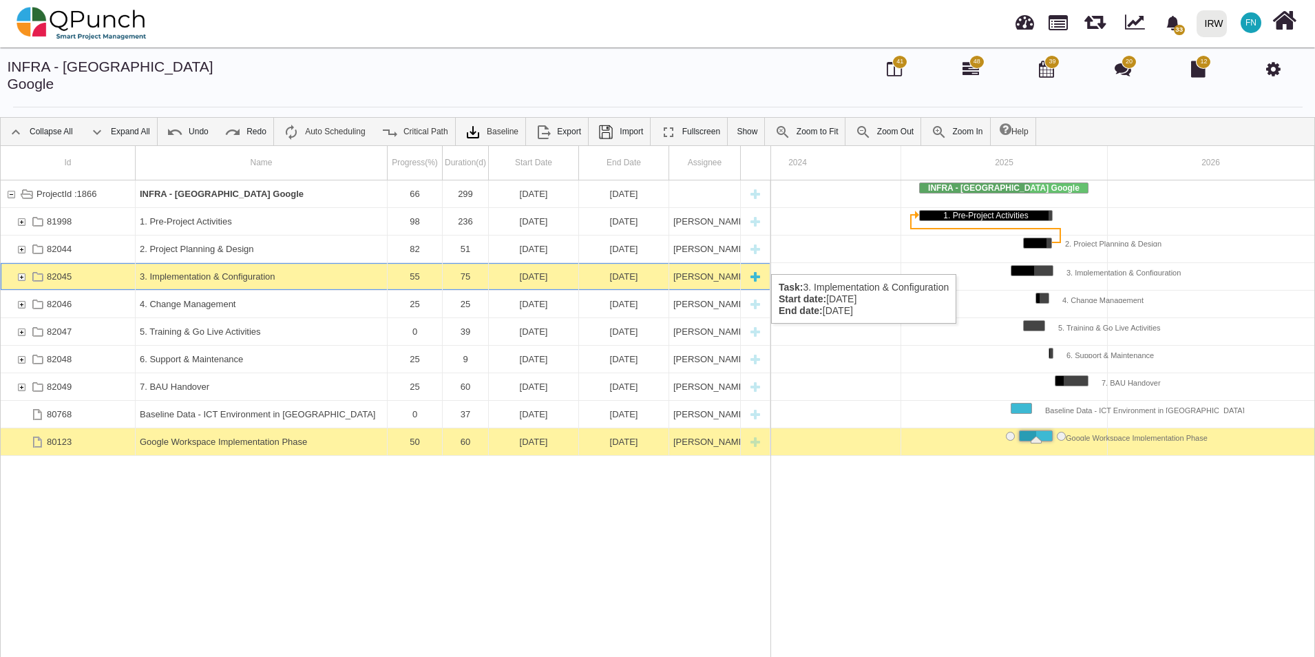
click at [23, 263] on div "82045" at bounding box center [21, 276] width 12 height 27
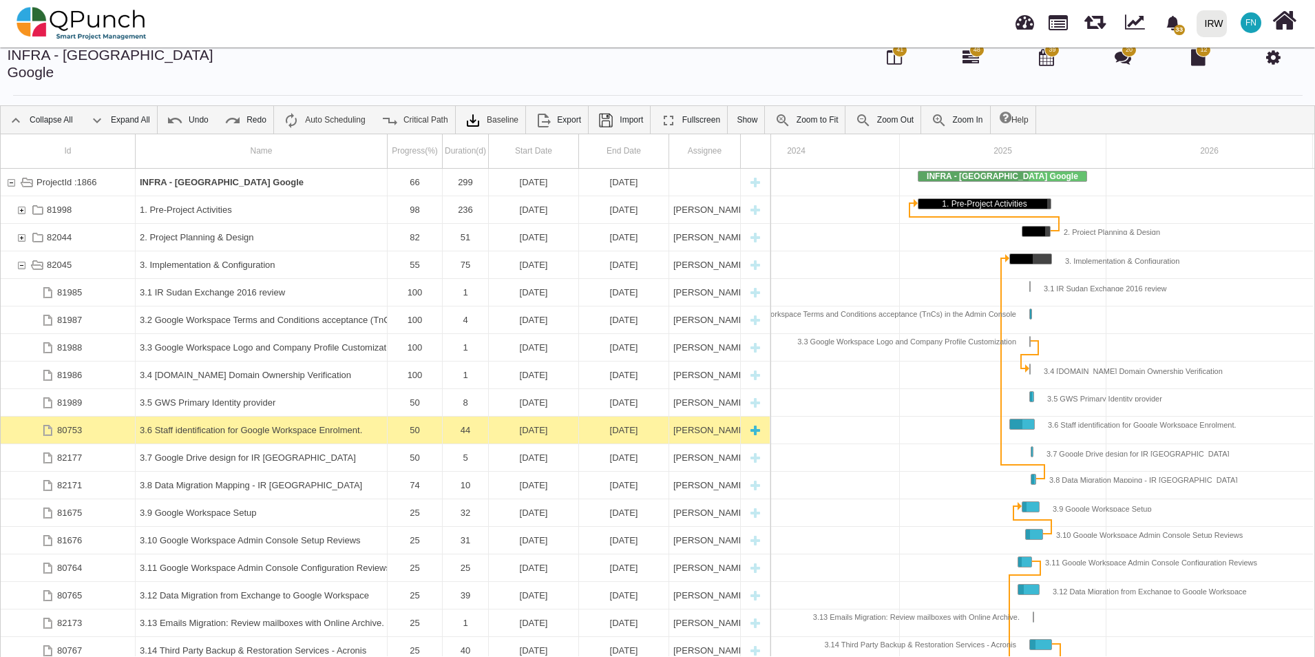
scroll to position [0, 0]
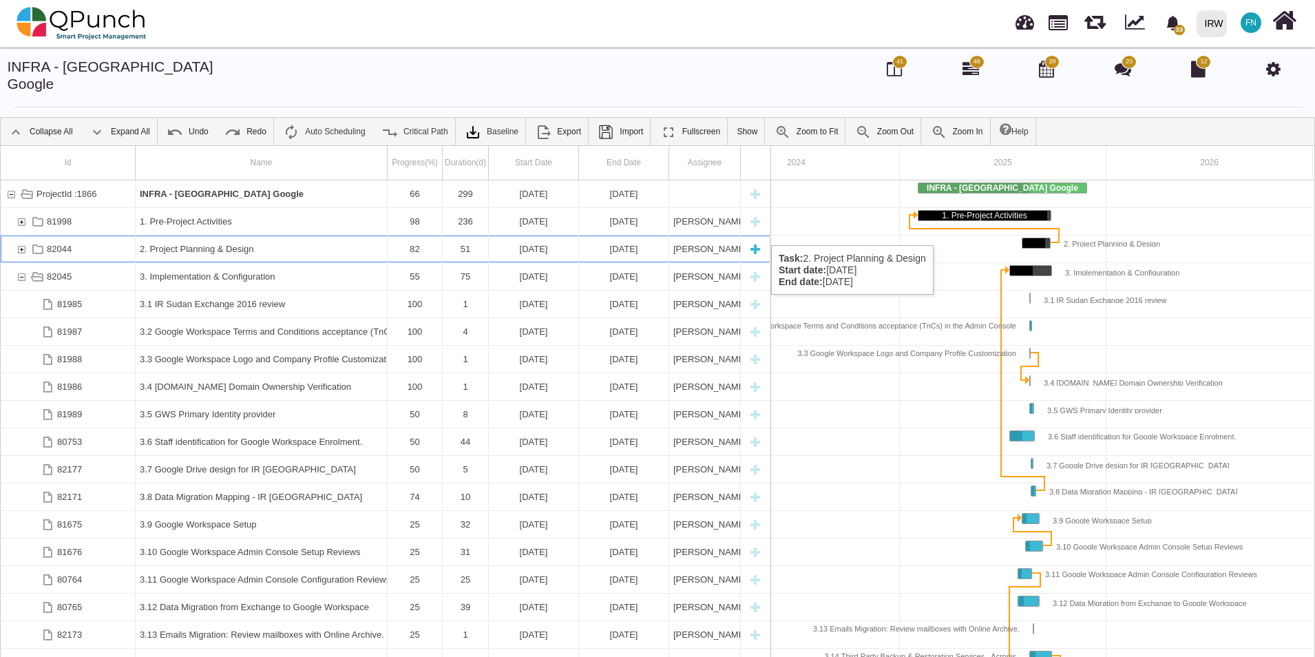
click at [21, 235] on div "82044" at bounding box center [21, 248] width 12 height 27
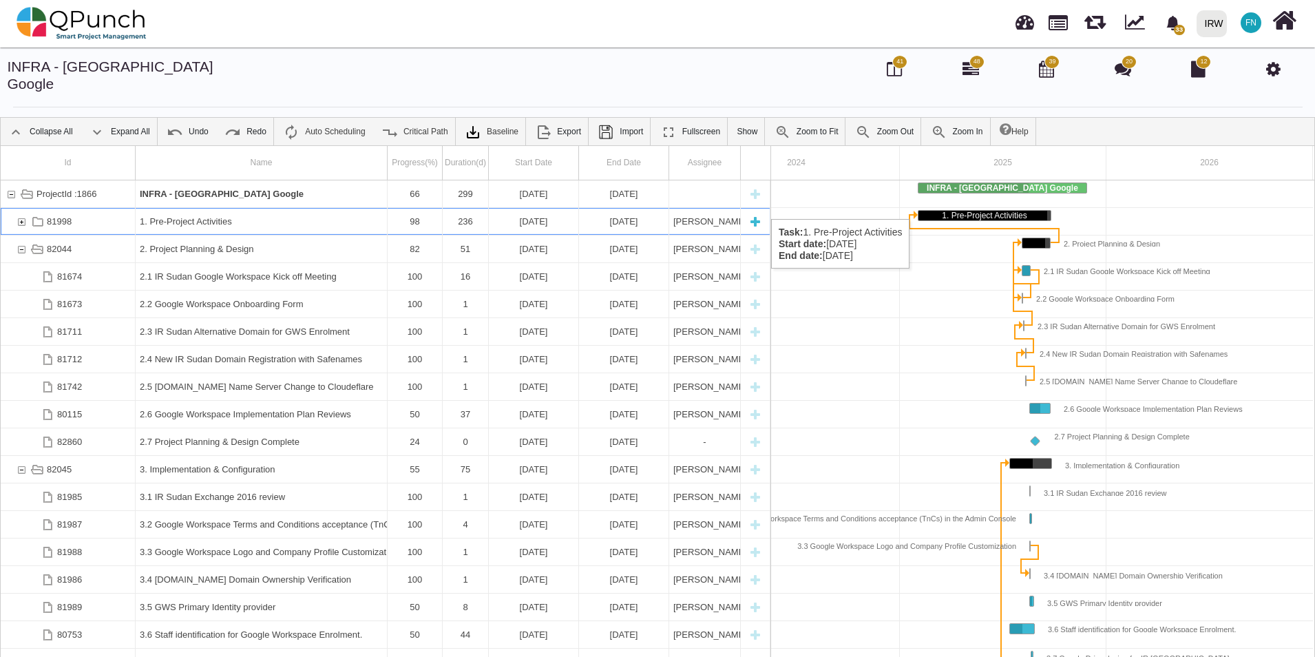
click at [22, 208] on div "81998" at bounding box center [21, 221] width 12 height 27
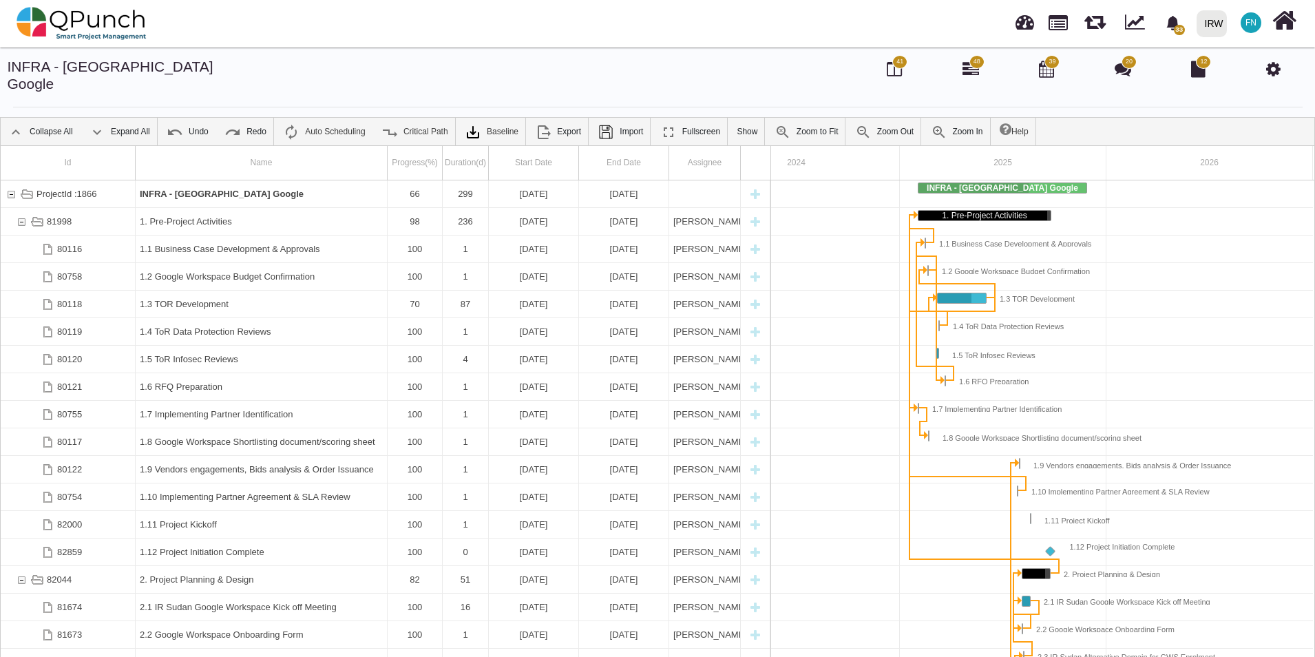
click at [22, 208] on div "81998" at bounding box center [21, 221] width 12 height 27
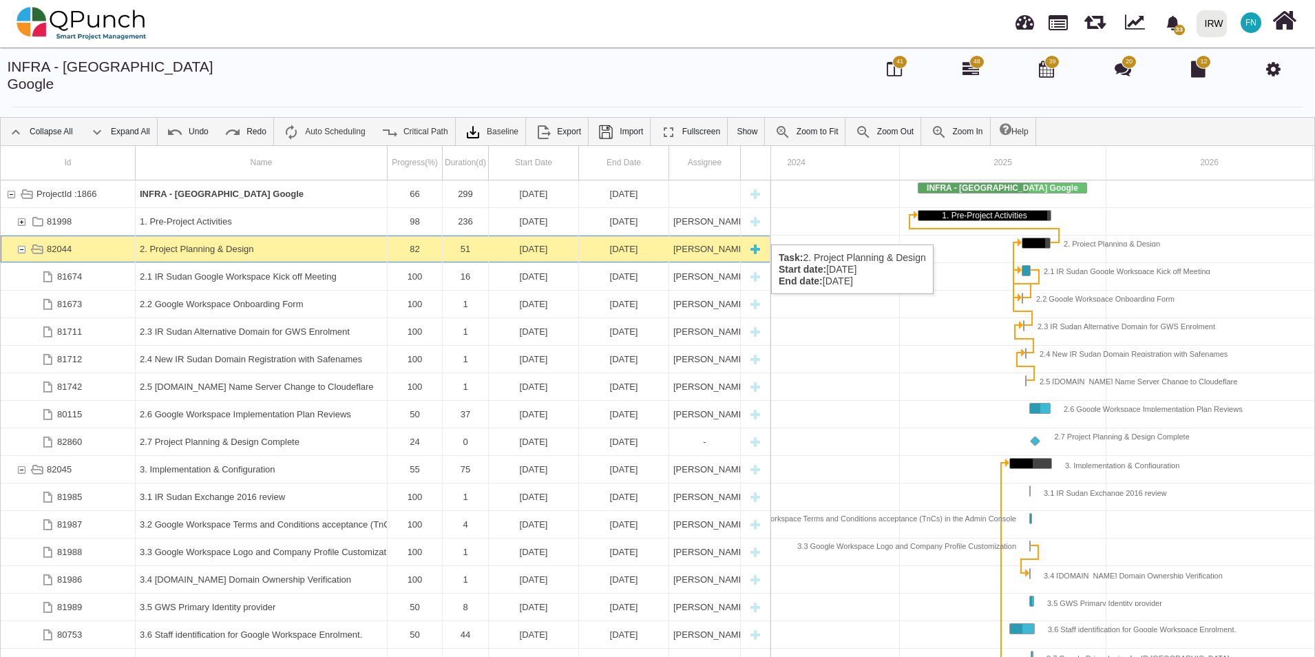
click at [21, 235] on div "82044" at bounding box center [21, 248] width 12 height 27
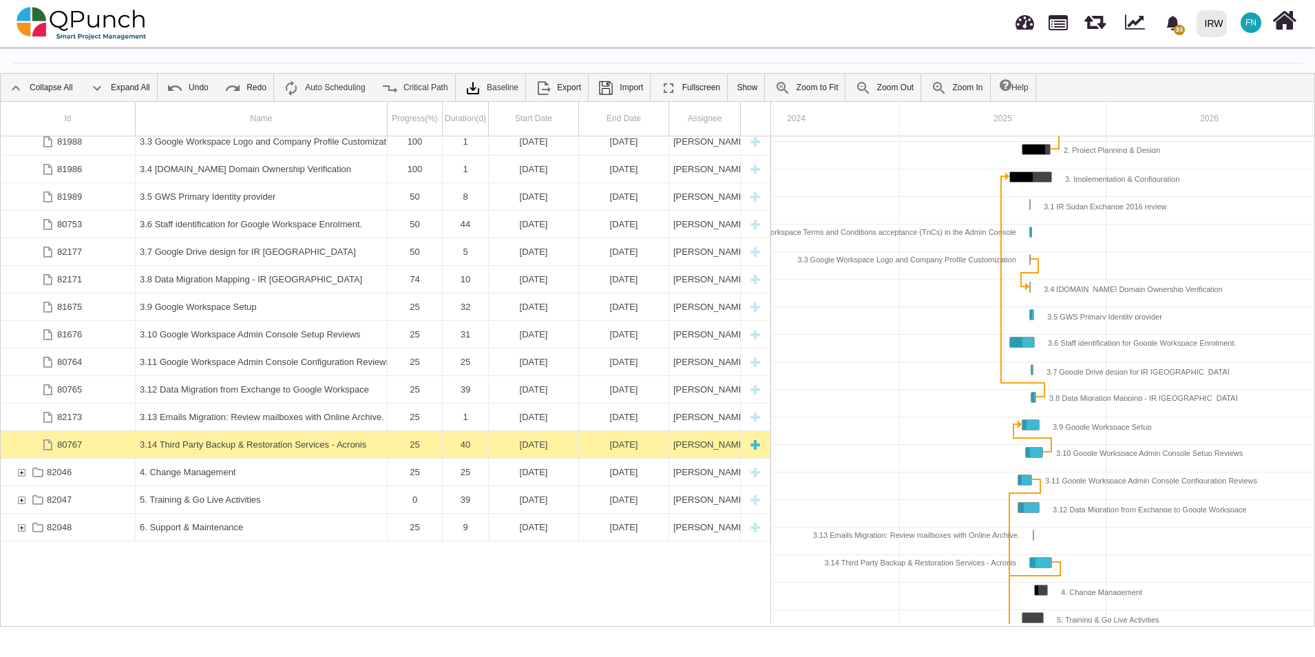
scroll to position [174, 0]
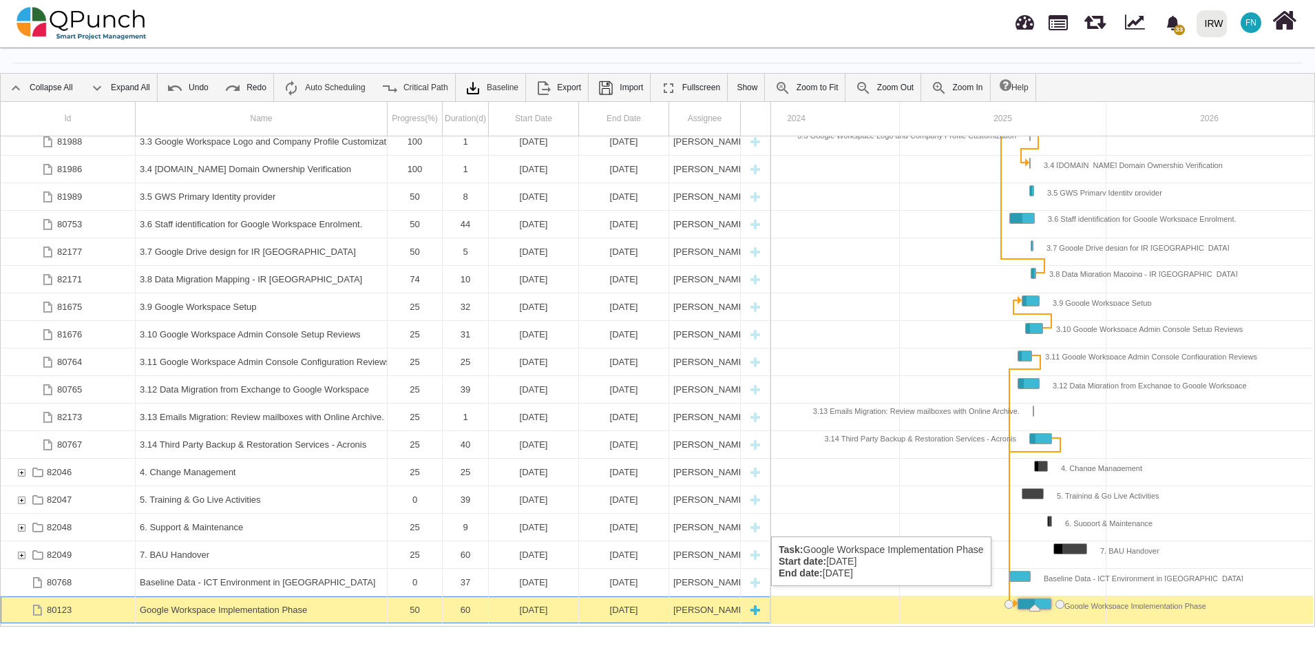
click at [286, 596] on div "Google Workspace Implementation Phase" at bounding box center [261, 609] width 243 height 27
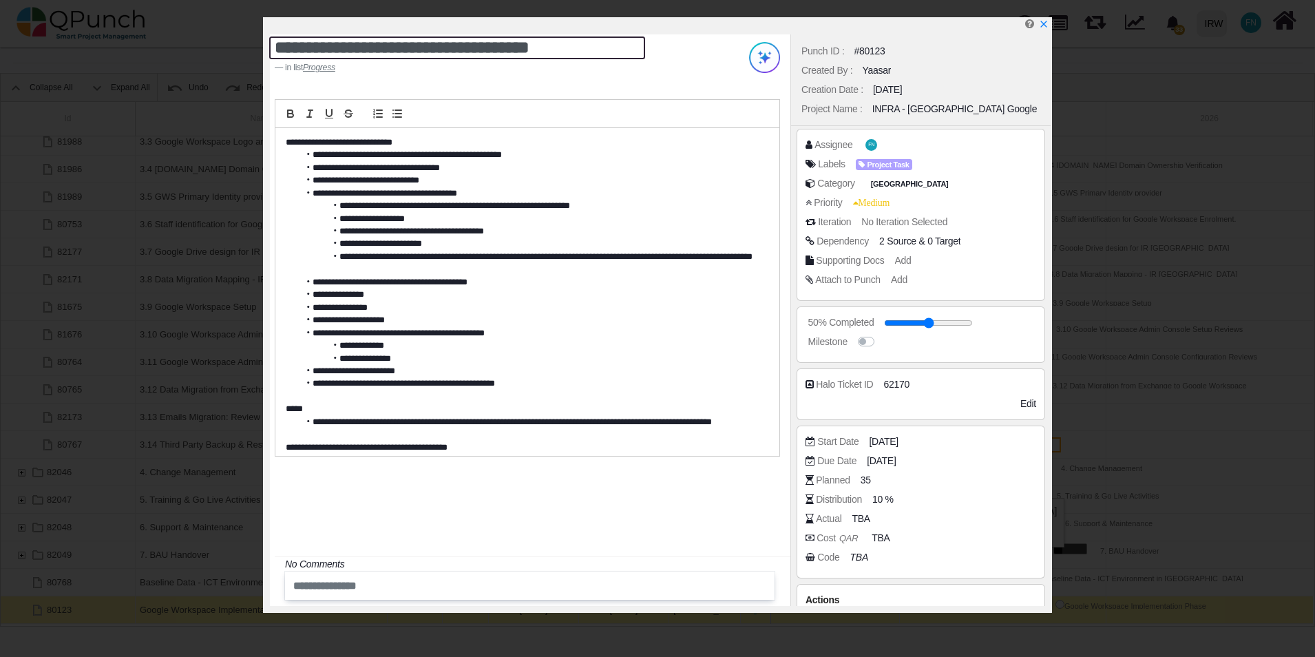
click at [277, 52] on textarea "**********" at bounding box center [457, 47] width 376 height 23
click at [506, 46] on textarea "**********" at bounding box center [457, 47] width 376 height 23
type textarea "**********"
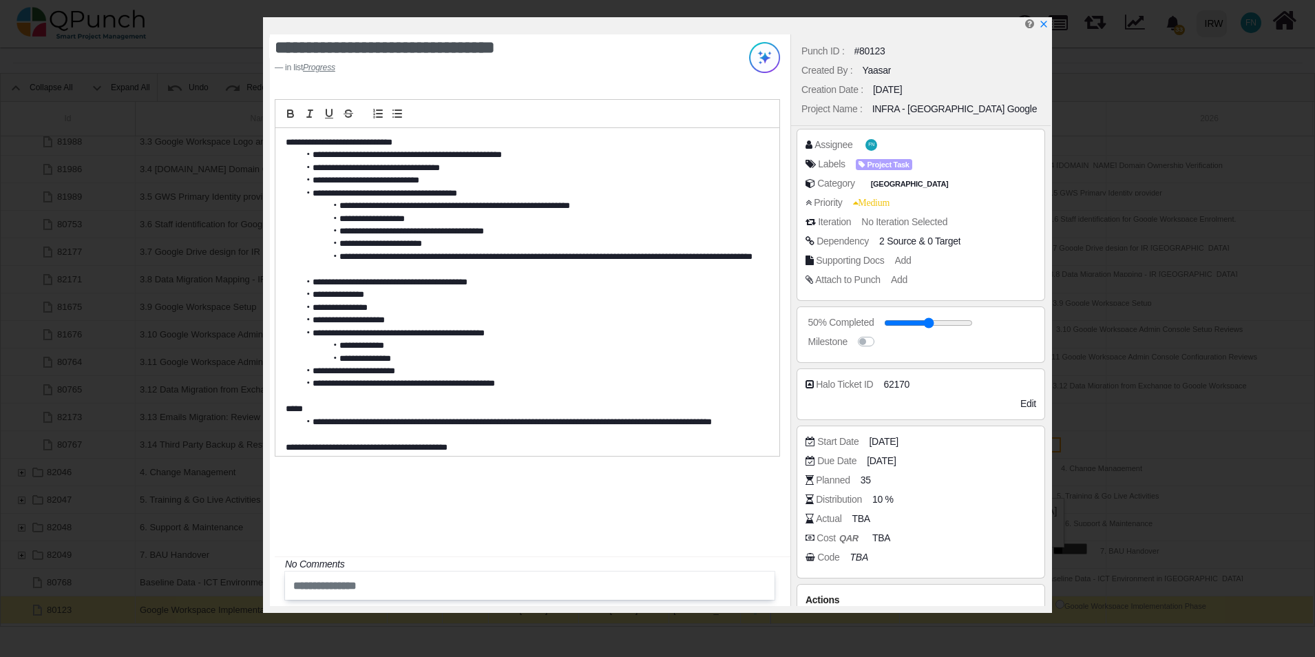
click at [567, 263] on li "**********" at bounding box center [530, 263] width 461 height 25
click at [1048, 21] on icon "x" at bounding box center [1043, 24] width 11 height 11
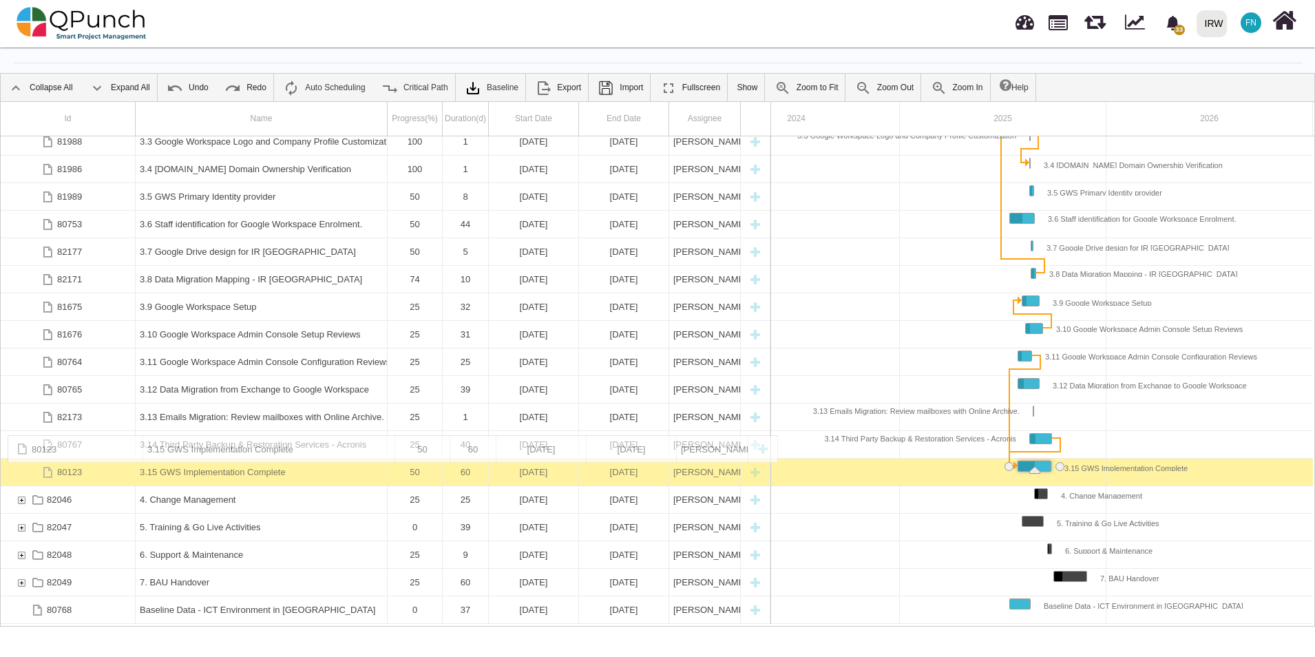
drag, startPoint x: 196, startPoint y: 596, endPoint x: 231, endPoint y: 442, distance: 157.7
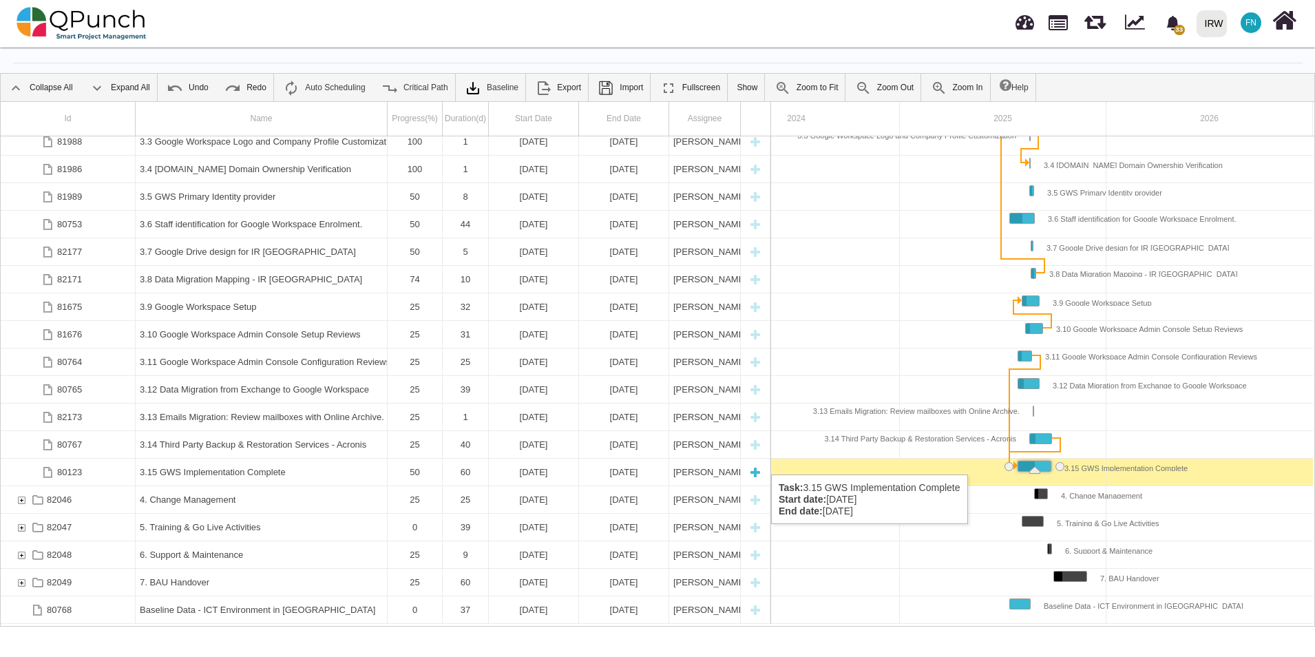
click at [280, 461] on div "3.15 GWS Implementation Complete" at bounding box center [261, 472] width 243 height 27
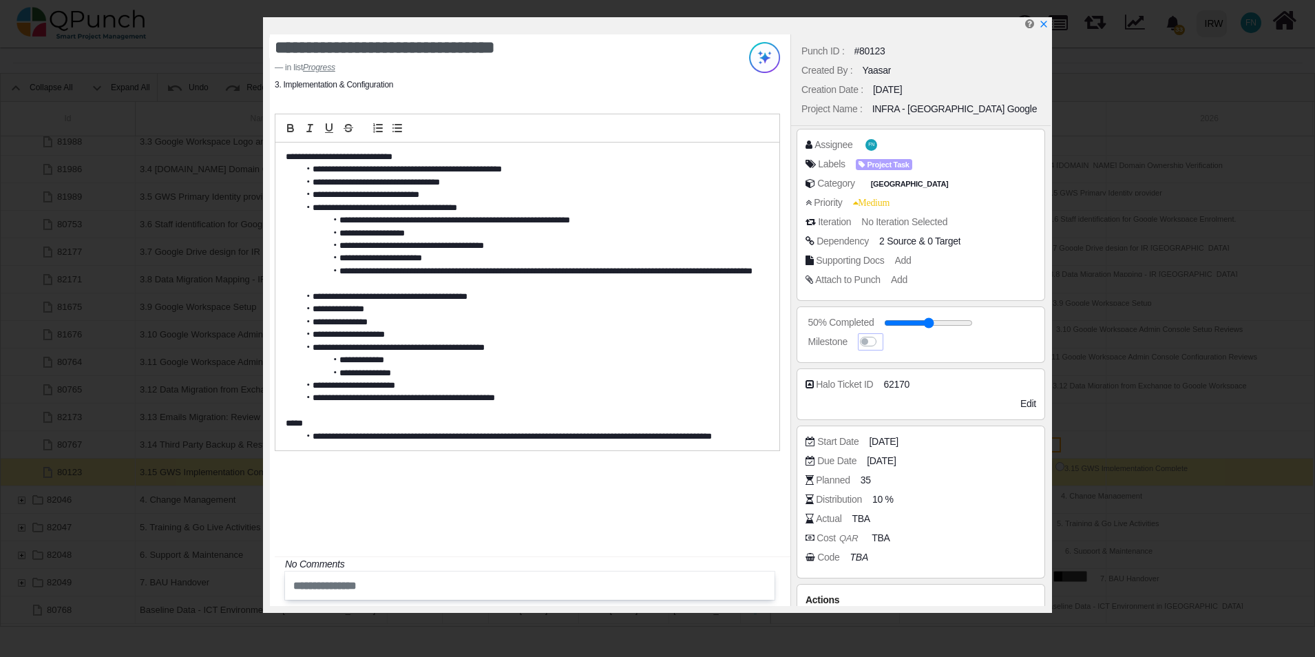
click at [881, 335] on label at bounding box center [881, 335] width 0 height 0
click at [898, 440] on span "28-07-2025" at bounding box center [883, 441] width 29 height 14
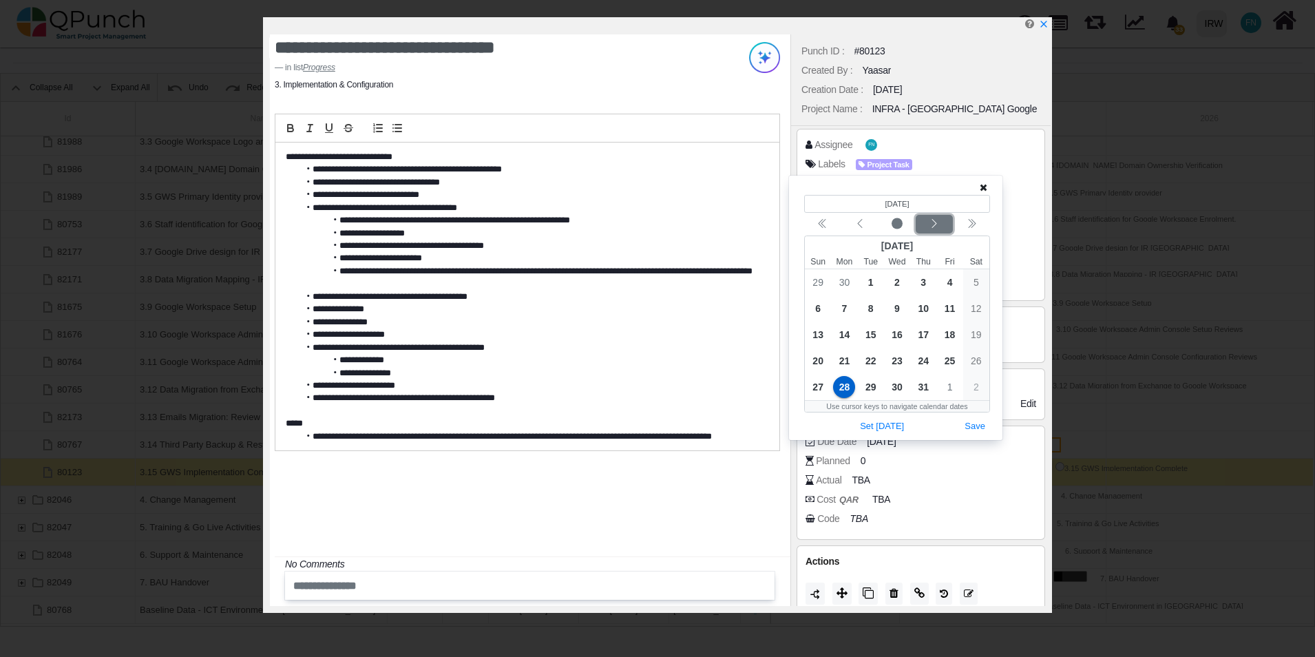
click at [934, 224] on icon "chevron left" at bounding box center [934, 223] width 11 height 11
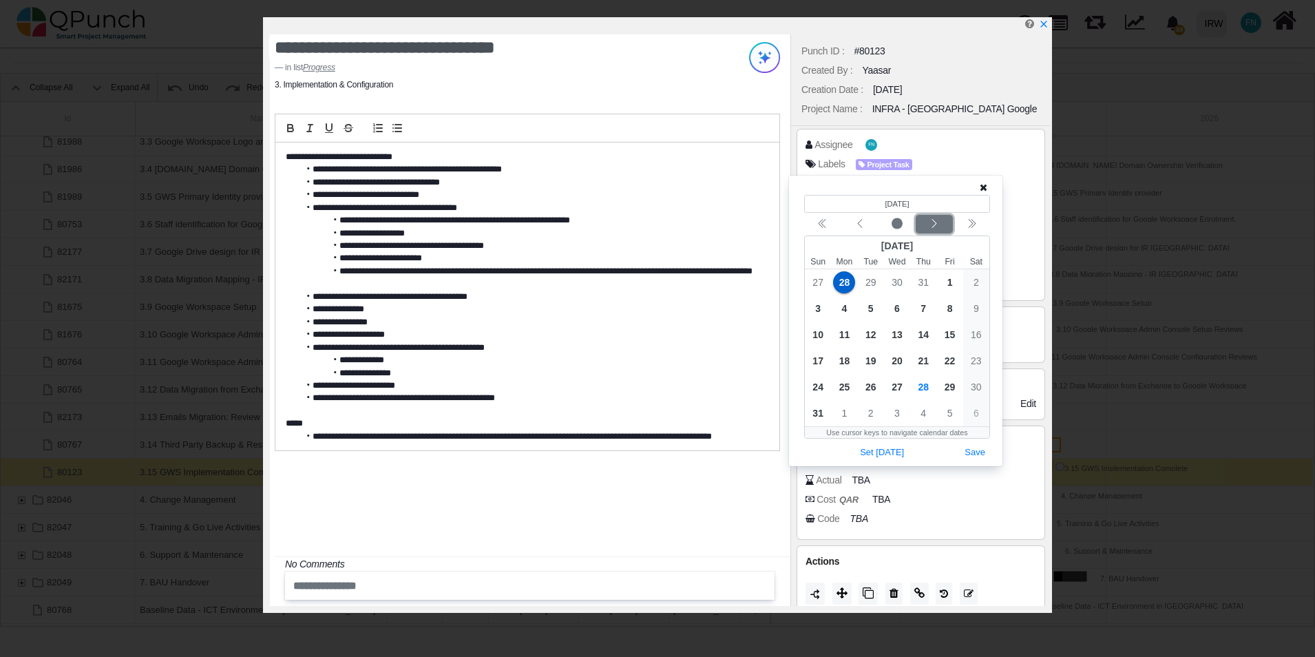
click at [934, 224] on icon "chevron left" at bounding box center [934, 223] width 11 height 11
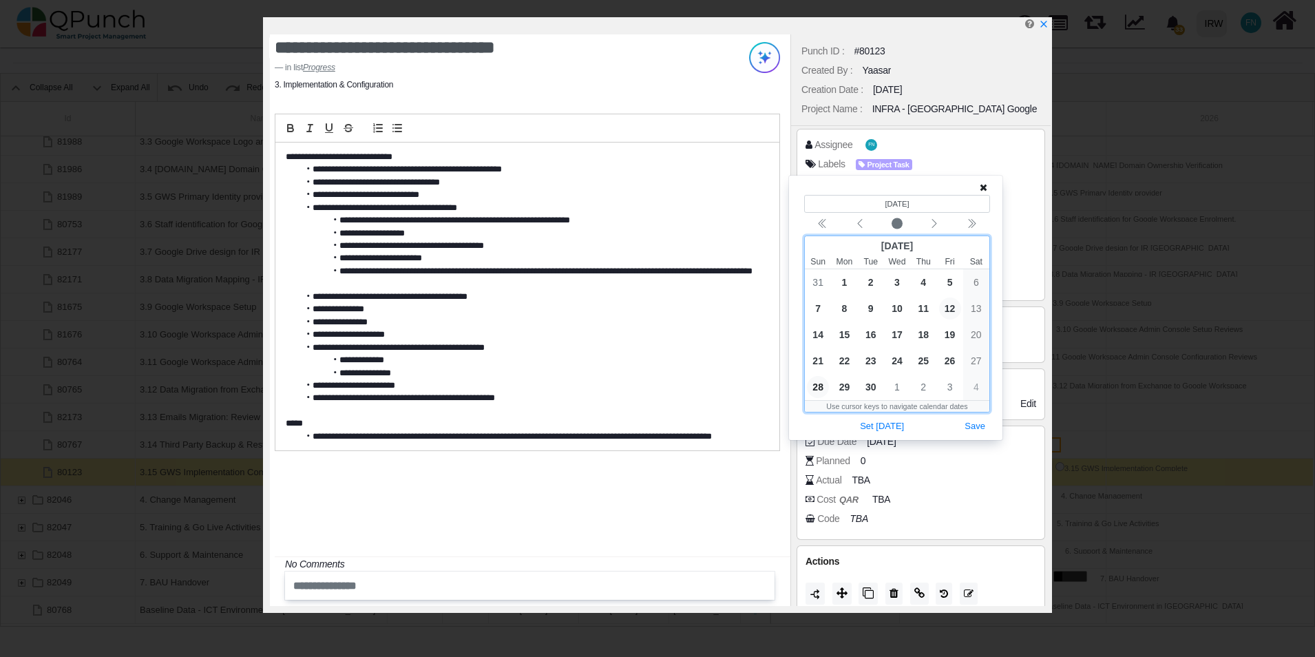
click at [956, 308] on span "12" at bounding box center [950, 308] width 22 height 22
click at [982, 420] on button "Save" at bounding box center [975, 426] width 30 height 19
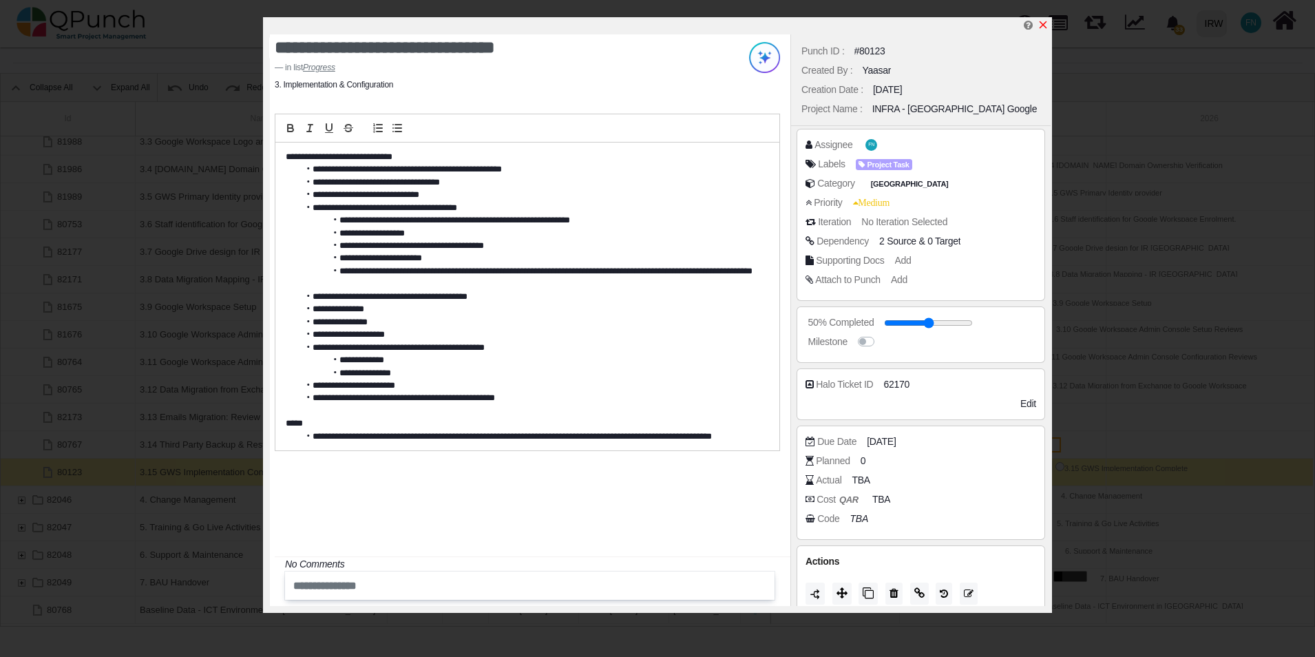
click at [1044, 23] on icon "x" at bounding box center [1043, 24] width 11 height 11
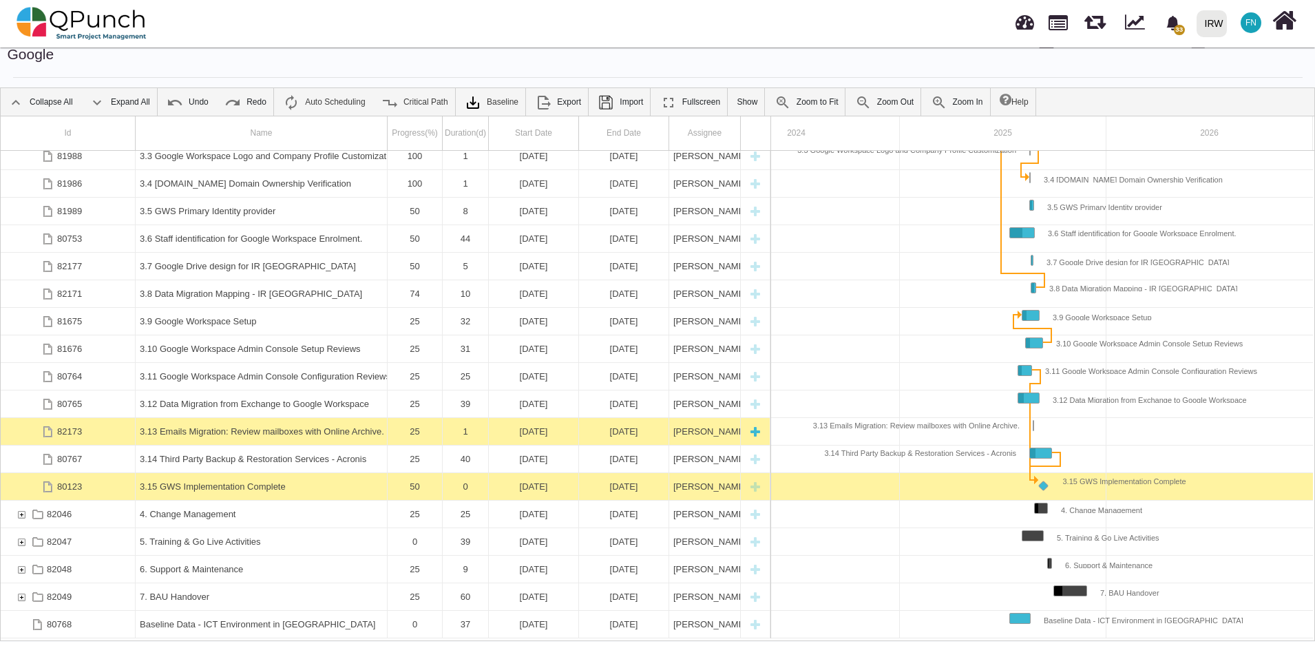
scroll to position [44, 0]
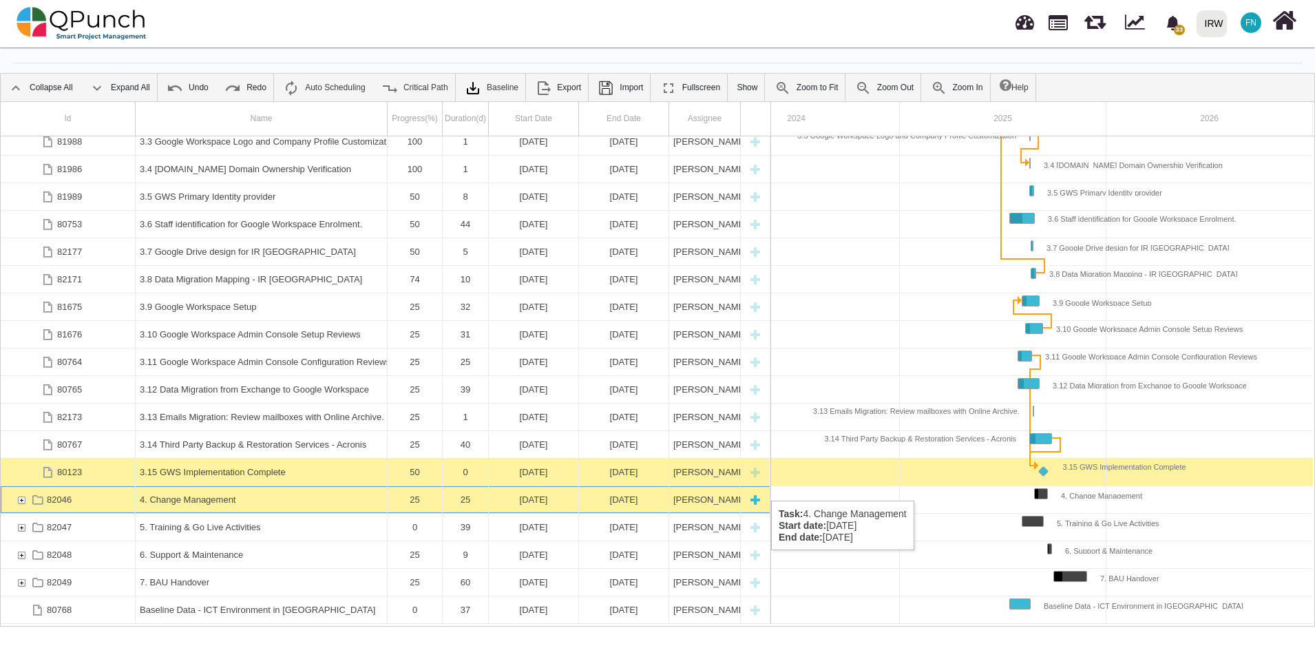
click at [19, 487] on div "82046" at bounding box center [21, 499] width 12 height 27
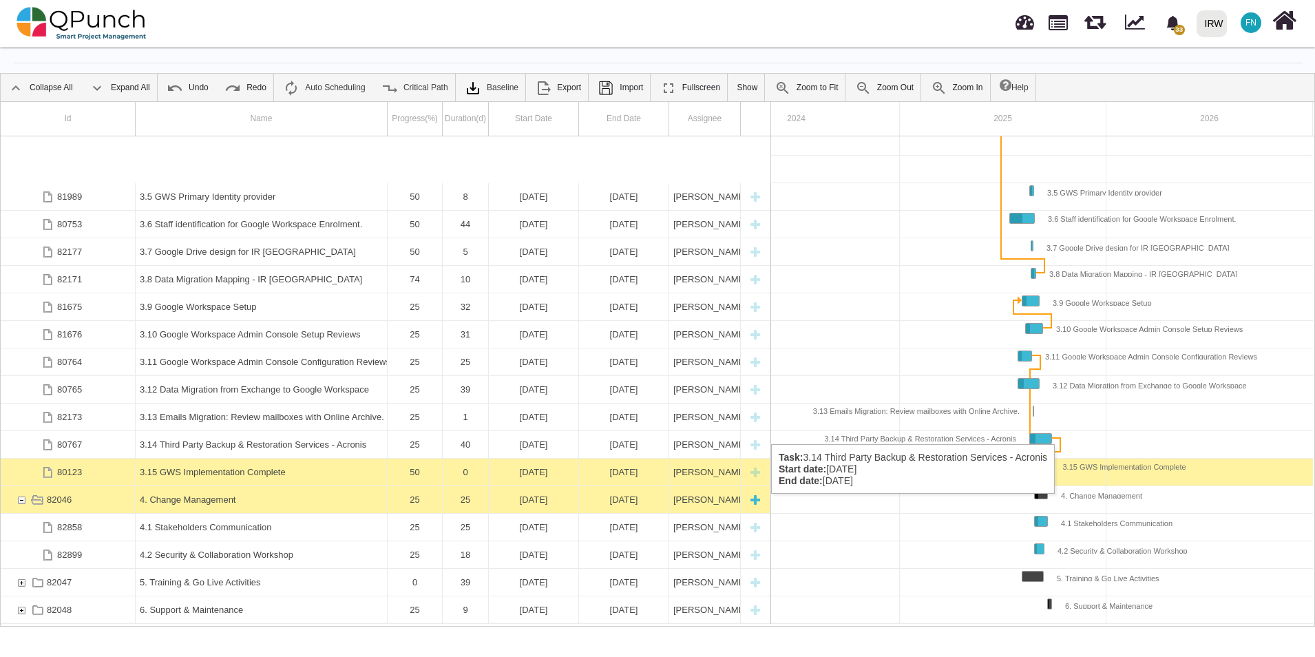
scroll to position [229, 0]
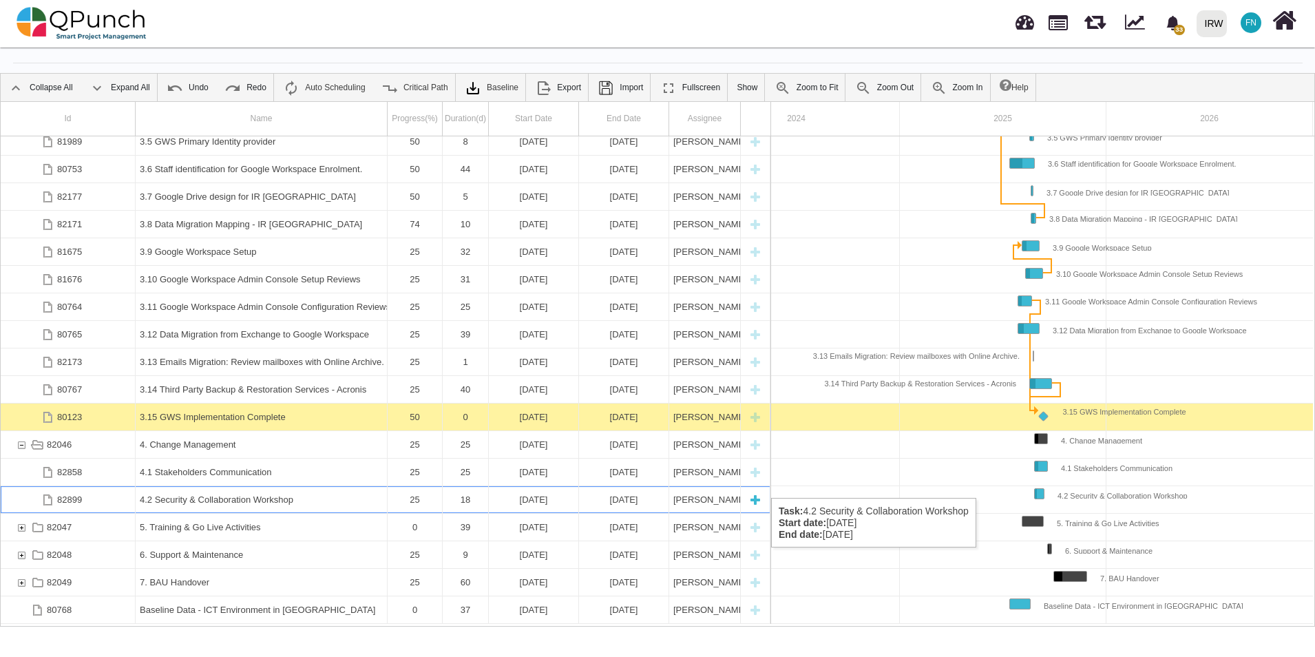
click at [759, 486] on div "New task" at bounding box center [755, 499] width 21 height 27
select select "**"
select select "*"
select select "****"
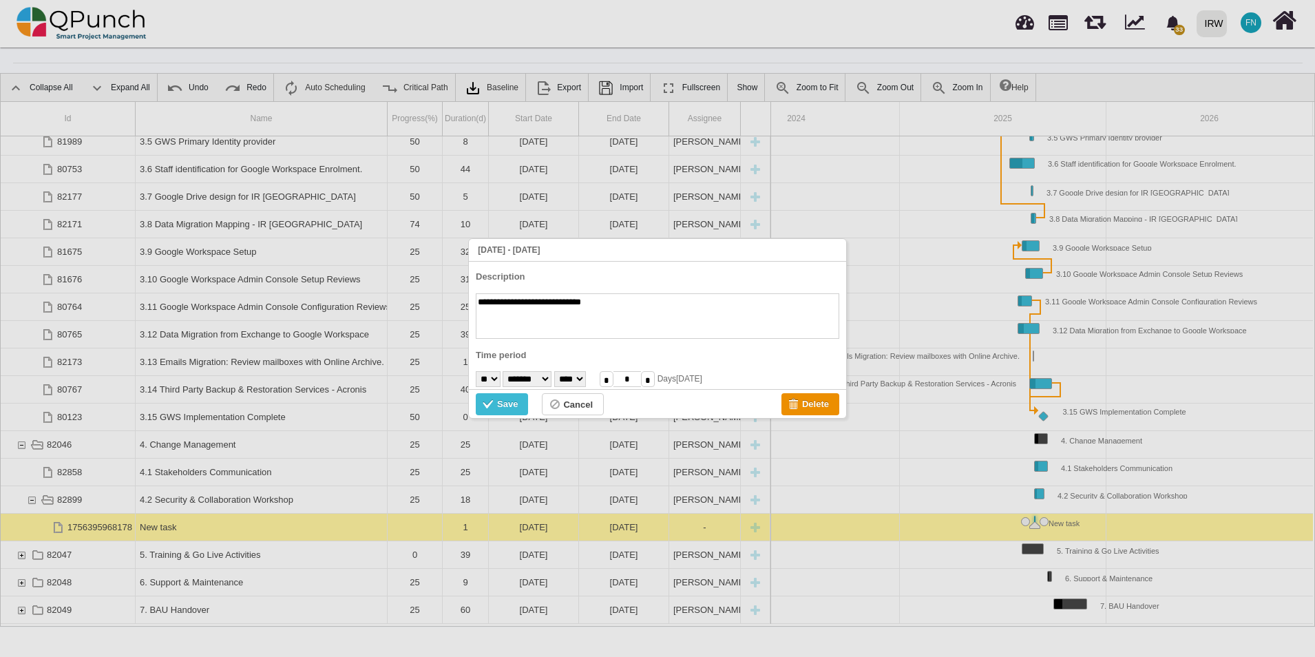
type textarea "**********"
click at [508, 402] on div "Save" at bounding box center [507, 404] width 21 height 15
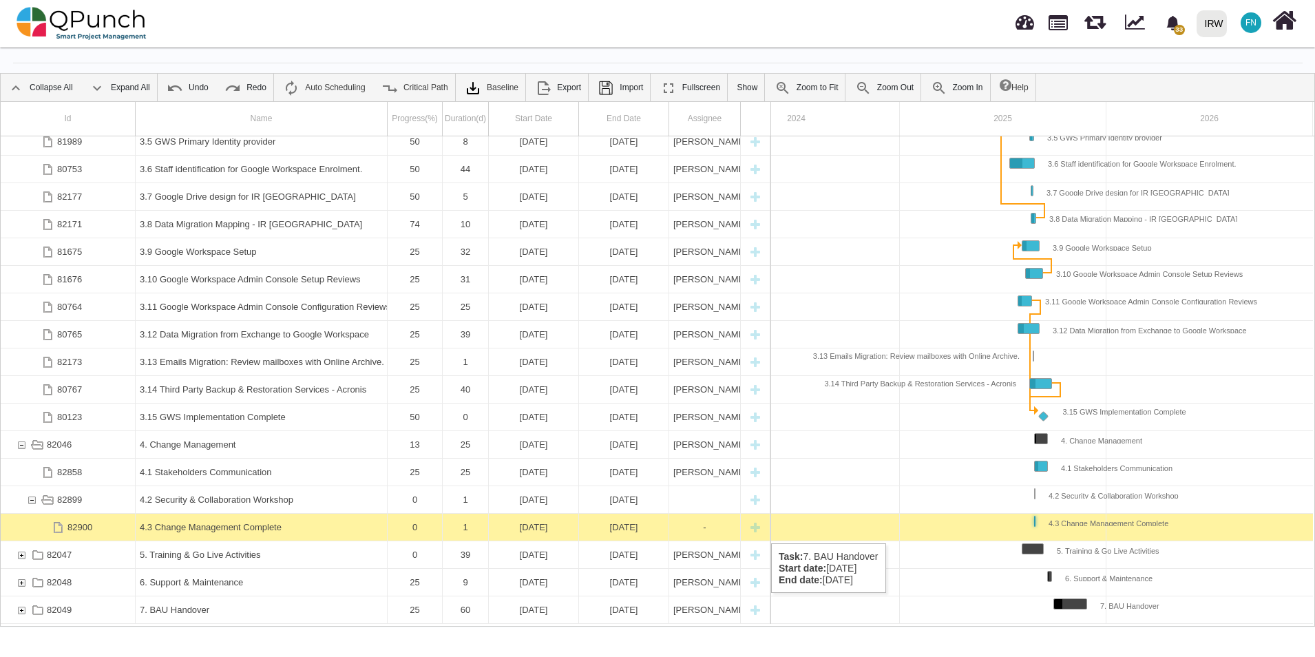
click at [204, 629] on body "**********" at bounding box center [657, 328] width 1315 height 657
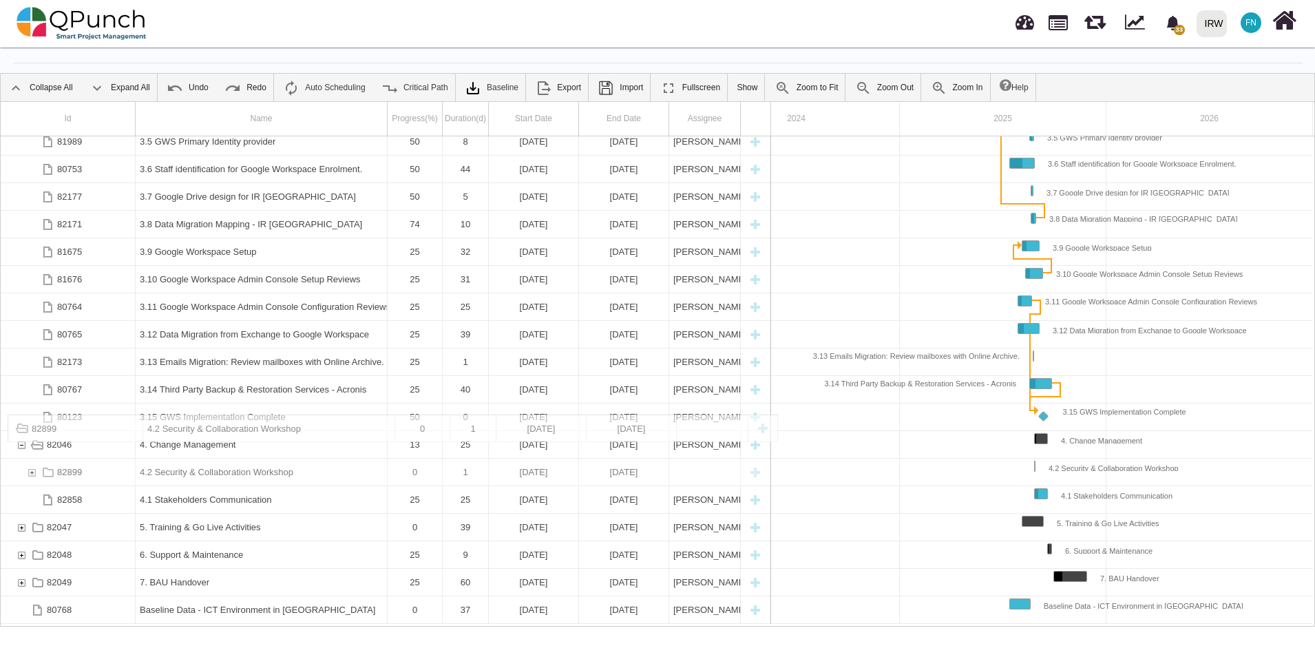
drag, startPoint x: 182, startPoint y: 482, endPoint x: 200, endPoint y: 421, distance: 63.4
drag, startPoint x: 192, startPoint y: 459, endPoint x: 187, endPoint y: 423, distance: 36.2
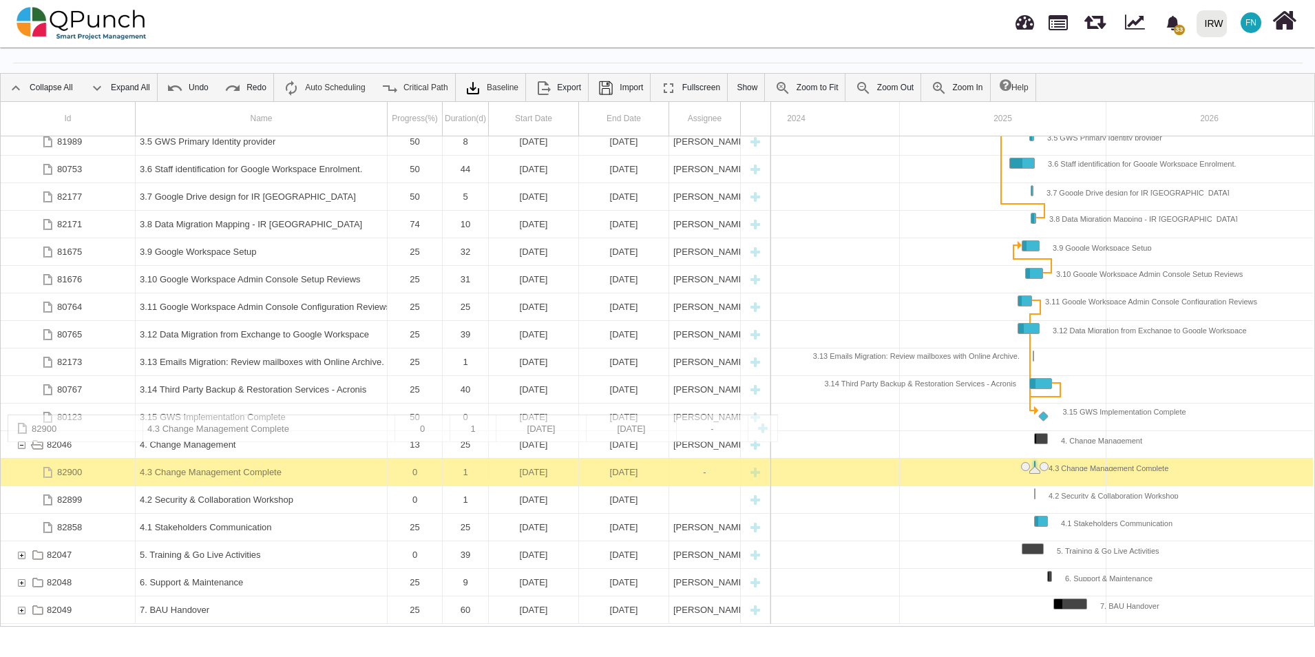
drag, startPoint x: 198, startPoint y: 485, endPoint x: 174, endPoint y: 421, distance: 68.0
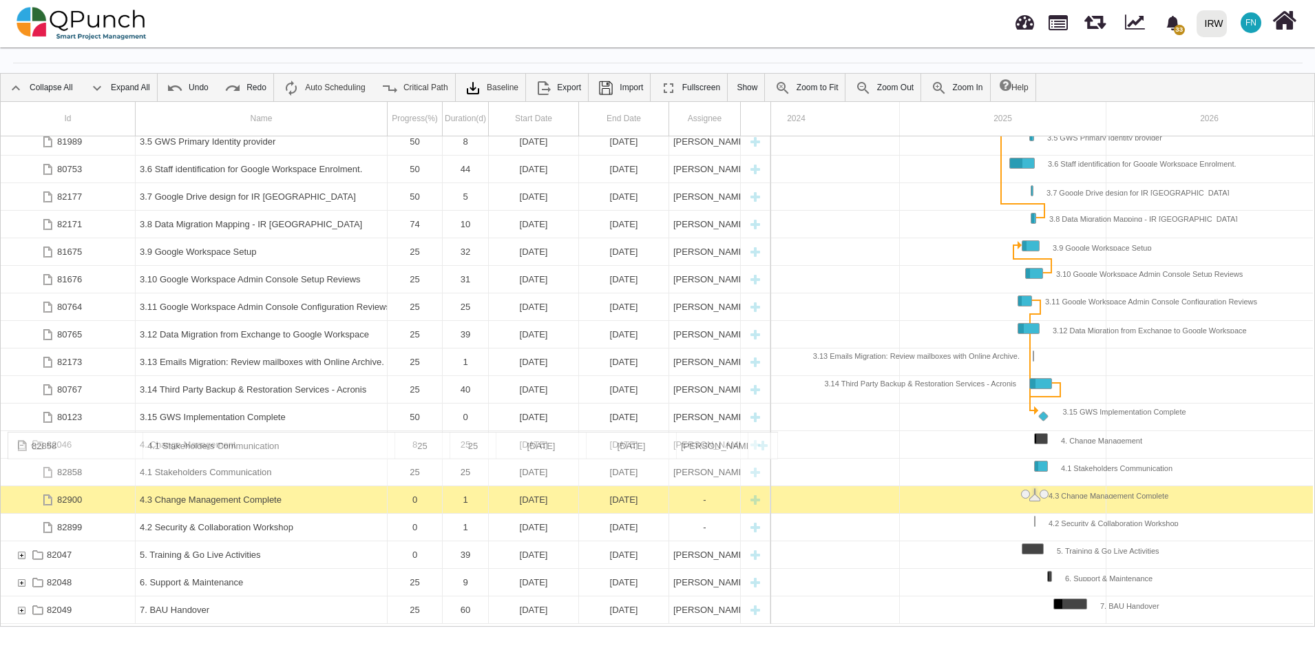
drag, startPoint x: 192, startPoint y: 508, endPoint x: 199, endPoint y: 438, distance: 70.6
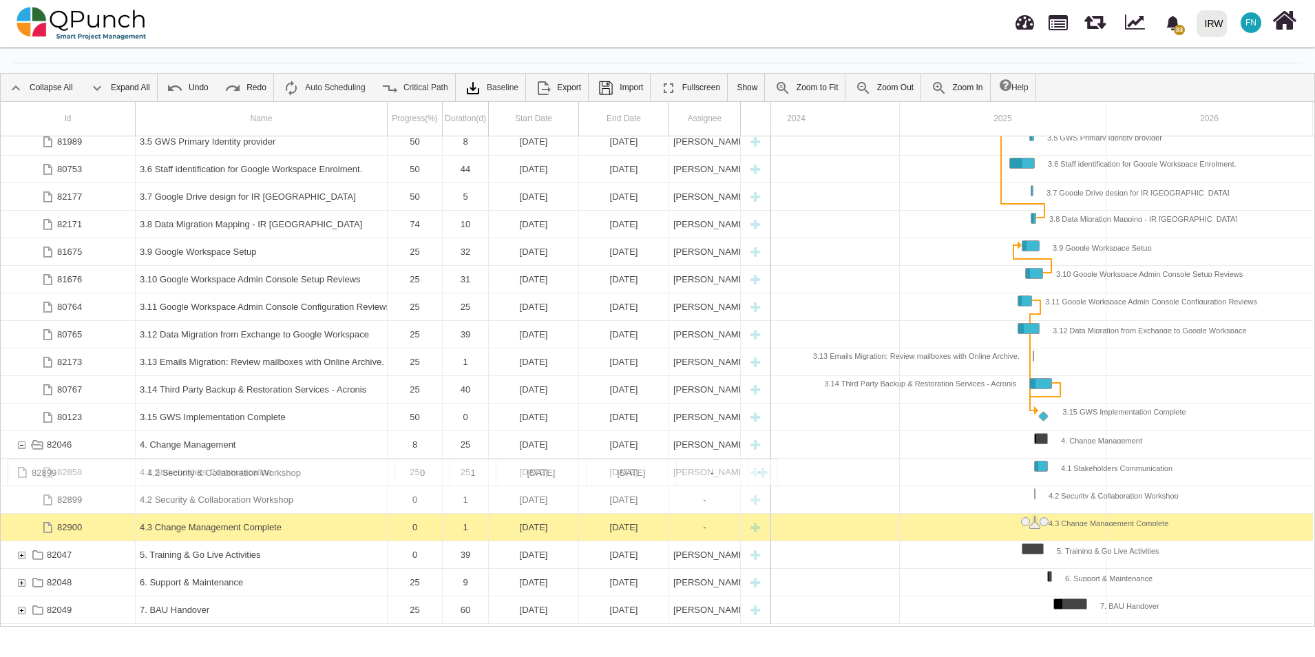
drag, startPoint x: 198, startPoint y: 511, endPoint x: 197, endPoint y: 465, distance: 45.4
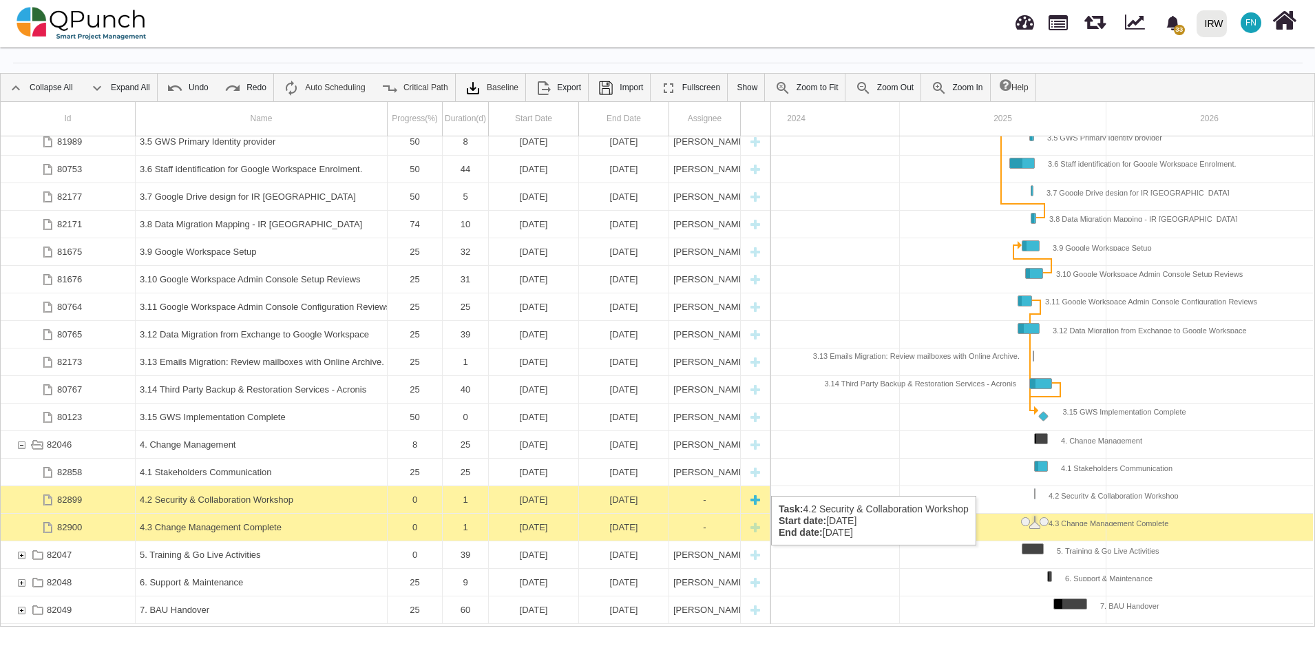
click at [267, 486] on div "4.2 Security & Collaboration Workshop" at bounding box center [261, 499] width 243 height 27
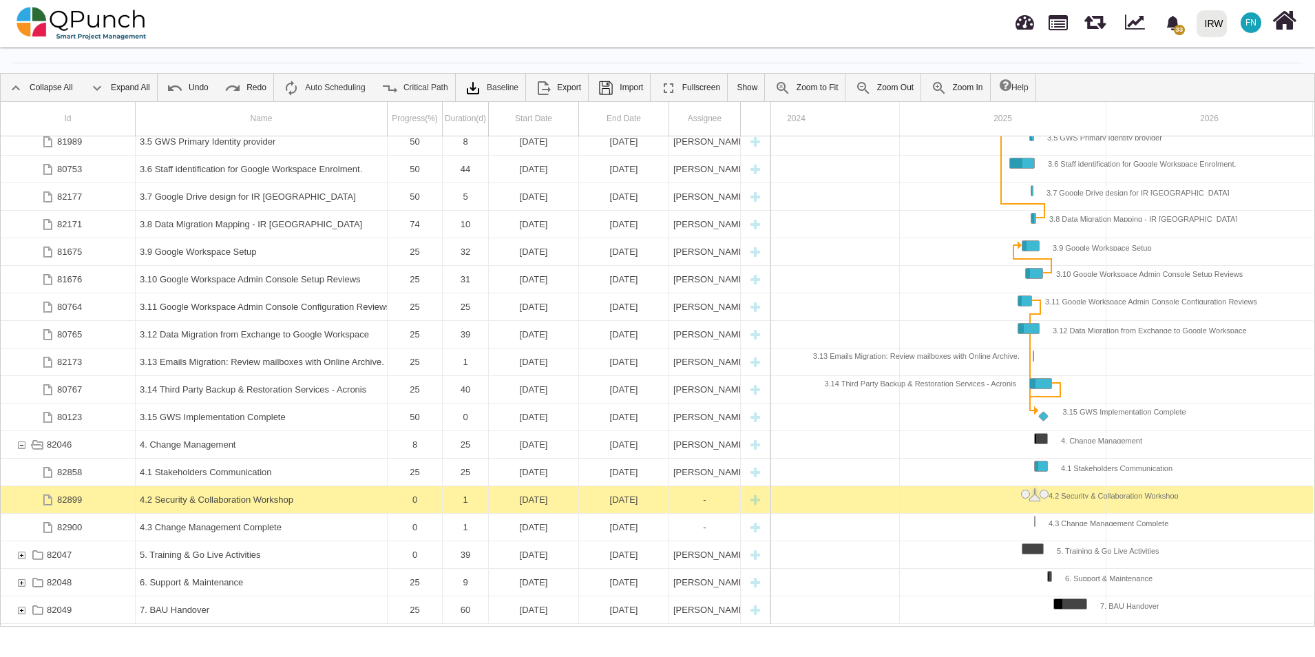
click at [267, 486] on div "4.2 Security & Collaboration Workshop" at bounding box center [261, 499] width 243 height 27
click at [273, 486] on div "4.2 Security & Collaboration Workshop" at bounding box center [261, 499] width 243 height 27
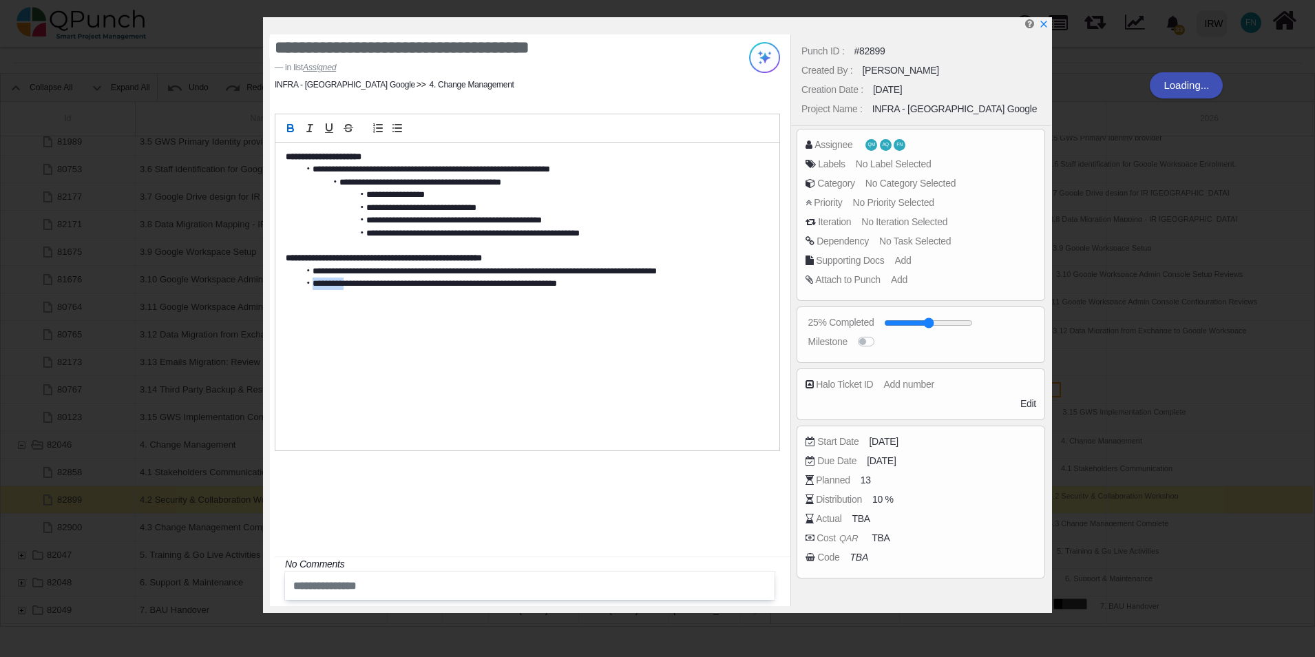
click at [273, 481] on div "**********" at bounding box center [530, 319] width 521 height 571
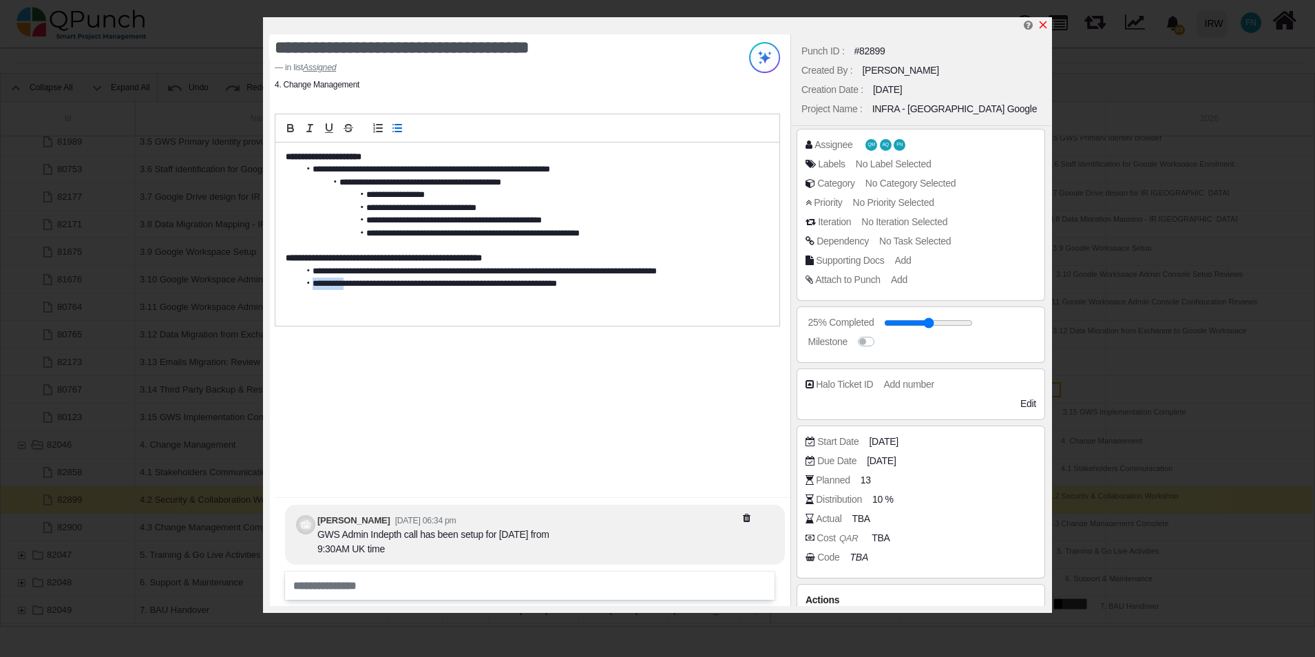
click at [1044, 26] on icon "x" at bounding box center [1044, 25] width 8 height 8
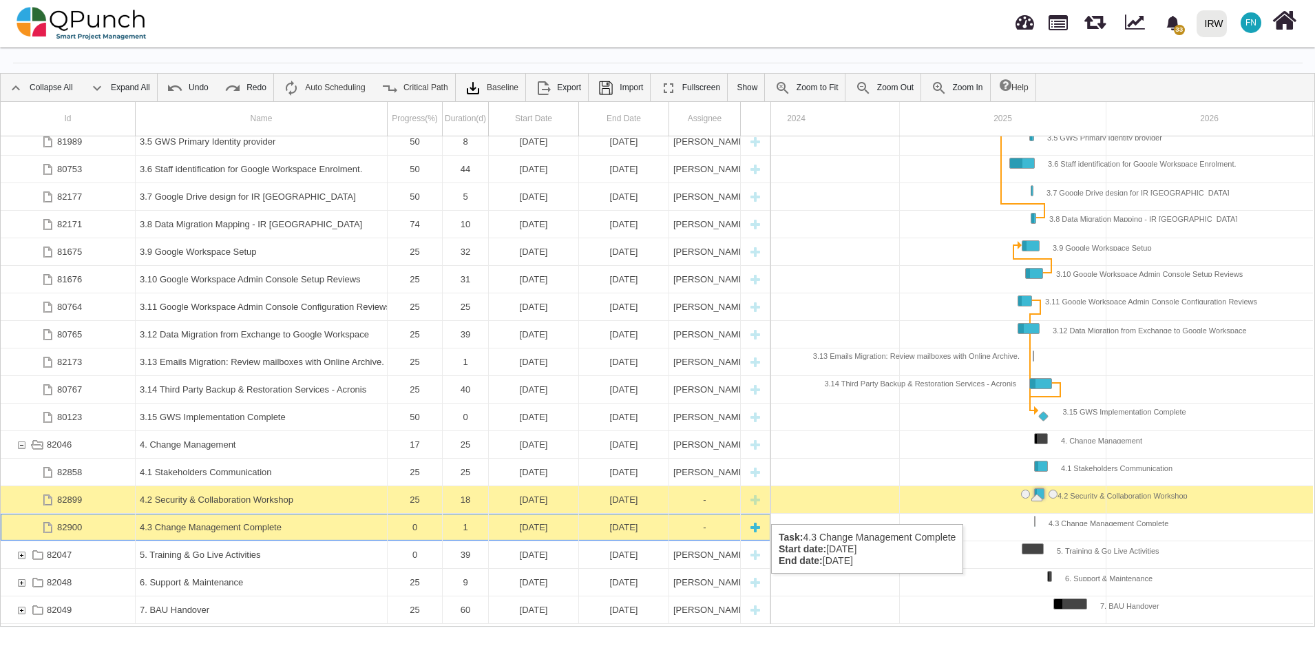
click at [210, 514] on div "4.3 Change Management Complete" at bounding box center [261, 527] width 243 height 27
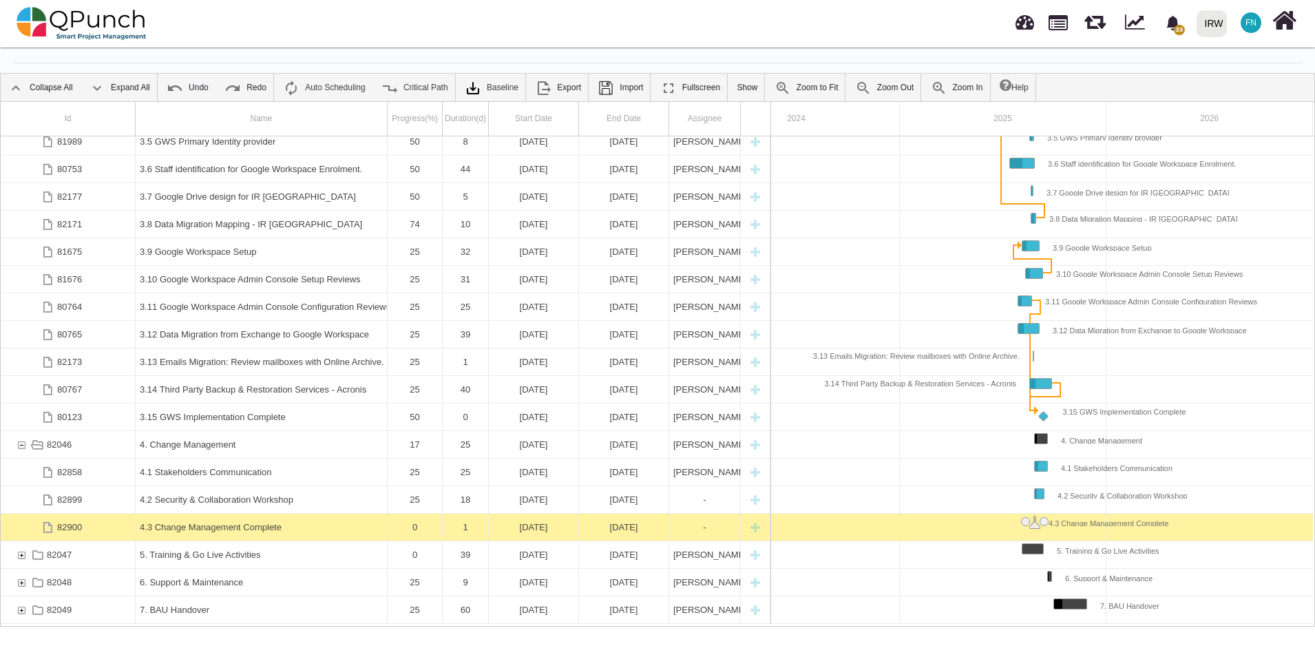
click at [210, 514] on div "4.3 Change Management Complete" at bounding box center [261, 527] width 243 height 27
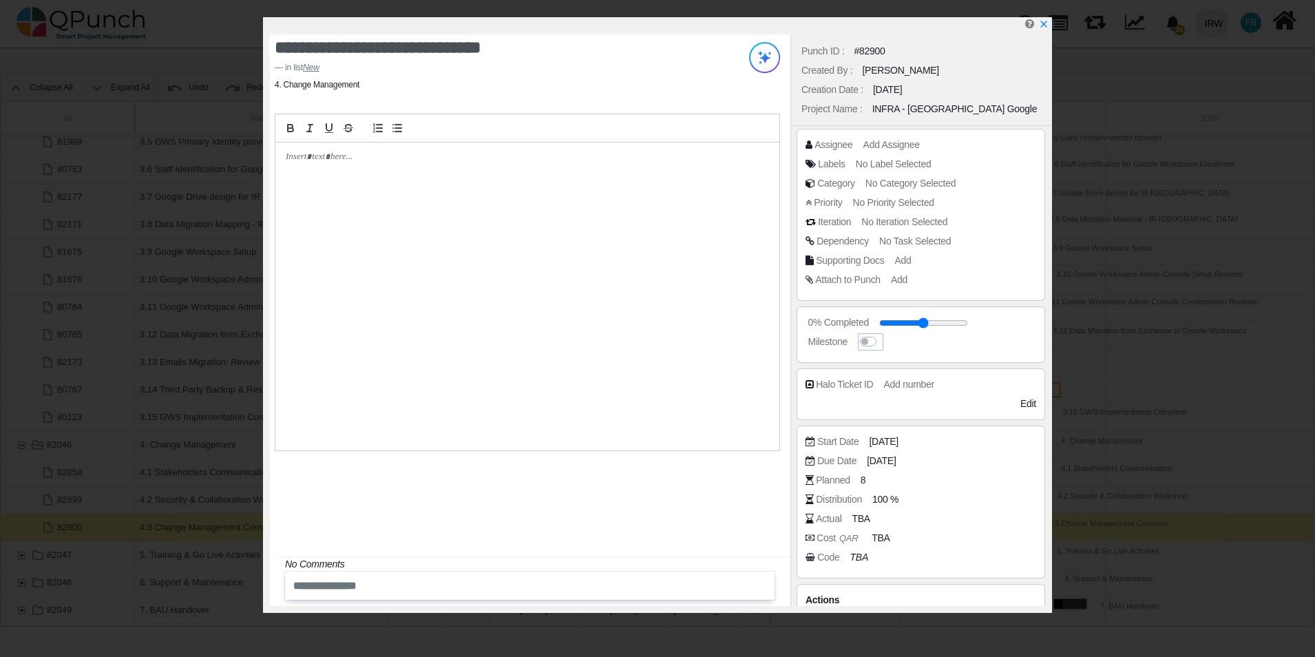
click at [881, 335] on label at bounding box center [881, 335] width 0 height 0
click at [898, 443] on span "[DATE]" at bounding box center [883, 441] width 29 height 14
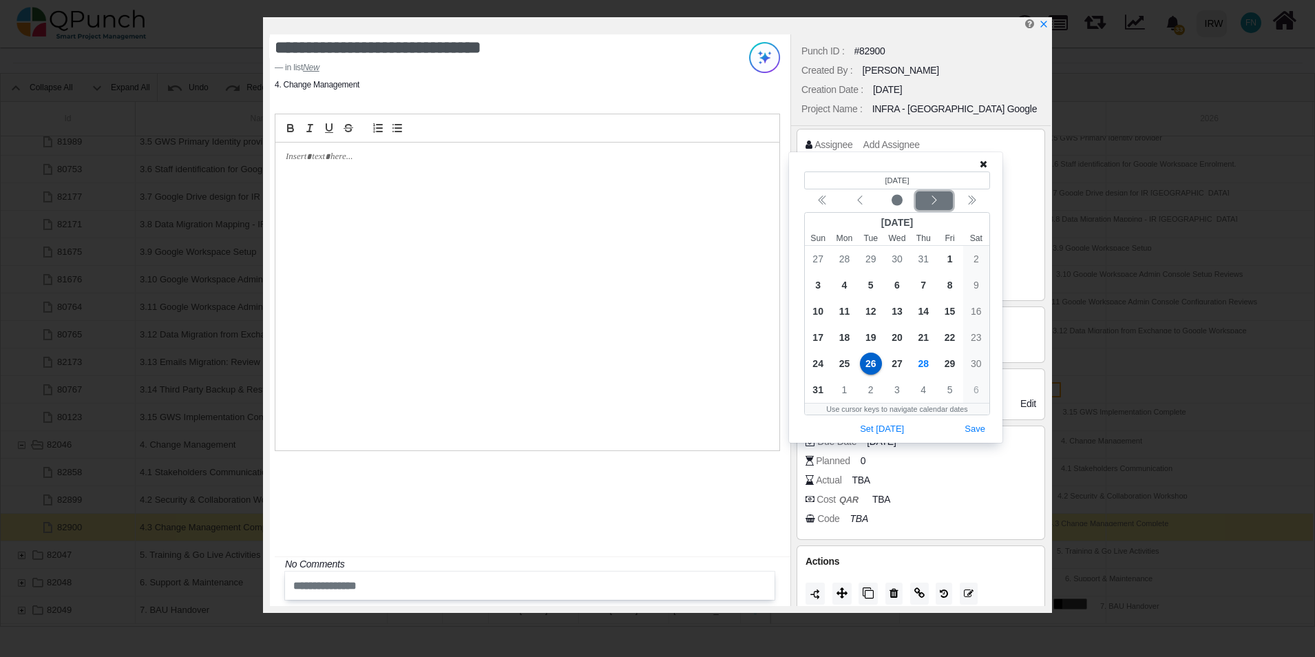
click at [935, 200] on icon "chevron left" at bounding box center [934, 200] width 11 height 11
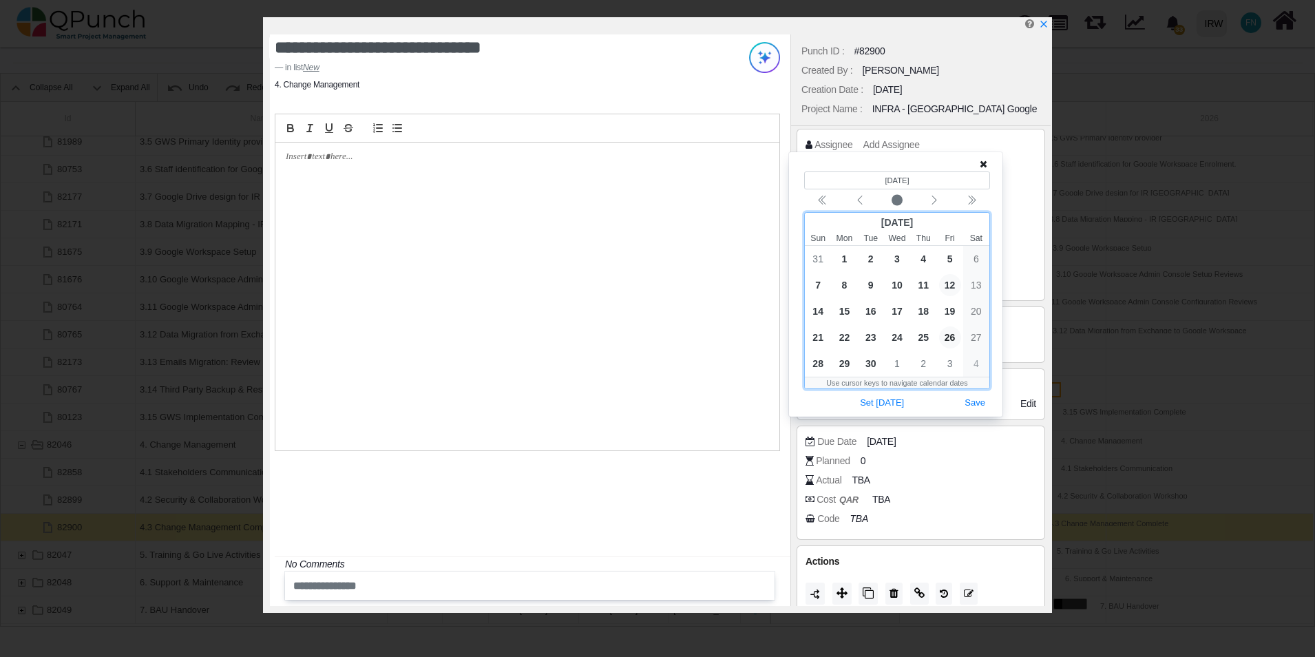
click at [952, 280] on span "12" at bounding box center [950, 285] width 22 height 22
click at [973, 402] on button "Save" at bounding box center [975, 403] width 30 height 19
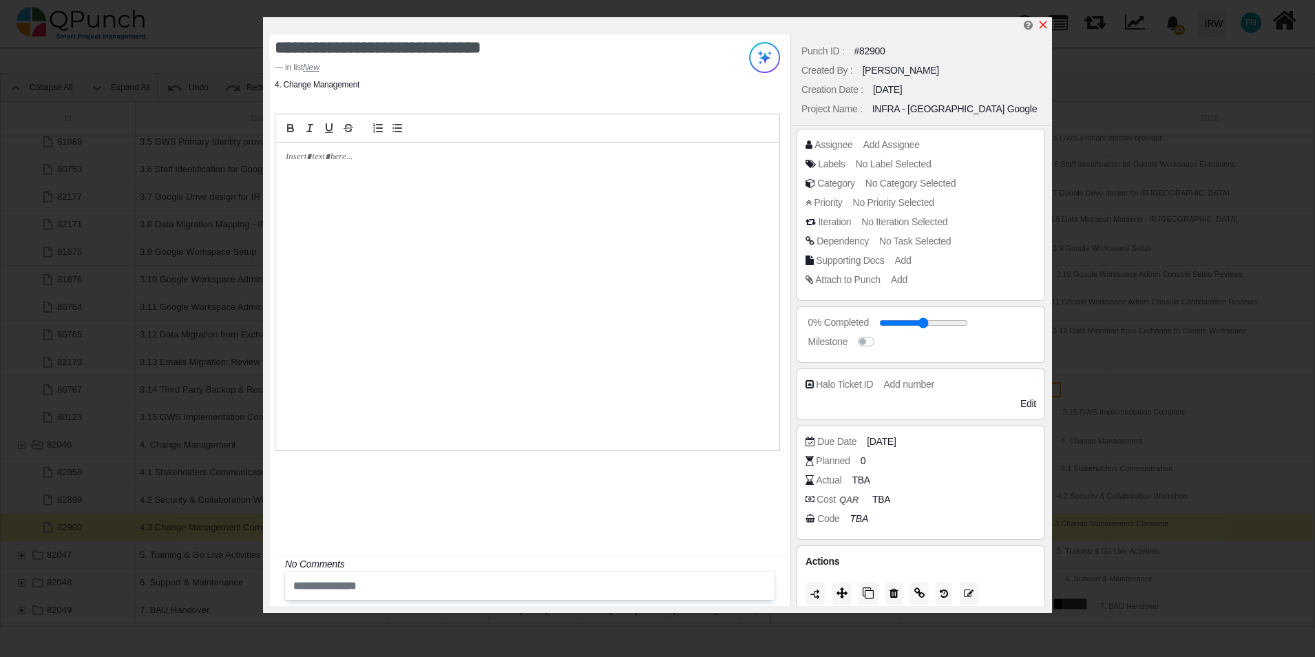
click at [1047, 25] on icon "x" at bounding box center [1043, 24] width 11 height 11
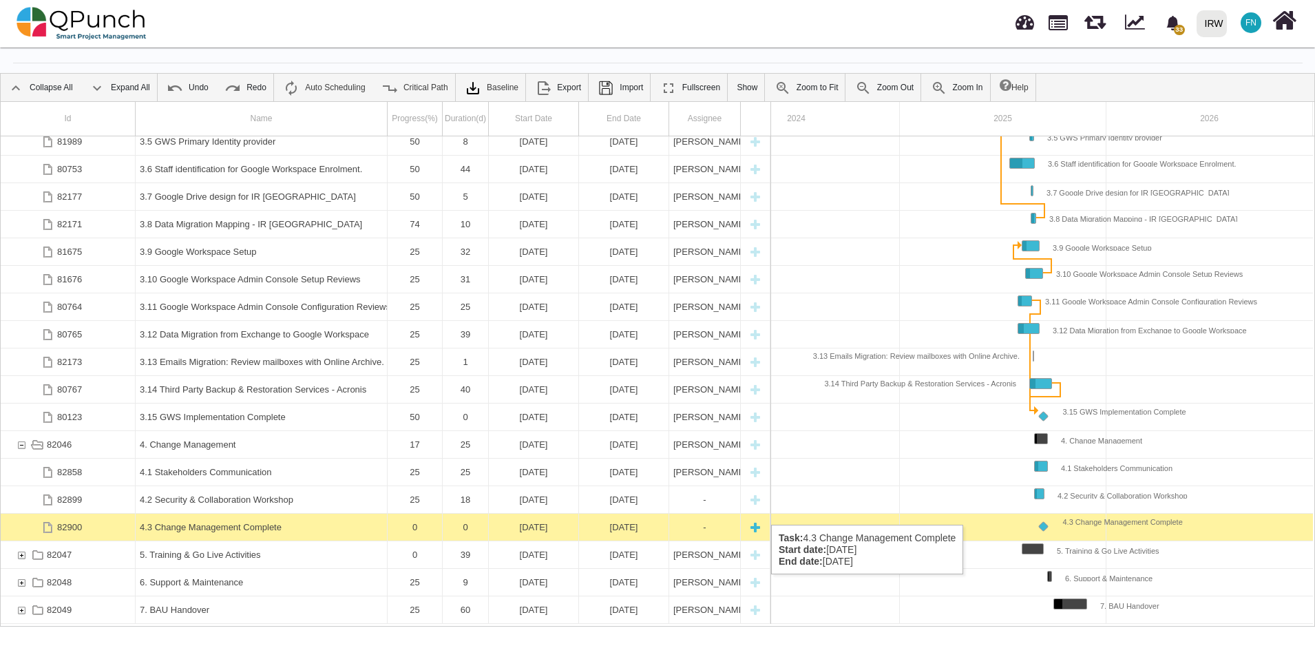
click at [252, 514] on div "4.3 Change Management Complete" at bounding box center [261, 527] width 243 height 27
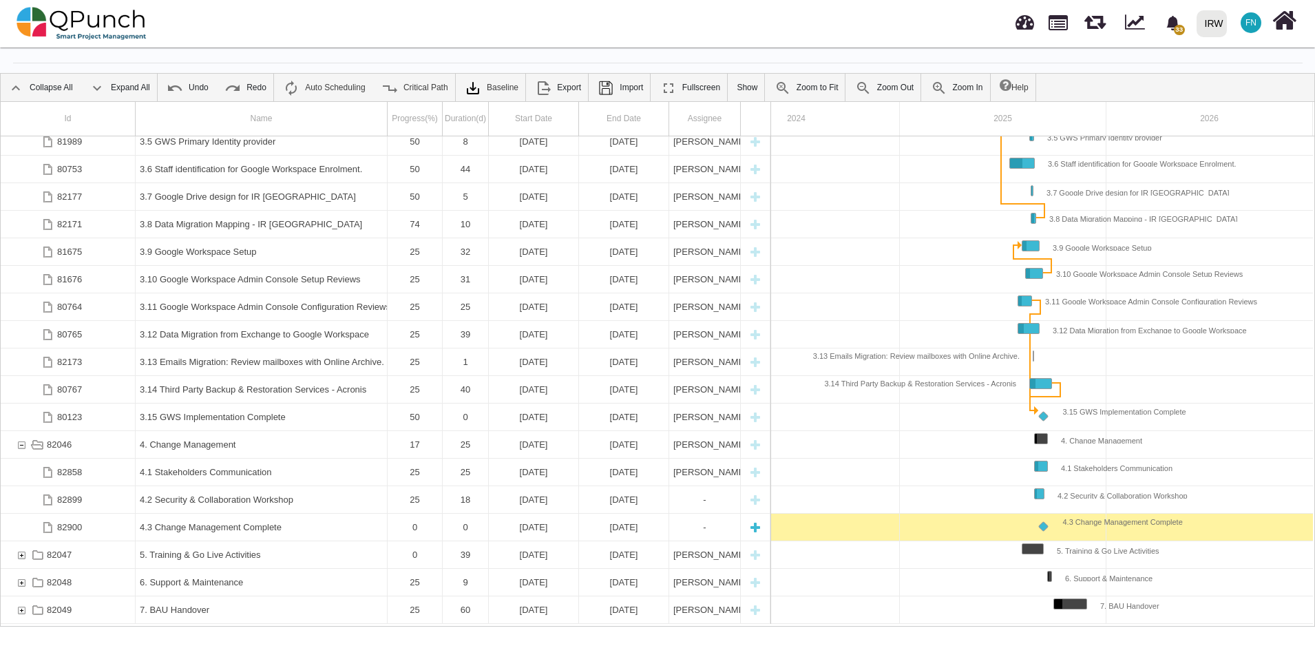
click at [252, 514] on div "4.3 Change Management Complete" at bounding box center [261, 527] width 243 height 27
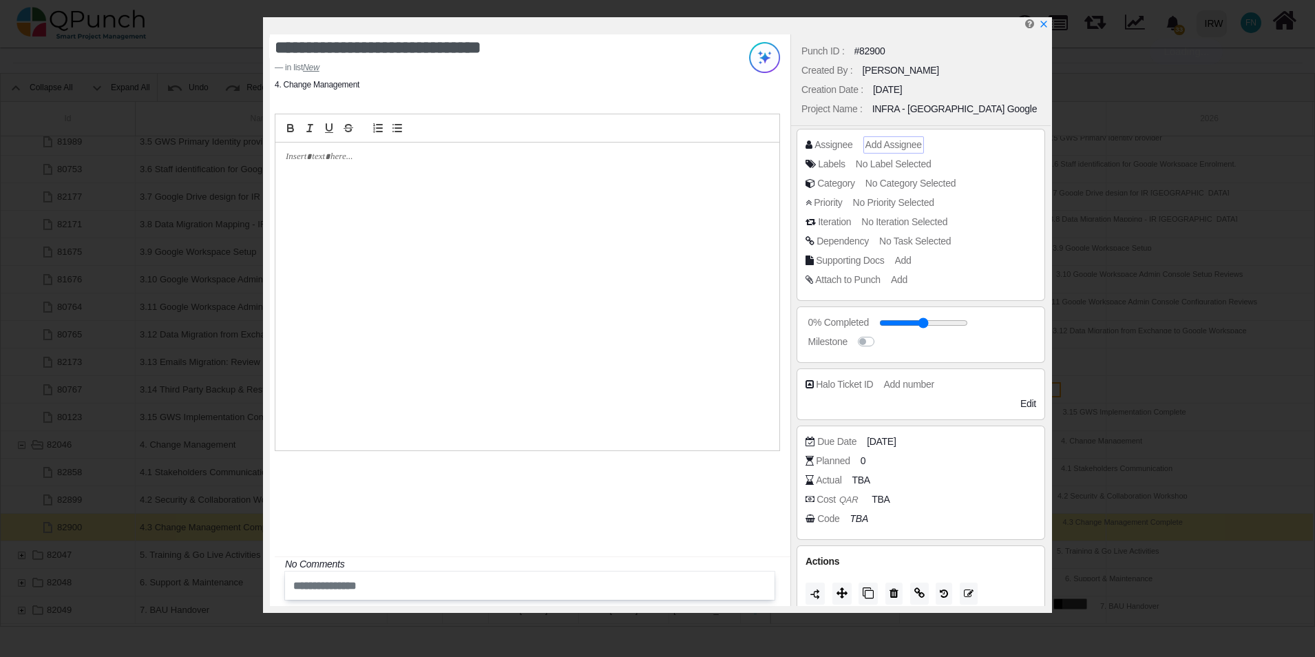
click at [907, 143] on span "Add Assignee" at bounding box center [893, 144] width 56 height 11
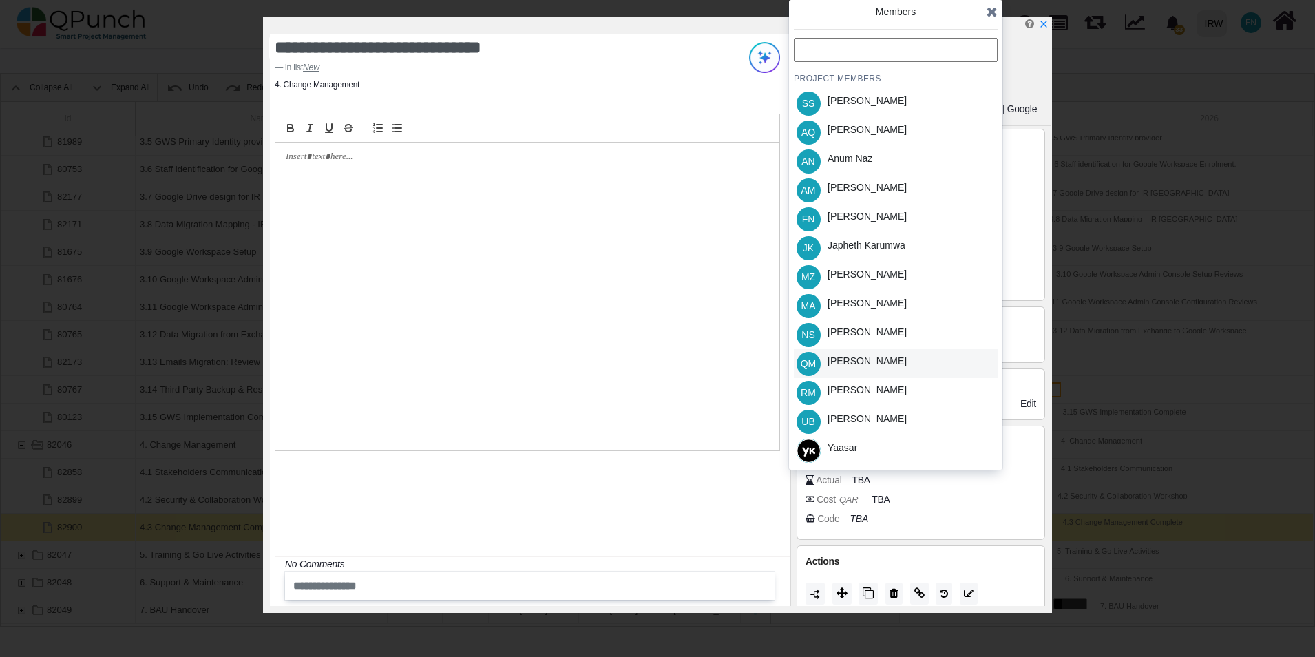
click at [898, 358] on div "QM Qasim Munir" at bounding box center [896, 363] width 204 height 29
click at [991, 8] on icon at bounding box center [992, 12] width 11 height 14
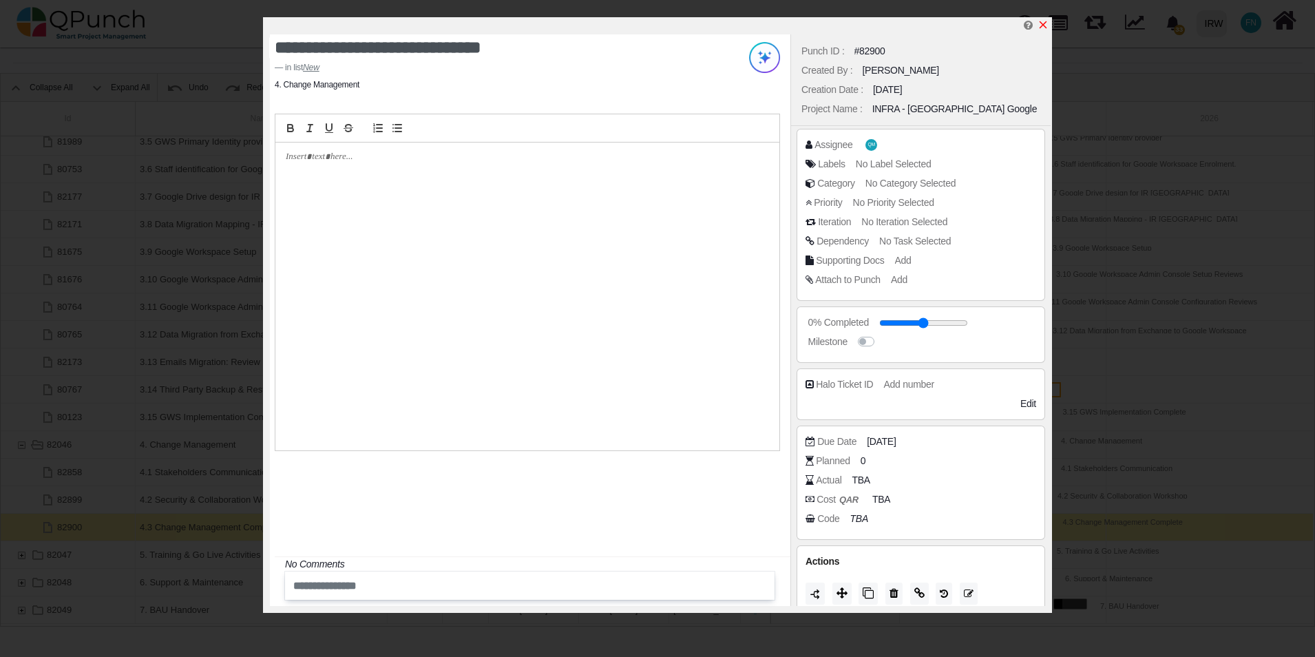
click at [1043, 26] on icon "x" at bounding box center [1044, 25] width 8 height 8
type input "**"
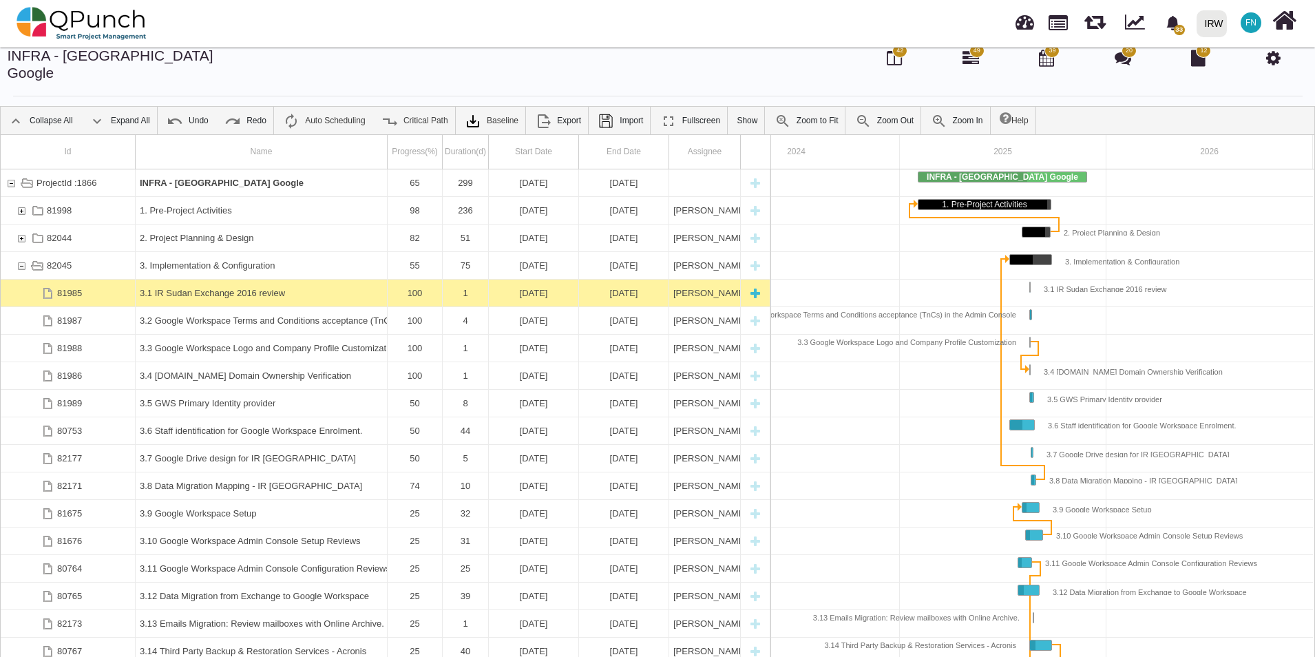
scroll to position [0, 0]
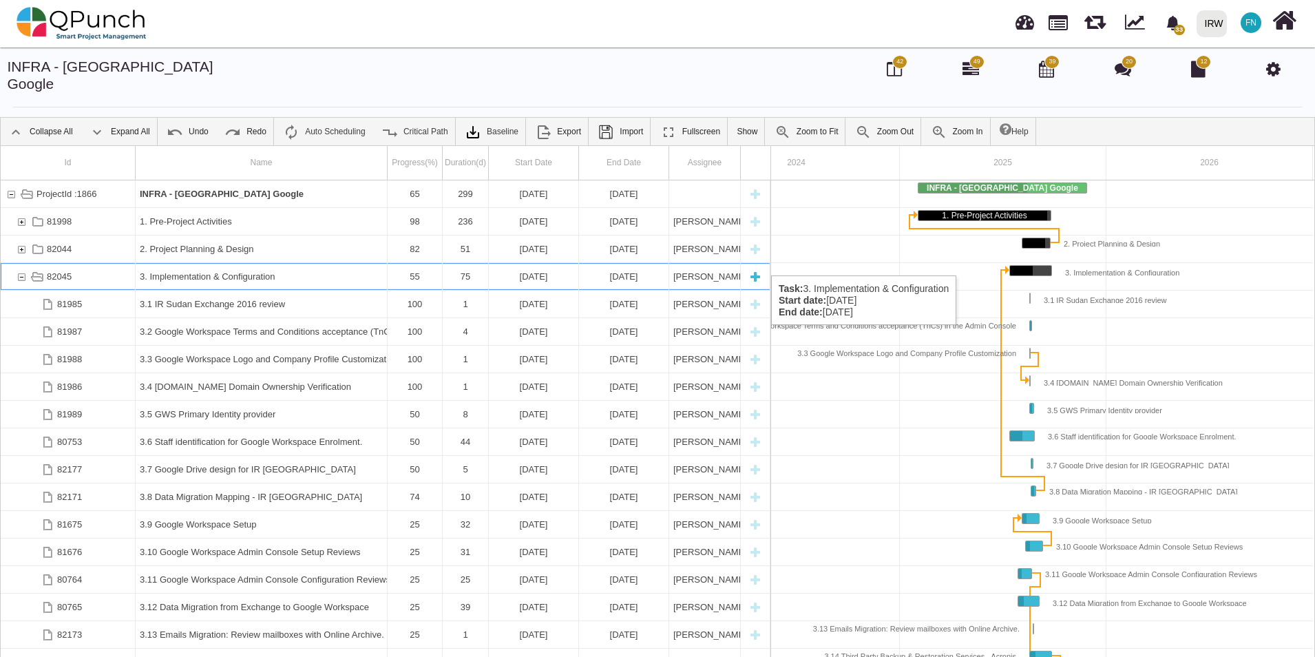
click at [19, 263] on div "82045" at bounding box center [21, 276] width 12 height 27
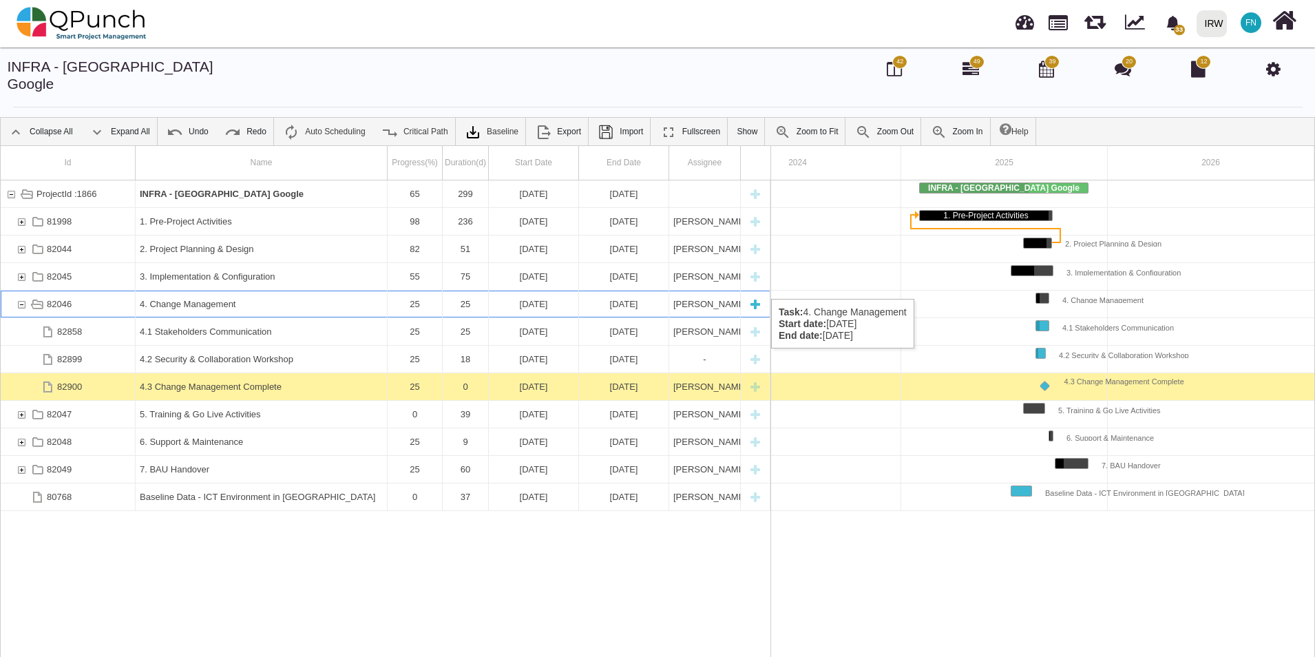
click at [23, 291] on div "82046" at bounding box center [21, 304] width 12 height 27
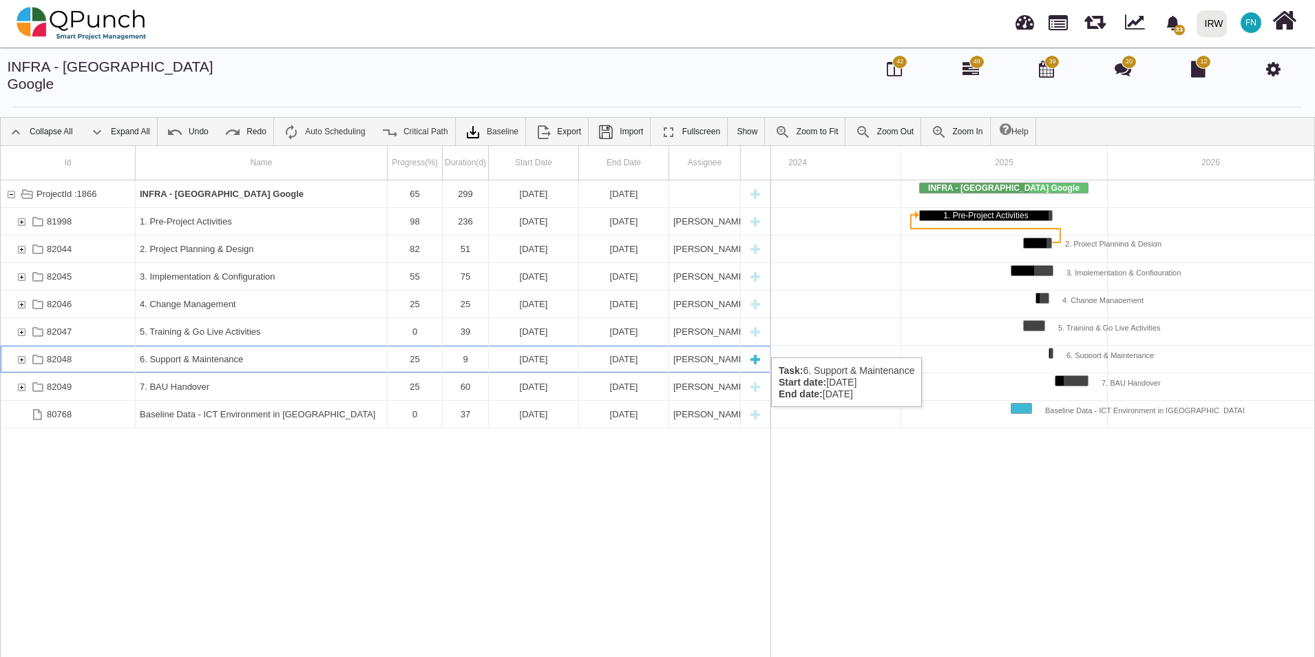
click at [19, 346] on div "82048" at bounding box center [21, 359] width 12 height 27
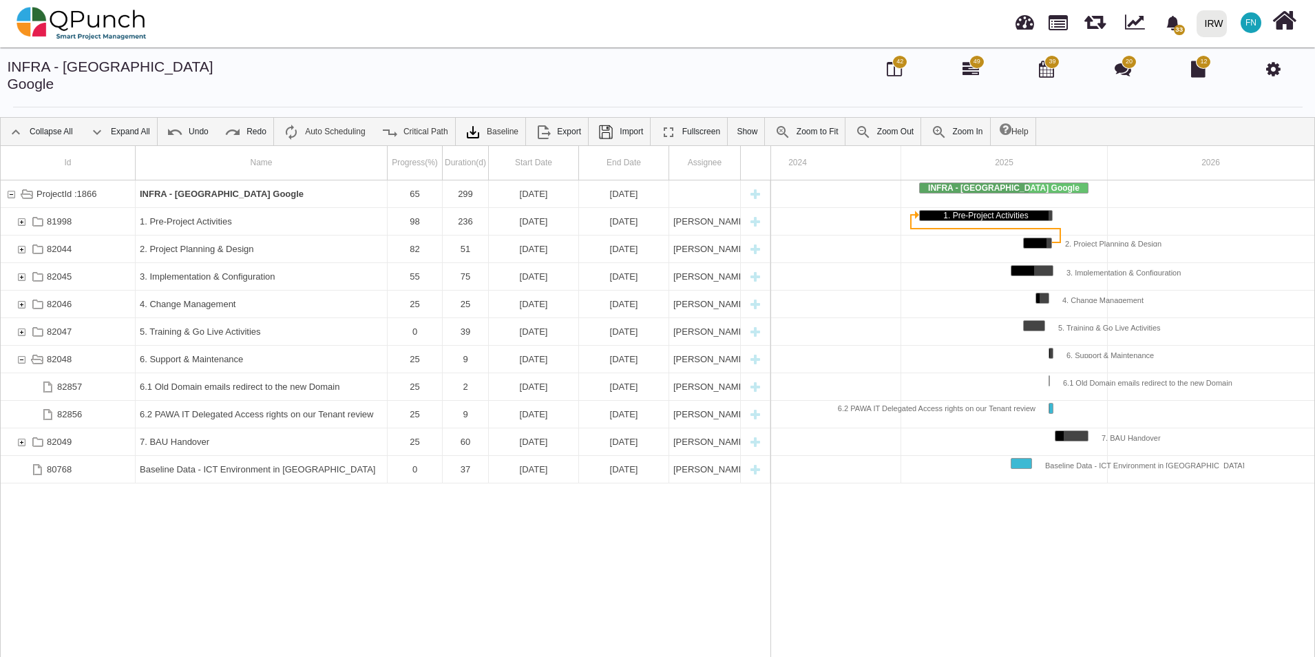
click at [19, 346] on div "82048" at bounding box center [21, 359] width 12 height 27
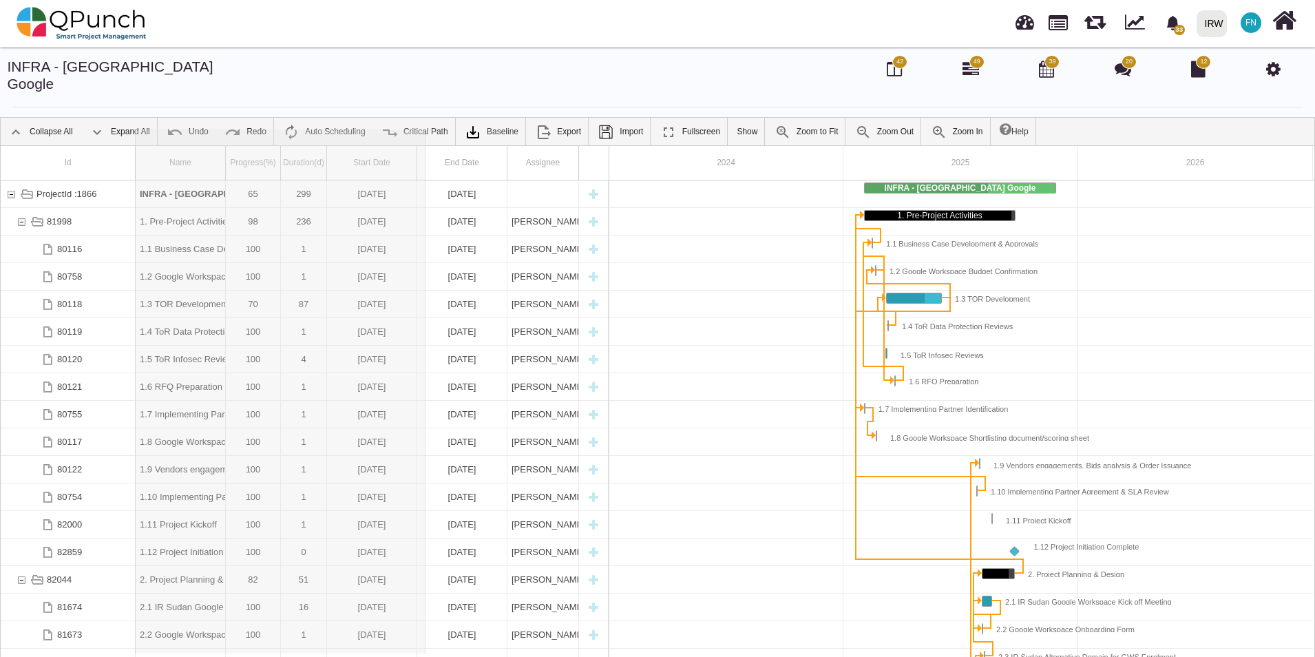
drag, startPoint x: 228, startPoint y: 144, endPoint x: 452, endPoint y: 143, distance: 223.8
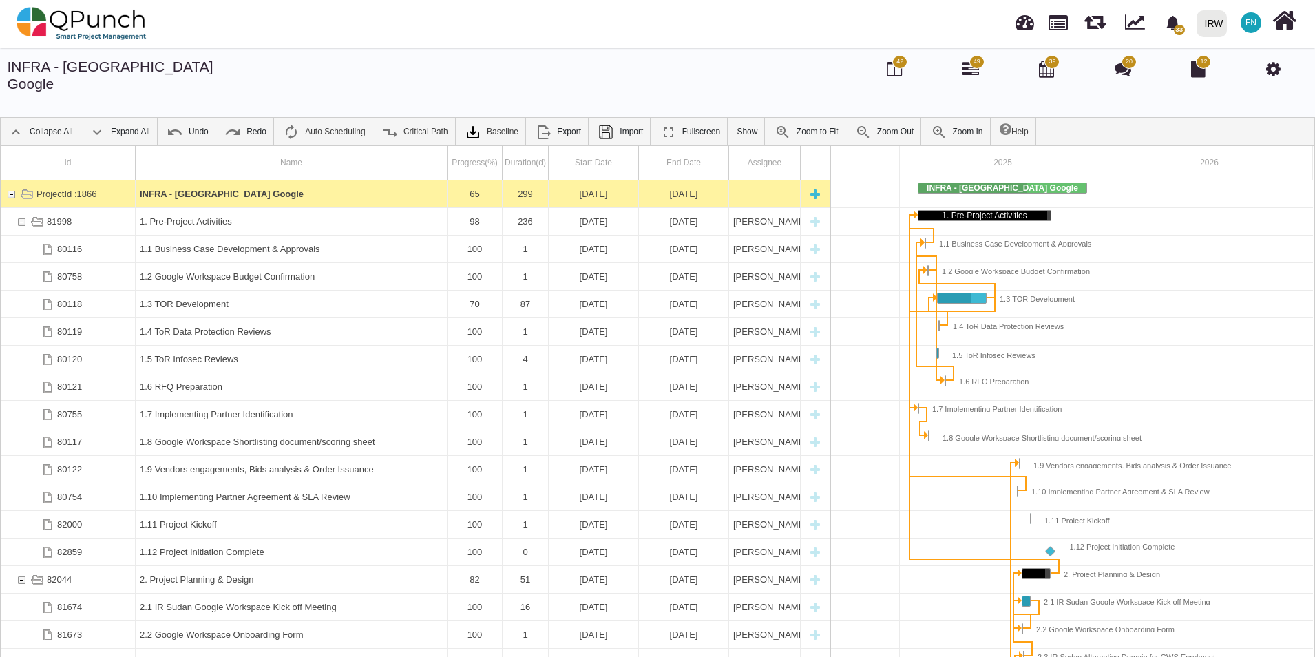
scroll to position [0, 138]
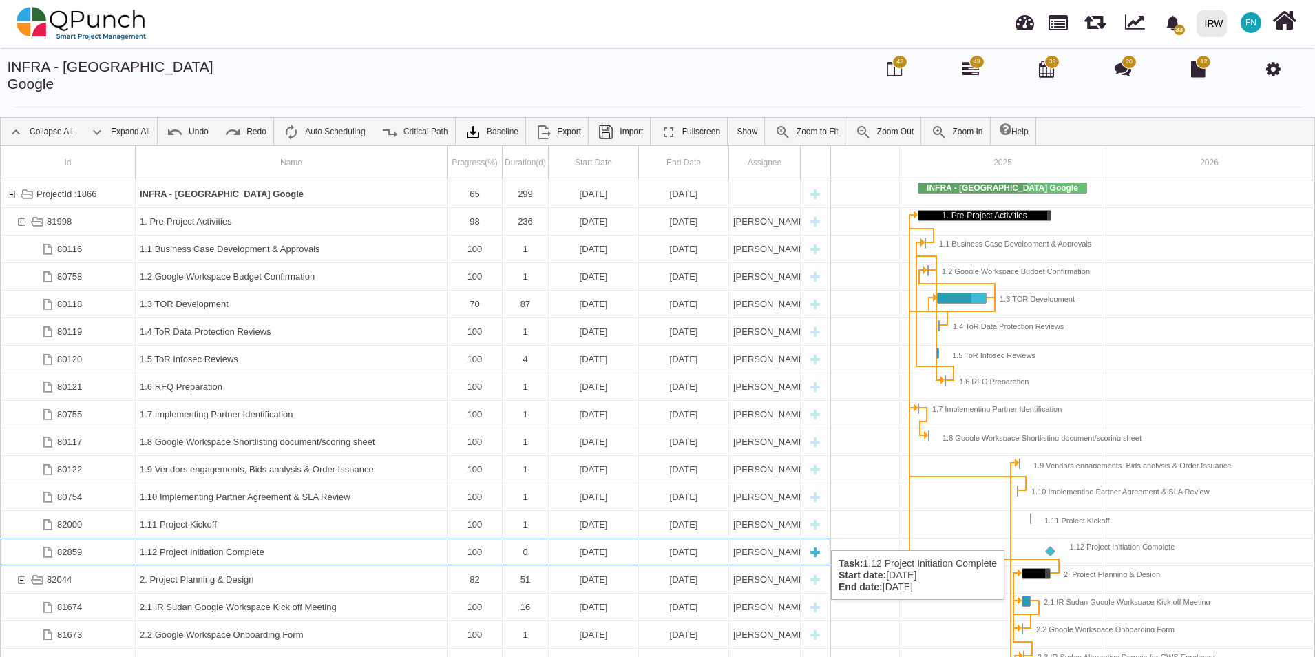
click at [212, 538] on div "1.12 Project Initiation Complete" at bounding box center [291, 551] width 303 height 27
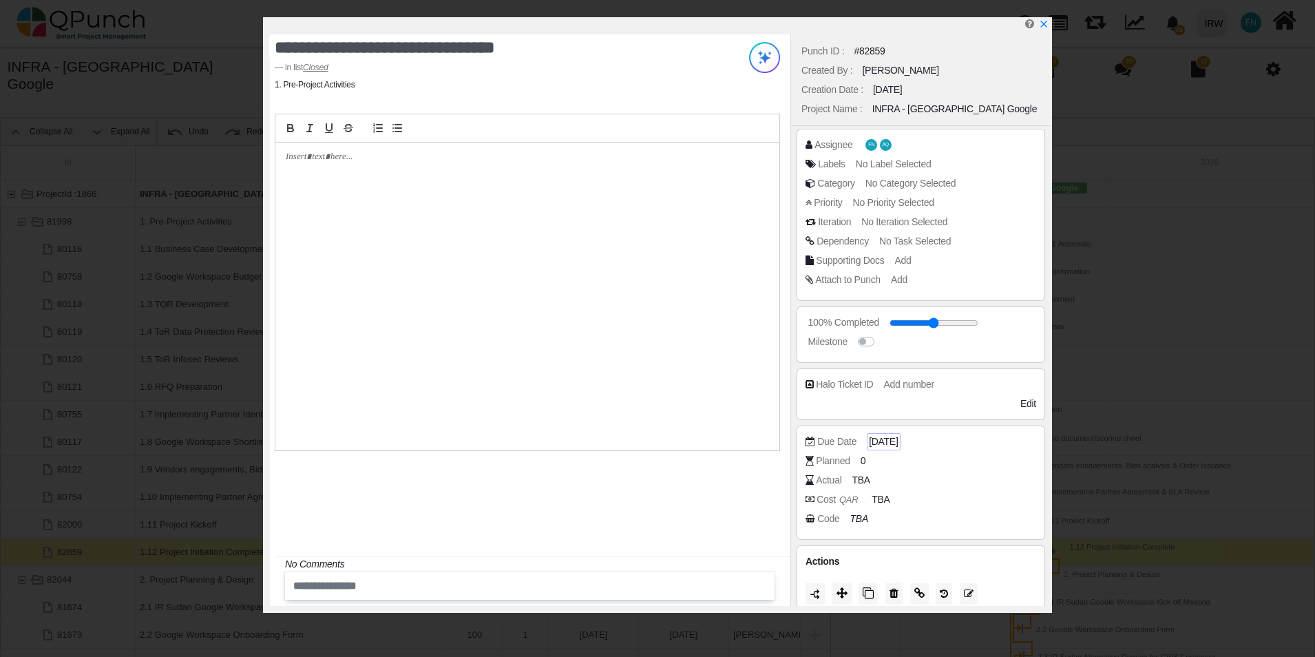
click at [898, 445] on span "[DATE]" at bounding box center [883, 441] width 29 height 14
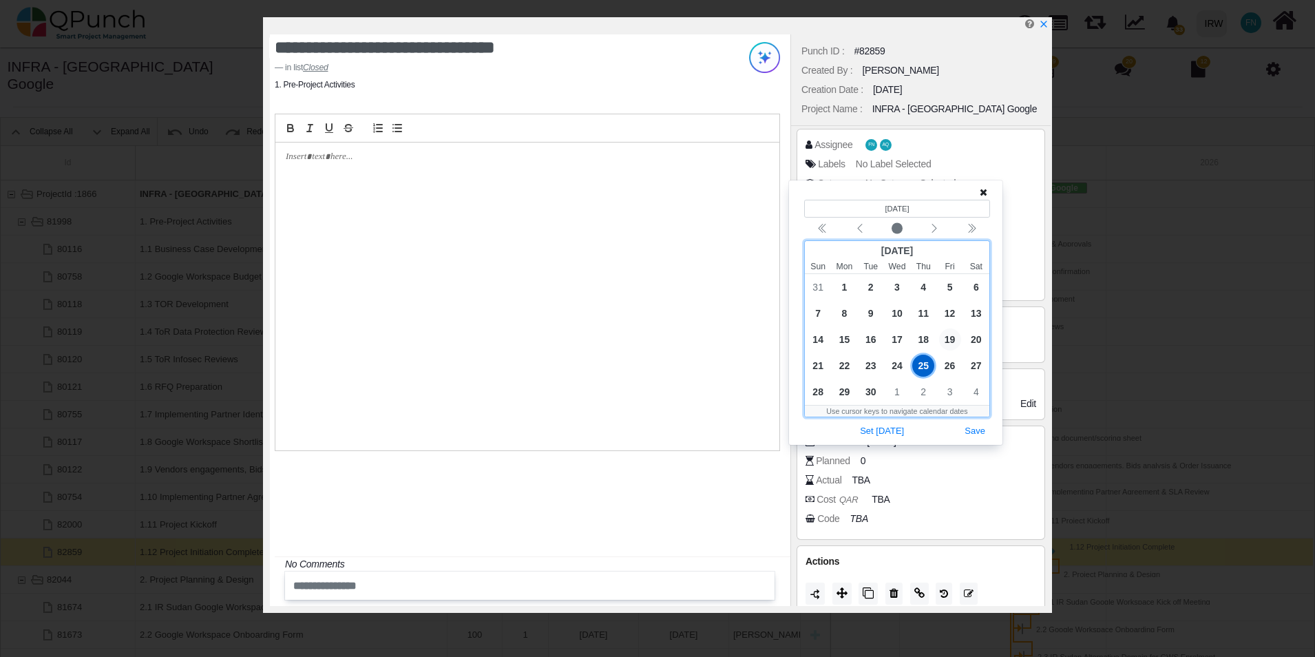
click at [953, 337] on span "19" at bounding box center [950, 339] width 22 height 22
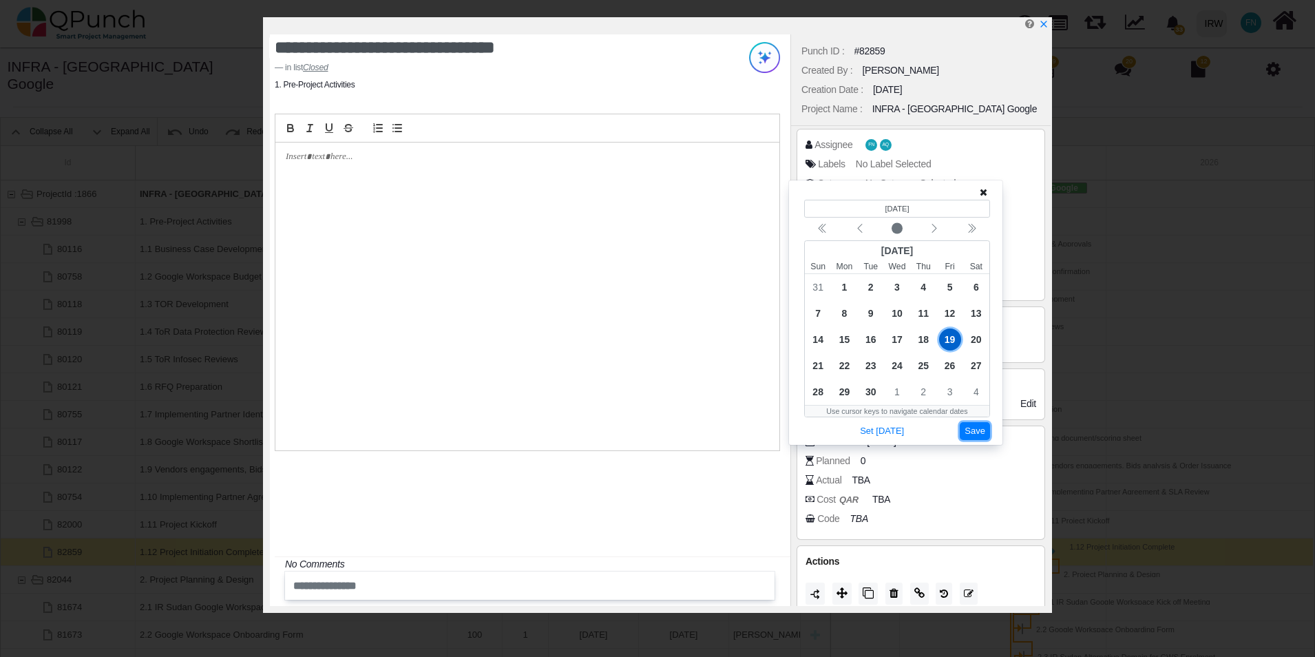
click at [975, 431] on button "Save" at bounding box center [975, 431] width 30 height 19
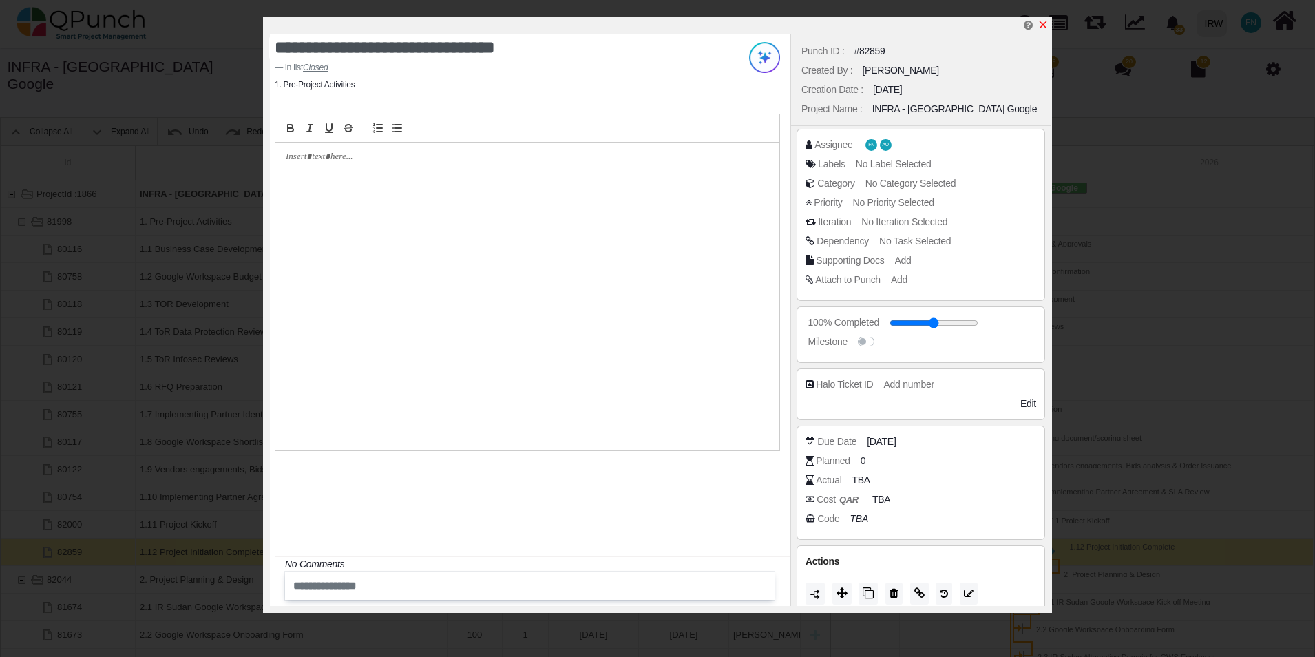
click at [1040, 27] on icon "x" at bounding box center [1043, 24] width 11 height 11
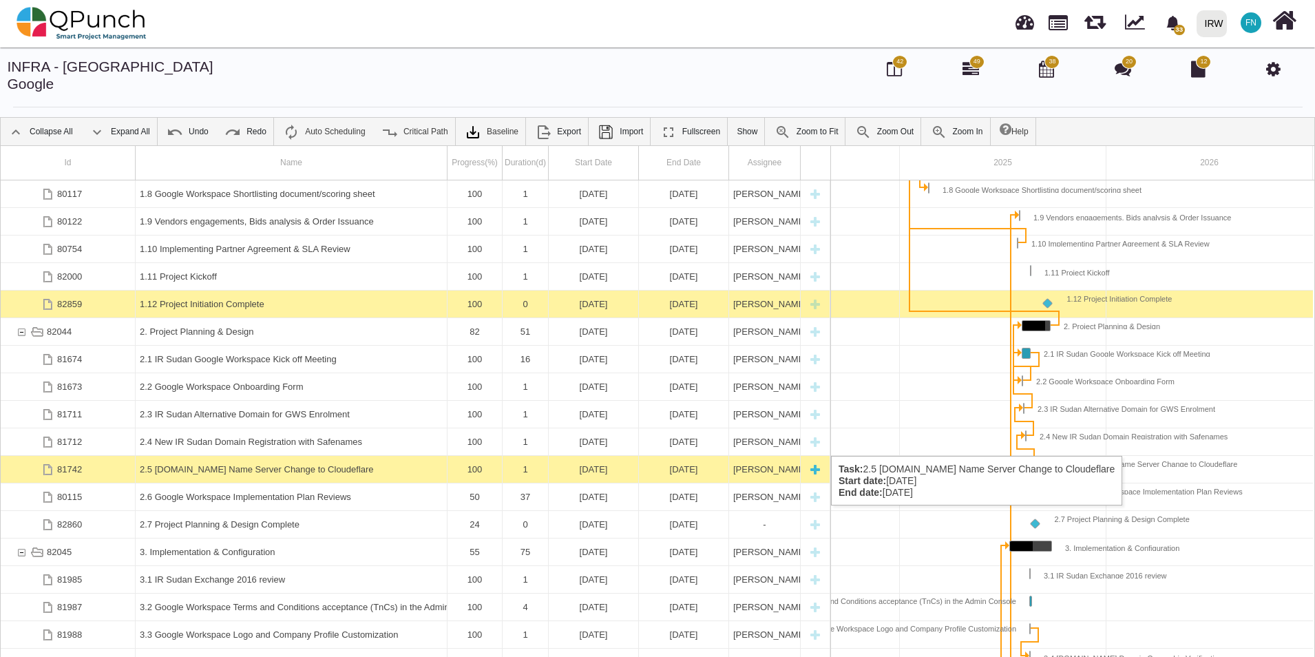
scroll to position [372, 0]
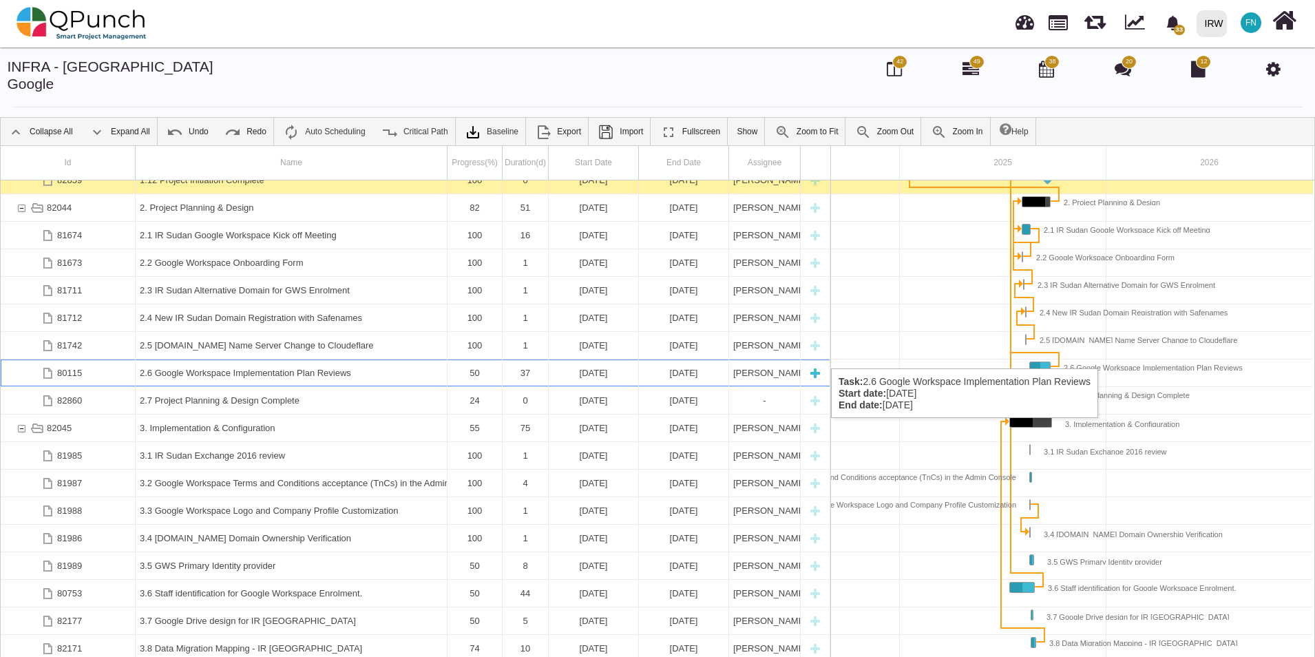
click at [330, 359] on div "2.6 Google Workspace Implementation Plan Reviews" at bounding box center [291, 372] width 303 height 27
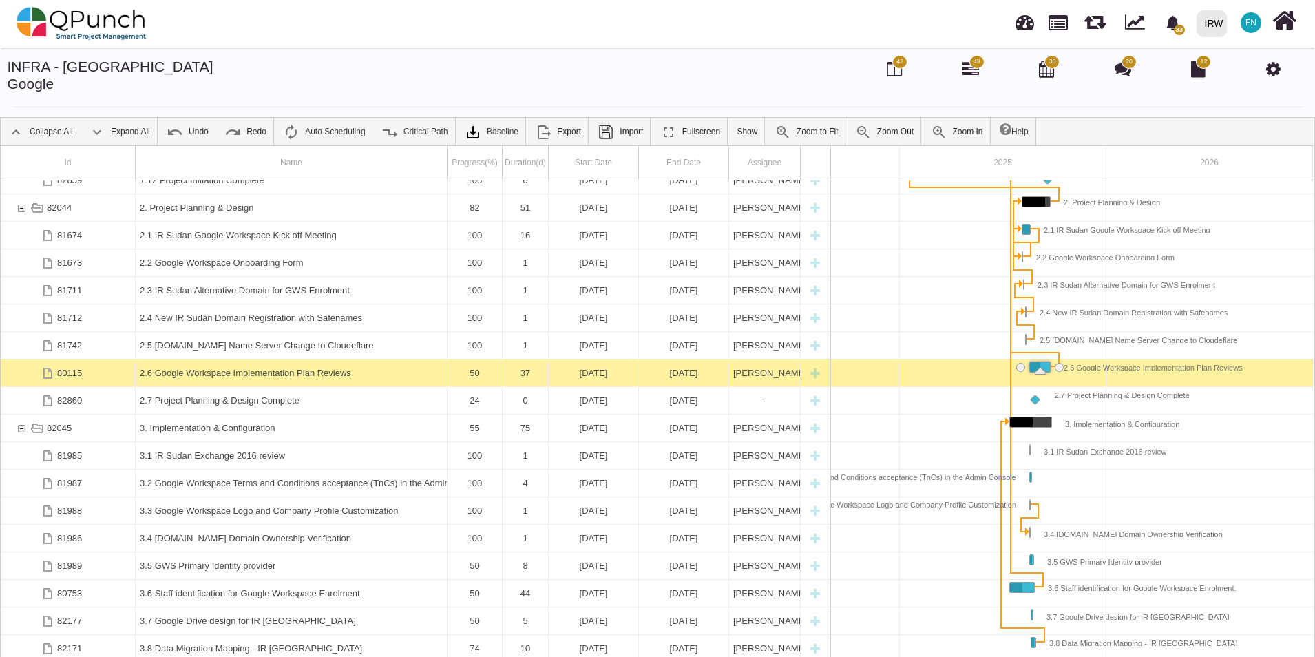
click at [330, 359] on div "2.6 Google Workspace Implementation Plan Reviews" at bounding box center [291, 372] width 303 height 27
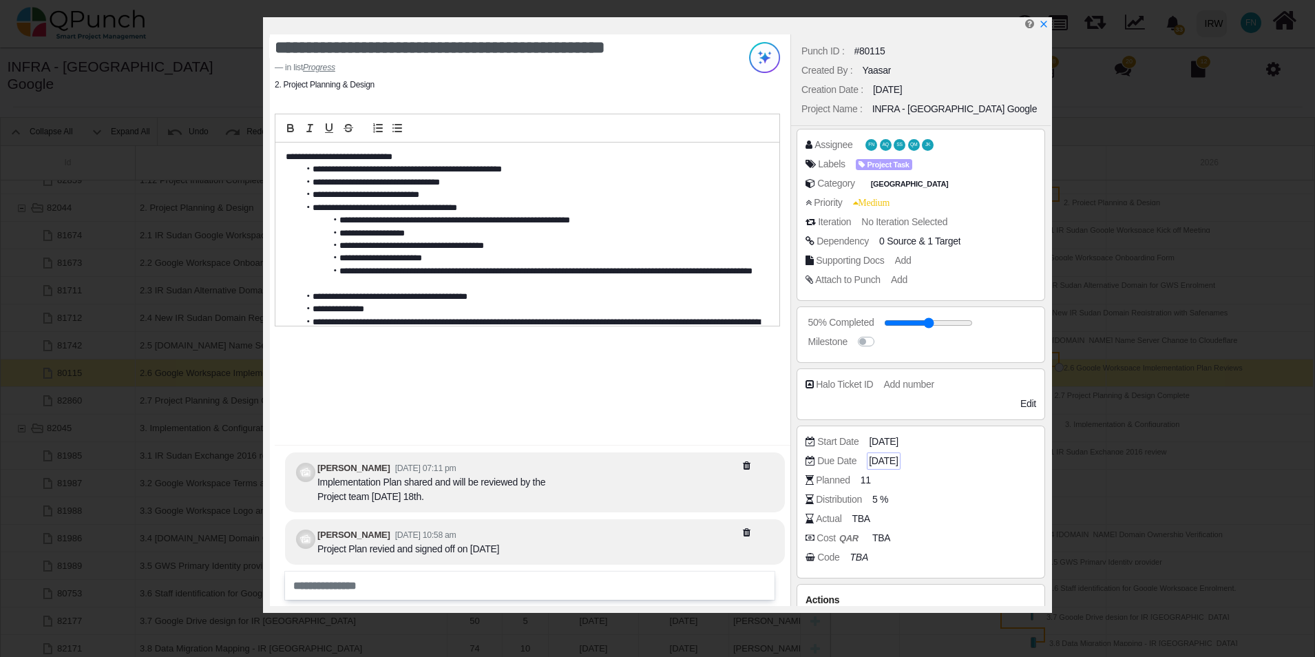
click at [898, 463] on span "[DATE]" at bounding box center [883, 461] width 29 height 14
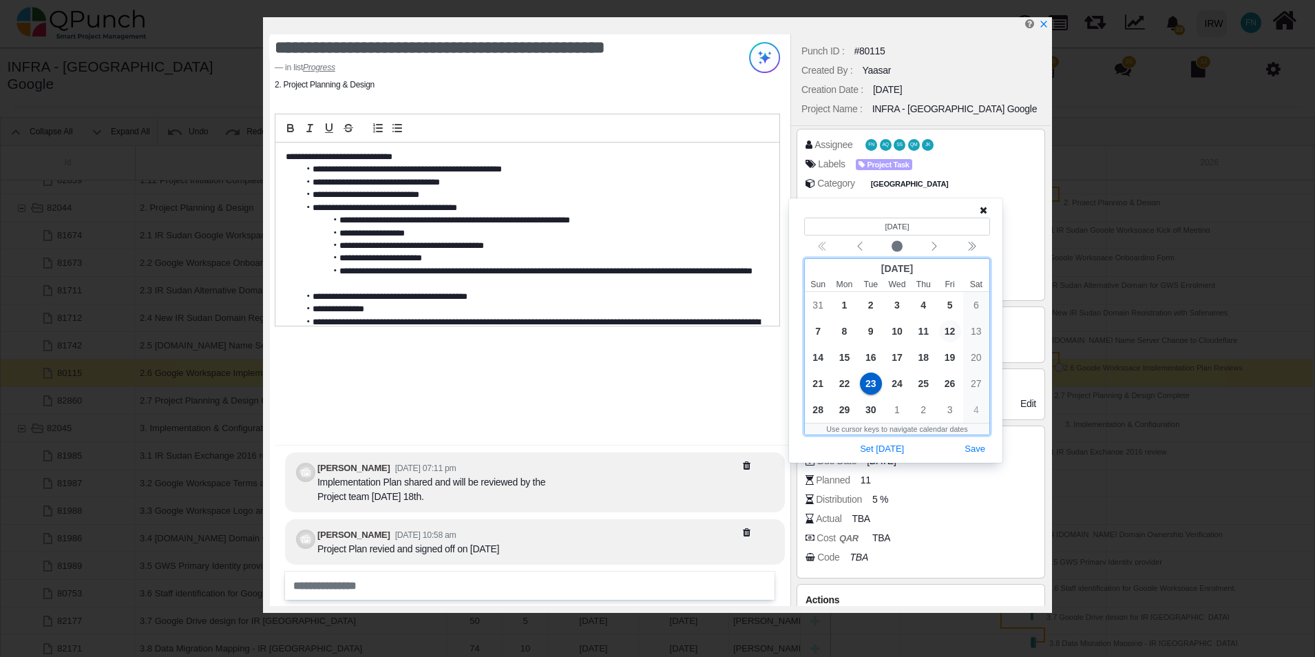
click at [948, 334] on span "12" at bounding box center [950, 331] width 22 height 22
click at [980, 448] on button "Save" at bounding box center [975, 449] width 30 height 19
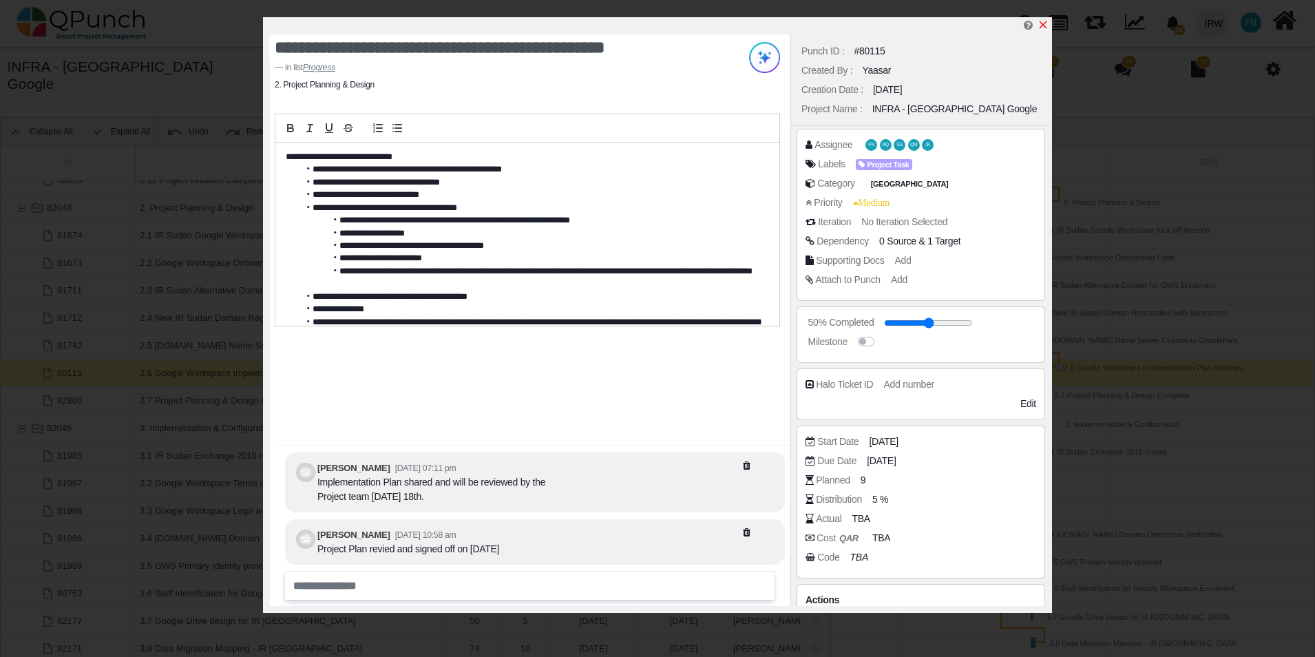
click at [1047, 25] on icon "x" at bounding box center [1043, 24] width 11 height 11
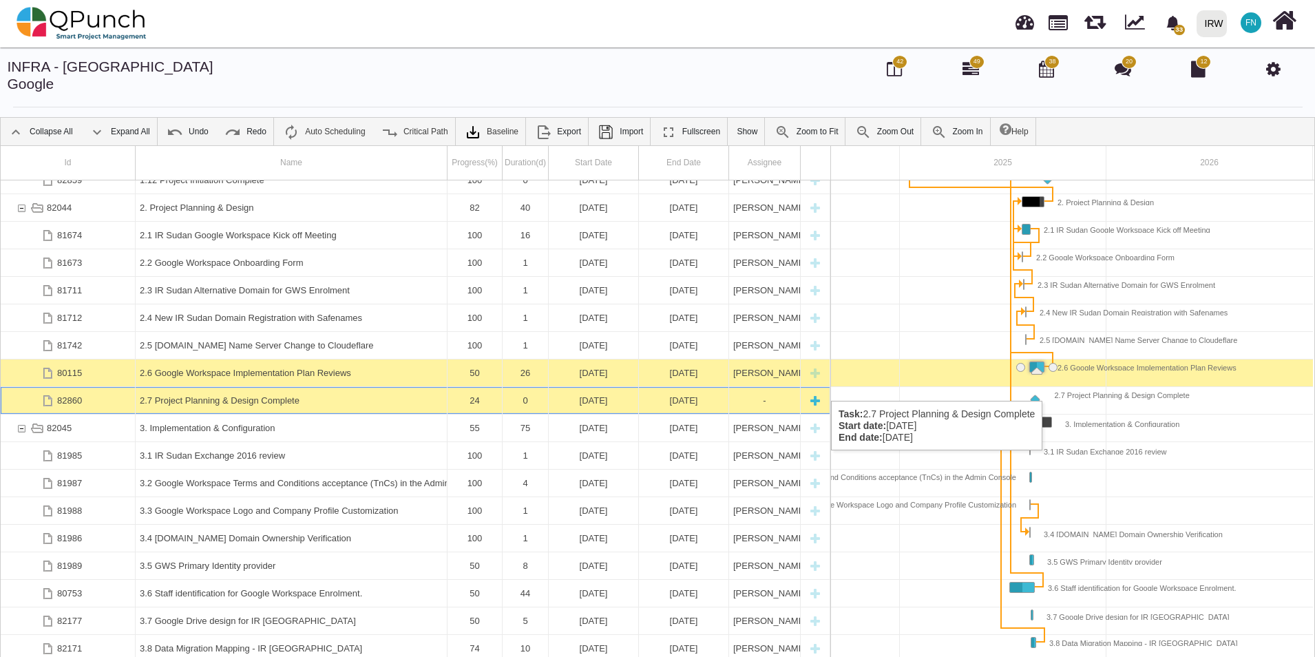
click at [262, 387] on div "2.7 Project Planning & Design Complete" at bounding box center [291, 400] width 303 height 27
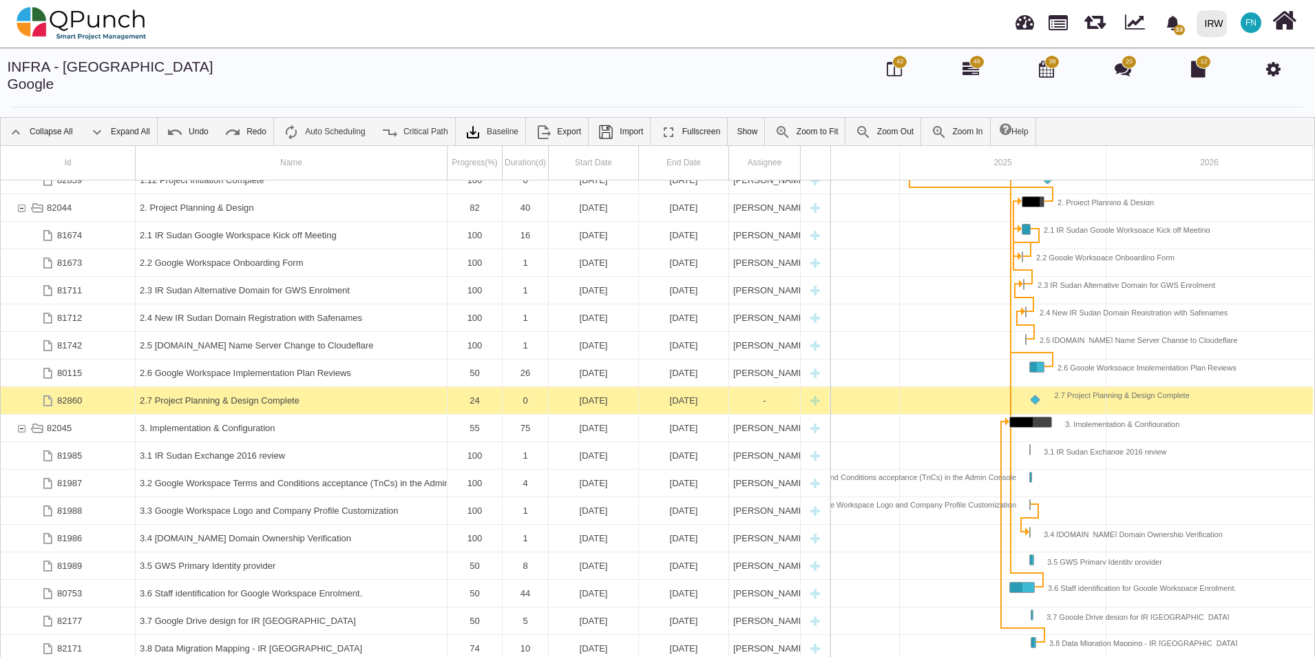
click at [262, 387] on div "2.7 Project Planning & Design Complete" at bounding box center [291, 400] width 303 height 27
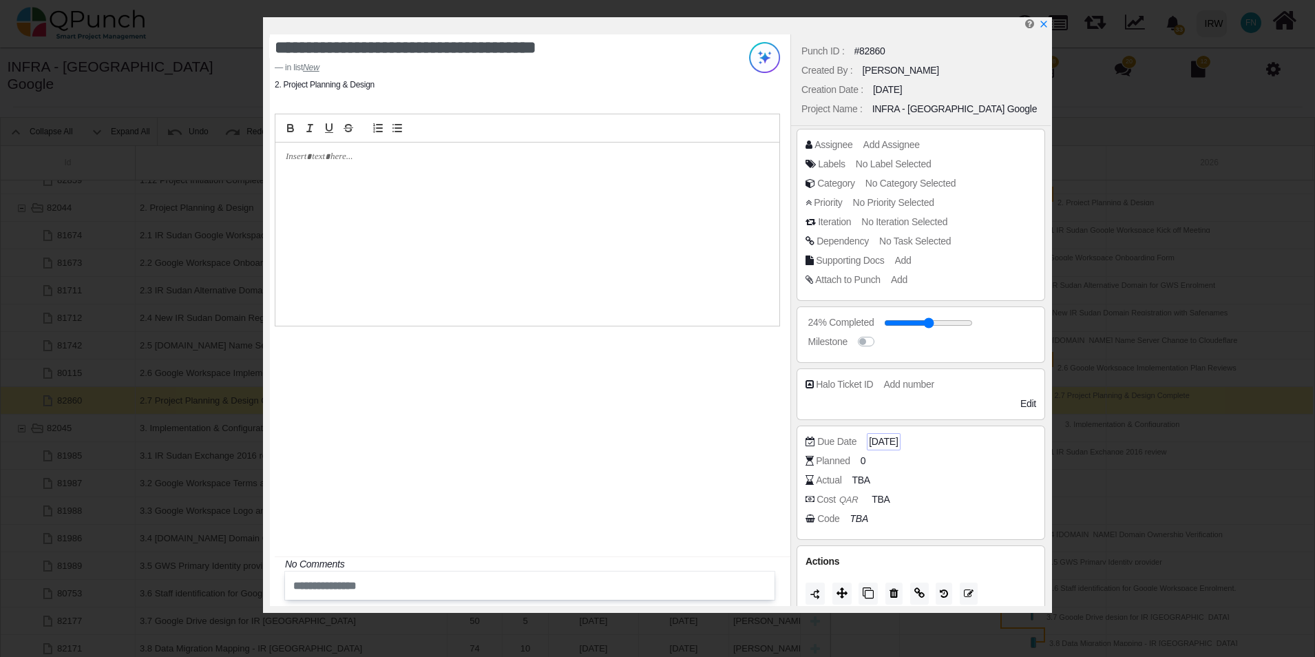
click at [894, 442] on span "29-08-2025" at bounding box center [883, 441] width 29 height 14
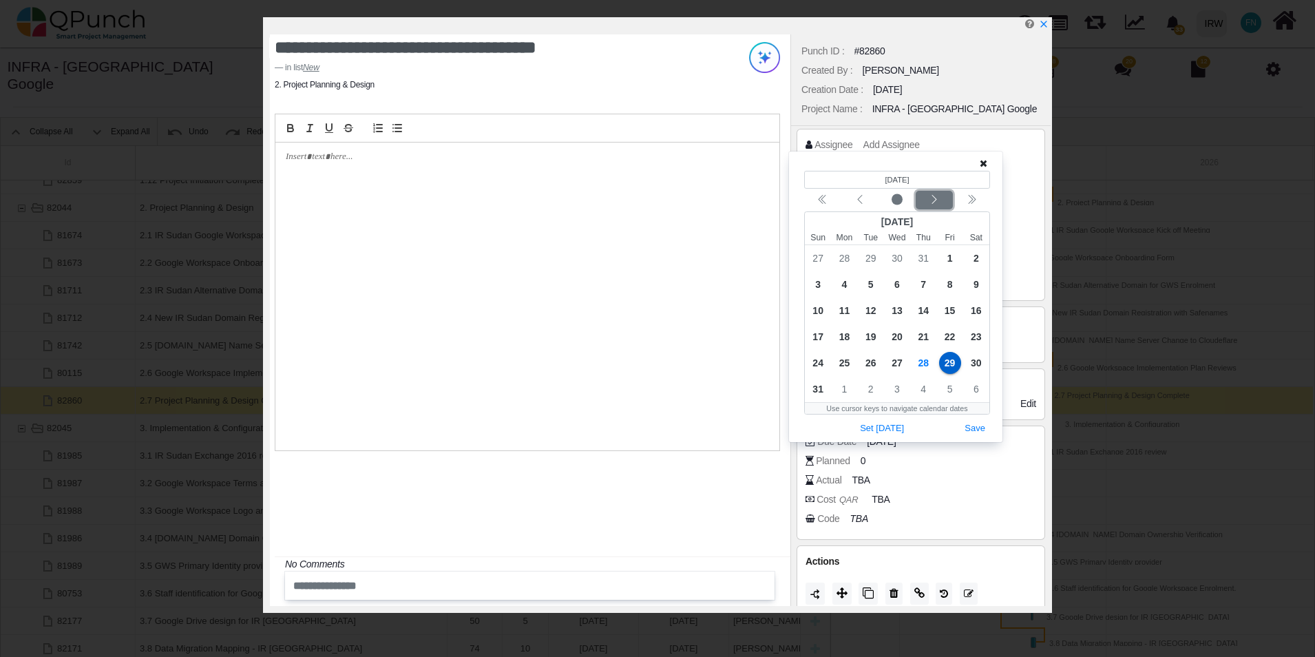
click at [929, 196] on icon "chevron left" at bounding box center [934, 199] width 11 height 11
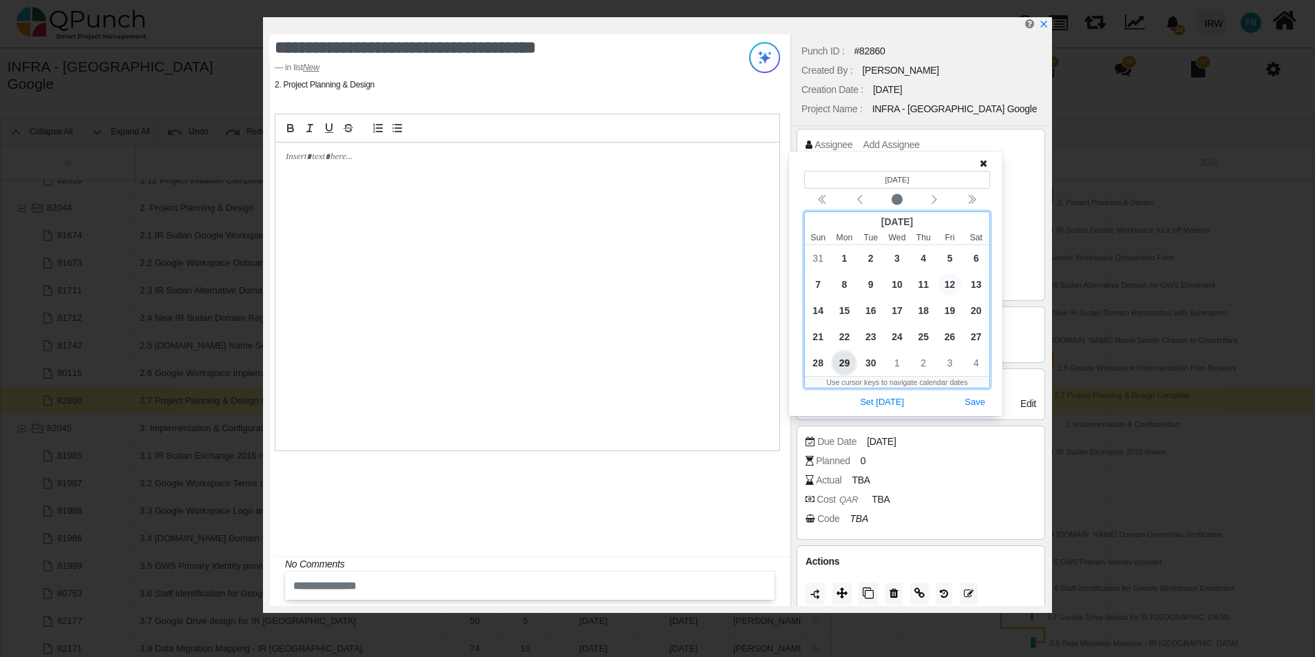
click at [954, 284] on span "12" at bounding box center [950, 284] width 22 height 22
click at [983, 399] on button "Save" at bounding box center [975, 402] width 30 height 19
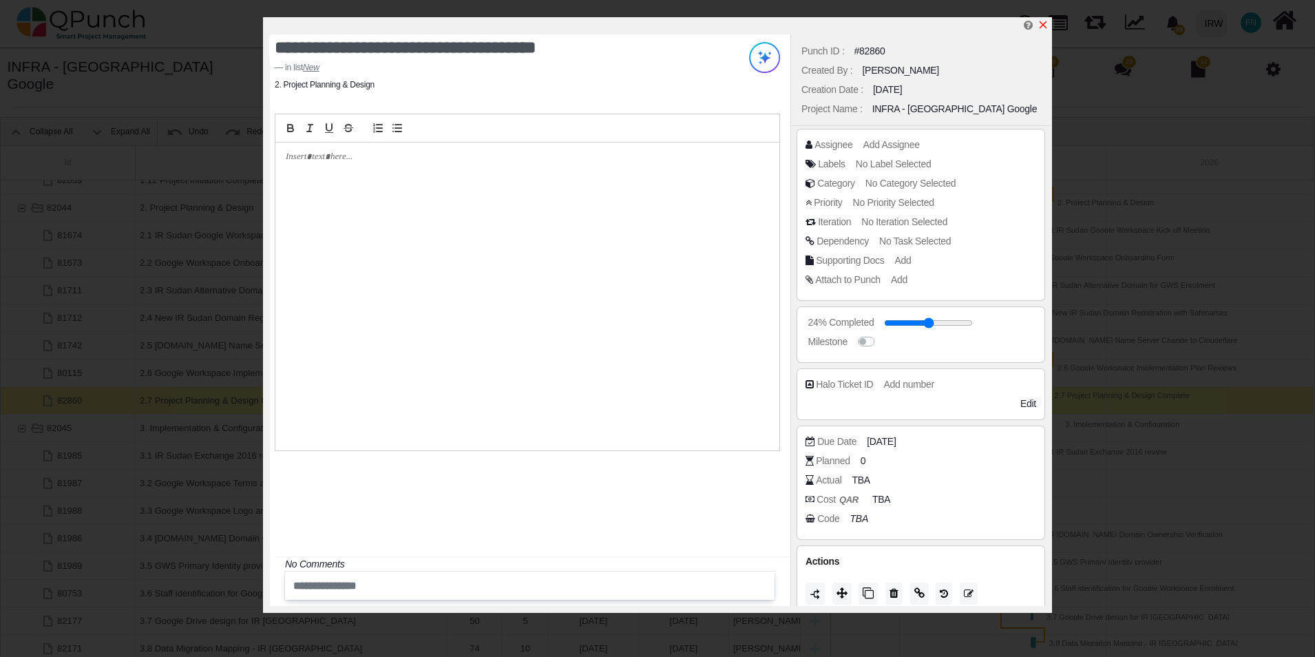
click at [1042, 23] on icon "x" at bounding box center [1043, 24] width 11 height 11
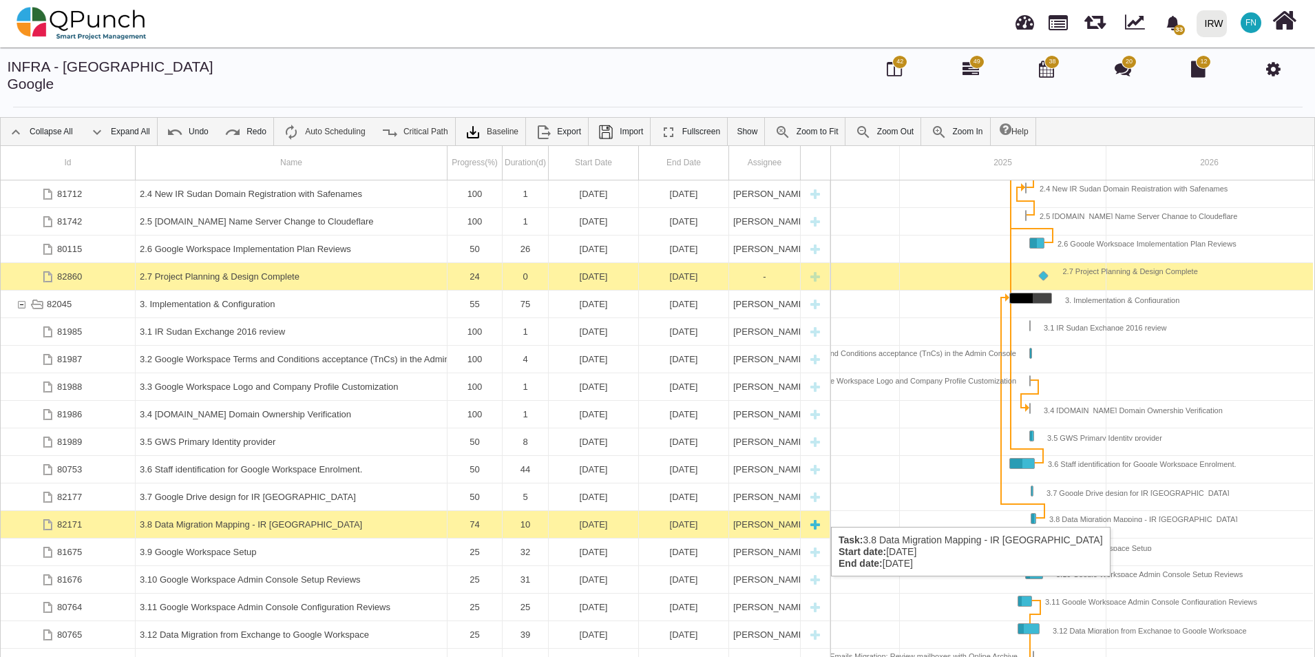
scroll to position [744, 0]
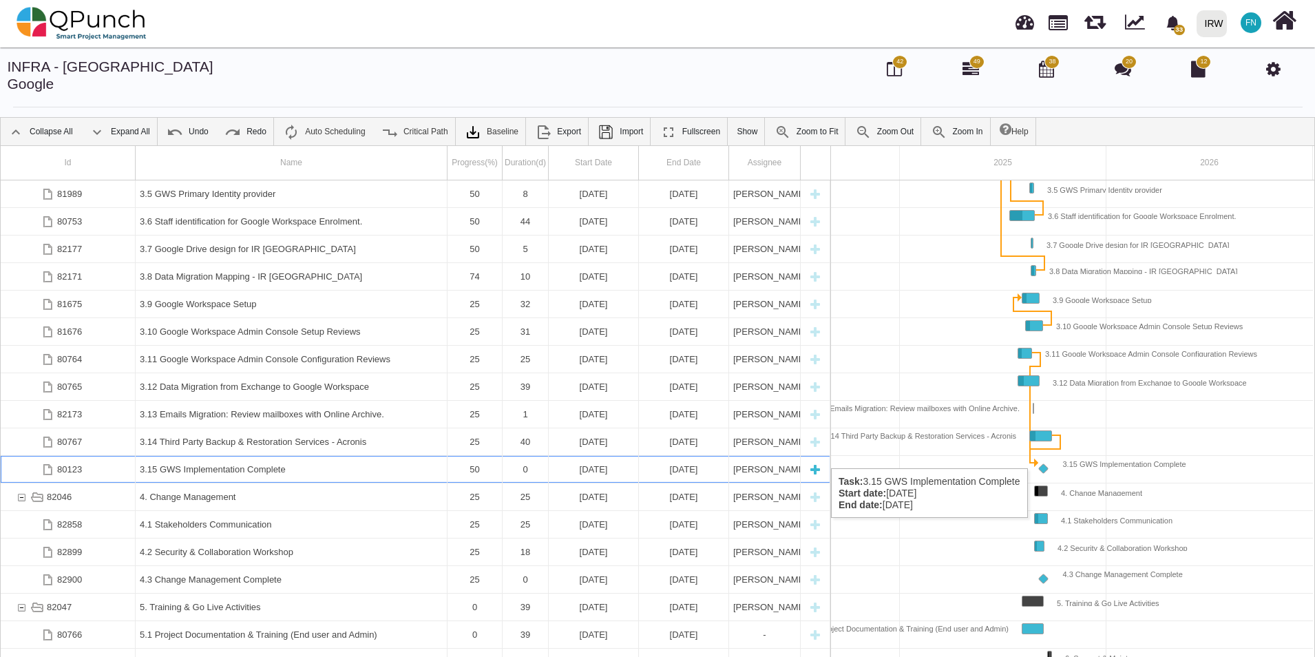
click at [262, 456] on div "3.15 GWS Implementation Complete" at bounding box center [291, 469] width 303 height 27
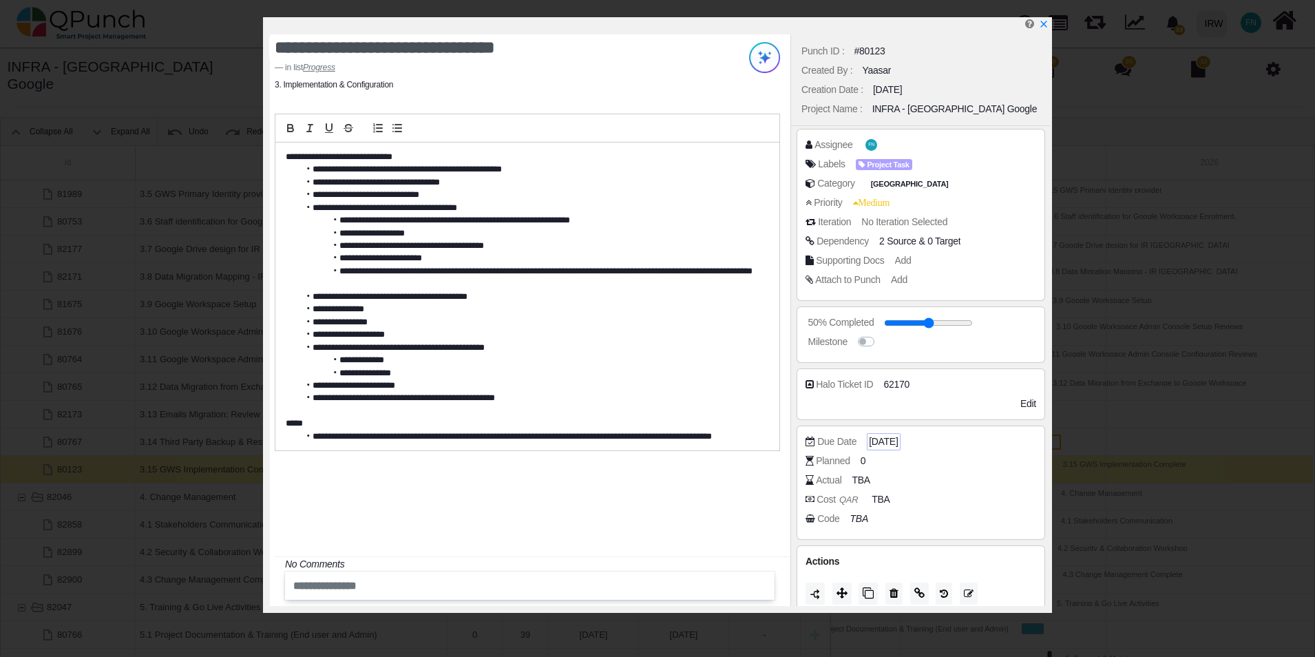
click at [896, 440] on span "[DATE]" at bounding box center [883, 441] width 29 height 14
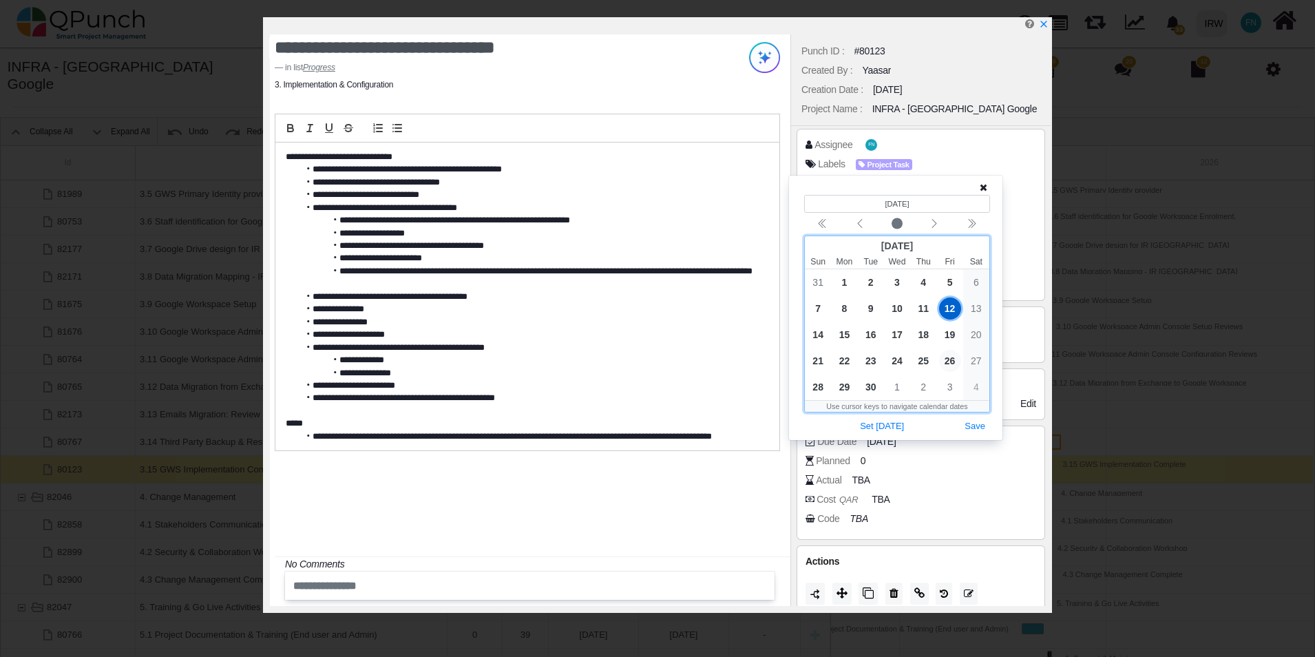
click at [949, 356] on span "26" at bounding box center [950, 361] width 22 height 22
click at [974, 423] on button "Save" at bounding box center [975, 426] width 30 height 19
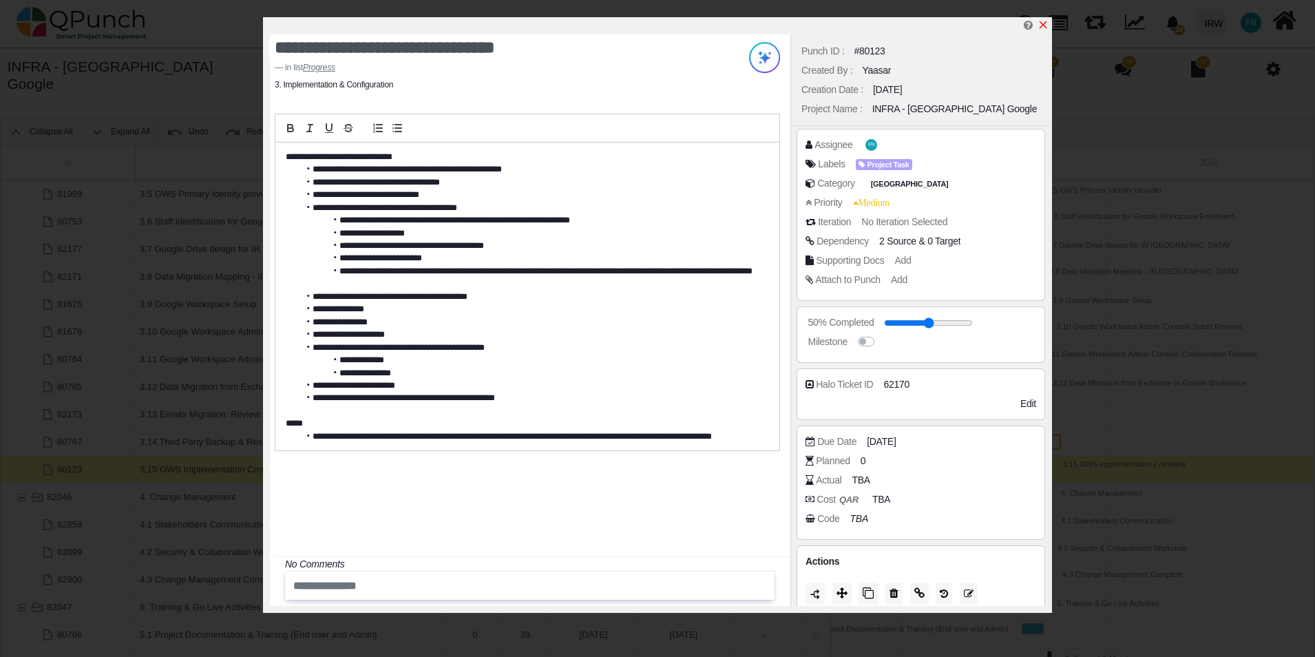
click at [1044, 24] on icon "x" at bounding box center [1043, 24] width 11 height 11
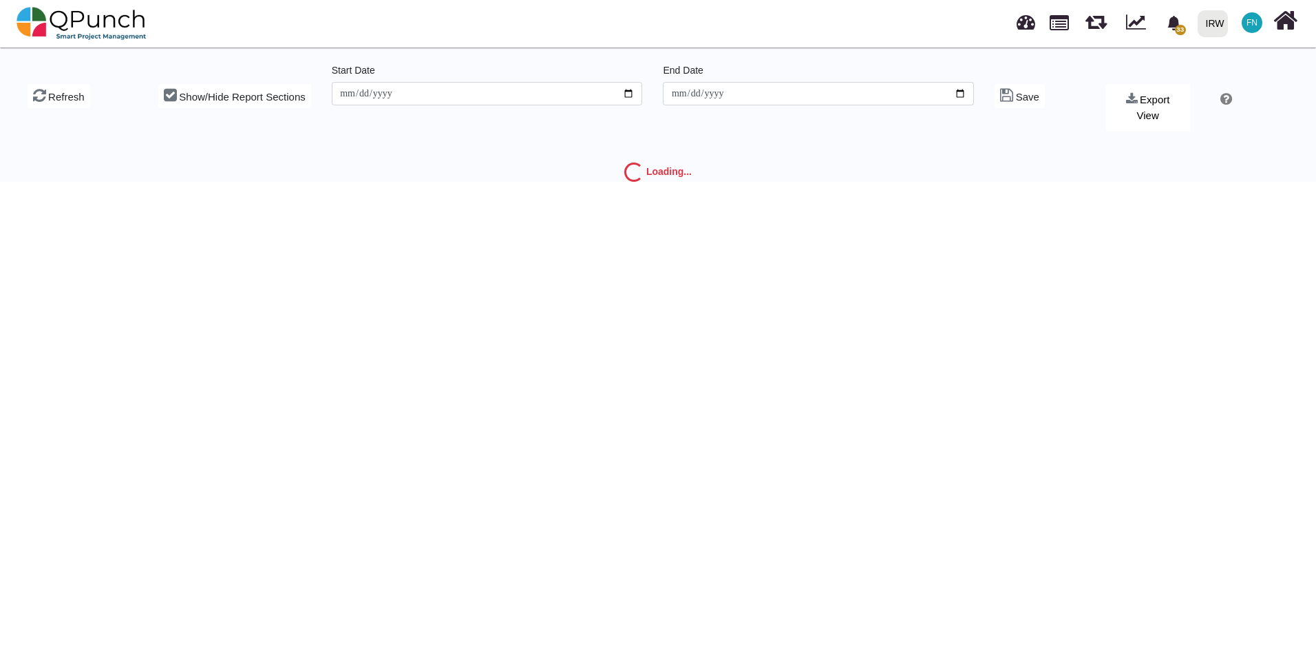
type input "**********"
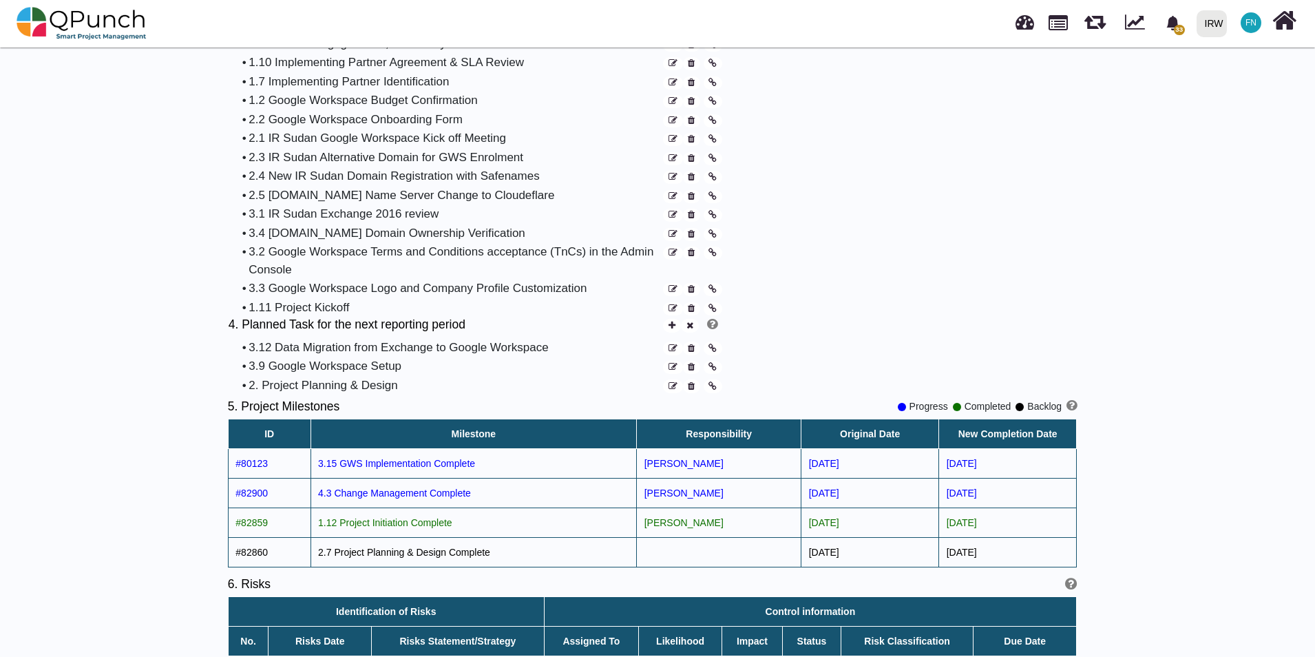
scroll to position [1239, 0]
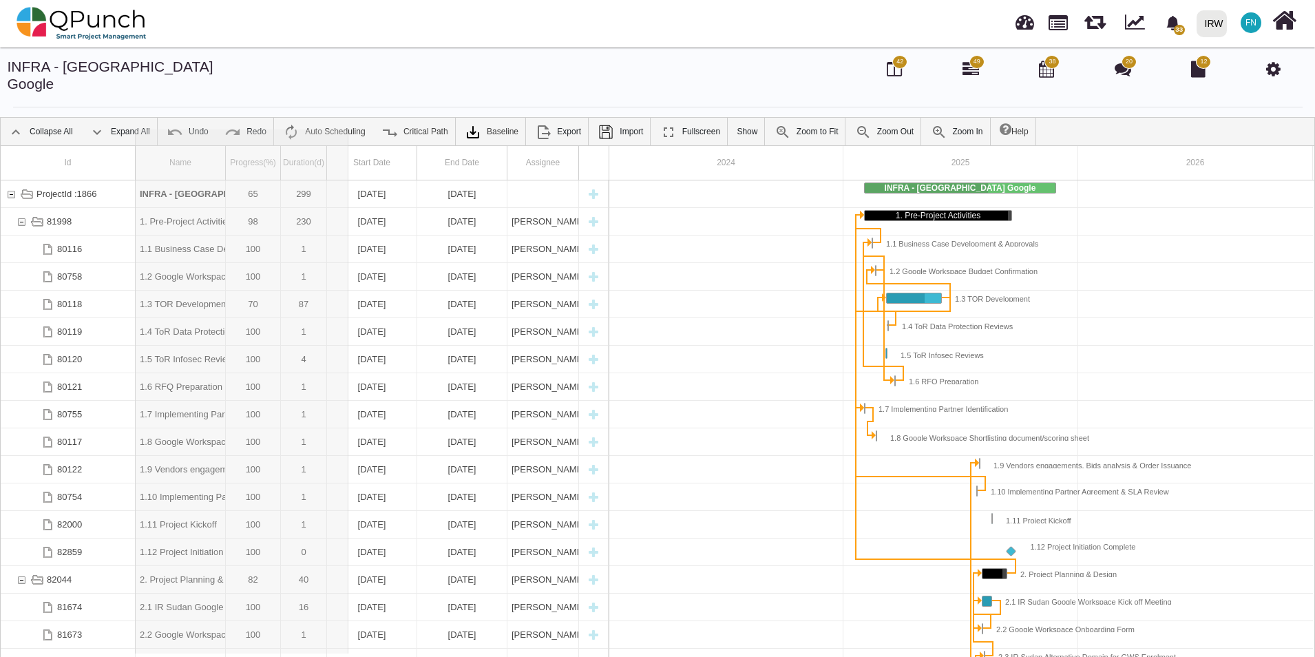
drag, startPoint x: 225, startPoint y: 146, endPoint x: 348, endPoint y: 151, distance: 123.4
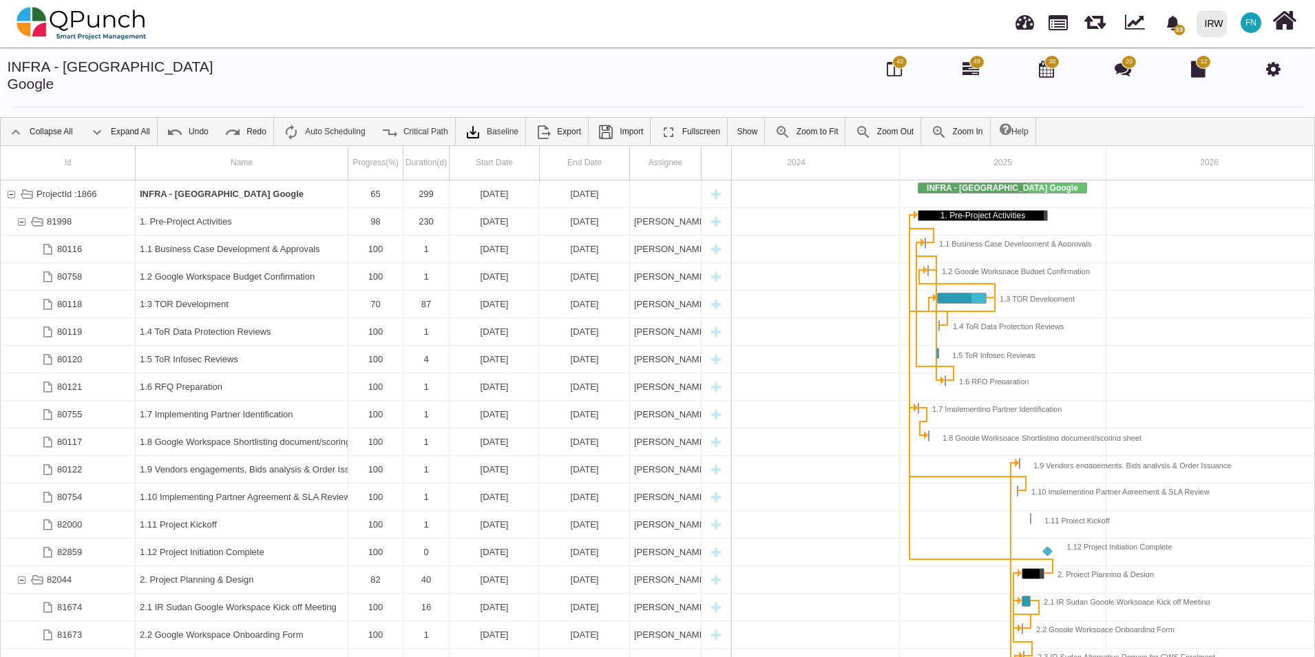
scroll to position [0, 39]
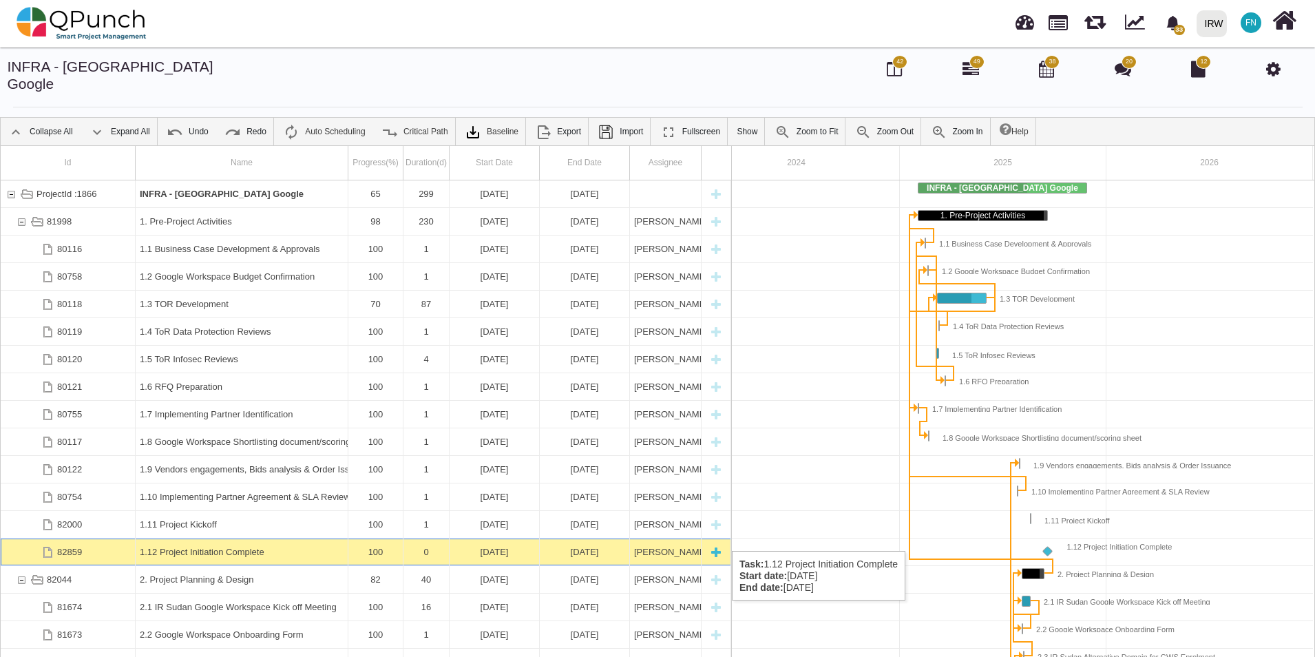
click at [216, 538] on div "1.12 Project Initiation Complete" at bounding box center [242, 551] width 204 height 27
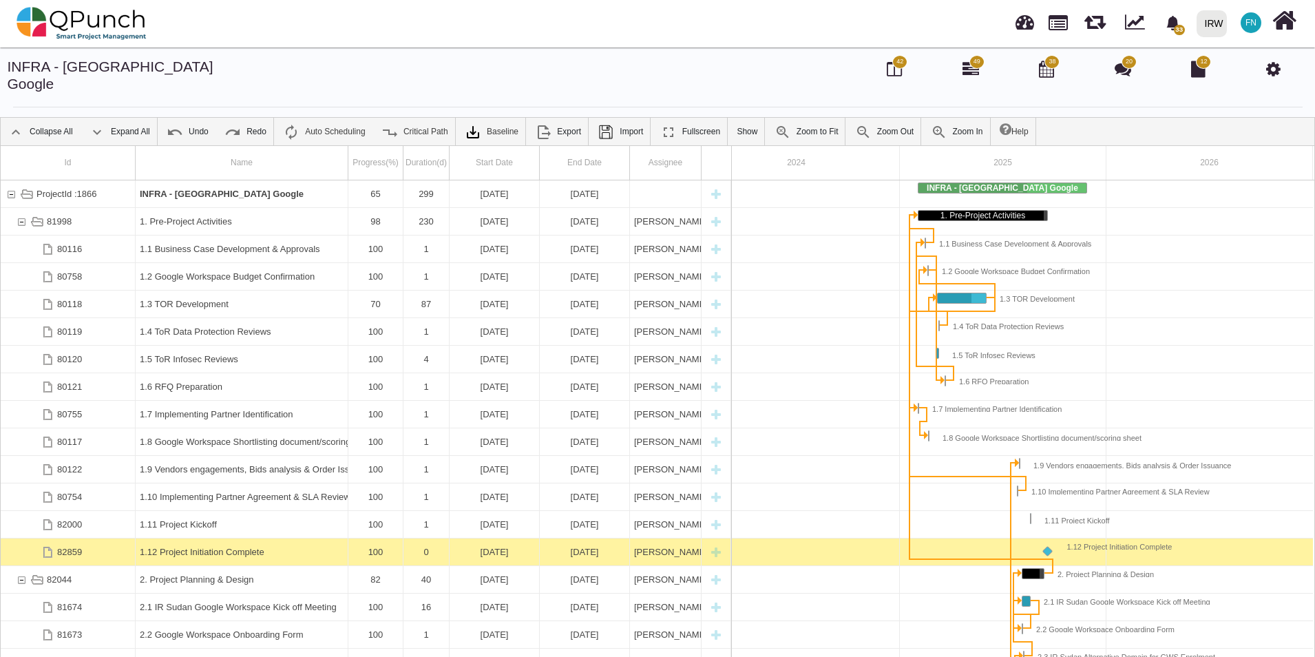
click at [216, 538] on div "1.12 Project Initiation Complete" at bounding box center [242, 551] width 204 height 27
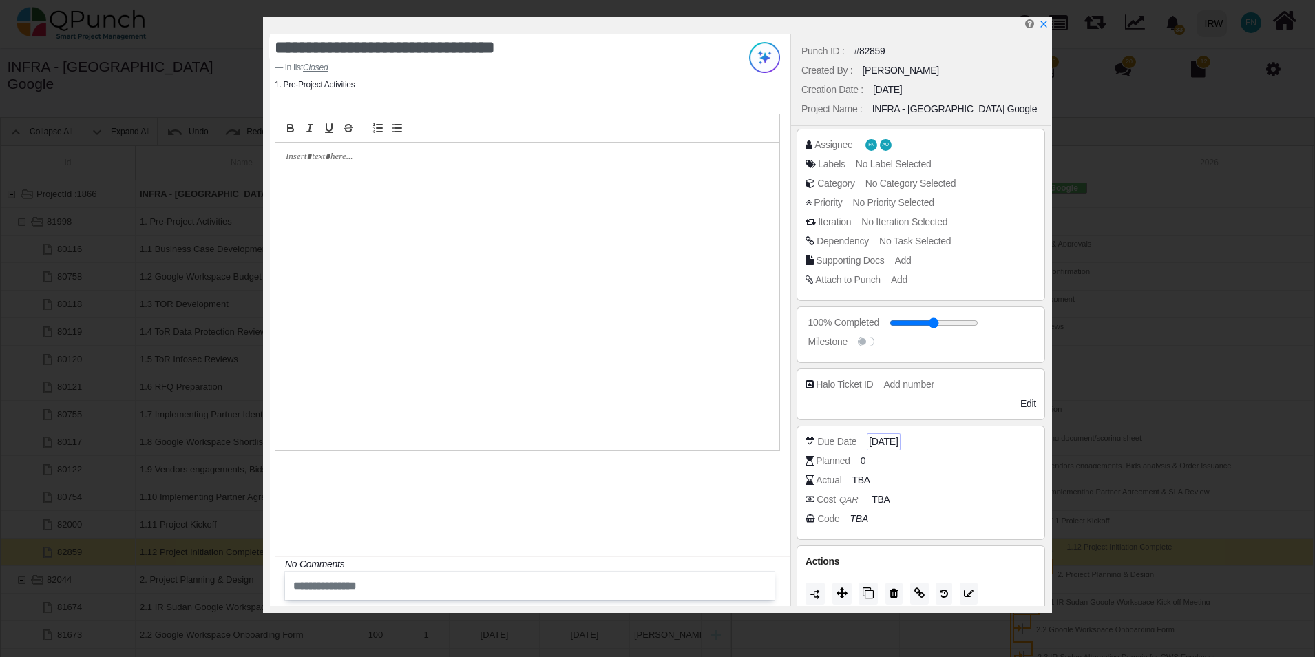
click at [898, 442] on span "[DATE]" at bounding box center [883, 441] width 29 height 14
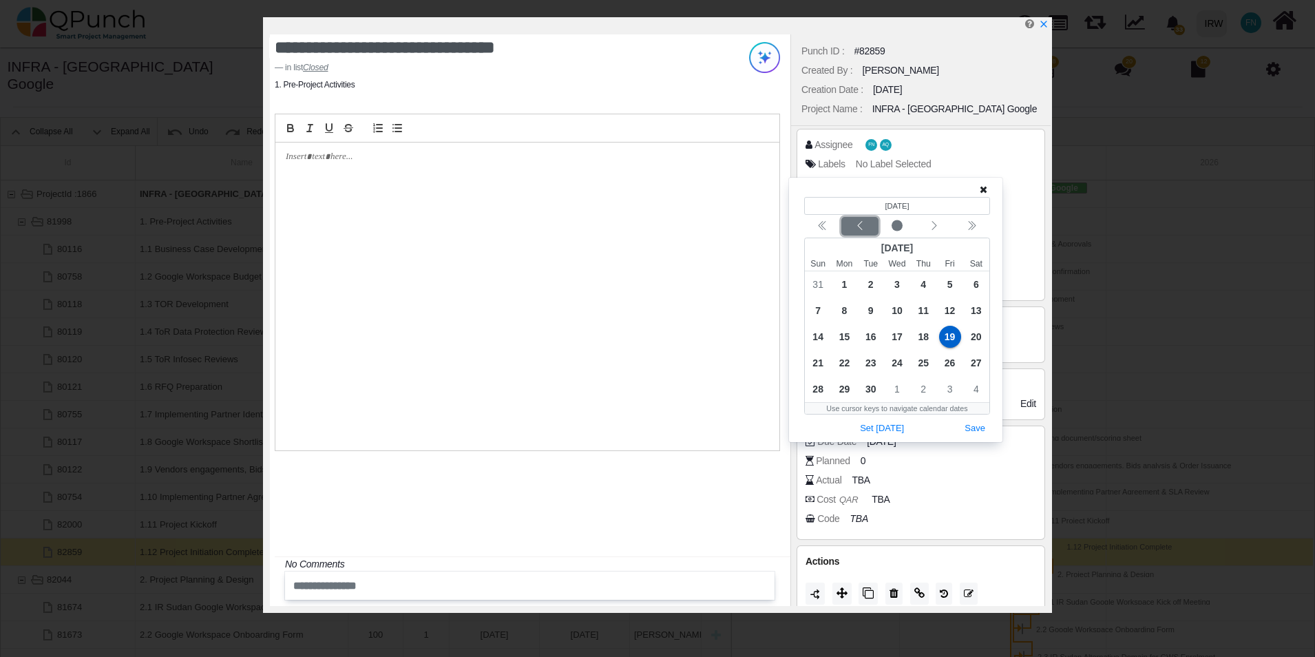
click at [857, 230] on icon "chevron left" at bounding box center [859, 225] width 11 height 11
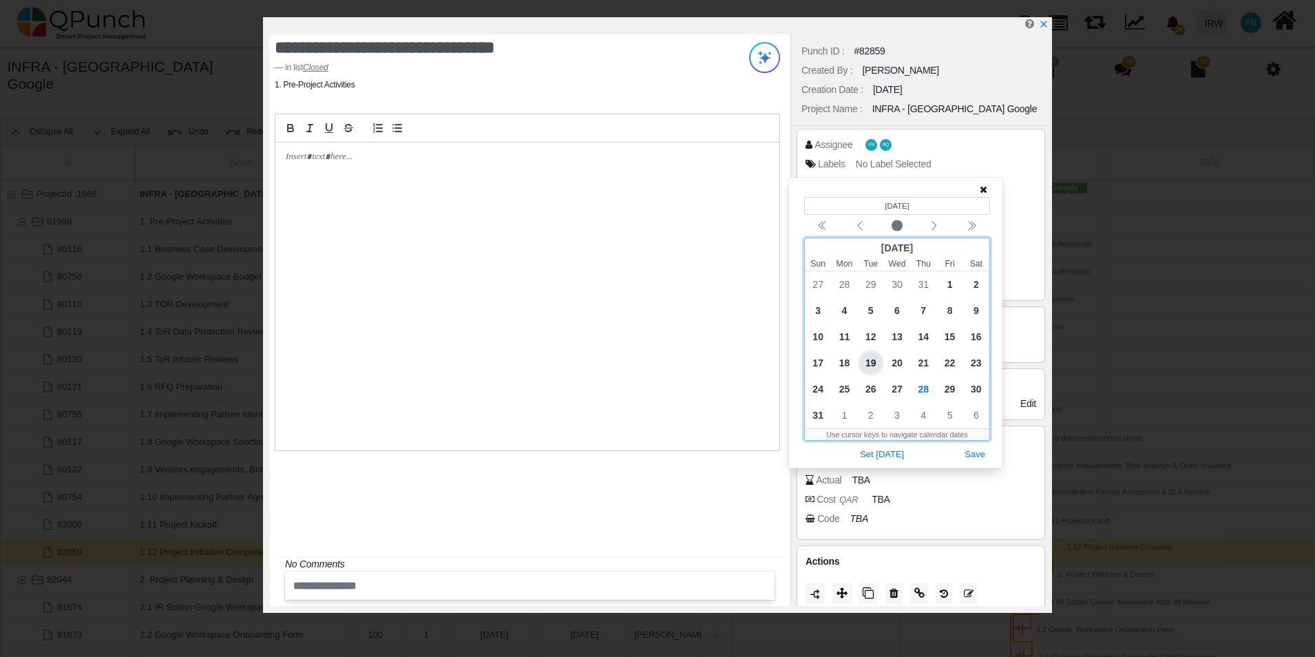
click at [874, 357] on span "19" at bounding box center [871, 363] width 22 height 22
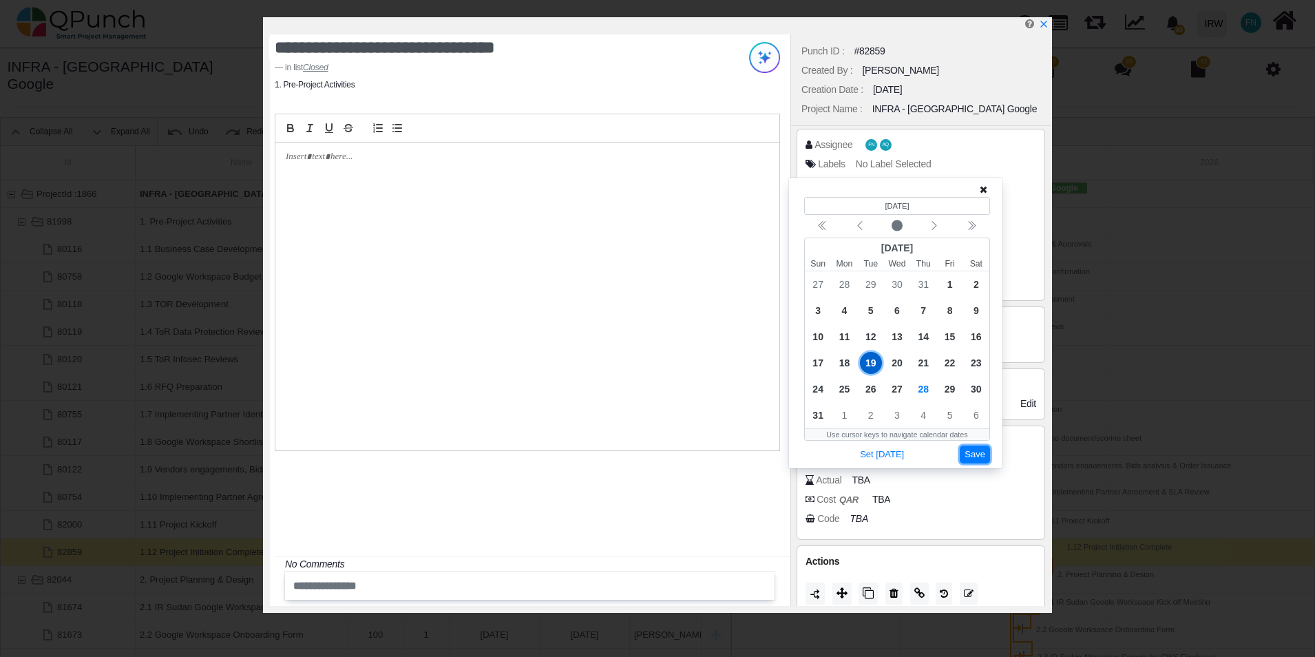
click at [975, 448] on button "Save" at bounding box center [975, 454] width 30 height 19
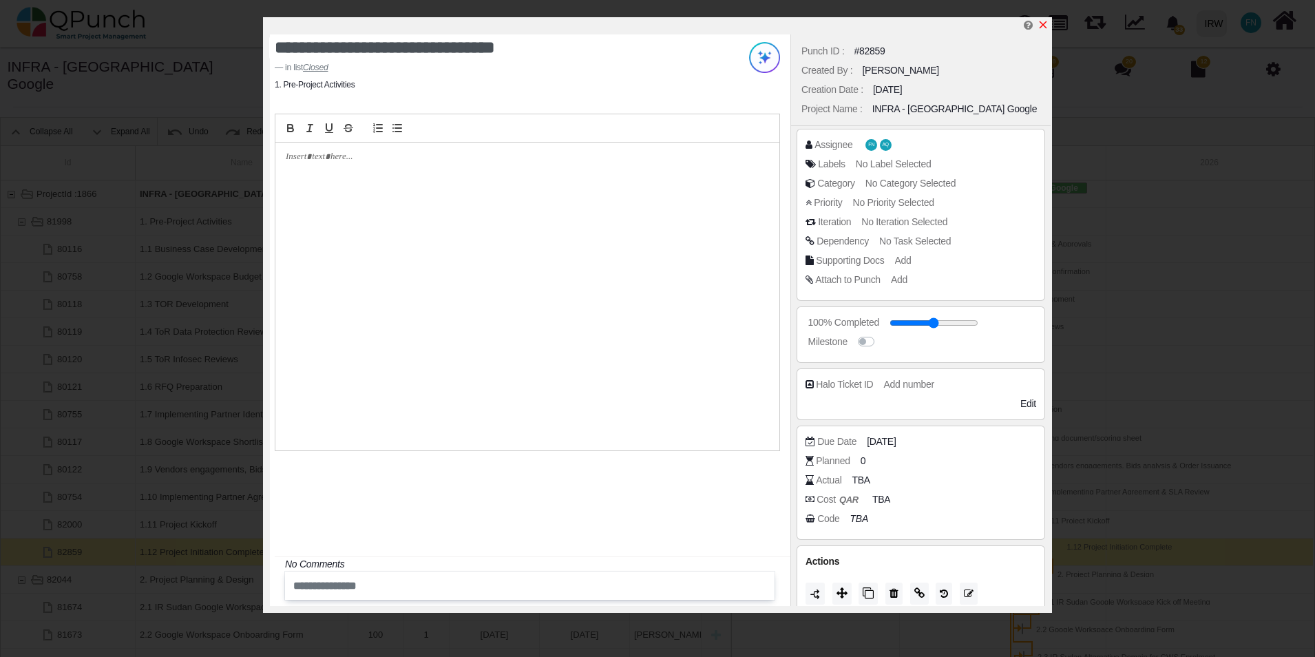
click at [1044, 21] on icon "x" at bounding box center [1043, 24] width 11 height 11
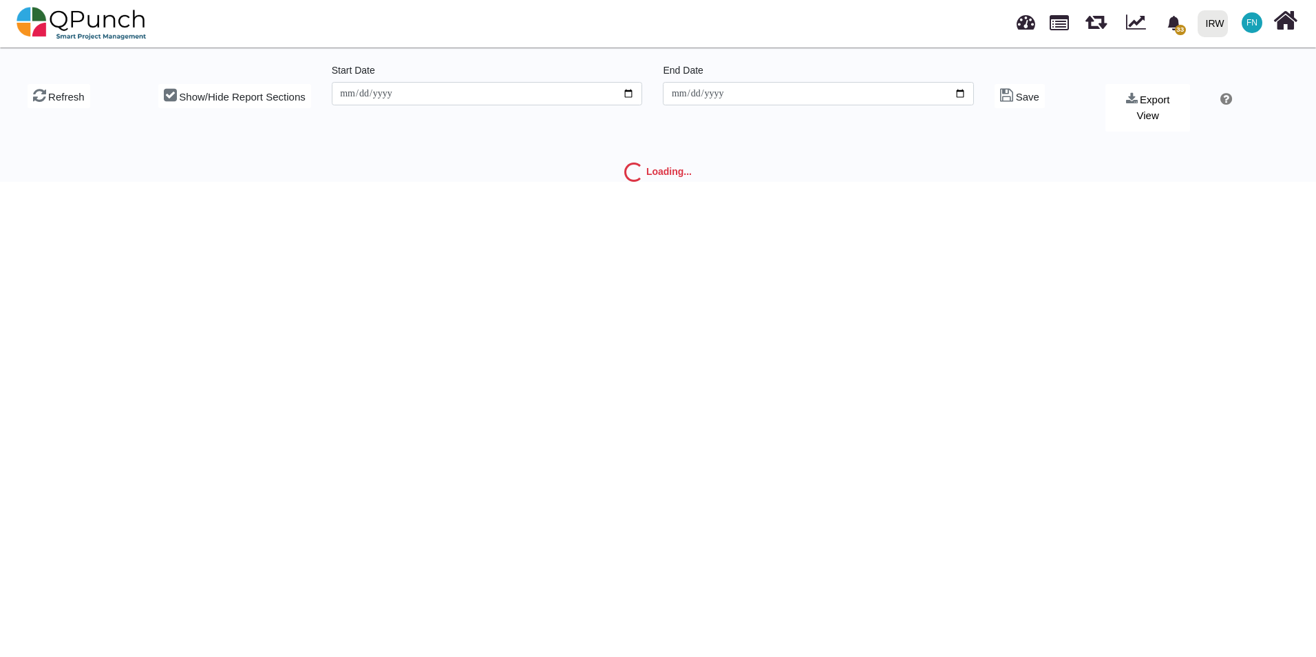
type input "**********"
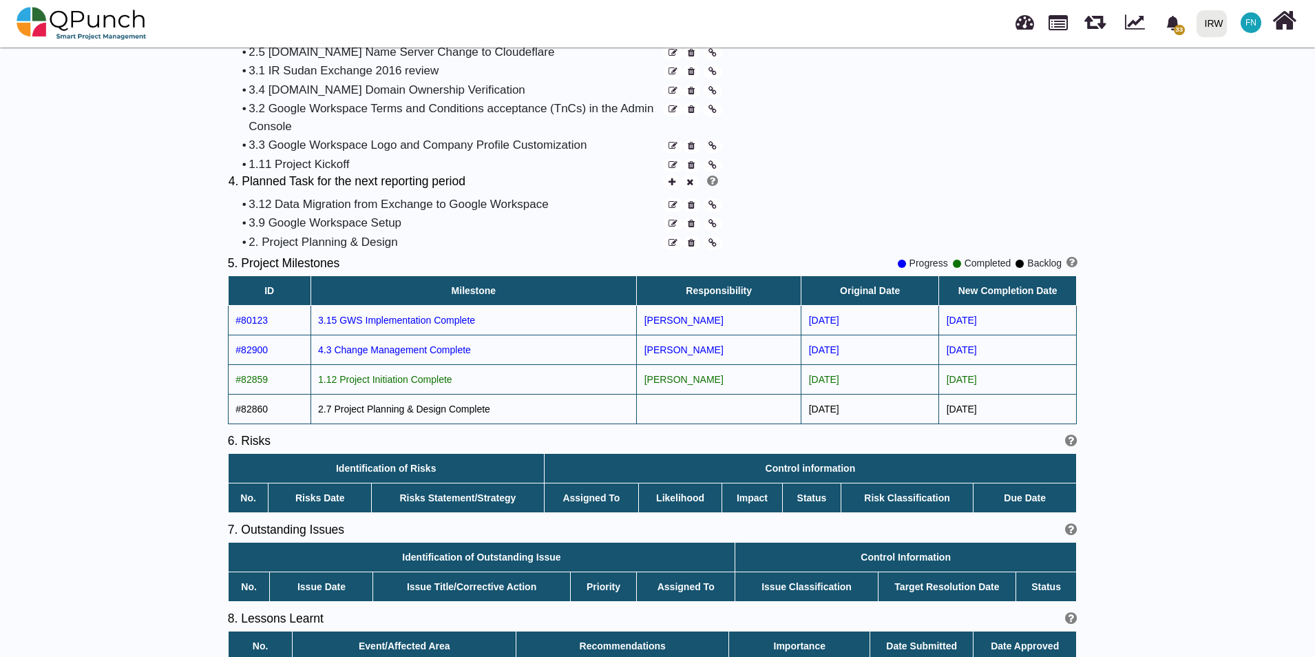
scroll to position [1375, 0]
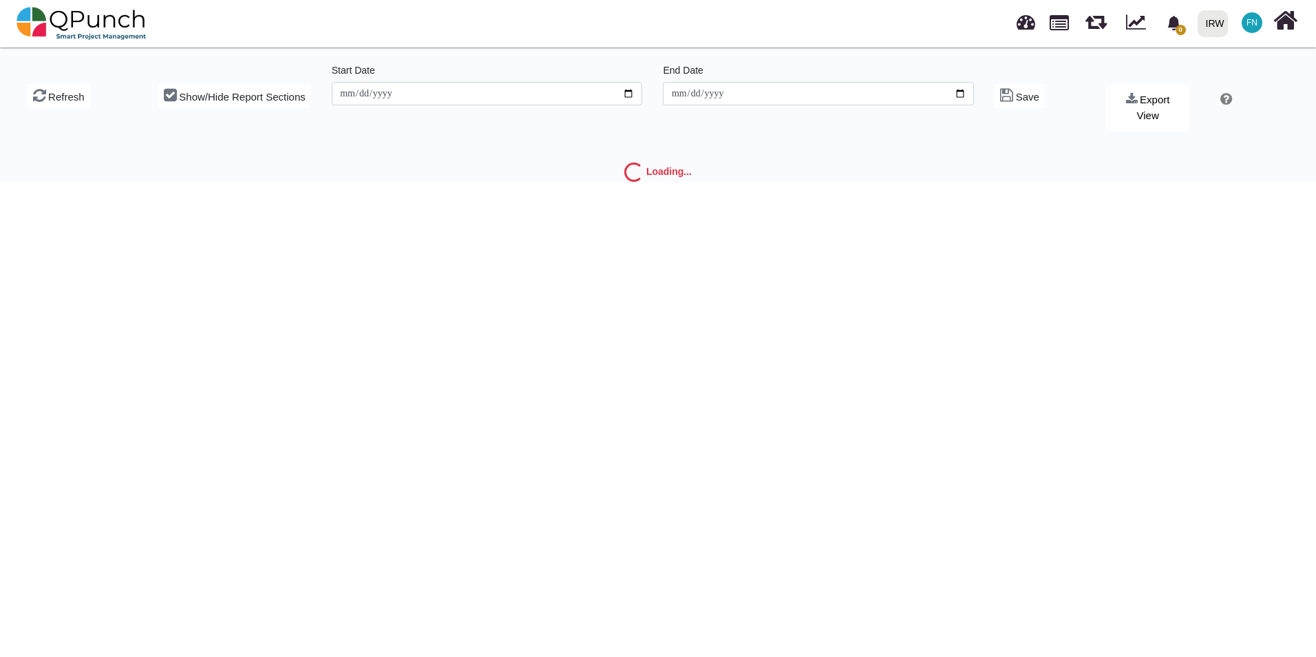
type input "**********"
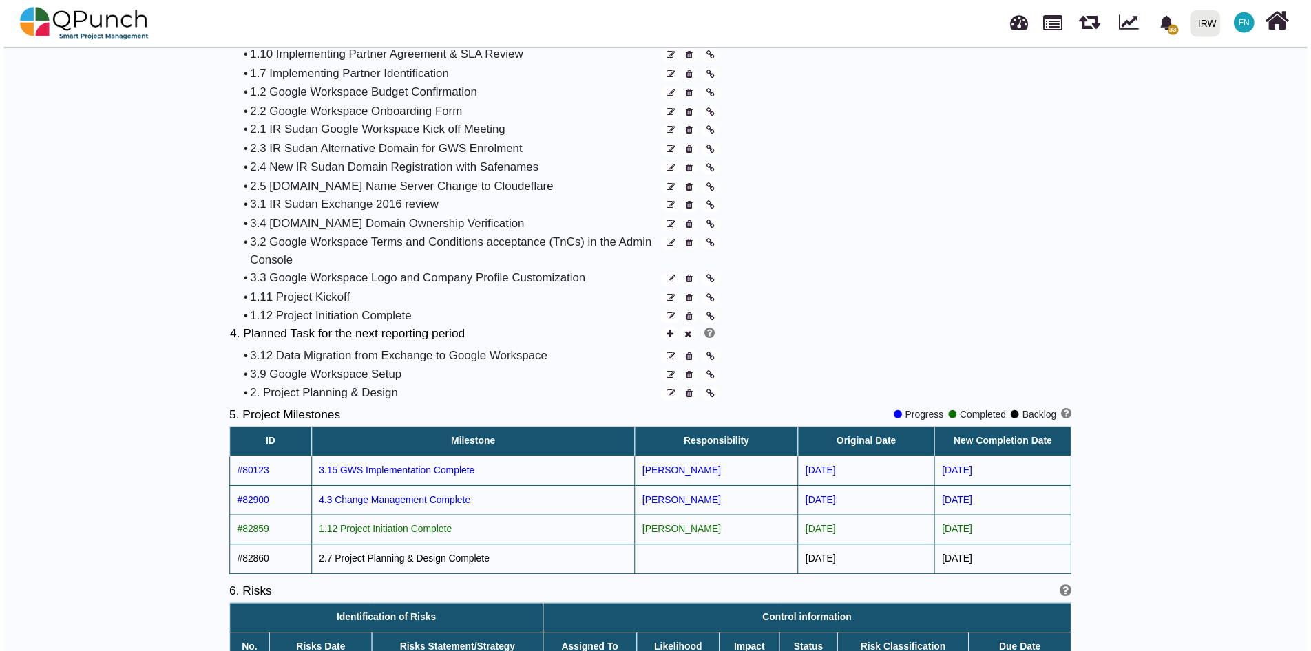
scroll to position [1377, 0]
